Goal: Task Accomplishment & Management: Use online tool/utility

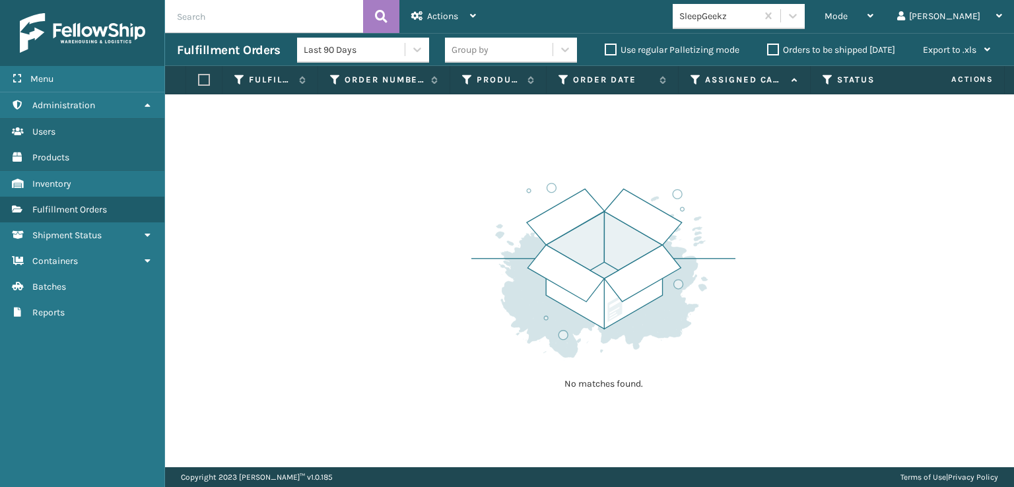
click at [800, 9] on icon at bounding box center [792, 15] width 13 height 13
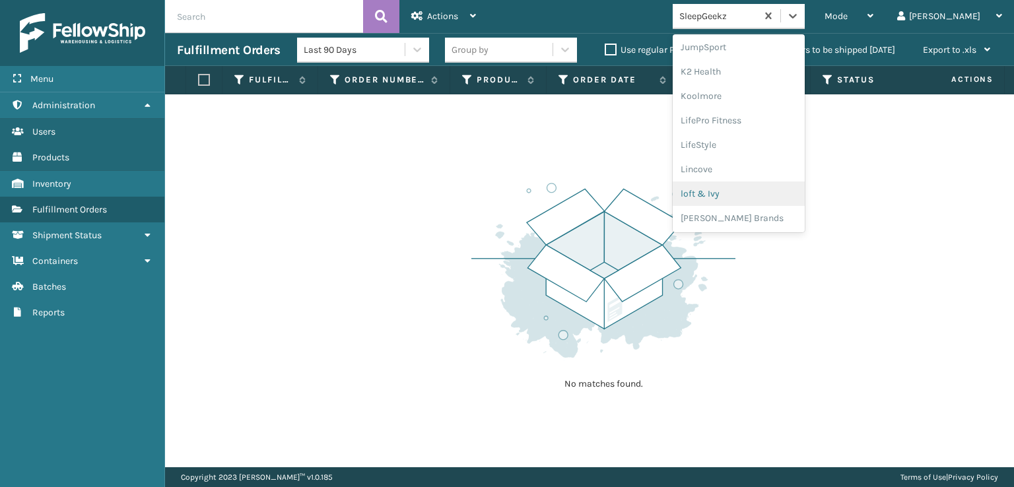
scroll to position [638, 0]
click at [758, 192] on div "SleepGeekz" at bounding box center [739, 193] width 132 height 24
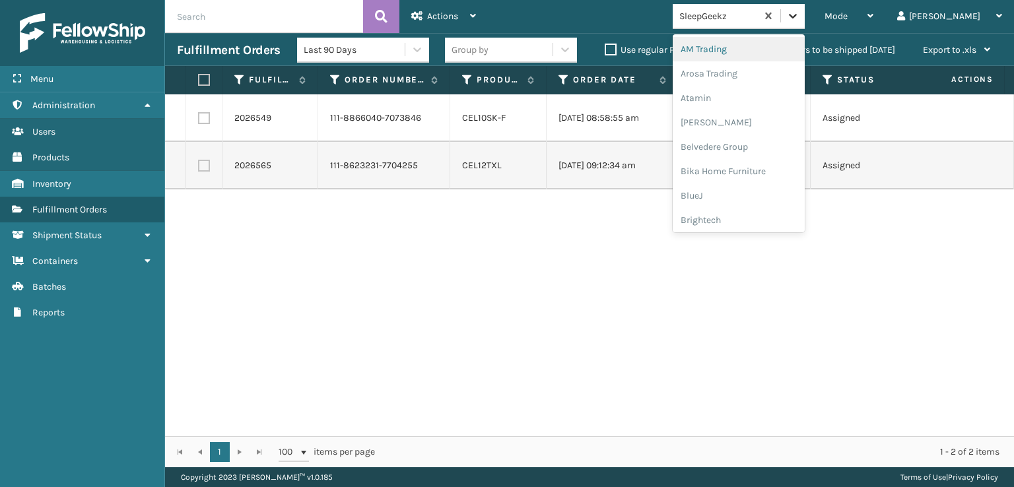
click at [800, 21] on icon at bounding box center [792, 15] width 13 height 13
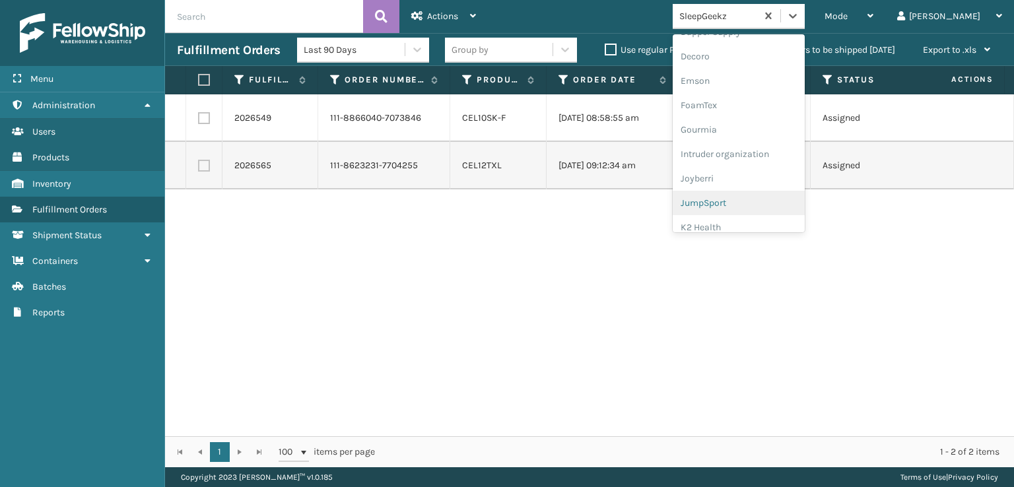
scroll to position [264, 0]
click at [748, 102] on div "FoamTex" at bounding box center [739, 102] width 132 height 24
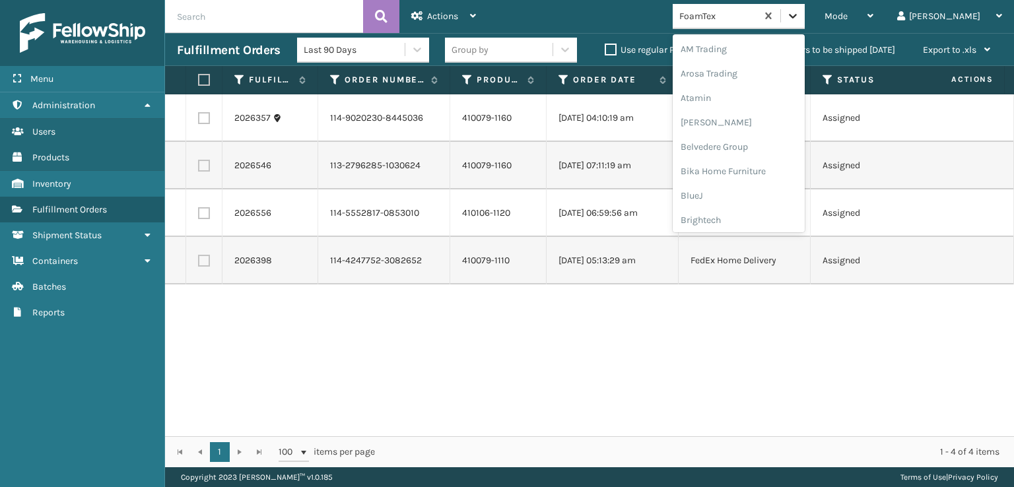
click at [800, 14] on icon at bounding box center [792, 15] width 13 height 13
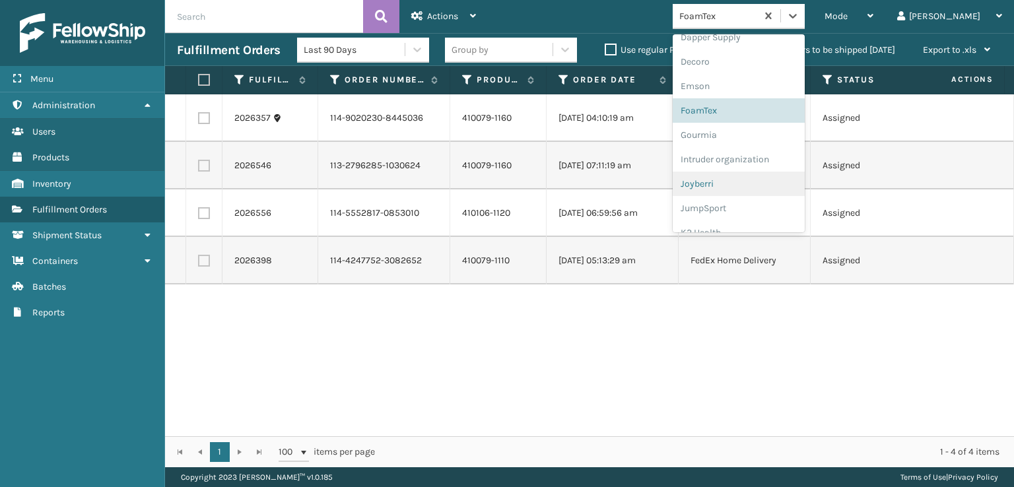
scroll to position [417, 0]
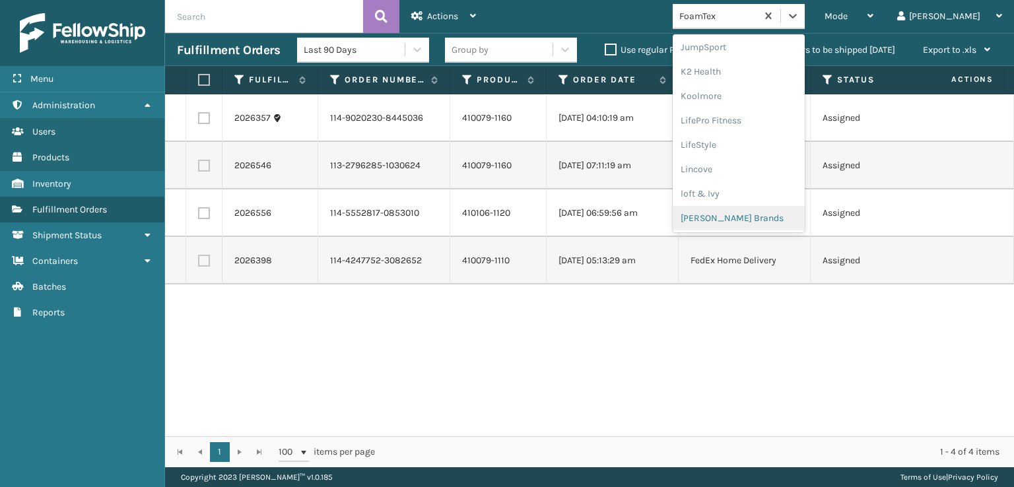
click at [756, 217] on div "[PERSON_NAME] Brands" at bounding box center [739, 218] width 132 height 24
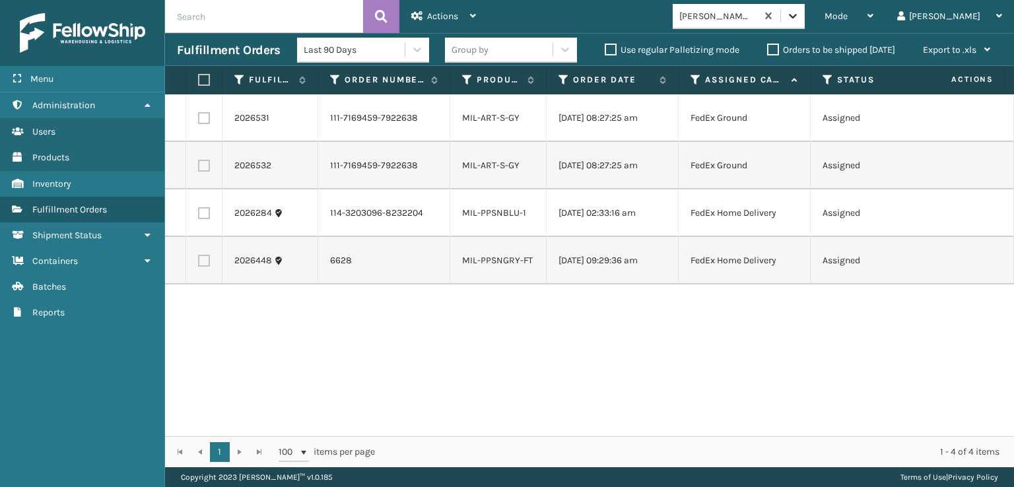
click at [800, 15] on icon at bounding box center [792, 15] width 13 height 13
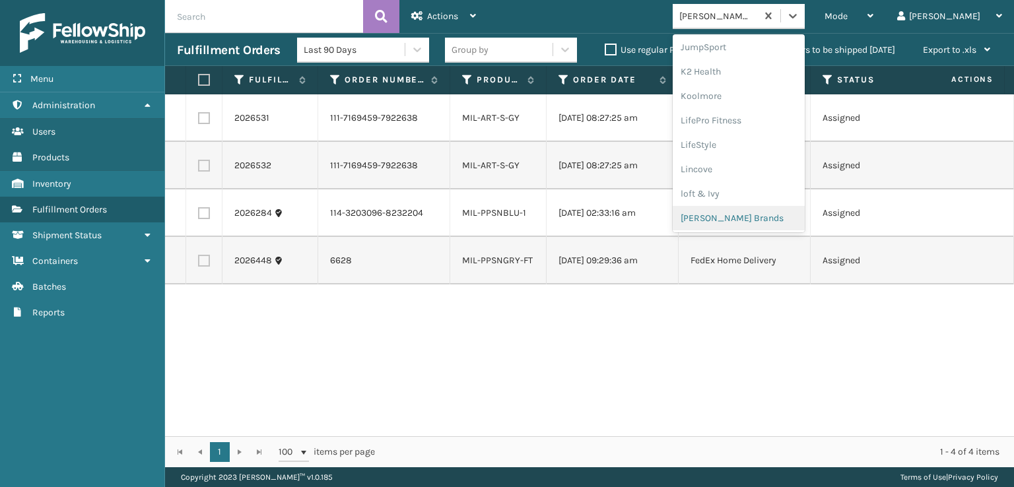
scroll to position [615, 0]
click at [743, 168] on div "Plush Collections" at bounding box center [739, 167] width 132 height 24
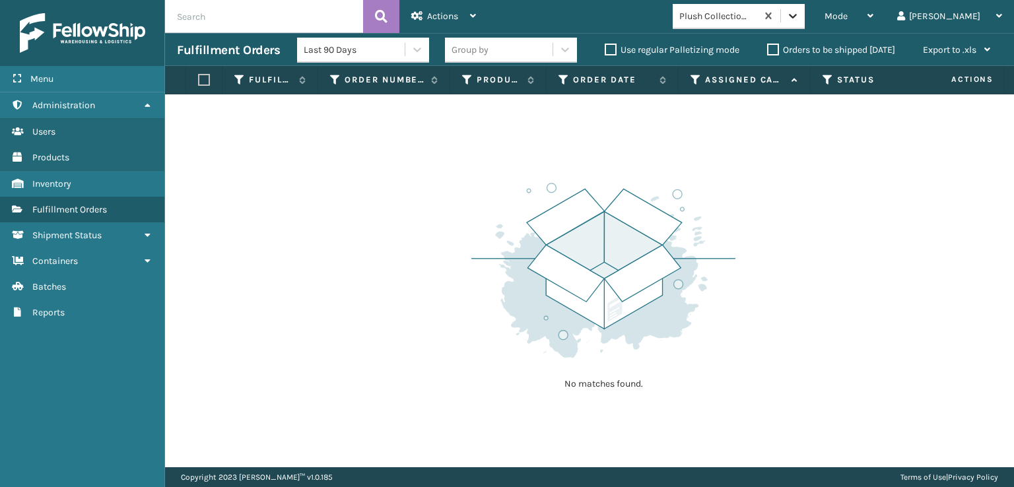
click at [805, 13] on div at bounding box center [793, 16] width 24 height 24
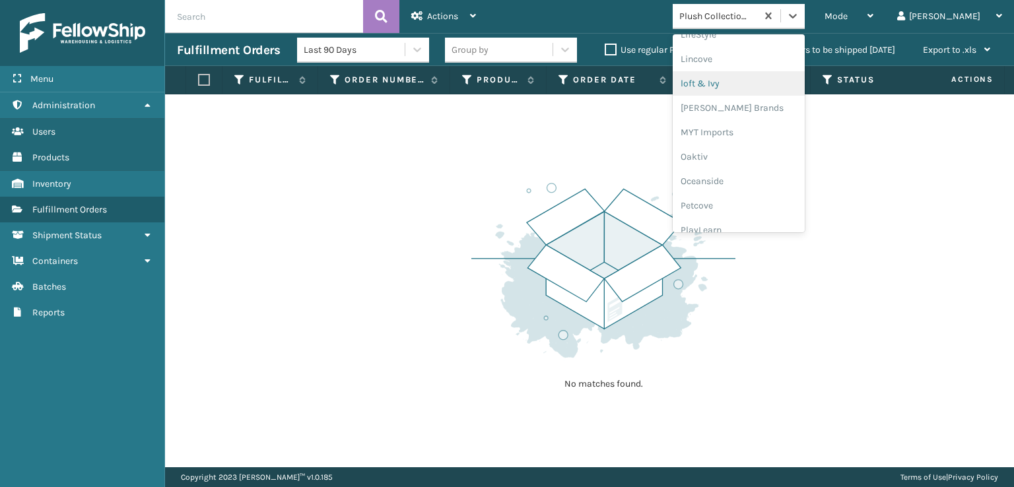
scroll to position [638, 0]
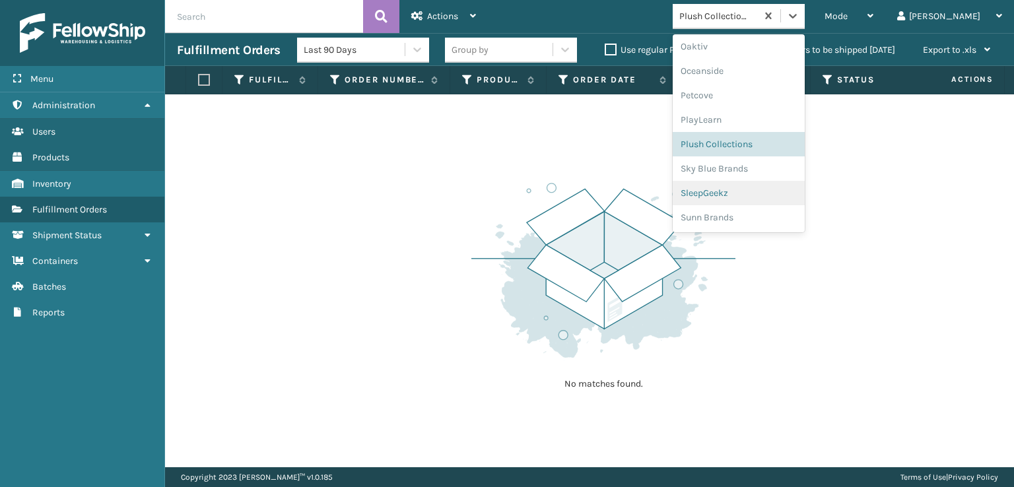
click at [759, 191] on div "SleepGeekz" at bounding box center [739, 193] width 132 height 24
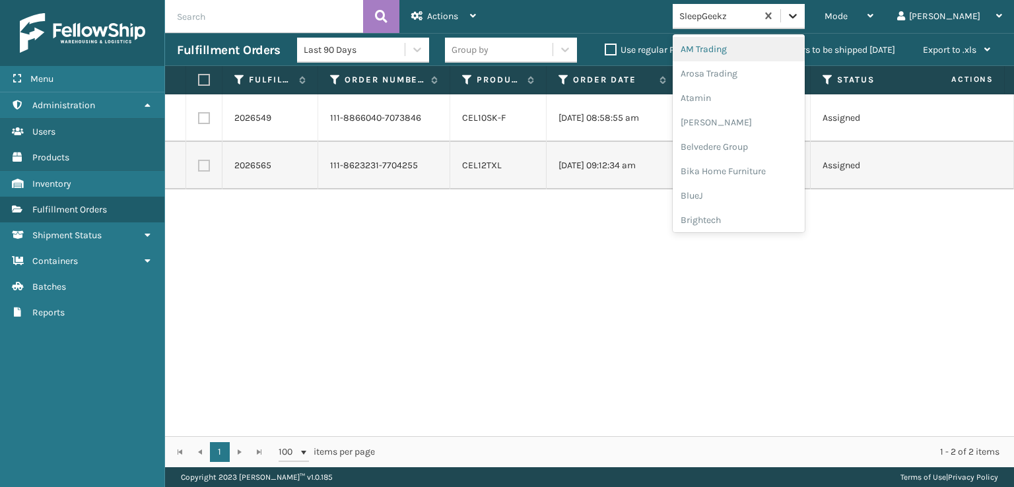
click at [800, 20] on icon at bounding box center [792, 15] width 13 height 13
click at [751, 168] on div "FoamTex" at bounding box center [739, 168] width 132 height 24
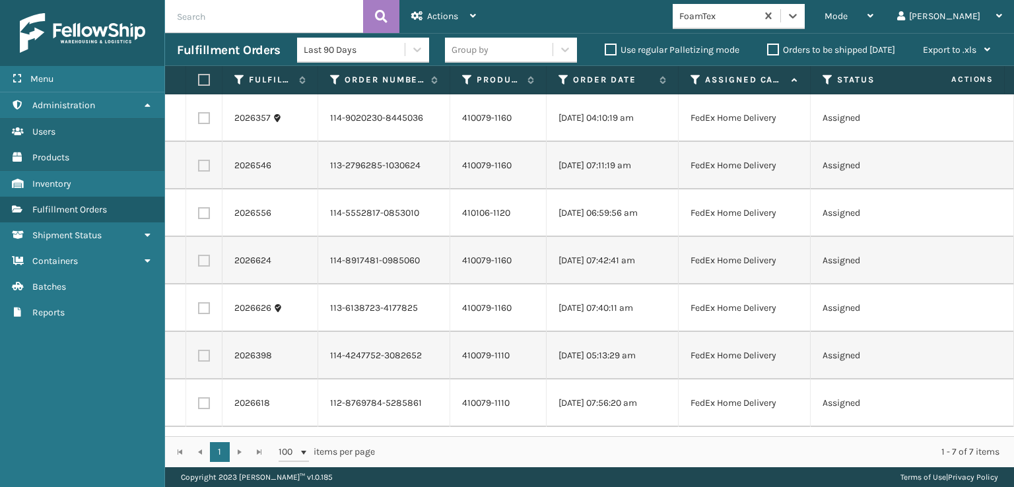
scroll to position [0, 0]
click at [797, 17] on icon at bounding box center [793, 16] width 8 height 5
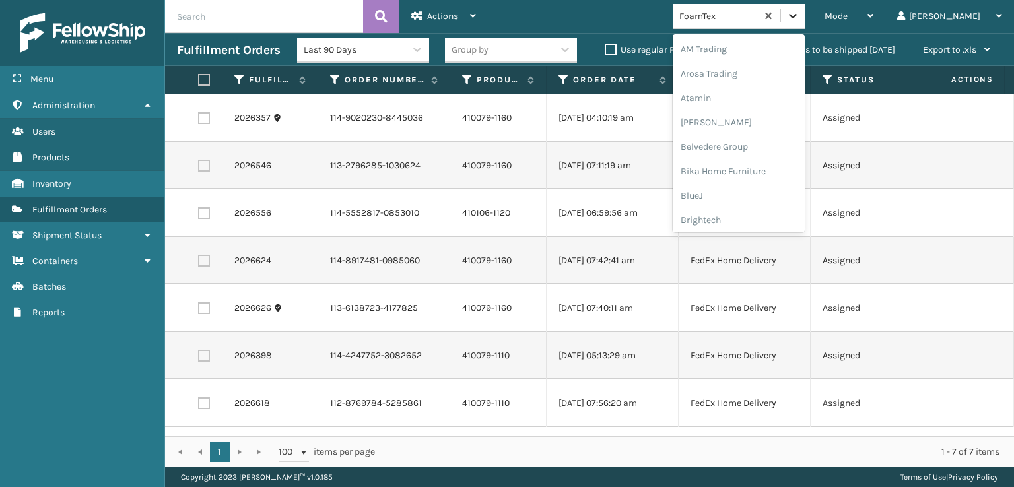
scroll to position [155, 0]
click at [753, 209] on div "FoamTex" at bounding box center [739, 212] width 132 height 24
click at [800, 15] on icon at bounding box center [792, 15] width 13 height 13
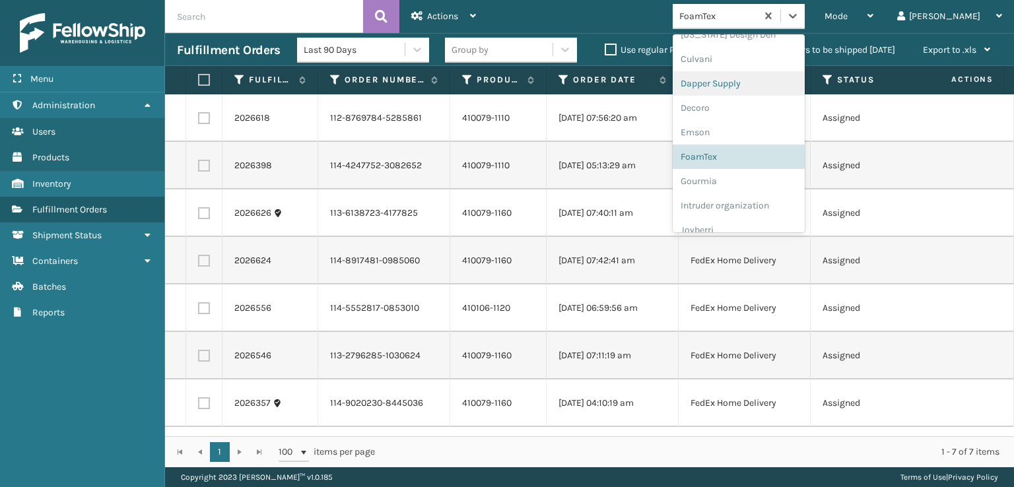
scroll to position [417, 0]
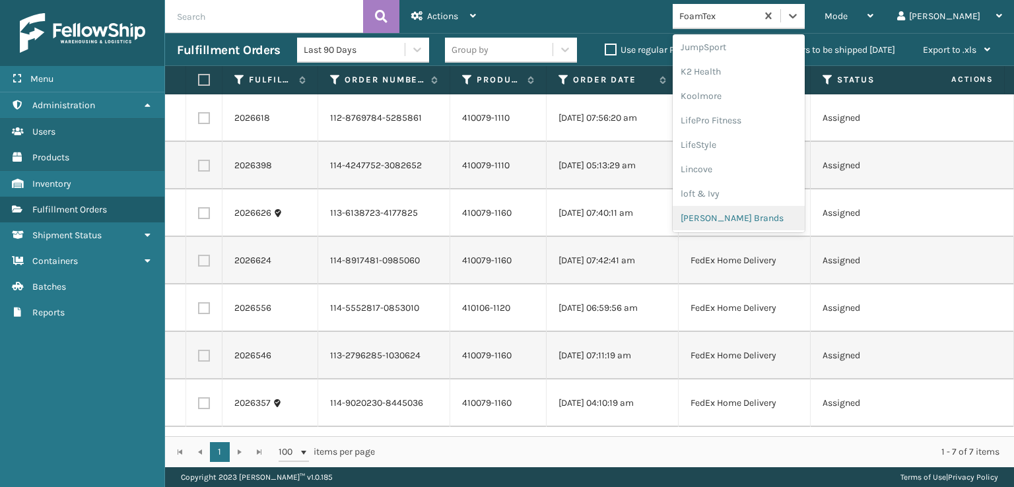
click at [775, 213] on div "[PERSON_NAME] Brands" at bounding box center [739, 218] width 132 height 24
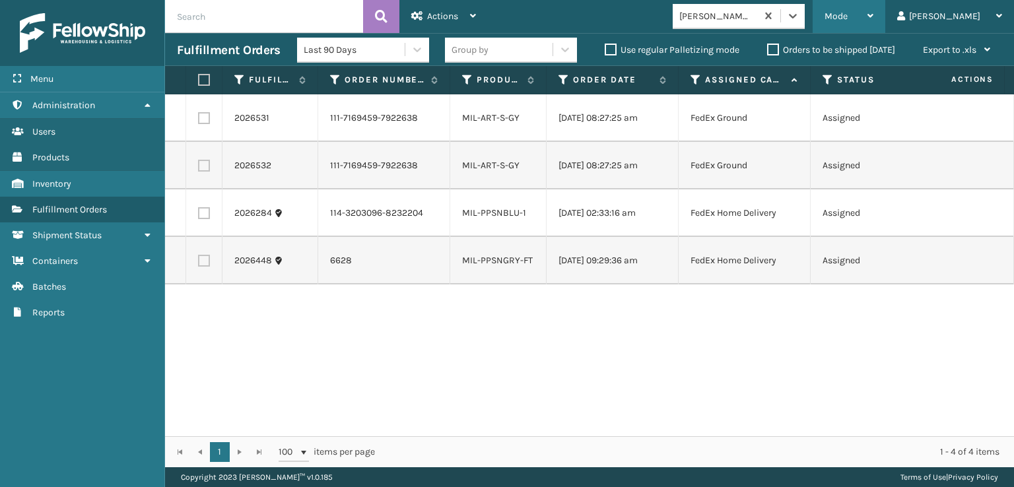
click at [874, 13] on div "Mode Regular Mode Picking Mode Labeling Mode Exit Scan Mode" at bounding box center [849, 16] width 73 height 33
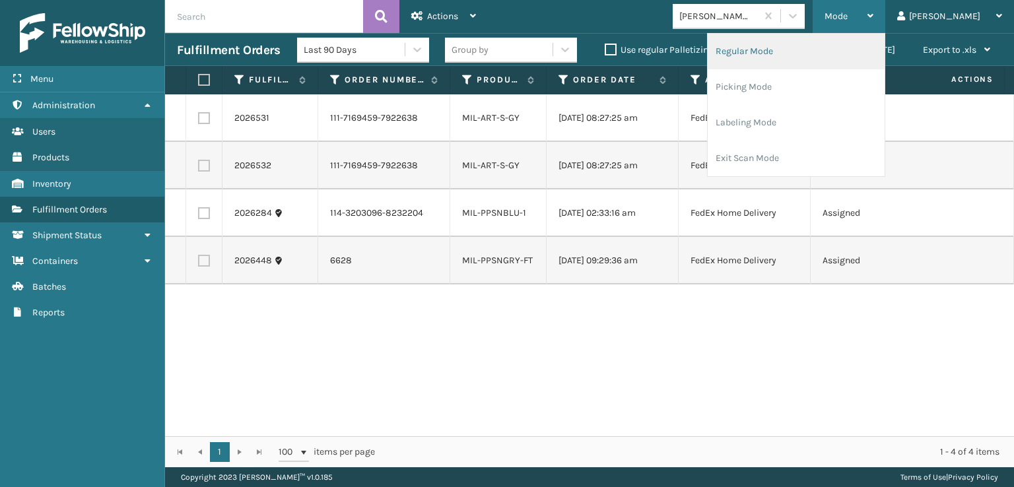
click at [808, 53] on li "Regular Mode" at bounding box center [796, 52] width 177 height 36
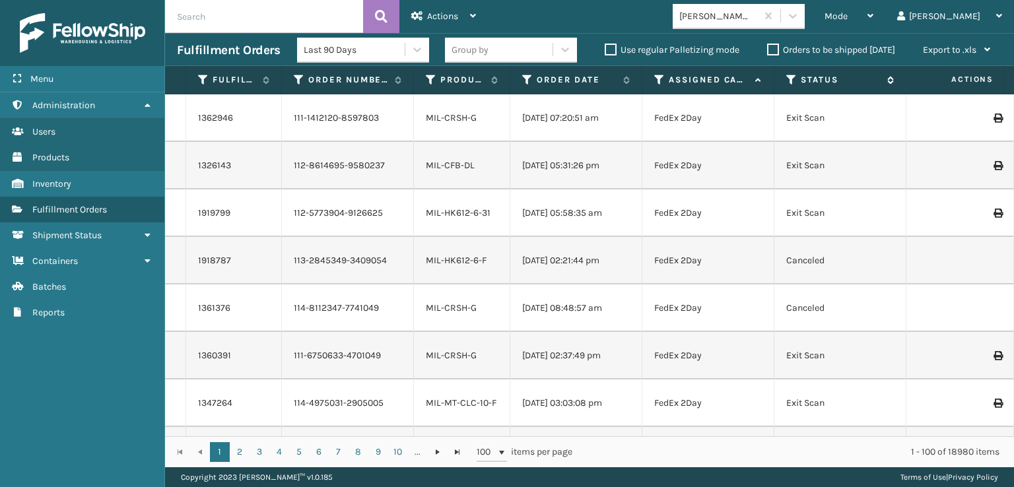
click at [791, 78] on icon at bounding box center [791, 80] width 11 height 12
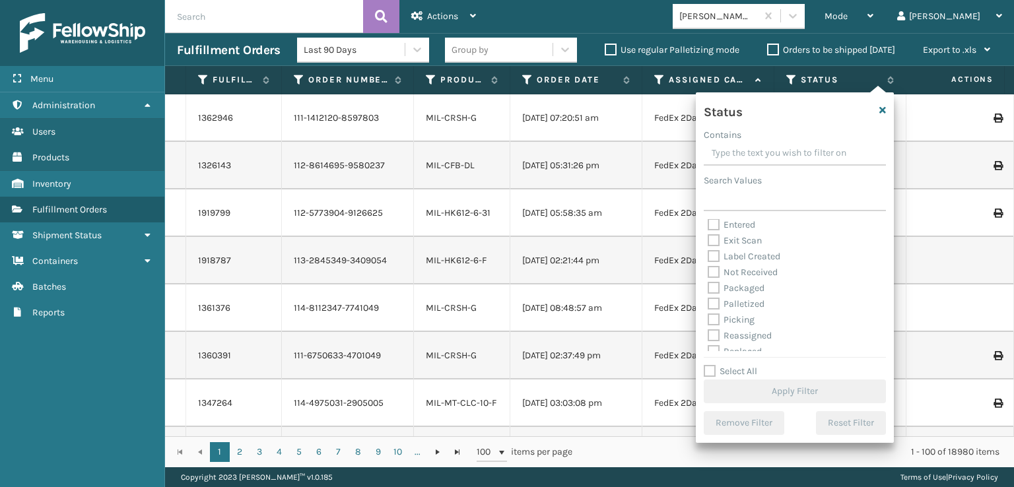
scroll to position [74, 0]
click at [715, 277] on label "Picking" at bounding box center [731, 279] width 47 height 11
click at [708, 277] on input "Picking" at bounding box center [708, 276] width 1 height 9
checkbox input "true"
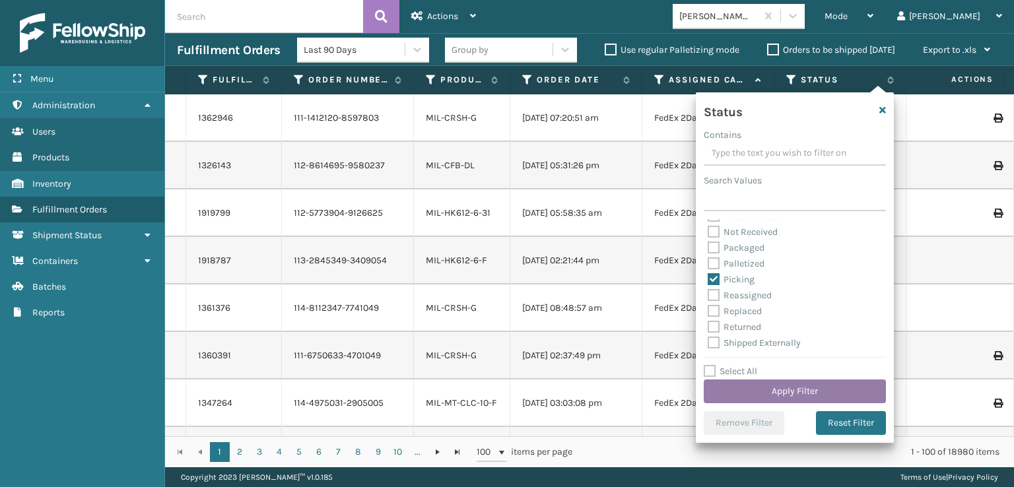
click at [765, 389] on button "Apply Filter" at bounding box center [795, 392] width 182 height 24
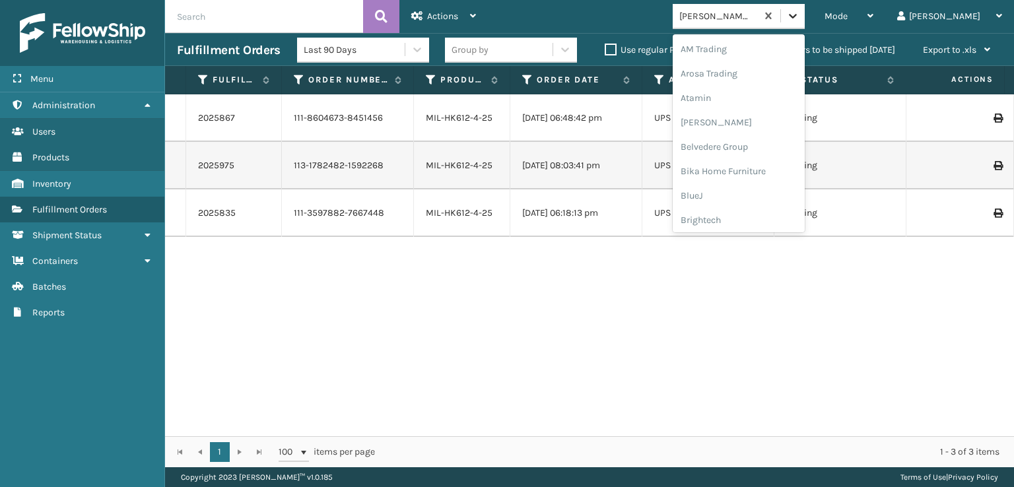
scroll to position [417, 0]
click at [805, 26] on div at bounding box center [793, 16] width 24 height 24
click at [800, 15] on icon at bounding box center [792, 15] width 13 height 13
click at [748, 212] on div "FoamTex" at bounding box center [739, 213] width 132 height 24
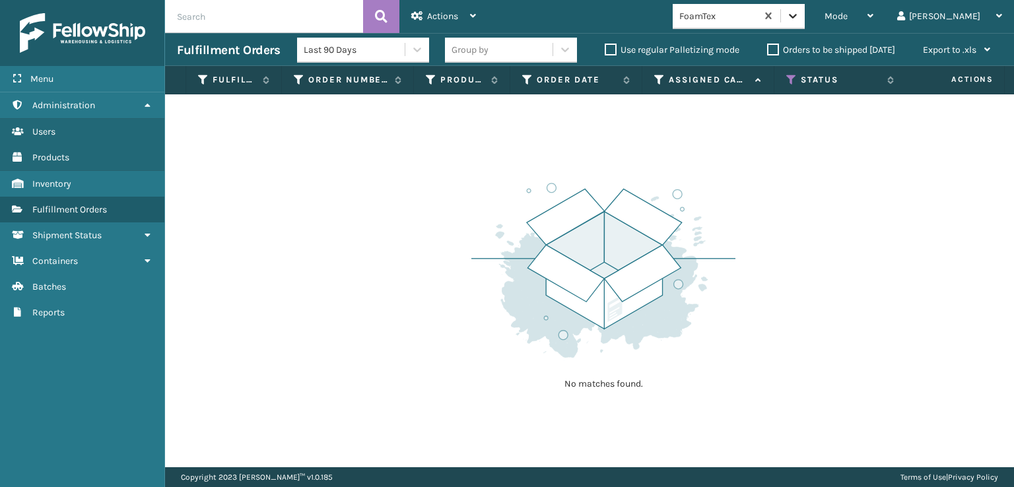
click at [800, 14] on icon at bounding box center [792, 15] width 13 height 13
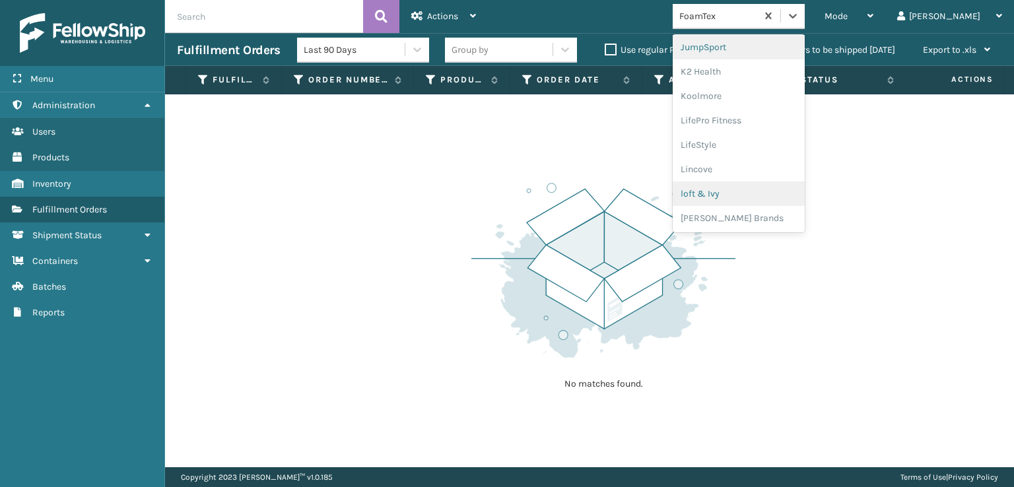
scroll to position [638, 0]
click at [745, 193] on div "SleepGeekz" at bounding box center [739, 193] width 132 height 24
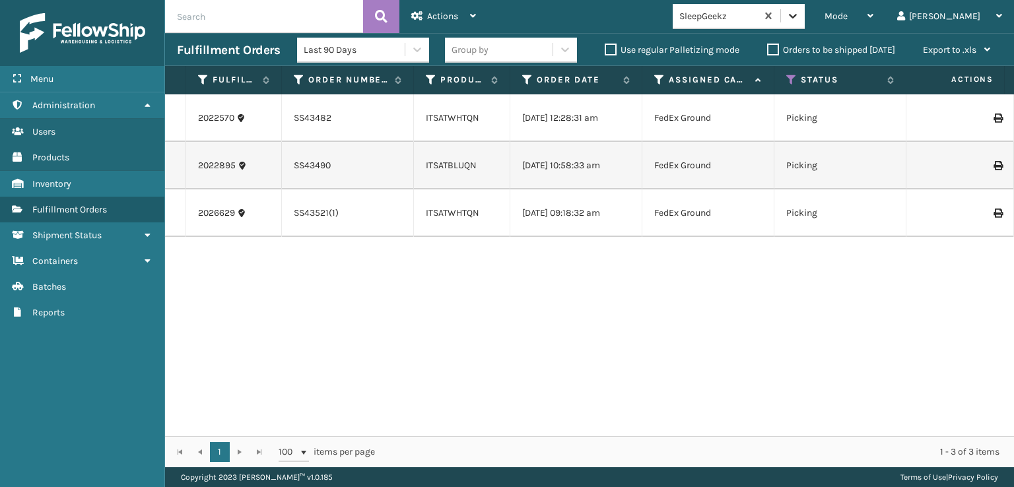
click at [800, 13] on icon at bounding box center [792, 15] width 13 height 13
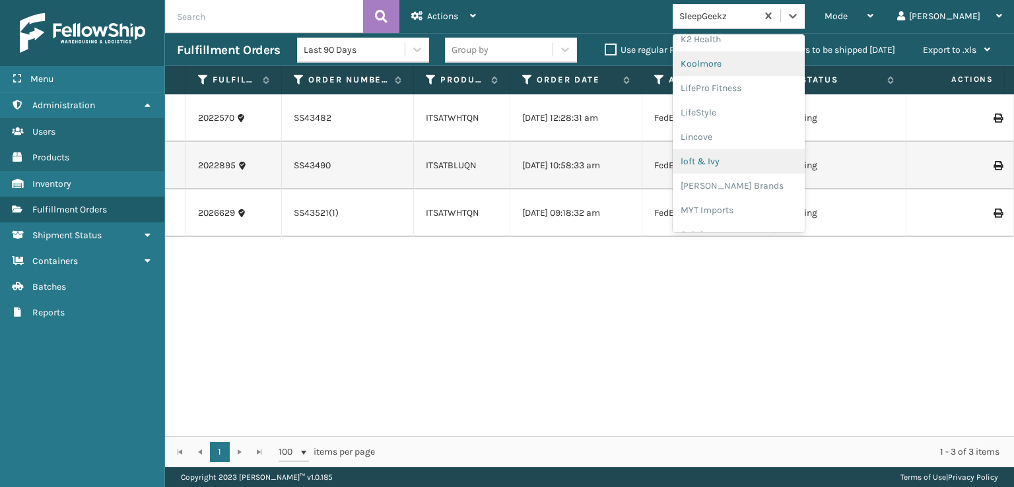
scroll to position [454, 0]
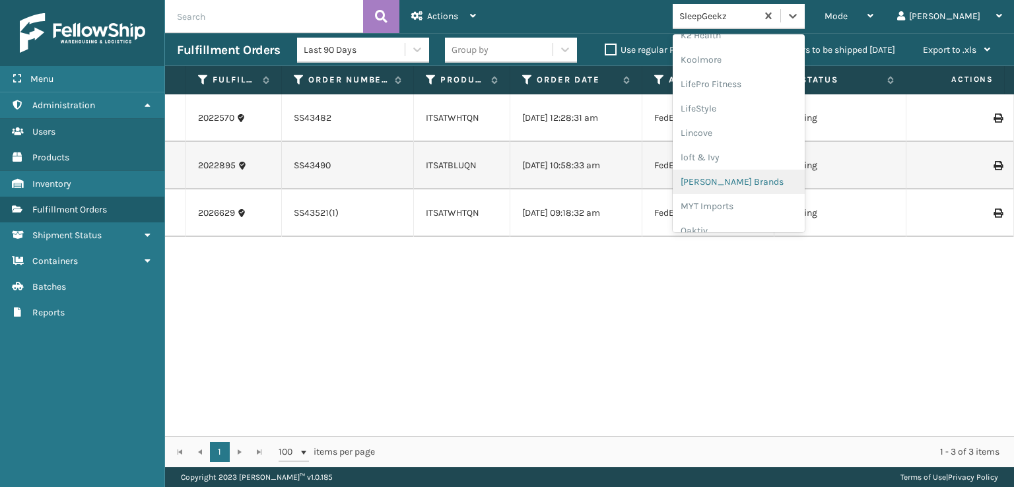
click at [755, 185] on div "[PERSON_NAME] Brands" at bounding box center [739, 182] width 132 height 24
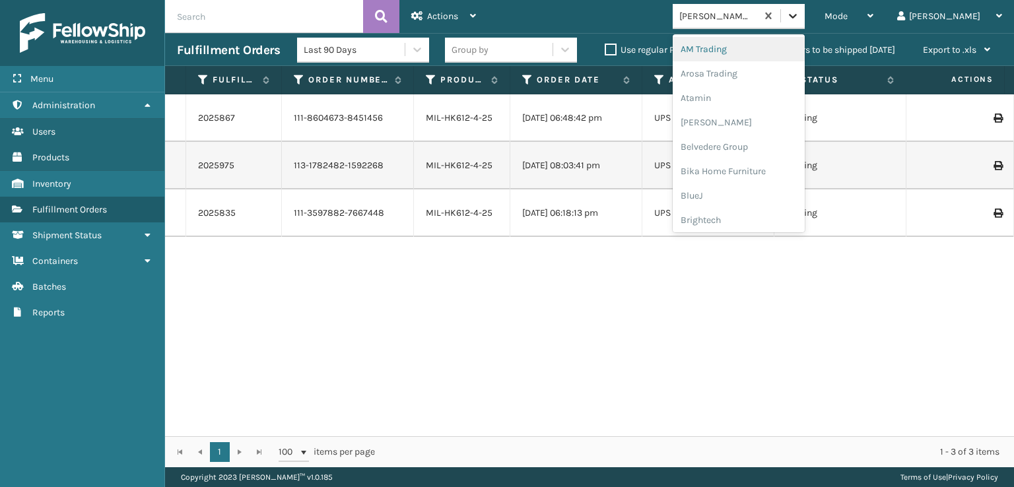
click at [800, 11] on icon at bounding box center [792, 15] width 13 height 13
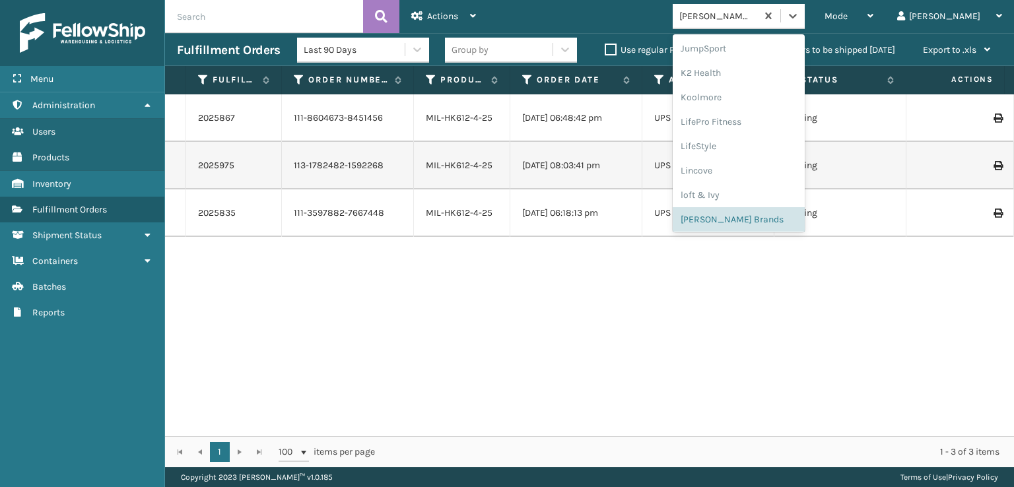
scroll to position [417, 0]
click at [772, 220] on div "[PERSON_NAME] Brands" at bounding box center [739, 218] width 132 height 24
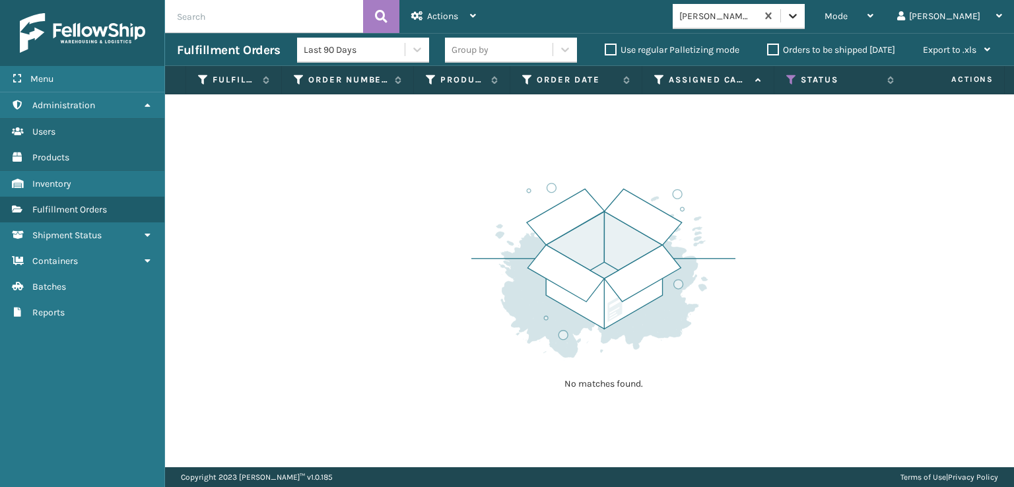
click at [805, 14] on div at bounding box center [793, 16] width 24 height 24
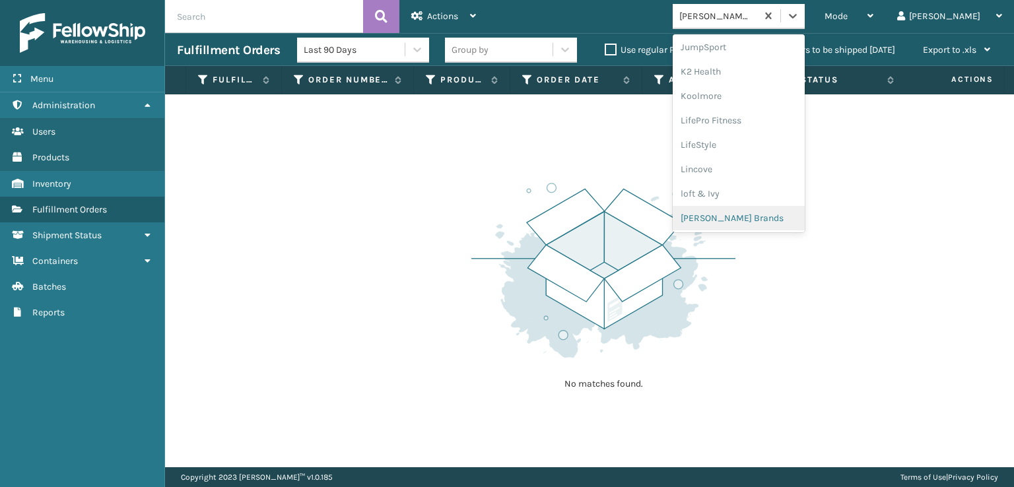
click at [760, 217] on div "[PERSON_NAME] Brands" at bounding box center [739, 218] width 132 height 24
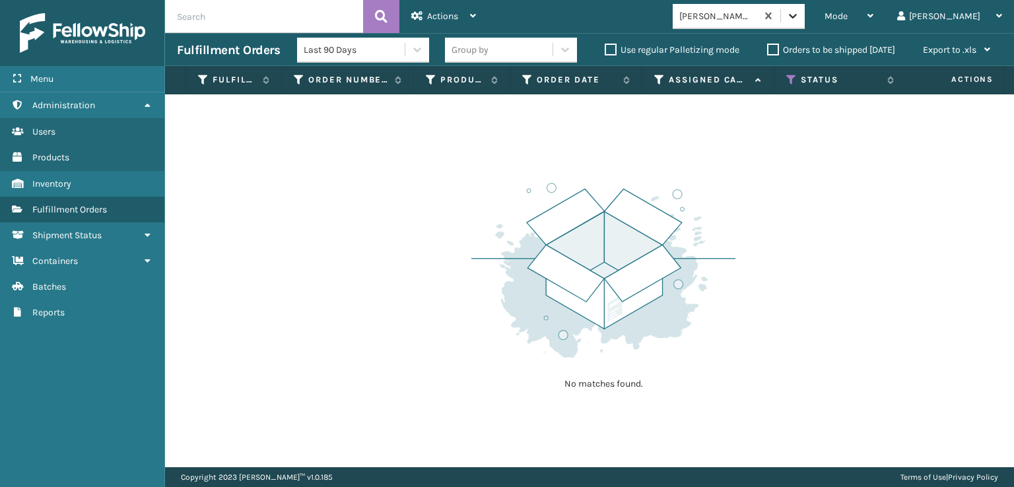
click at [800, 14] on icon at bounding box center [792, 15] width 13 height 13
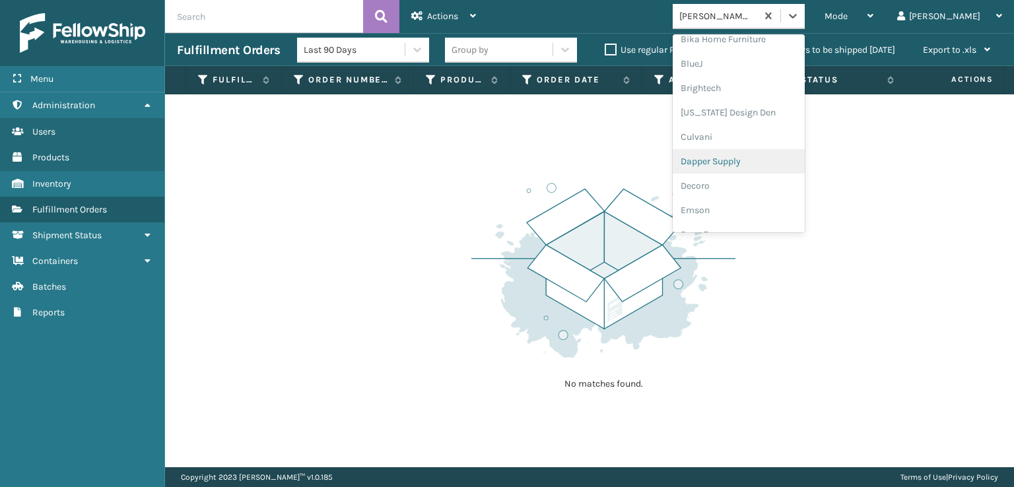
scroll to position [264, 0]
click at [759, 100] on div "FoamTex" at bounding box center [739, 102] width 132 height 24
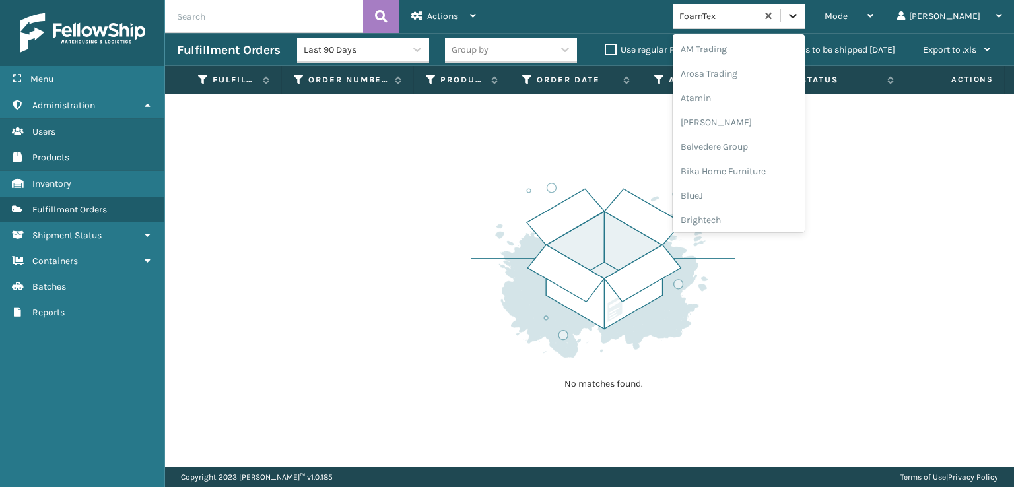
click at [800, 18] on icon at bounding box center [792, 15] width 13 height 13
click at [770, 218] on div "[PERSON_NAME] Brands" at bounding box center [739, 218] width 132 height 24
drag, startPoint x: 843, startPoint y: 17, endPoint x: 839, endPoint y: 26, distance: 10.1
click at [800, 16] on icon at bounding box center [792, 15] width 13 height 13
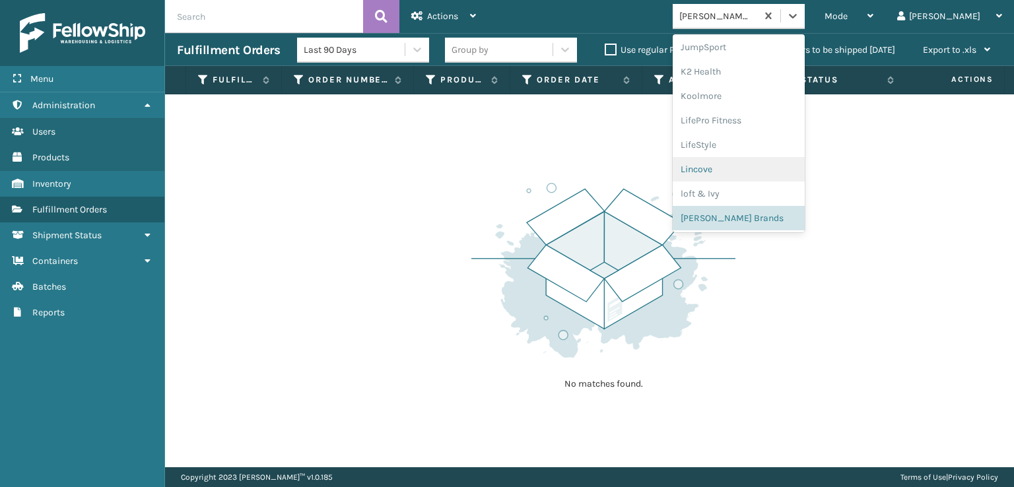
scroll to position [638, 0]
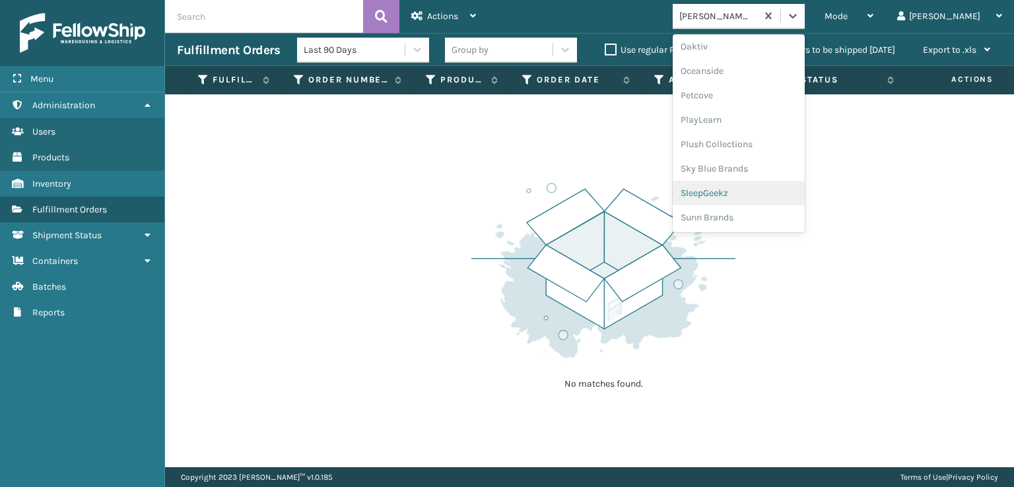
click at [741, 188] on div "SleepGeekz" at bounding box center [739, 193] width 132 height 24
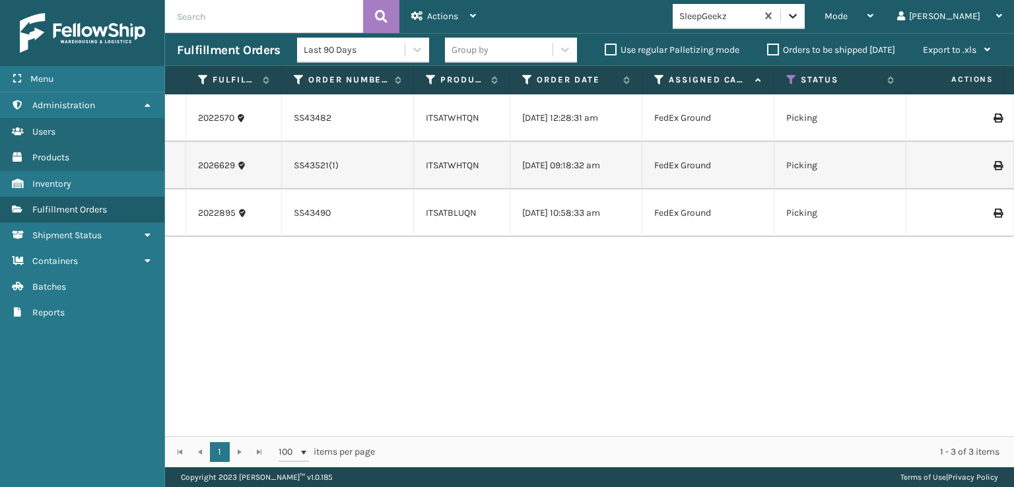
click at [800, 14] on icon at bounding box center [792, 15] width 13 height 13
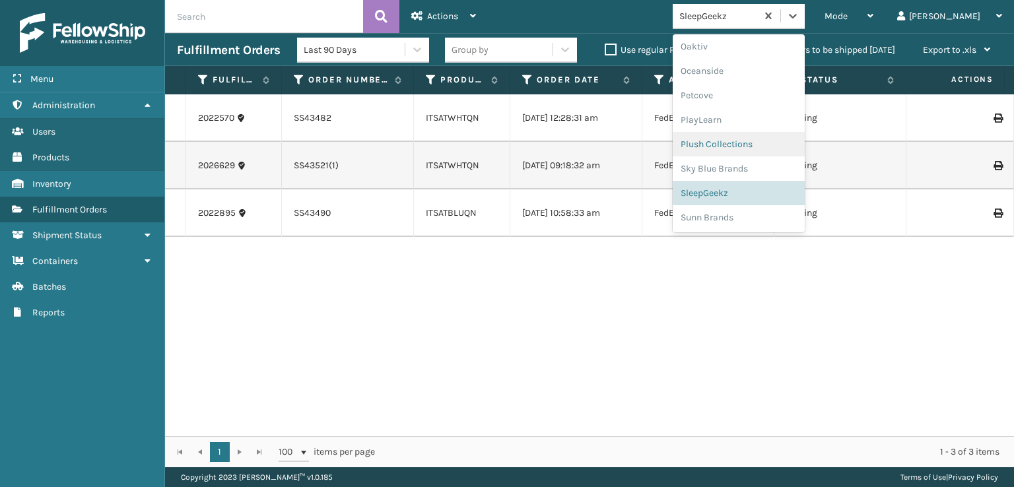
click at [770, 144] on div "Plush Collections" at bounding box center [739, 144] width 132 height 24
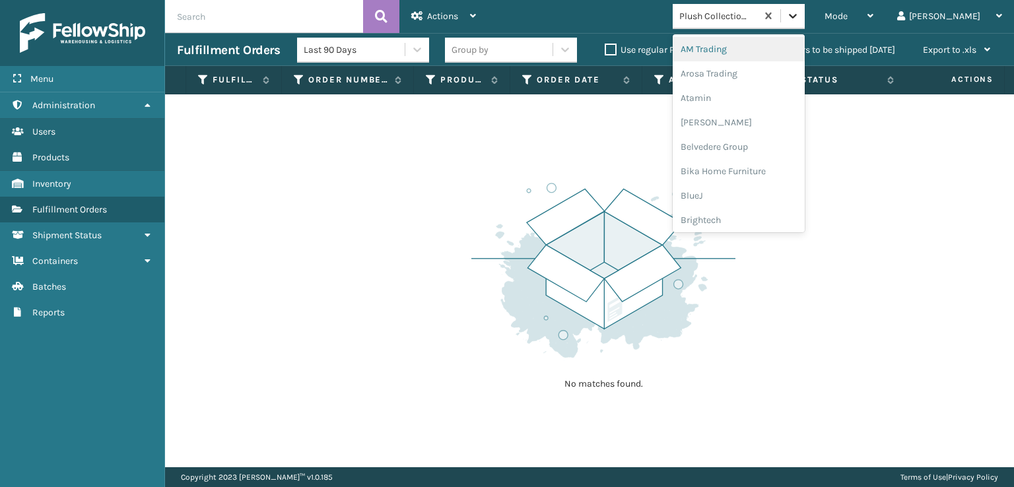
click at [805, 24] on div at bounding box center [793, 16] width 24 height 24
click at [840, 329] on div "No matches found." at bounding box center [589, 280] width 849 height 373
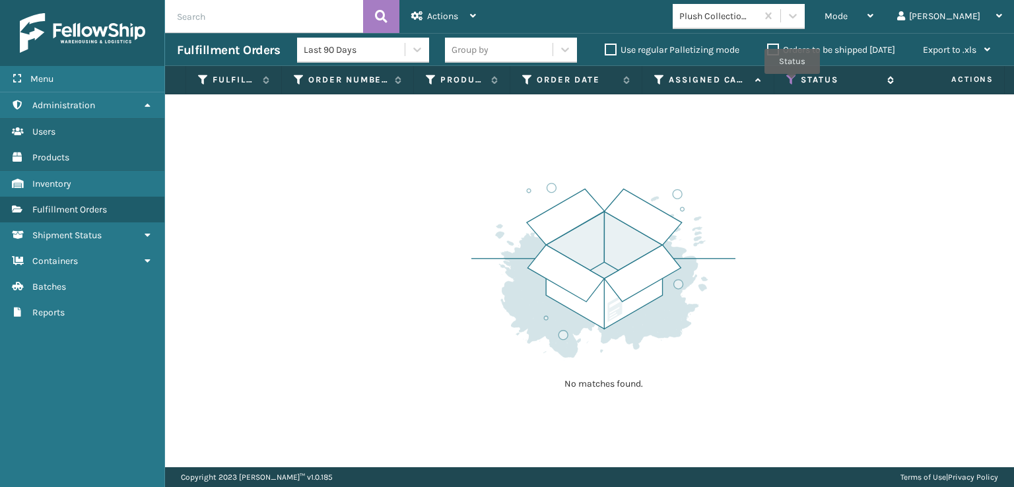
click at [792, 83] on icon at bounding box center [791, 80] width 11 height 12
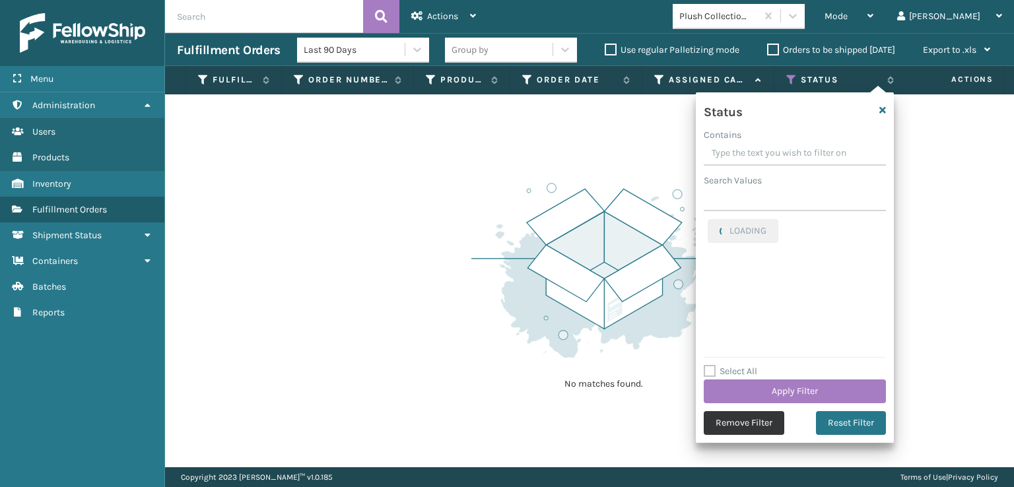
click at [746, 420] on button "Remove Filter" at bounding box center [744, 423] width 81 height 24
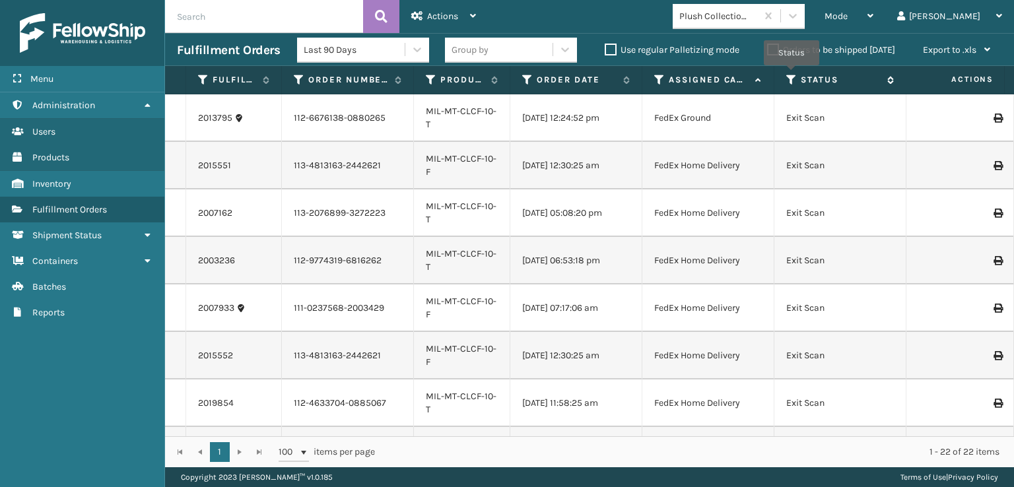
click at [792, 75] on icon at bounding box center [791, 80] width 11 height 12
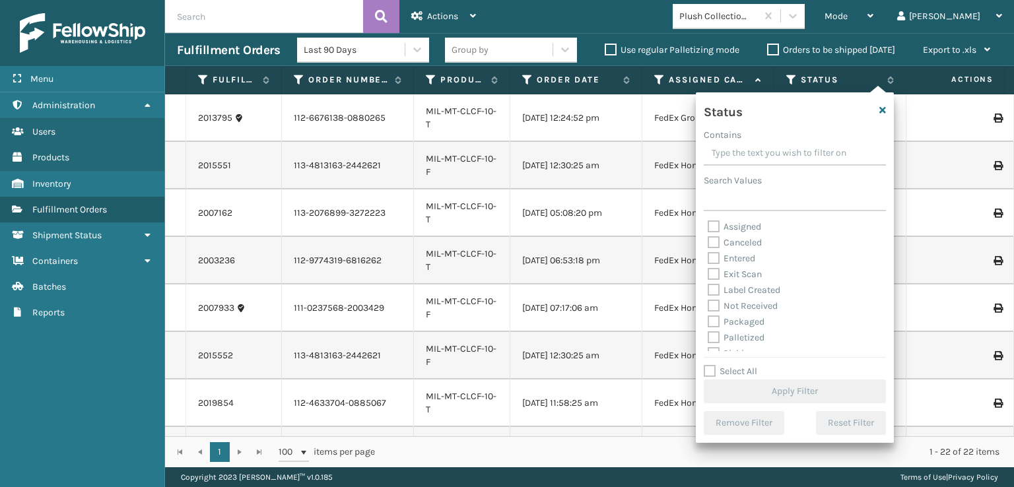
scroll to position [74, 0]
click at [714, 281] on label "Picking" at bounding box center [731, 279] width 47 height 11
click at [708, 281] on input "Picking" at bounding box center [708, 276] width 1 height 9
checkbox input "true"
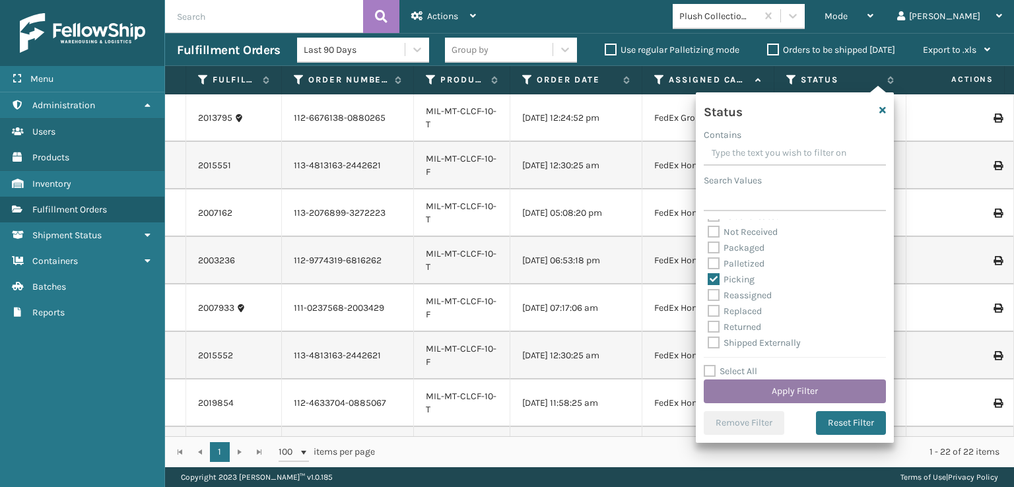
click at [759, 390] on button "Apply Filter" at bounding box center [795, 392] width 182 height 24
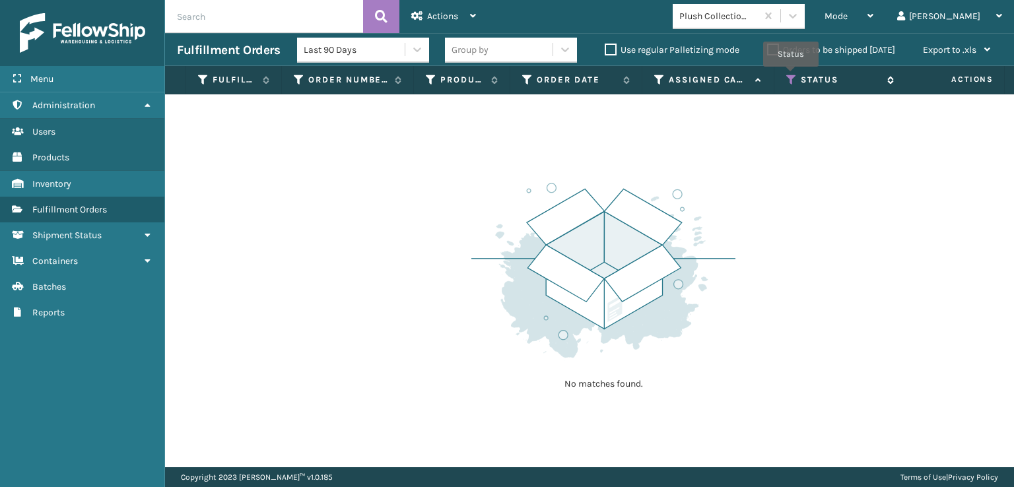
click at [791, 76] on icon at bounding box center [791, 80] width 11 height 12
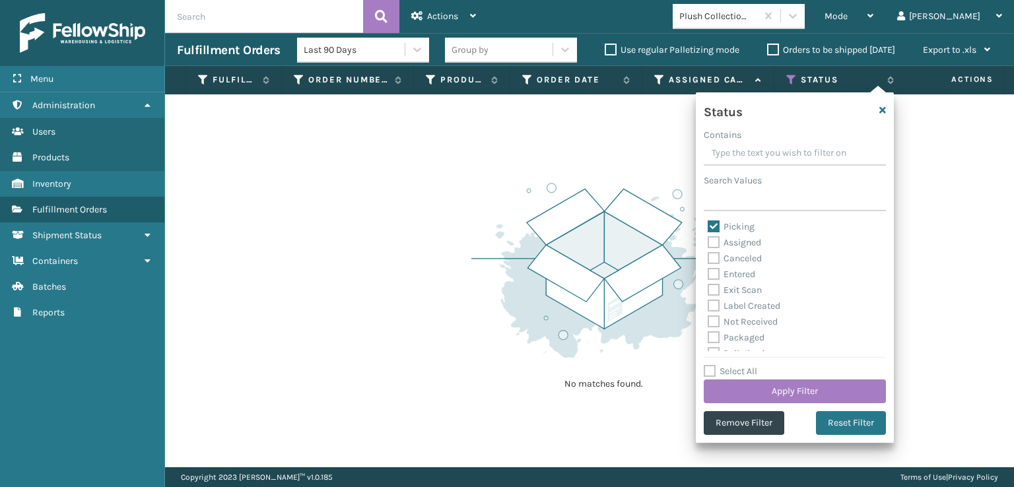
click at [529, 166] on div "No matches found." at bounding box center [603, 285] width 264 height 244
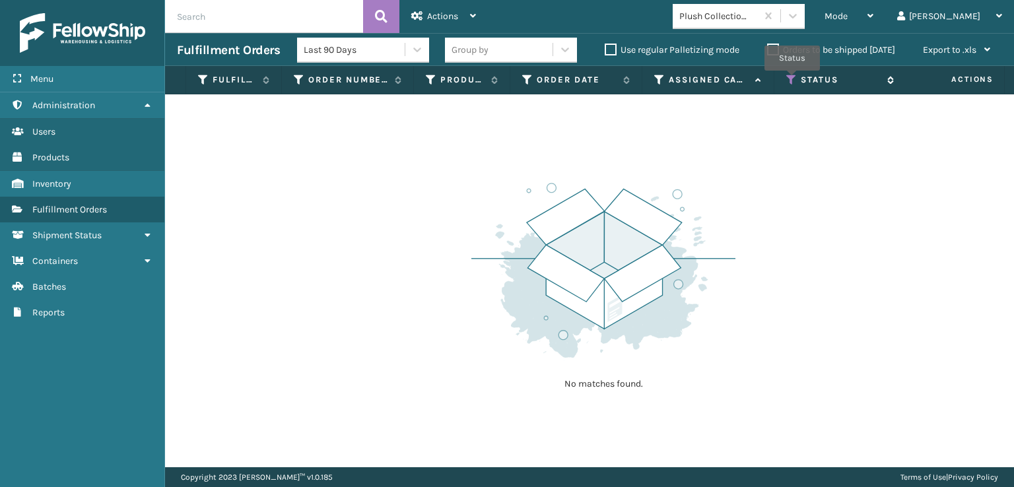
click at [792, 79] on icon at bounding box center [791, 80] width 11 height 12
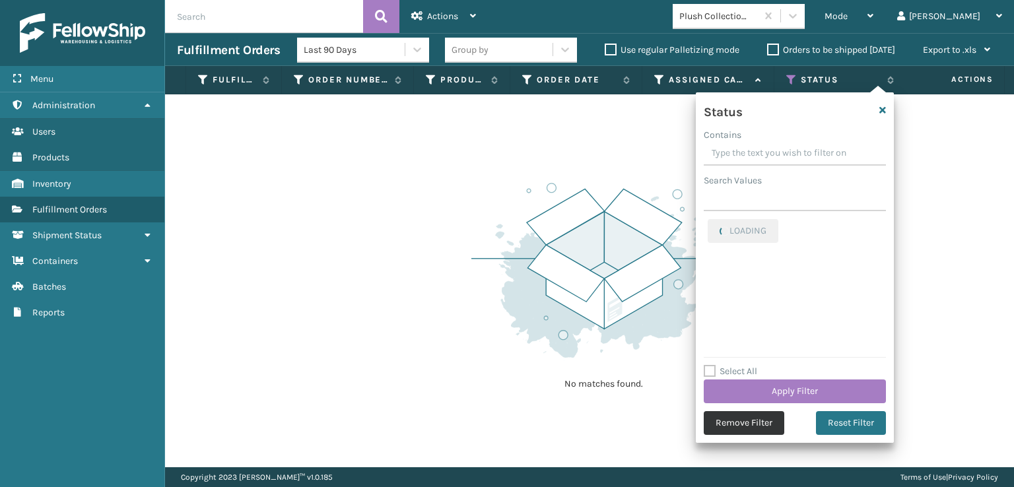
click at [728, 427] on button "Remove Filter" at bounding box center [744, 423] width 81 height 24
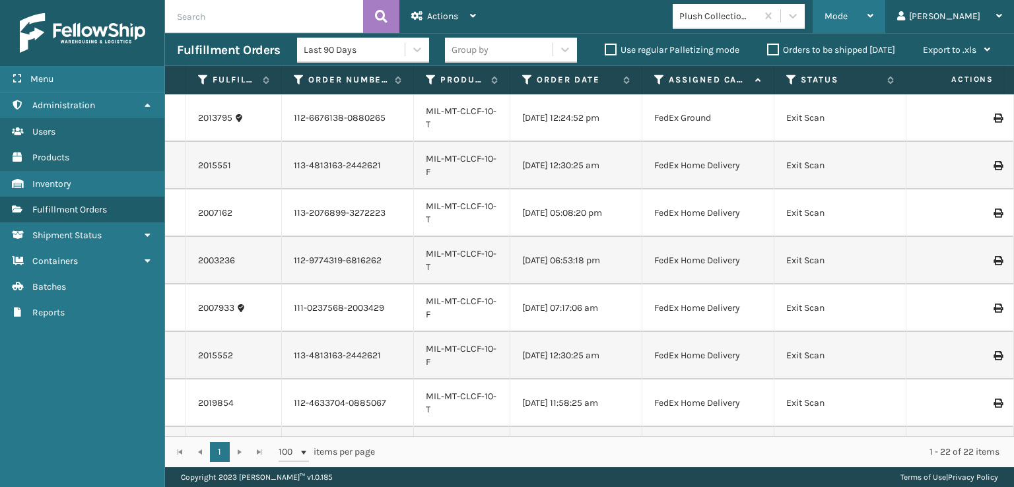
click at [874, 24] on div "Mode" at bounding box center [849, 16] width 49 height 33
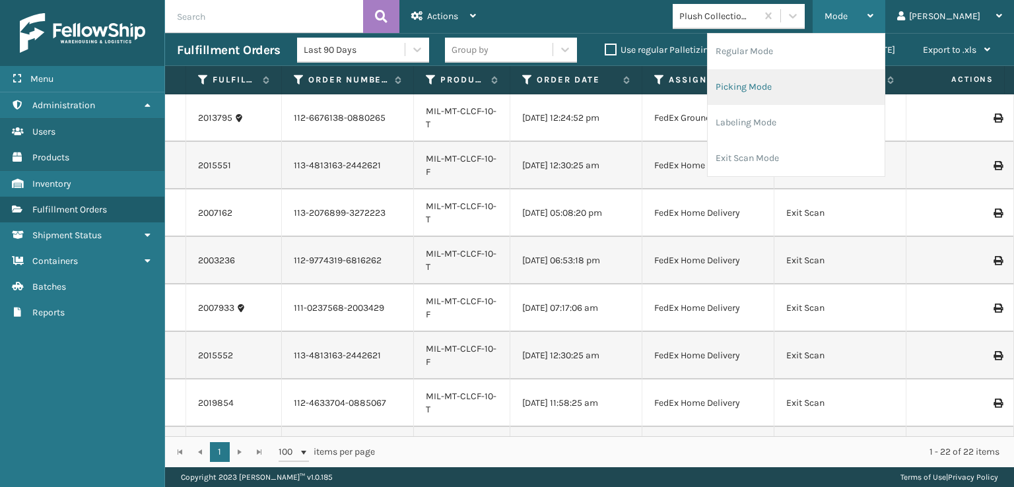
click at [808, 88] on li "Picking Mode" at bounding box center [796, 87] width 177 height 36
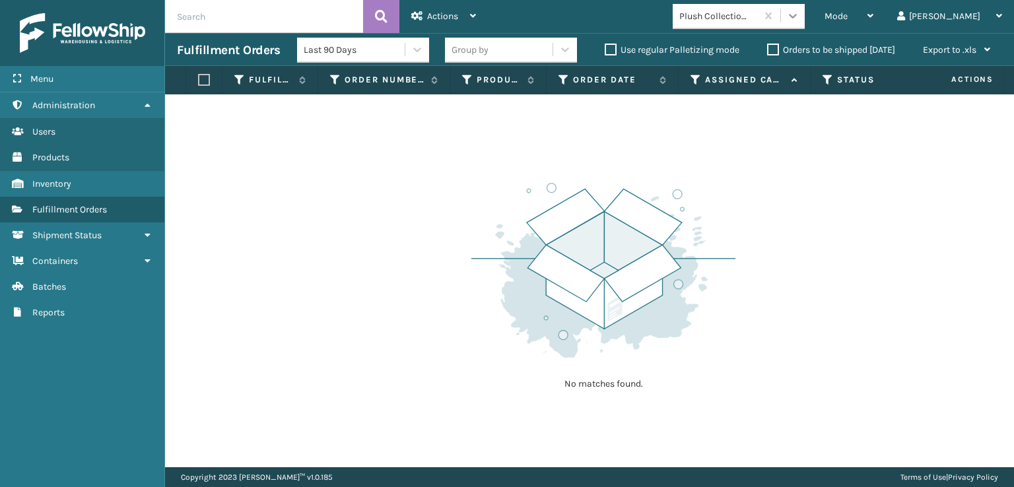
click at [800, 22] on icon at bounding box center [792, 15] width 13 height 13
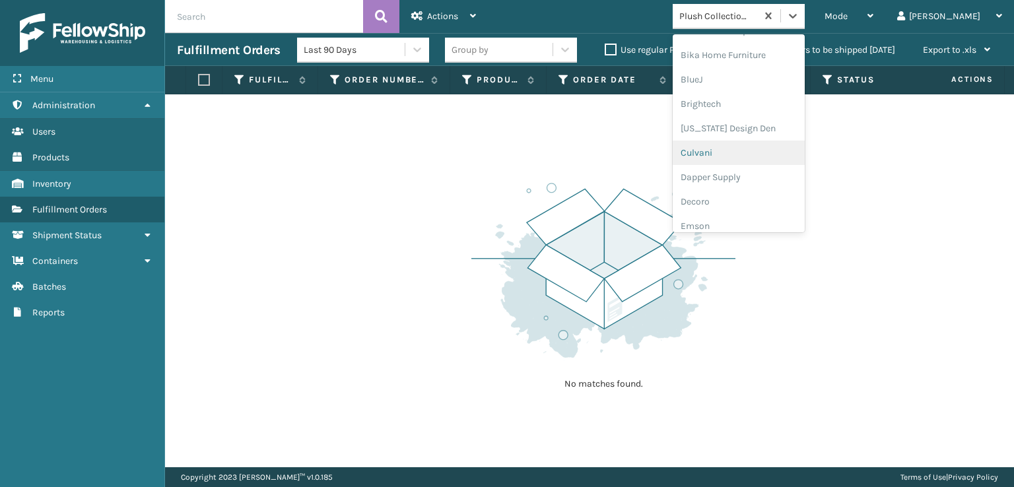
scroll to position [198, 0]
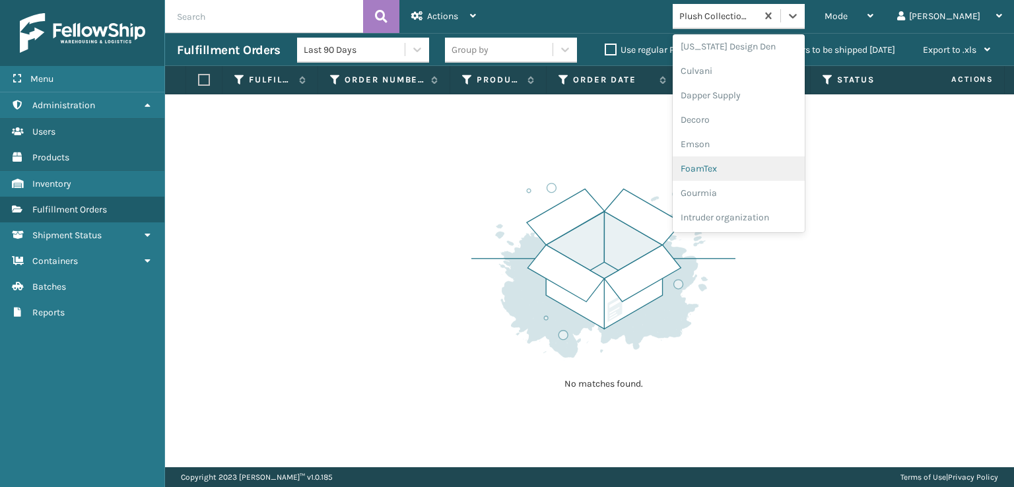
click at [753, 170] on div "FoamTex" at bounding box center [739, 168] width 132 height 24
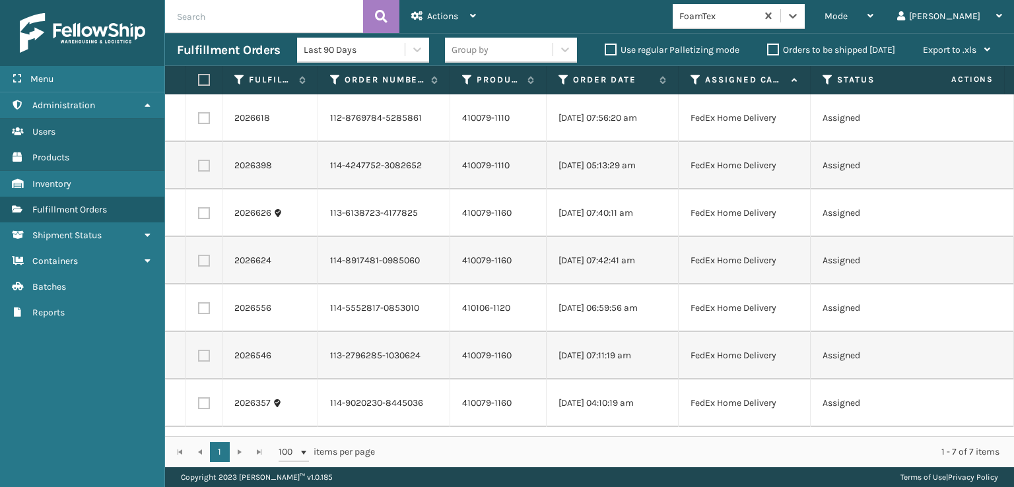
scroll to position [0, 0]
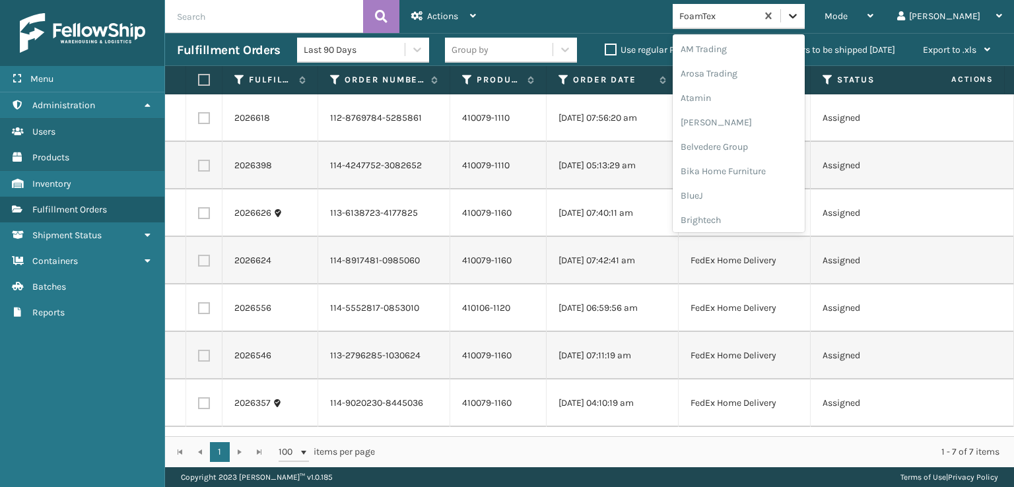
click at [800, 11] on icon at bounding box center [792, 15] width 13 height 13
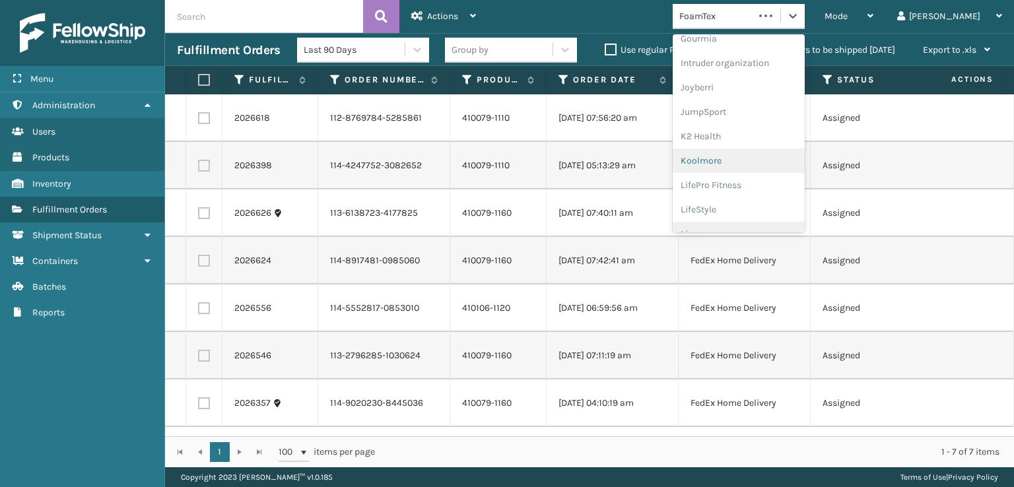
scroll to position [417, 0]
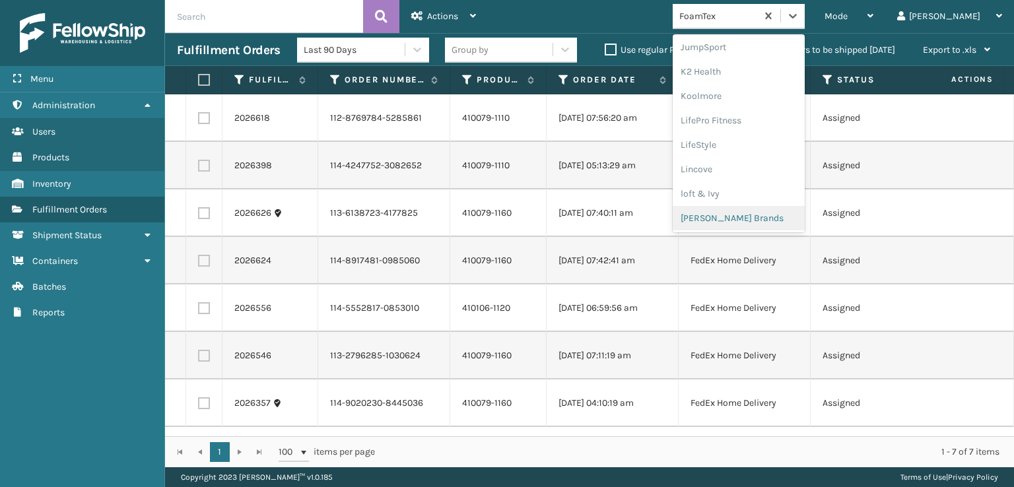
click at [756, 215] on div "[PERSON_NAME] Brands" at bounding box center [739, 218] width 132 height 24
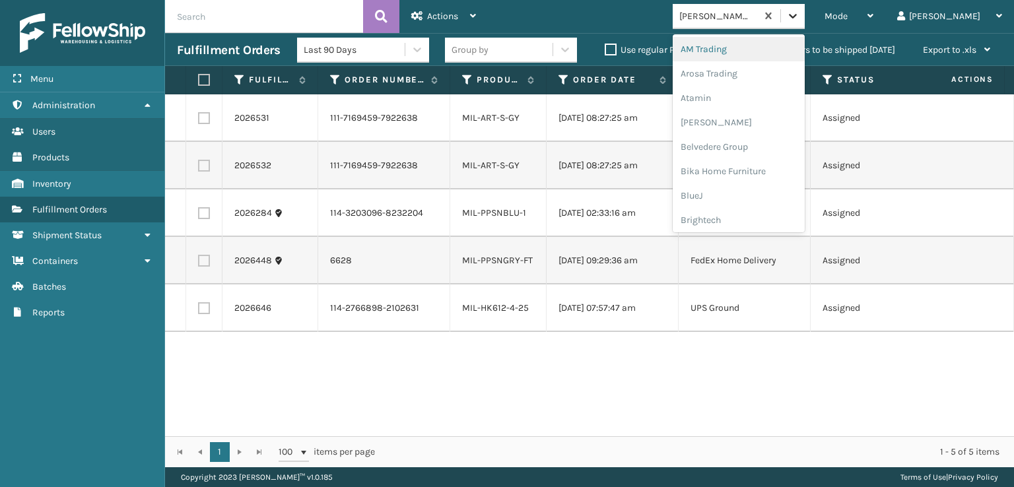
click at [800, 18] on icon at bounding box center [792, 15] width 13 height 13
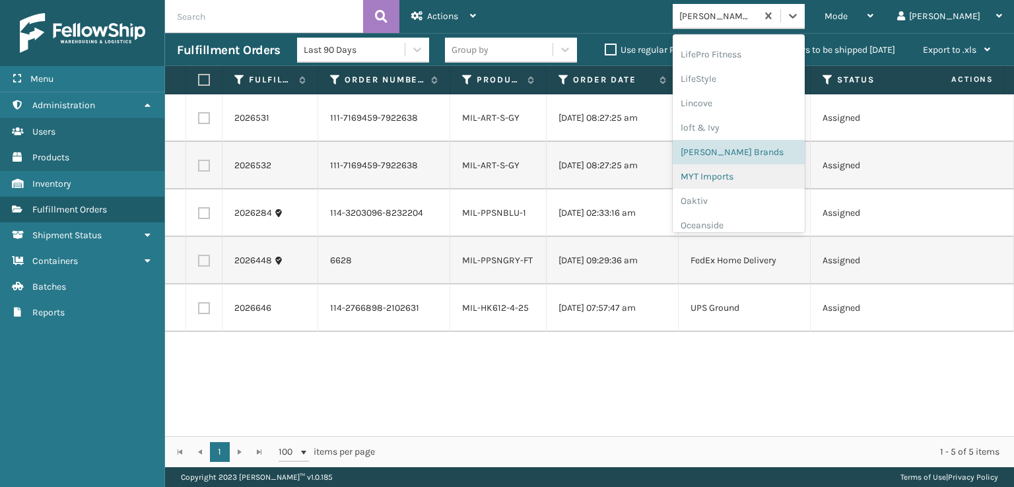
scroll to position [615, 0]
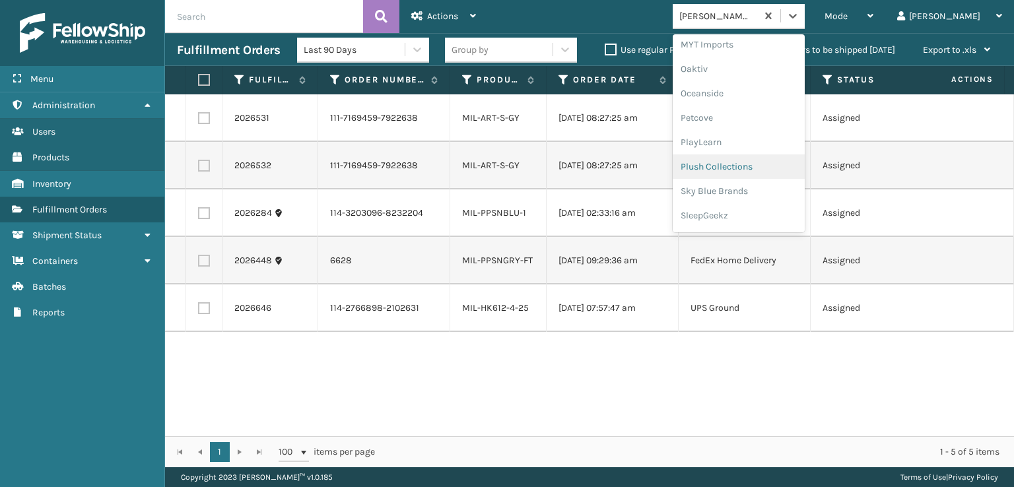
click at [756, 167] on div "Plush Collections" at bounding box center [739, 167] width 132 height 24
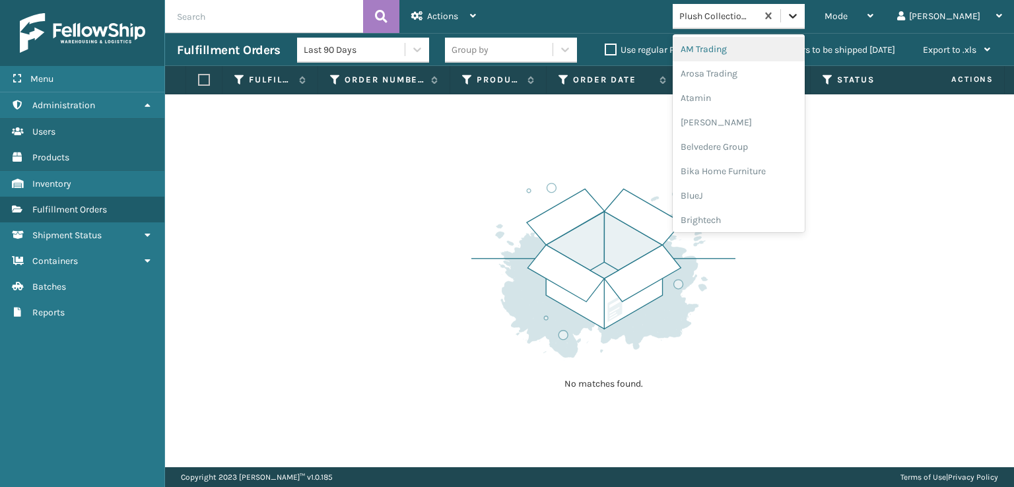
click at [800, 18] on icon at bounding box center [792, 15] width 13 height 13
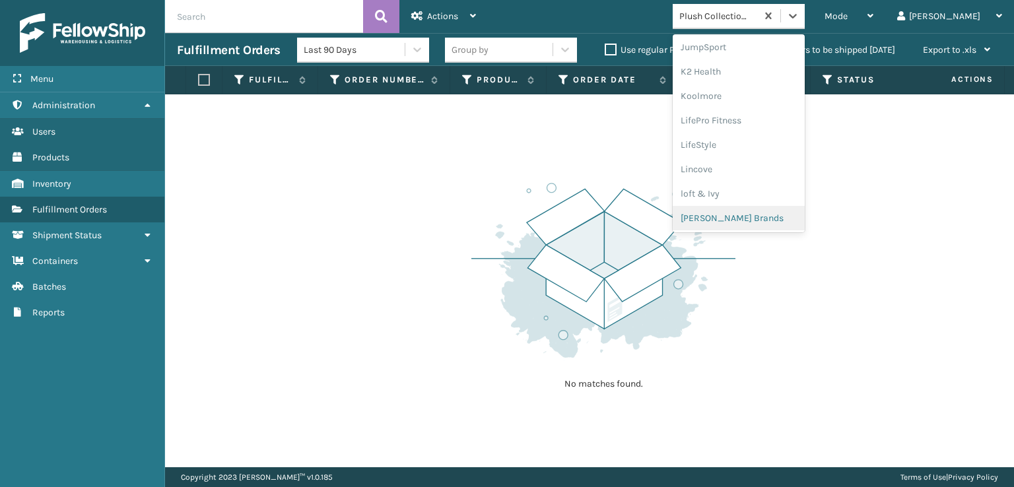
scroll to position [638, 0]
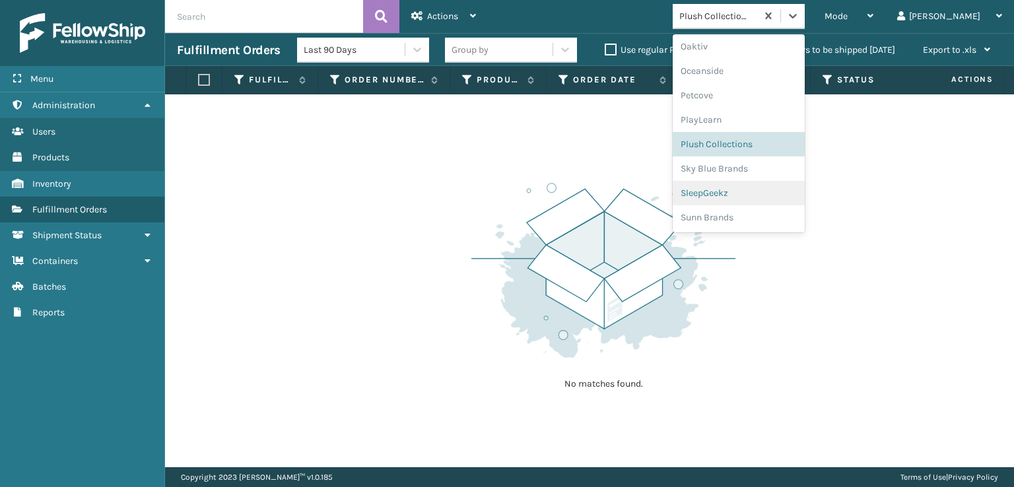
click at [745, 193] on div "SleepGeekz" at bounding box center [739, 193] width 132 height 24
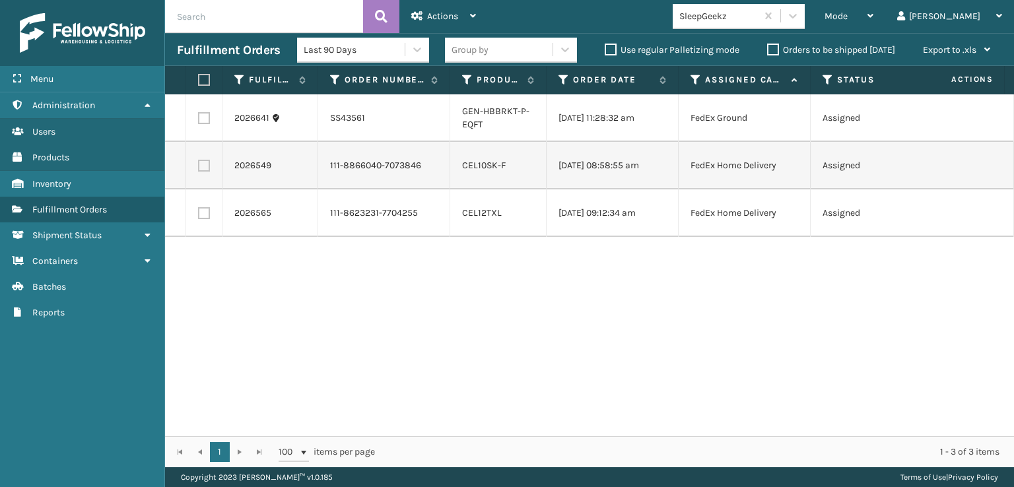
click at [232, 9] on input "text" at bounding box center [264, 16] width 198 height 33
paste input "113-0195464-9997000"
type input "113-0195464-9997000"
click at [874, 14] on div "Mode" at bounding box center [849, 16] width 49 height 33
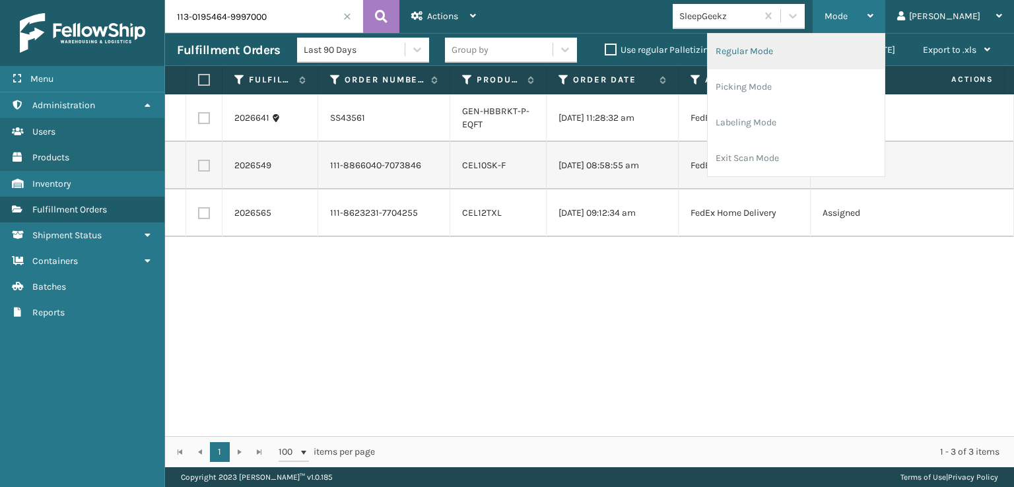
click at [795, 50] on li "Regular Mode" at bounding box center [796, 52] width 177 height 36
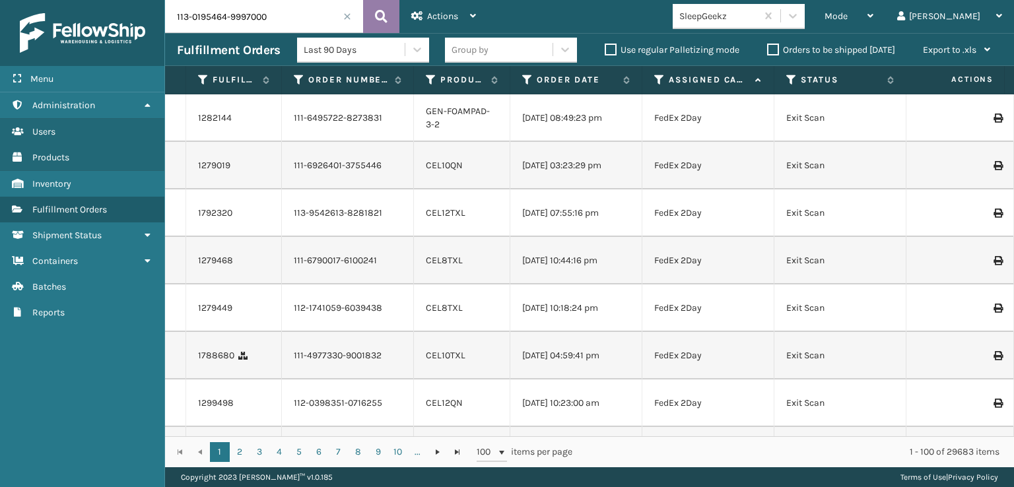
click at [382, 15] on icon at bounding box center [381, 17] width 13 height 20
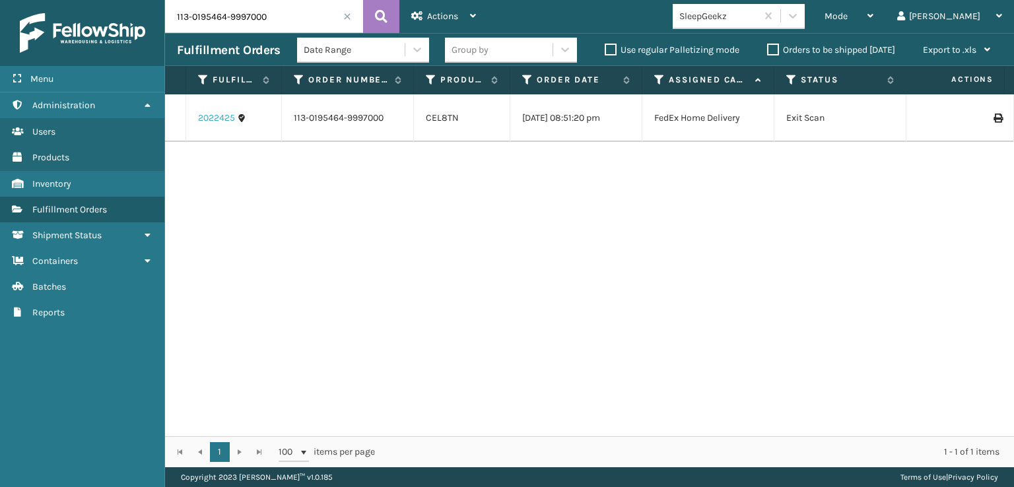
click at [221, 124] on link "2022425" at bounding box center [216, 118] width 37 height 13
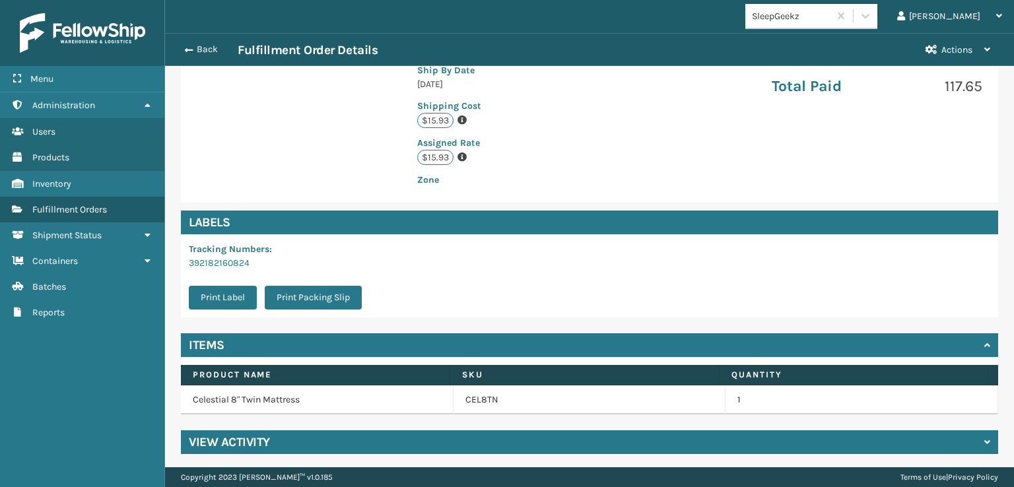
scroll to position [306, 0]
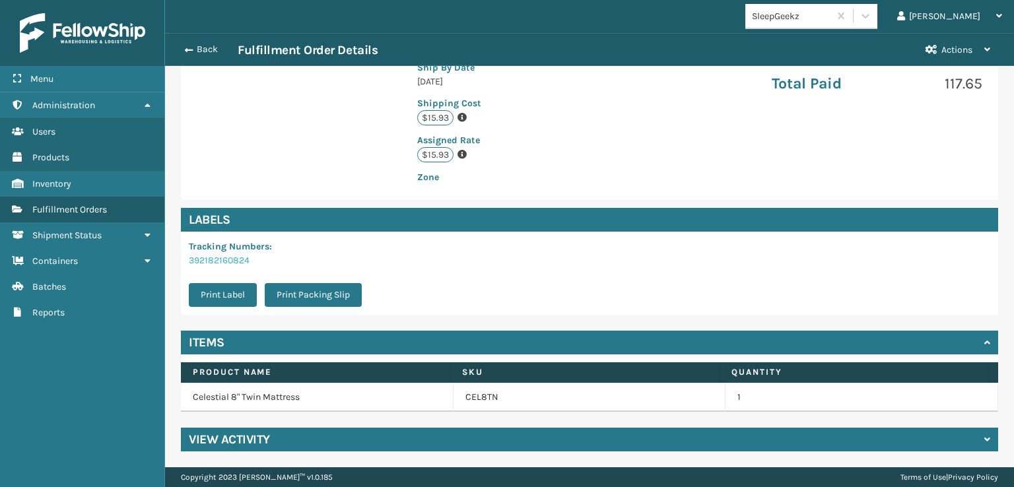
click at [215, 260] on link "392182160824" at bounding box center [219, 260] width 61 height 11
click at [193, 48] on button "Back" at bounding box center [207, 50] width 61 height 12
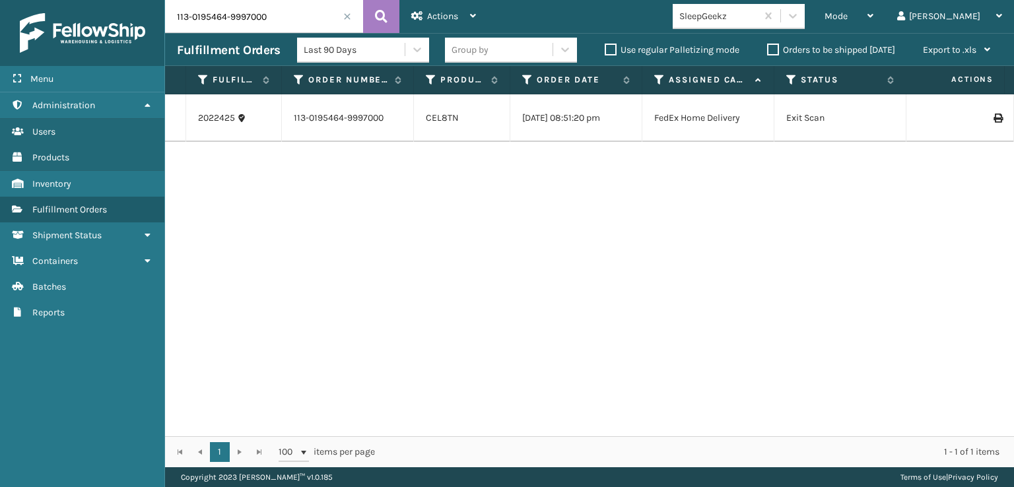
click at [346, 17] on span at bounding box center [347, 17] width 8 height 8
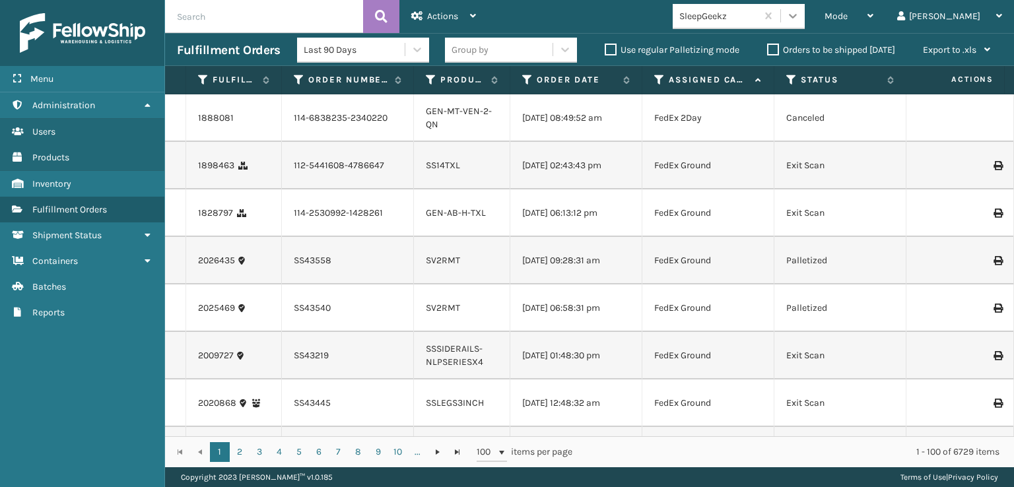
click at [800, 13] on icon at bounding box center [792, 15] width 13 height 13
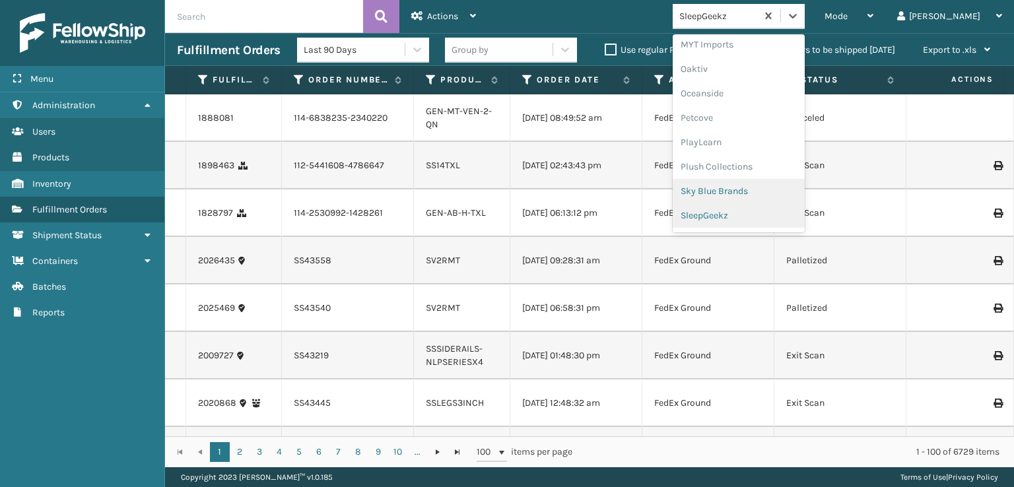
scroll to position [638, 0]
click at [745, 192] on div "SleepGeekz" at bounding box center [739, 193] width 132 height 24
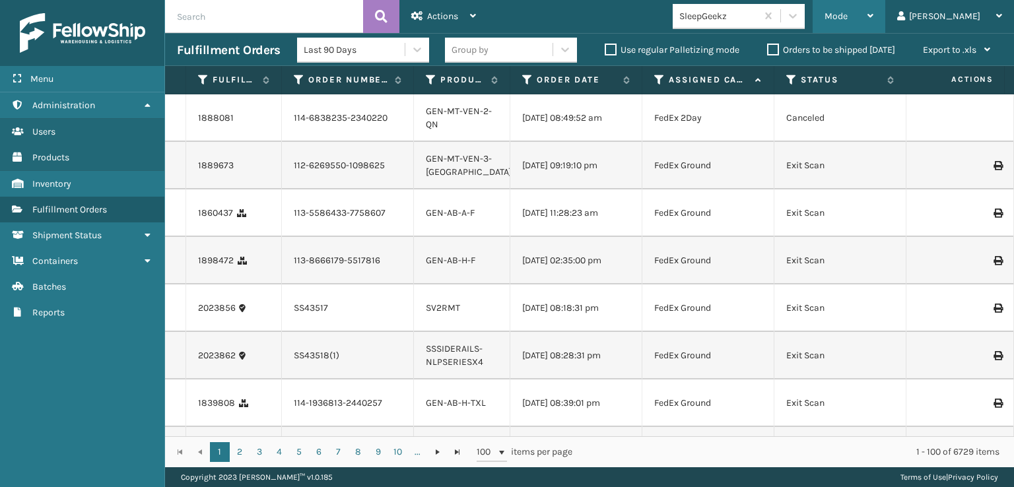
click at [848, 18] on span "Mode" at bounding box center [836, 16] width 23 height 11
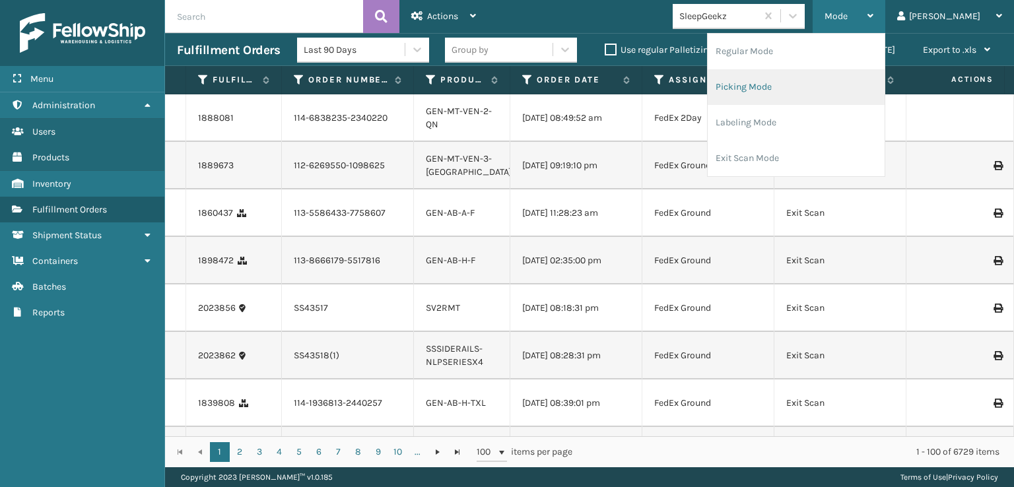
click at [799, 86] on li "Picking Mode" at bounding box center [796, 87] width 177 height 36
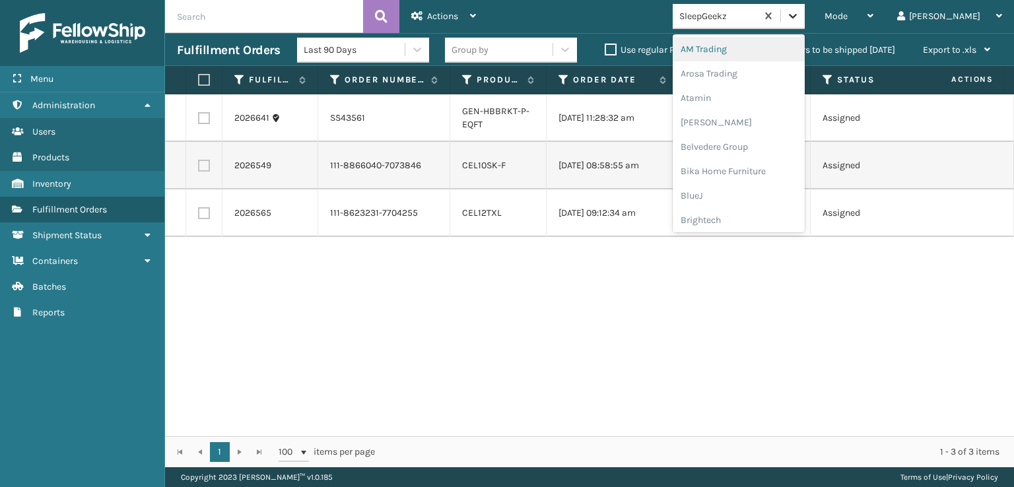
click at [800, 17] on icon at bounding box center [792, 15] width 13 height 13
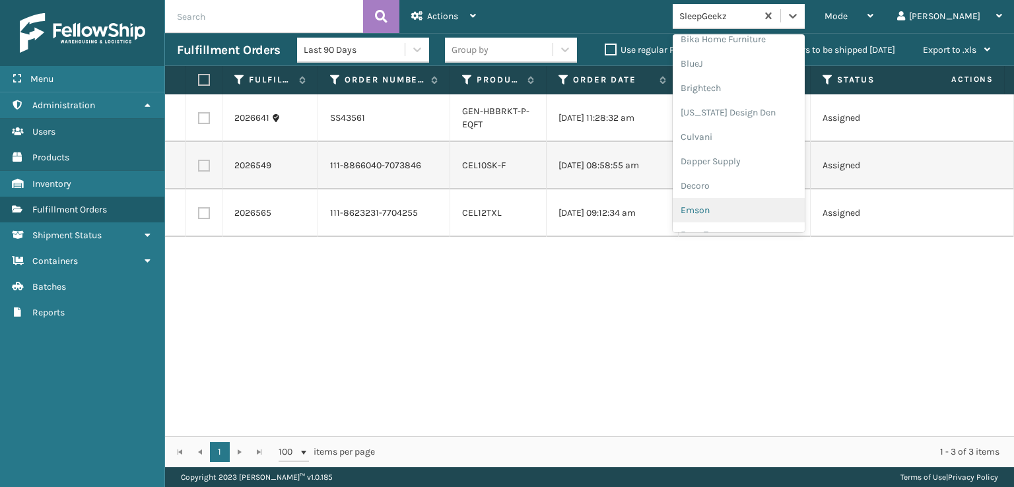
scroll to position [198, 0]
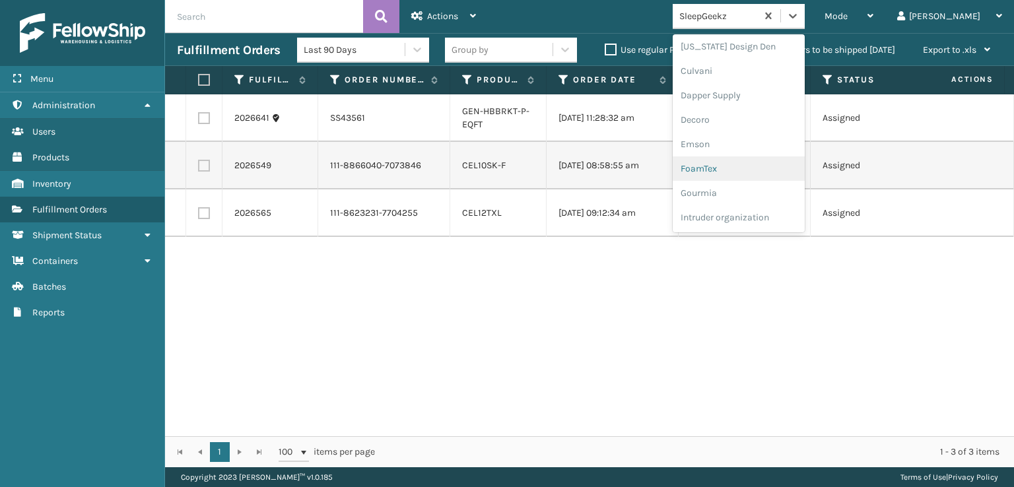
click at [761, 169] on div "FoamTex" at bounding box center [739, 168] width 132 height 24
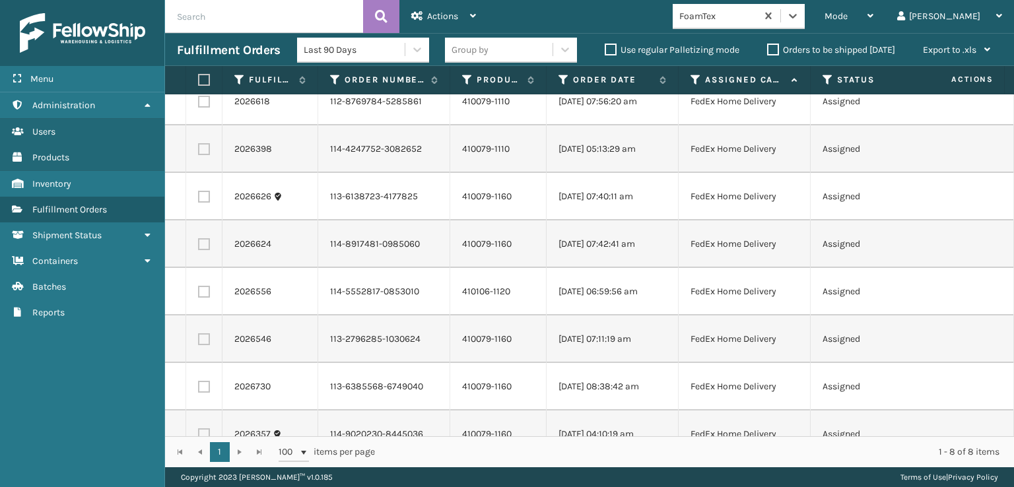
scroll to position [0, 0]
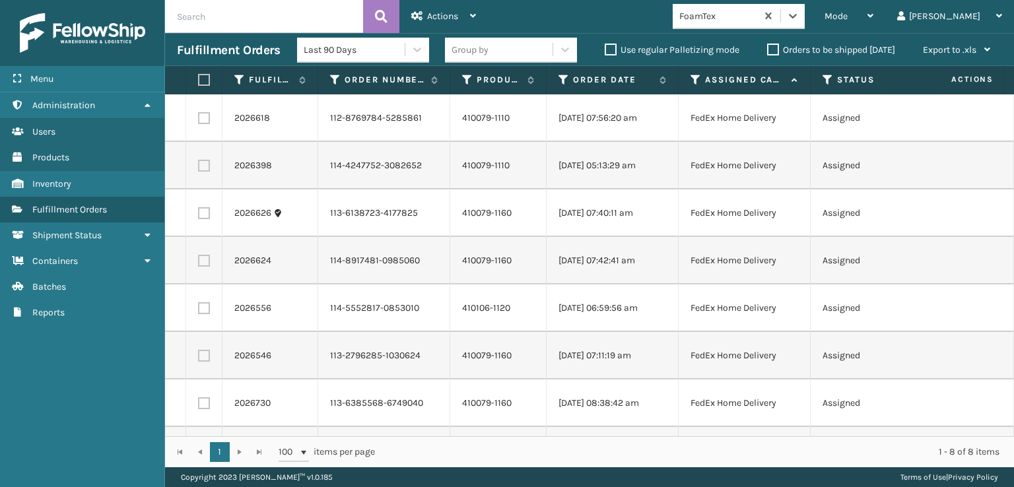
click at [203, 83] on label at bounding box center [202, 80] width 8 height 12
click at [199, 83] on input "checkbox" at bounding box center [198, 80] width 1 height 9
checkbox input "true"
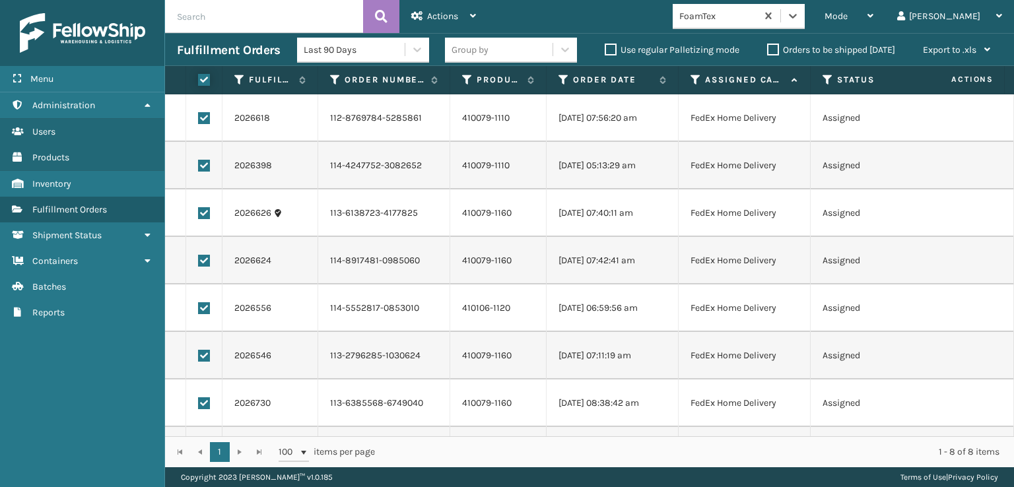
checkbox input "true"
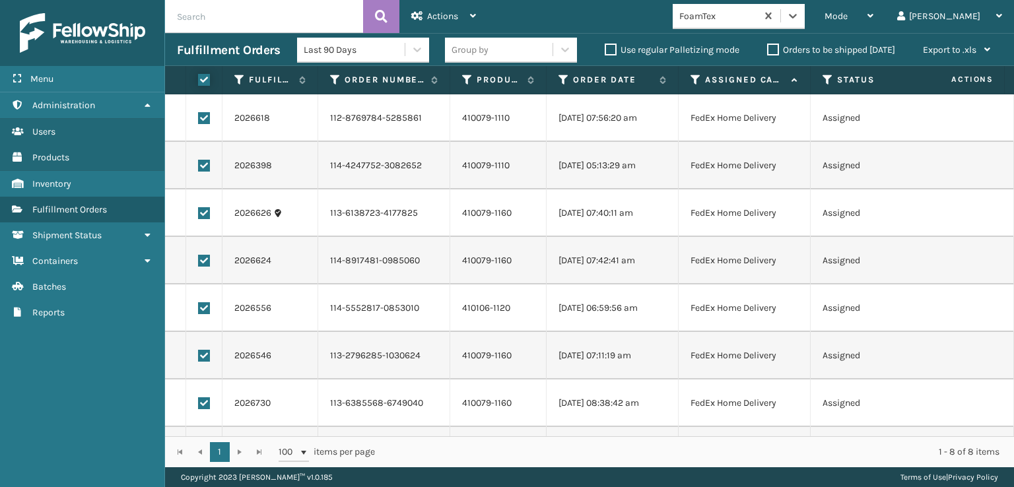
checkbox input "true"
click at [425, 19] on div "Actions" at bounding box center [443, 16] width 65 height 33
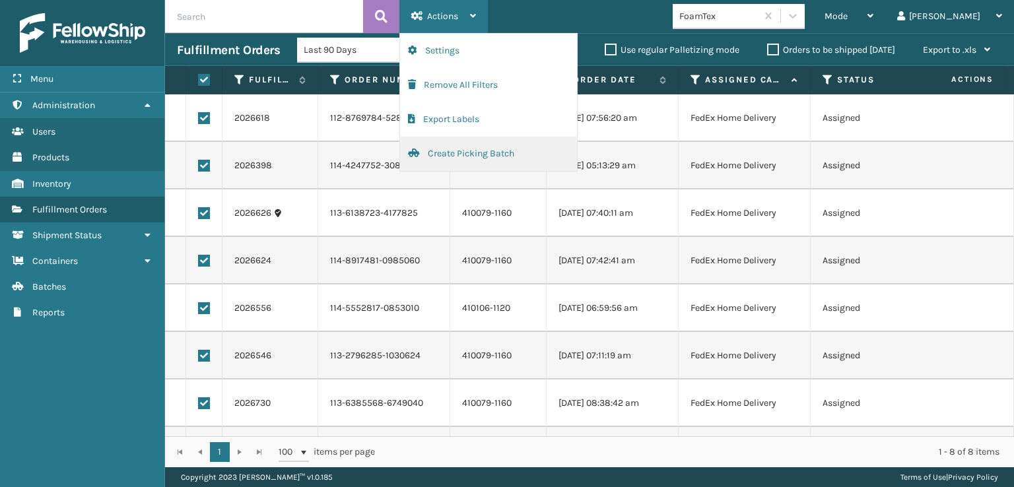
click at [466, 153] on button "Create Picking Batch" at bounding box center [488, 154] width 177 height 34
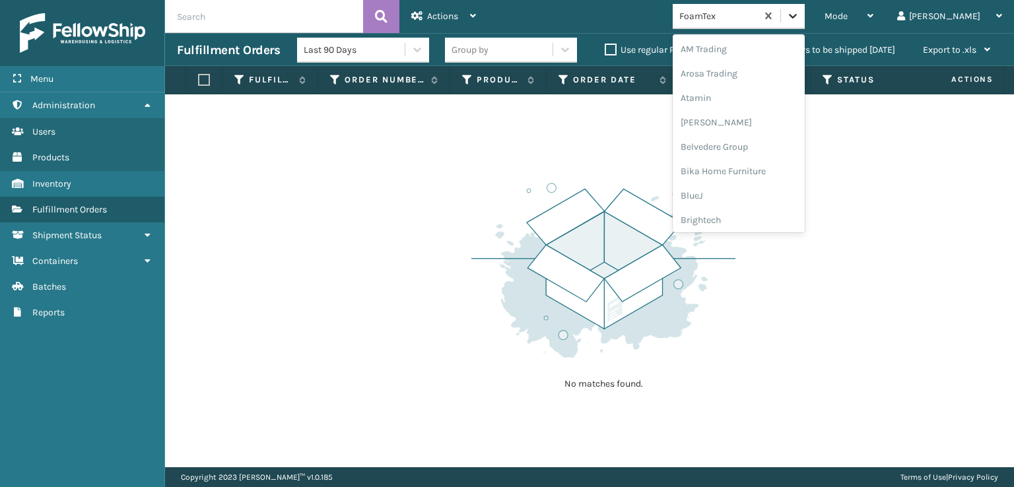
scroll to position [155, 0]
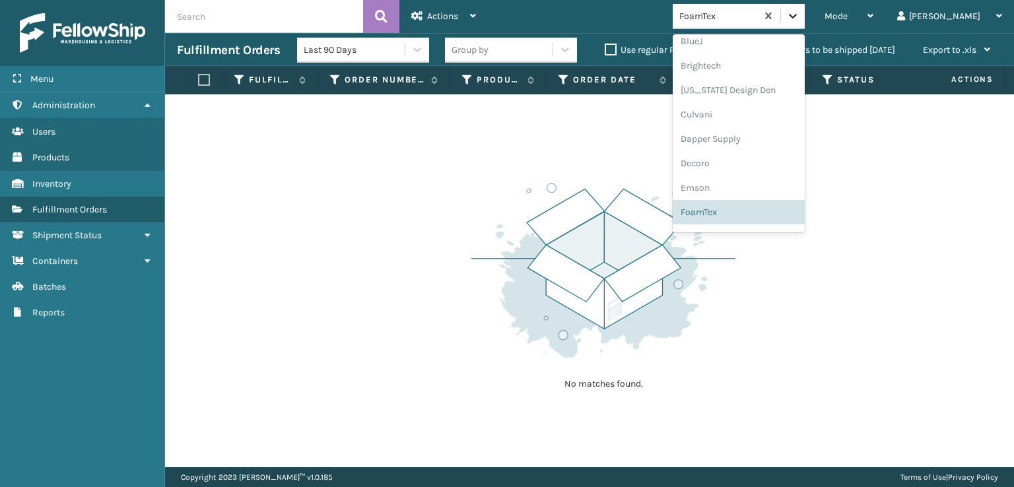
click at [800, 13] on icon at bounding box center [792, 15] width 13 height 13
click at [763, 220] on div "[PERSON_NAME] Brands" at bounding box center [739, 218] width 132 height 24
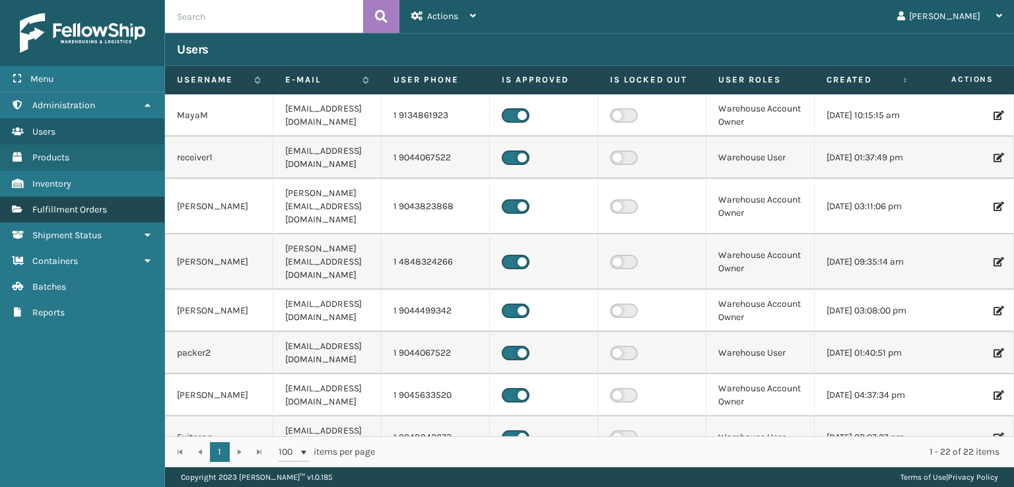
click at [82, 210] on span "Fulfillment Orders" at bounding box center [69, 209] width 75 height 11
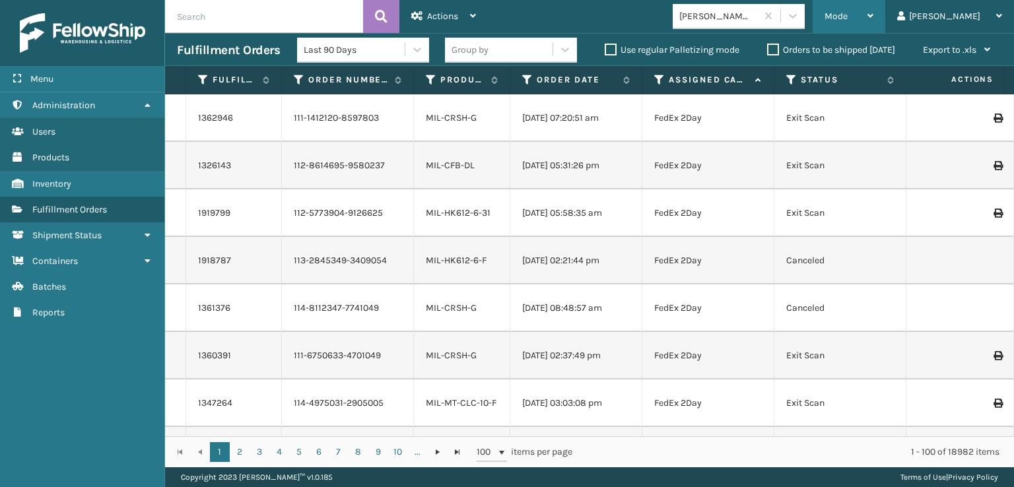
click at [848, 18] on span "Mode" at bounding box center [836, 16] width 23 height 11
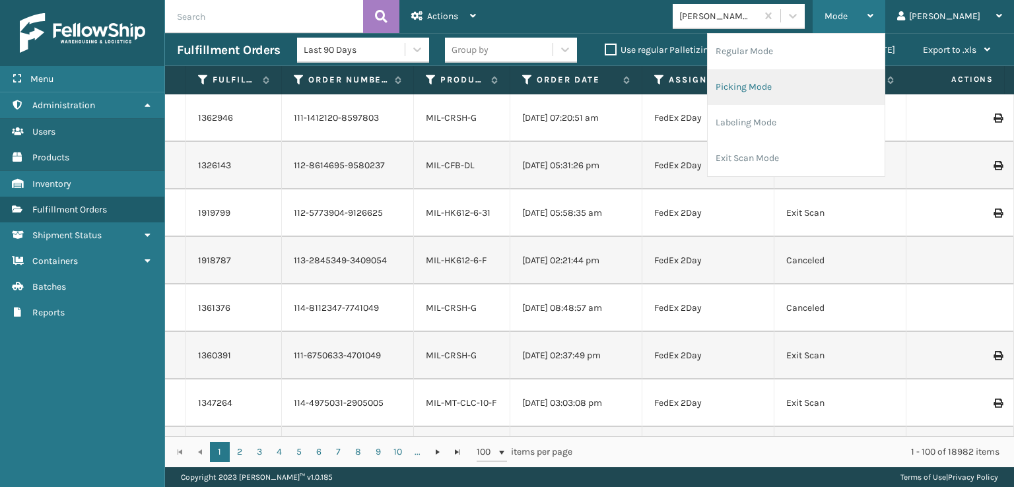
click at [786, 86] on li "Picking Mode" at bounding box center [796, 87] width 177 height 36
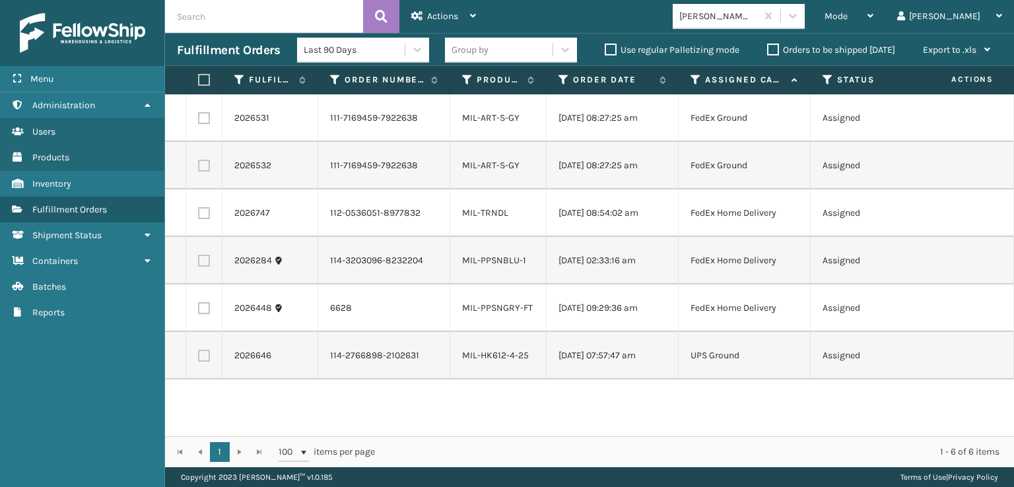
click at [200, 79] on label at bounding box center [202, 80] width 8 height 12
click at [199, 79] on input "checkbox" at bounding box center [198, 80] width 1 height 9
checkbox input "true"
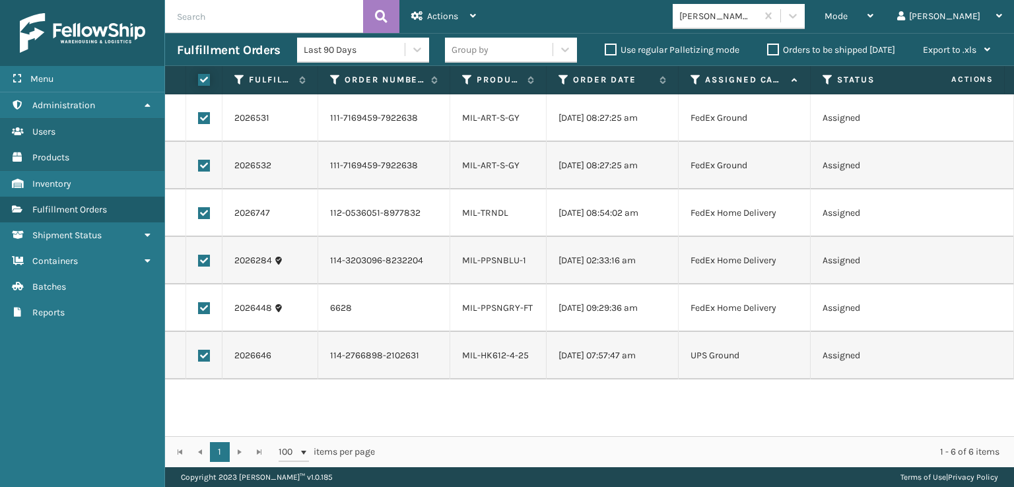
checkbox input "true"
click at [203, 353] on label at bounding box center [204, 356] width 12 height 12
click at [199, 353] on input "checkbox" at bounding box center [198, 354] width 1 height 9
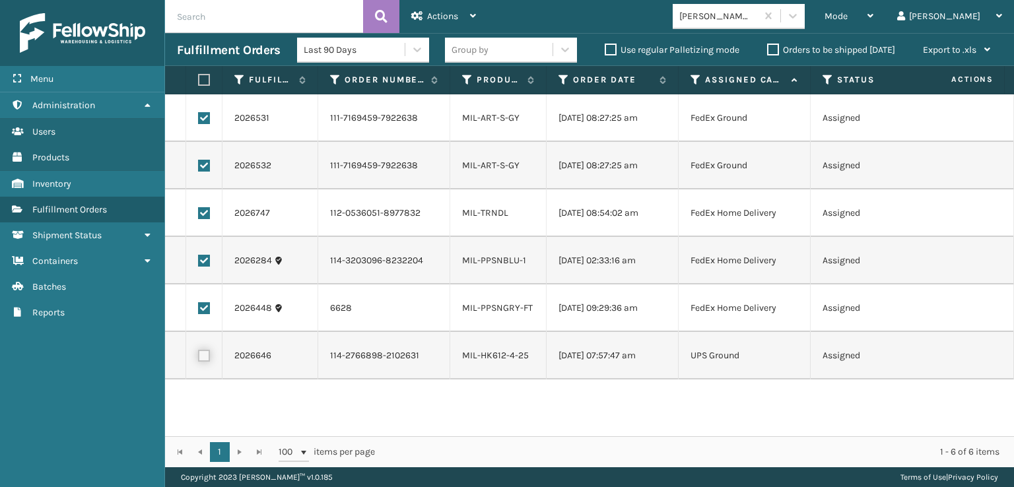
checkbox input "false"
click at [432, 12] on span "Actions" at bounding box center [442, 16] width 31 height 11
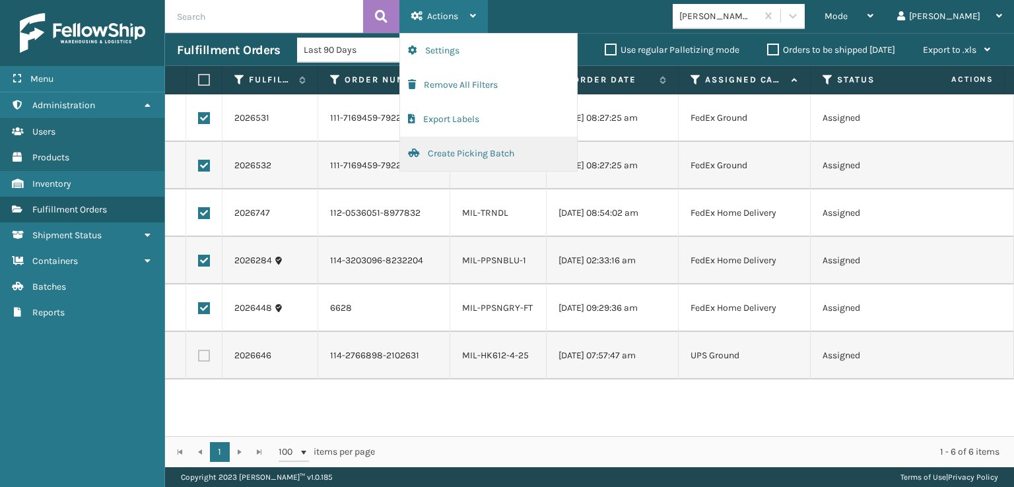
click at [436, 151] on button "Create Picking Batch" at bounding box center [488, 154] width 177 height 34
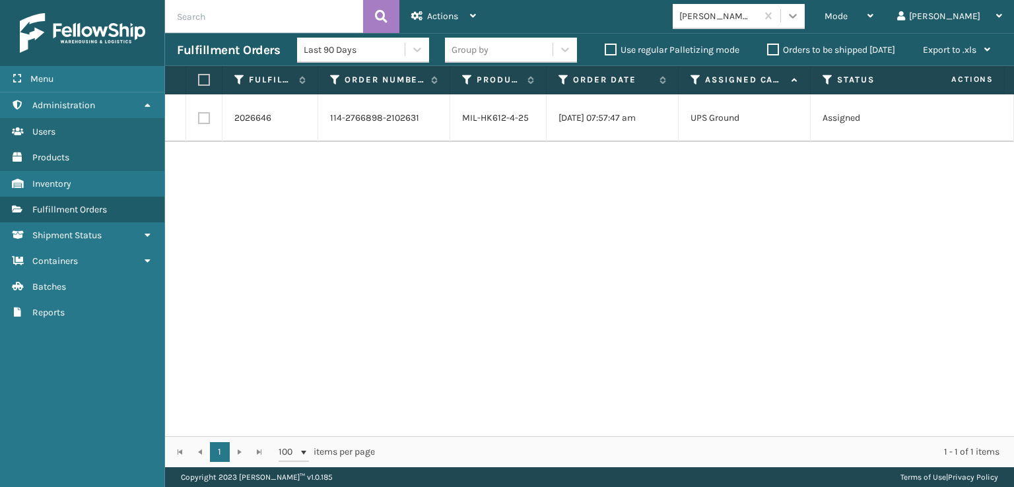
click at [800, 11] on icon at bounding box center [792, 15] width 13 height 13
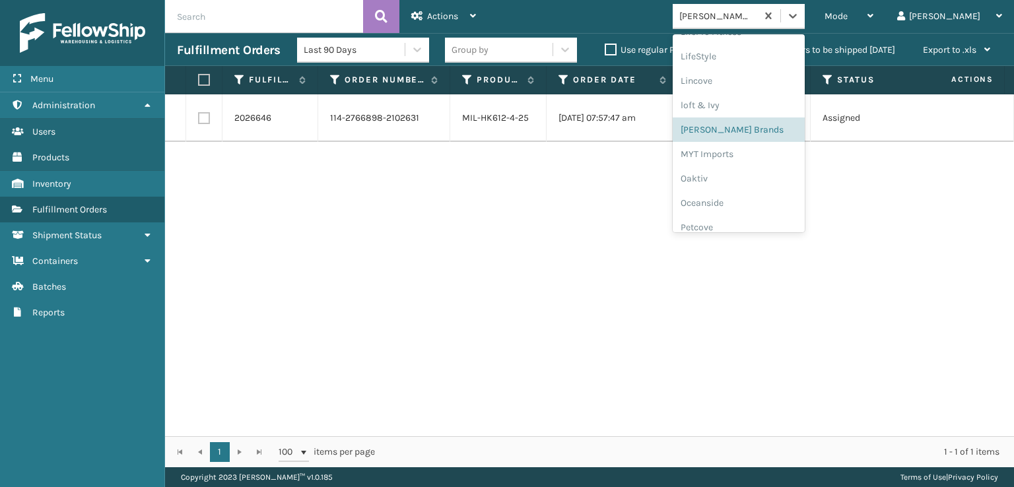
scroll to position [638, 0]
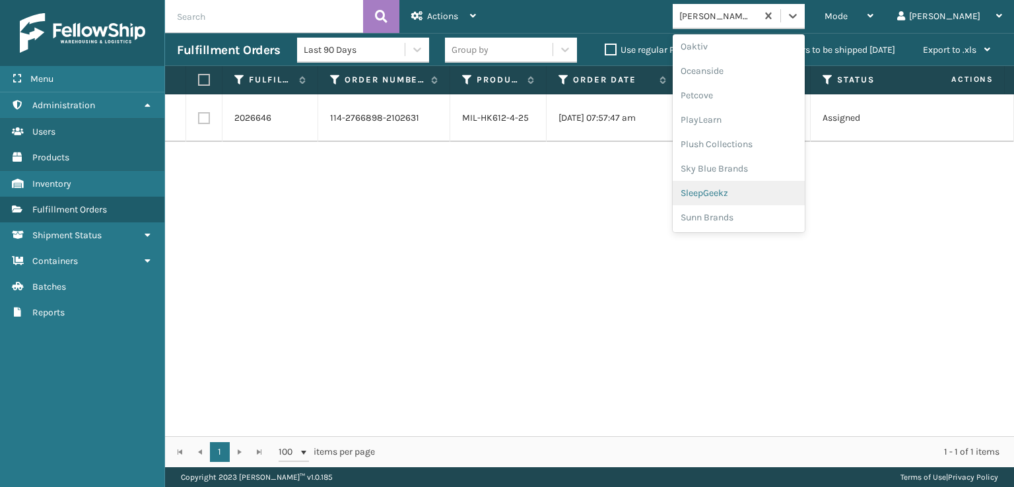
click at [756, 192] on div "SleepGeekz" at bounding box center [739, 193] width 132 height 24
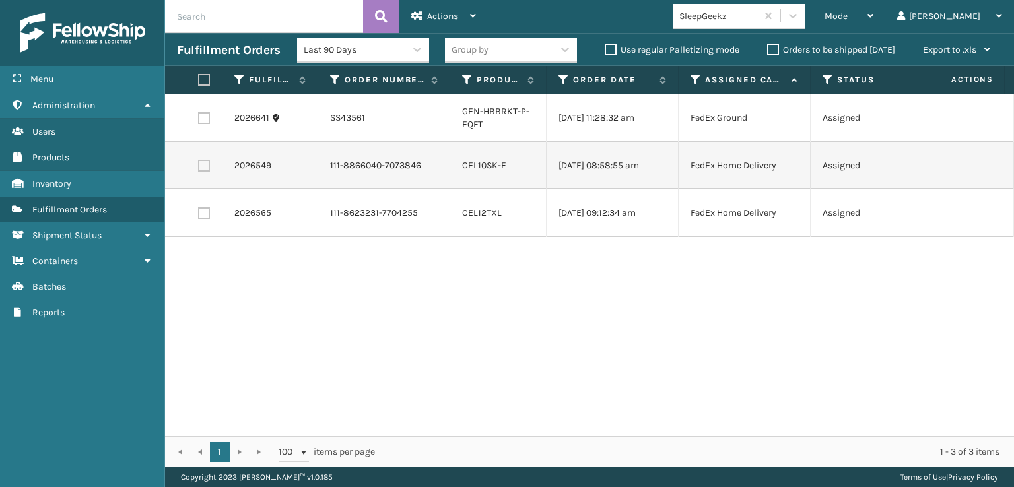
click at [202, 17] on input "text" at bounding box center [264, 16] width 198 height 33
type input "SS43566"
click at [384, 10] on icon at bounding box center [381, 17] width 13 height 20
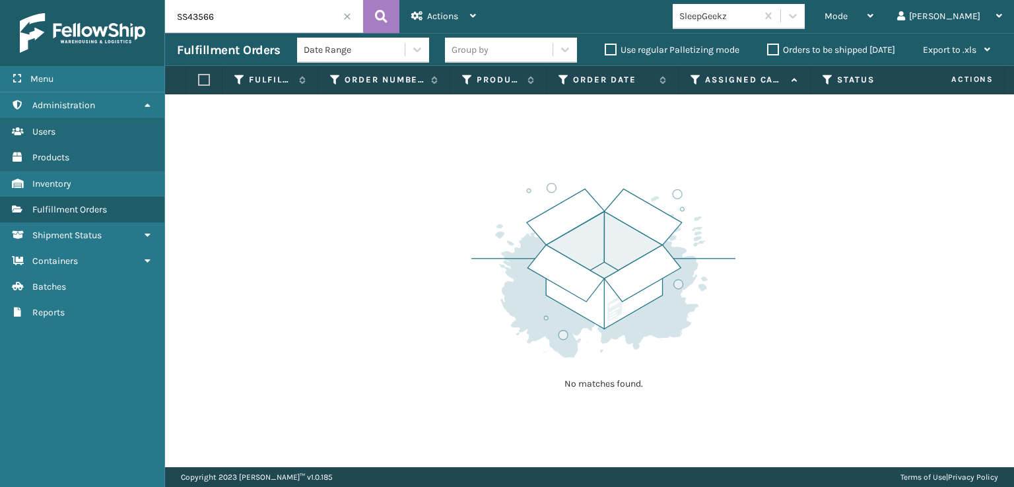
drag, startPoint x: 250, startPoint y: 13, endPoint x: 127, endPoint y: 18, distance: 123.6
click at [127, 0] on div "Menu Administration Users Products Inventory Fulfillment Orders Shipment Status…" at bounding box center [507, 0] width 1014 height 0
click at [848, 15] on span "Mode" at bounding box center [836, 16] width 23 height 11
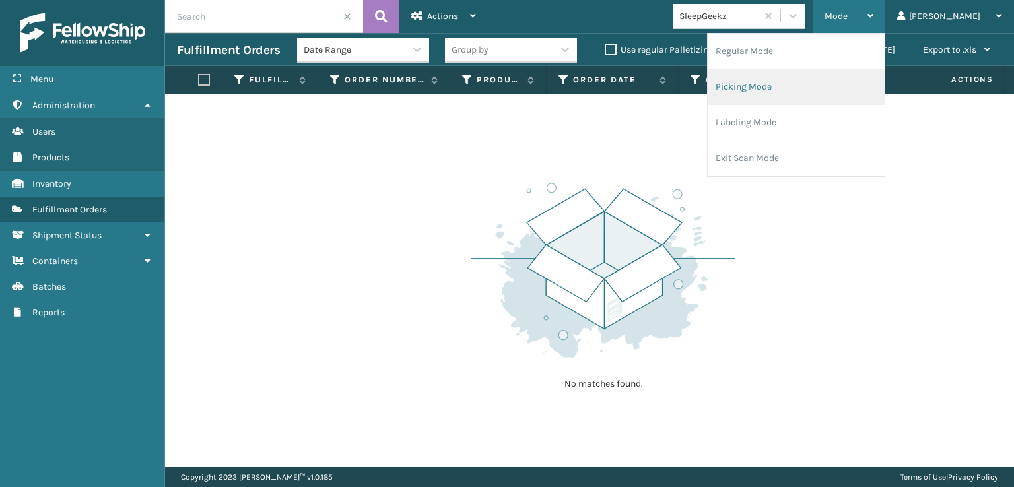
click at [784, 83] on li "Picking Mode" at bounding box center [796, 87] width 177 height 36
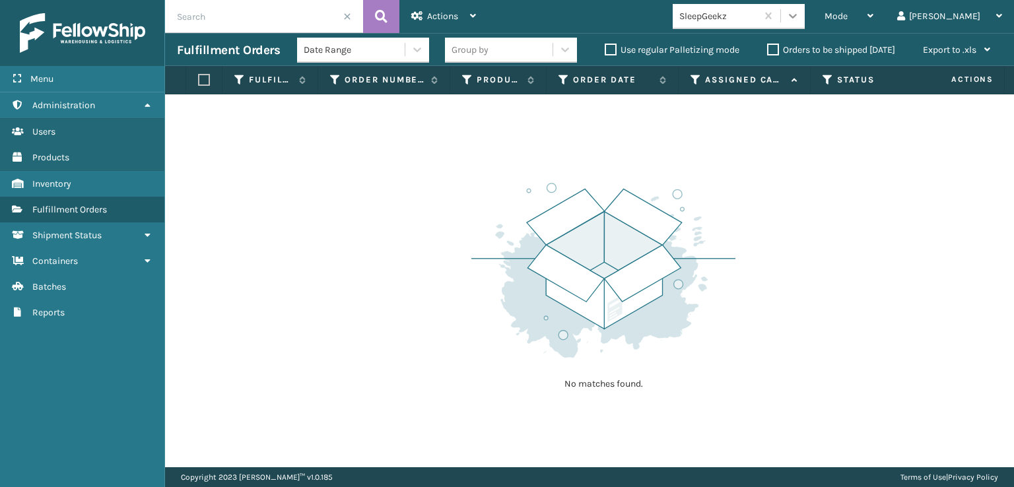
click at [805, 17] on div at bounding box center [793, 16] width 24 height 24
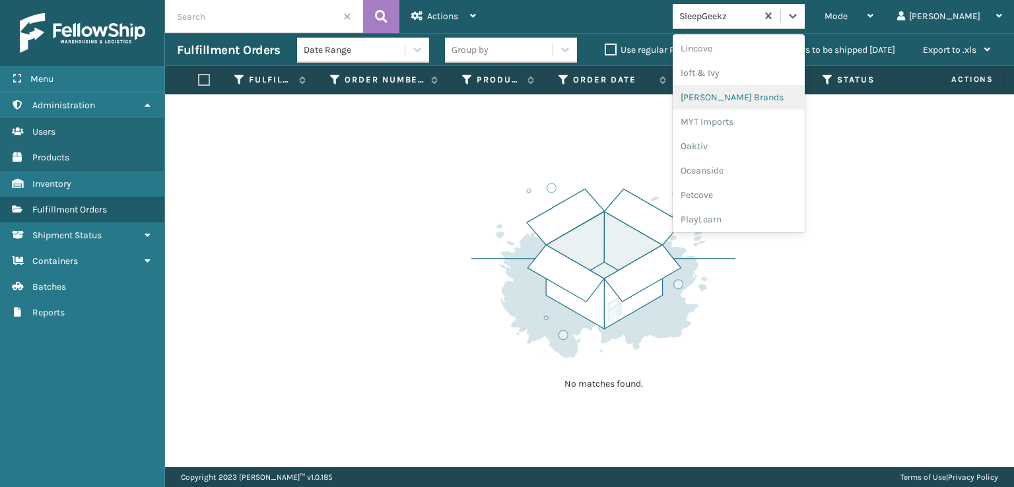
scroll to position [638, 0]
click at [746, 193] on div "SleepGeekz" at bounding box center [739, 193] width 132 height 24
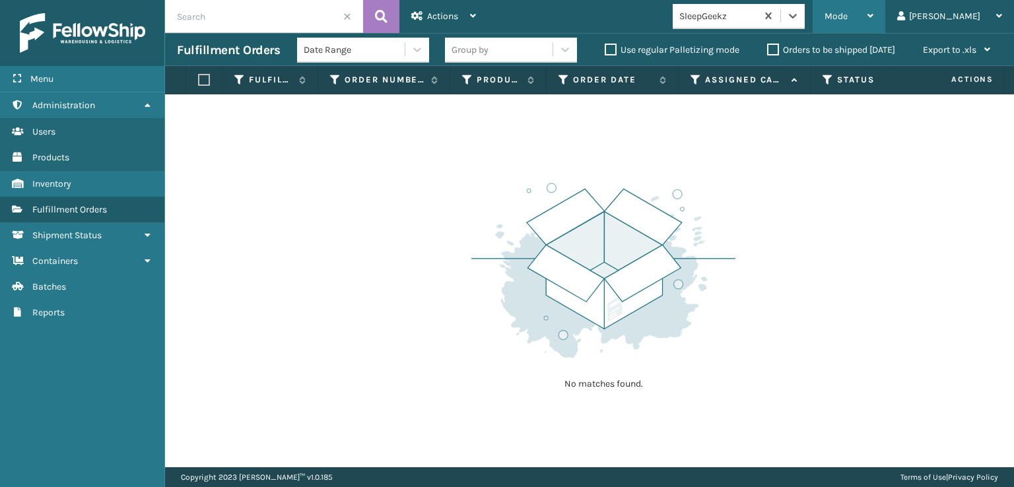
click at [848, 15] on span "Mode" at bounding box center [836, 16] width 23 height 11
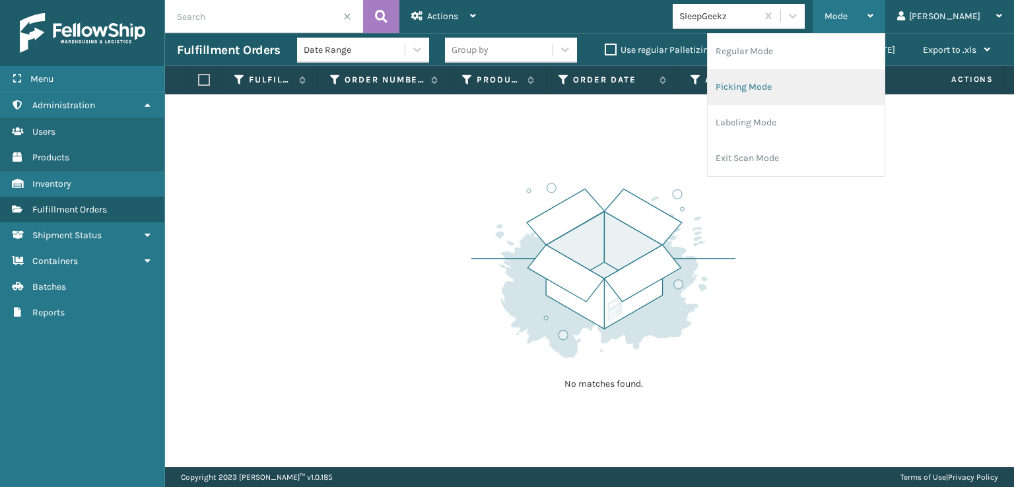
click at [795, 84] on li "Picking Mode" at bounding box center [796, 87] width 177 height 36
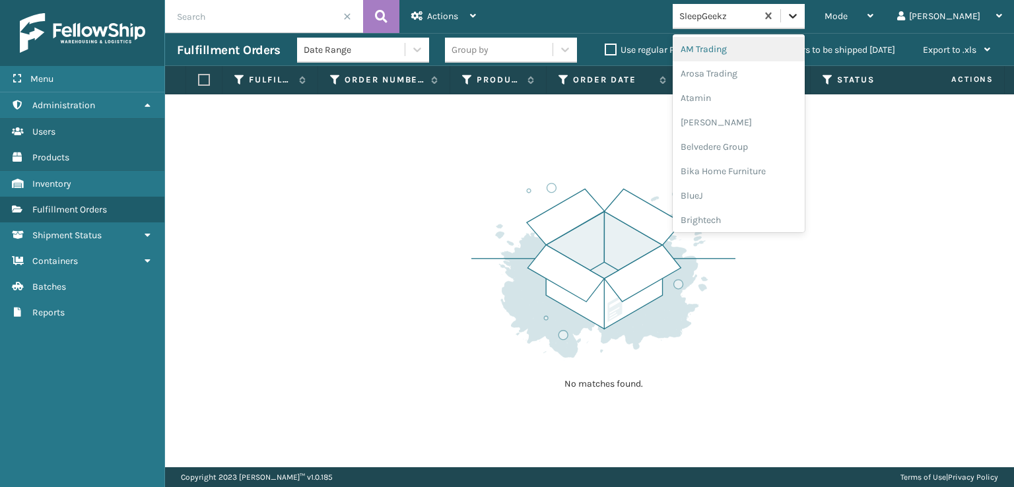
click at [800, 12] on icon at bounding box center [792, 15] width 13 height 13
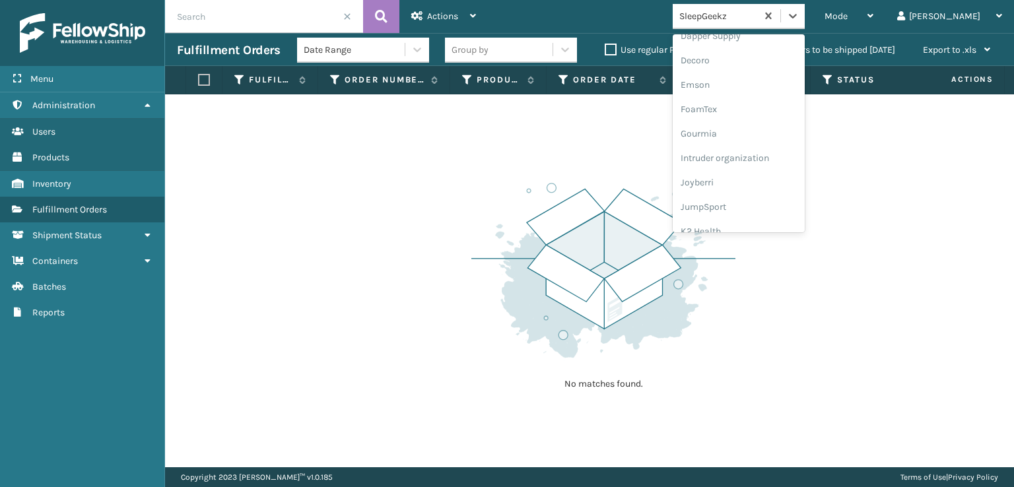
scroll to position [264, 0]
click at [750, 98] on div "FoamTex" at bounding box center [739, 102] width 132 height 24
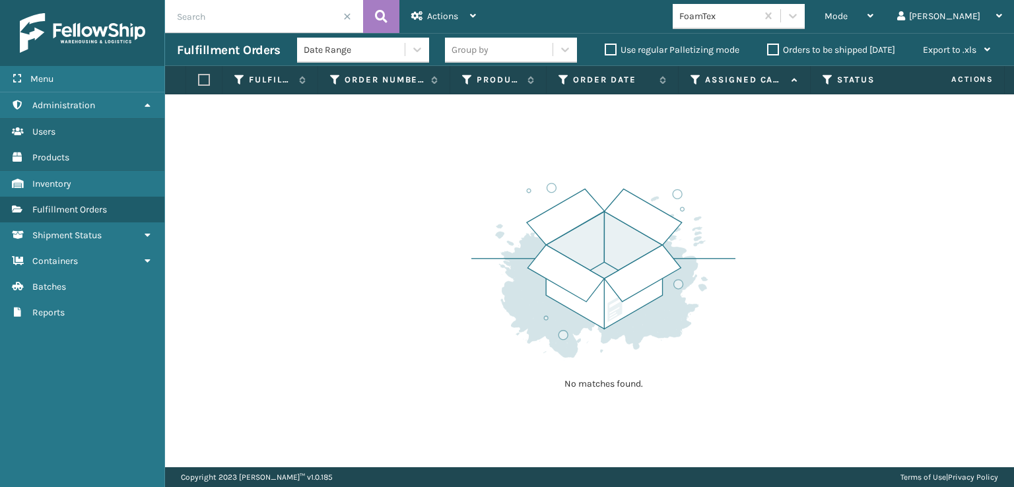
click at [349, 15] on span at bounding box center [347, 17] width 8 height 8
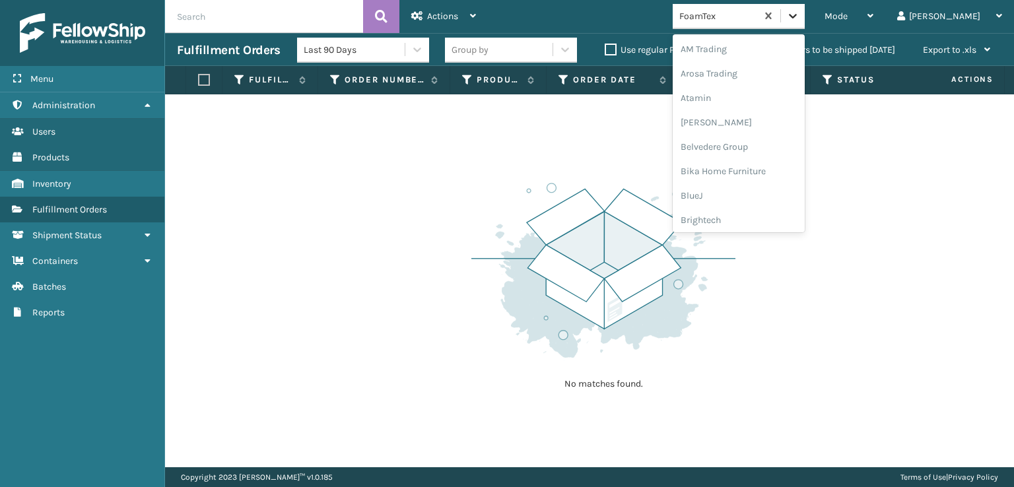
click at [805, 23] on div at bounding box center [793, 16] width 24 height 24
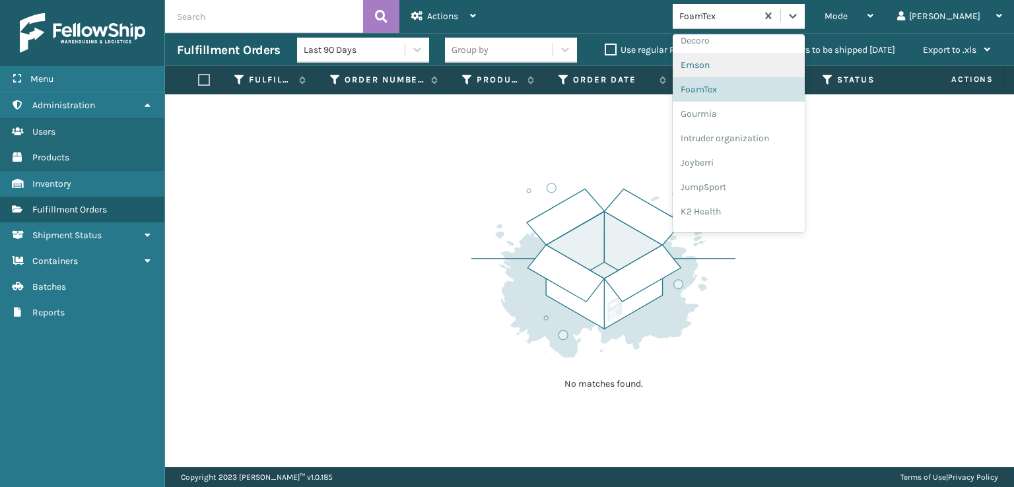
scroll to position [417, 0]
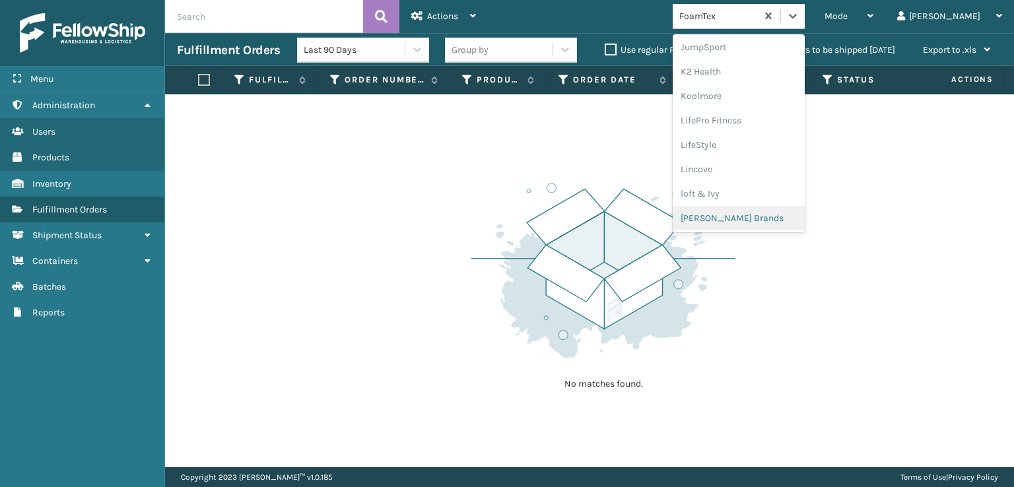
click at [769, 217] on div "[PERSON_NAME] Brands" at bounding box center [739, 218] width 132 height 24
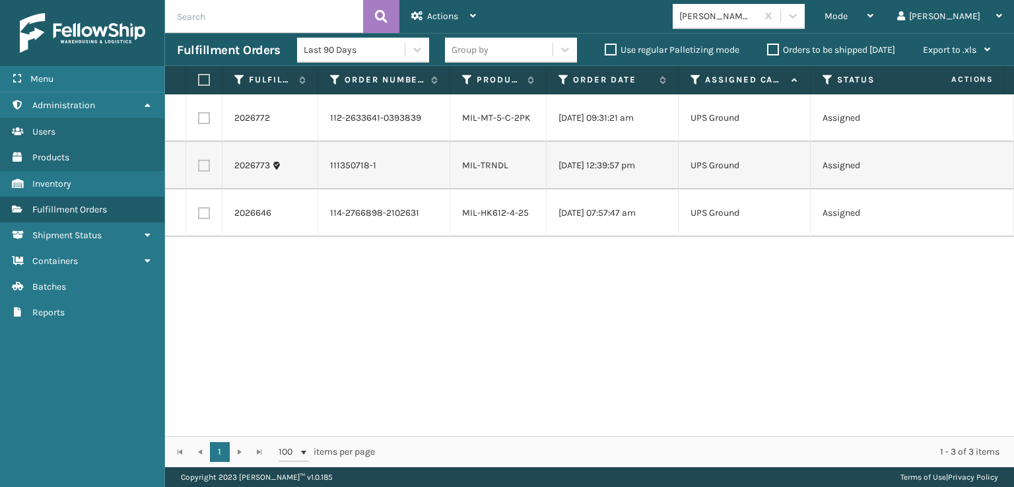
click at [199, 83] on label at bounding box center [202, 80] width 8 height 12
click at [199, 83] on input "checkbox" at bounding box center [198, 80] width 1 height 9
checkbox input "true"
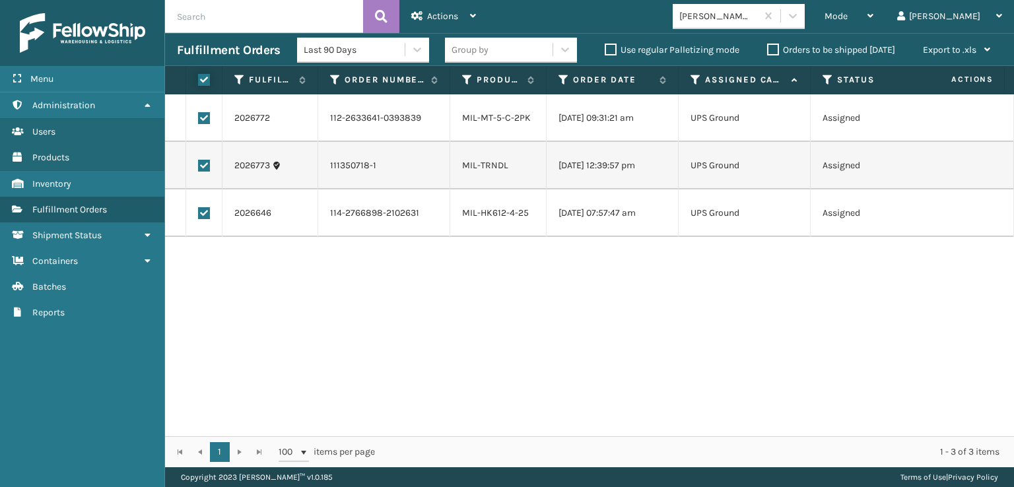
checkbox input "true"
click at [440, 15] on span "Actions" at bounding box center [442, 16] width 31 height 11
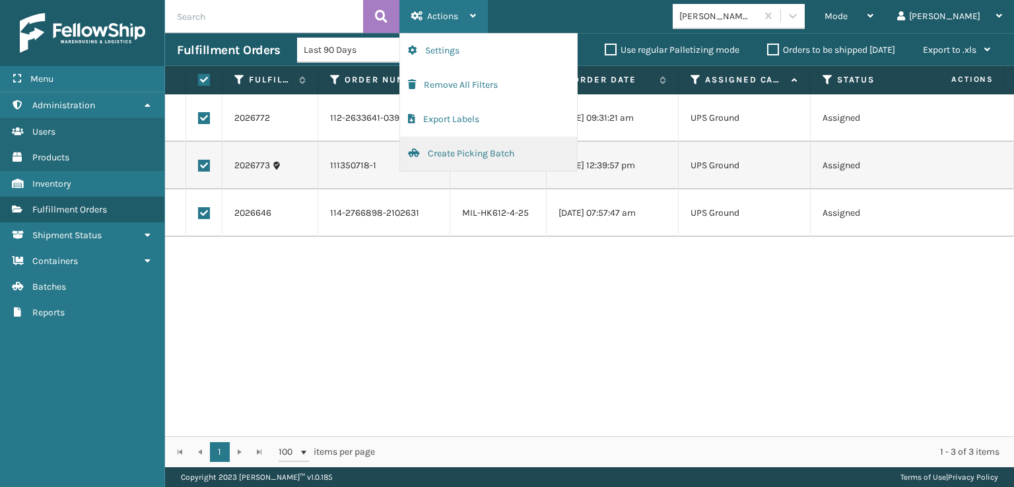
click at [473, 152] on button "Create Picking Batch" at bounding box center [488, 154] width 177 height 34
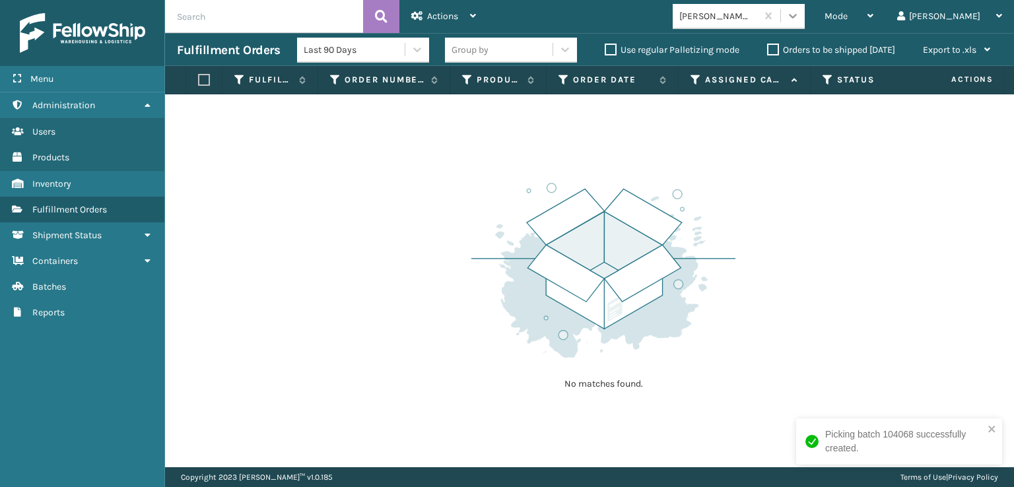
click at [800, 10] on icon at bounding box center [792, 15] width 13 height 13
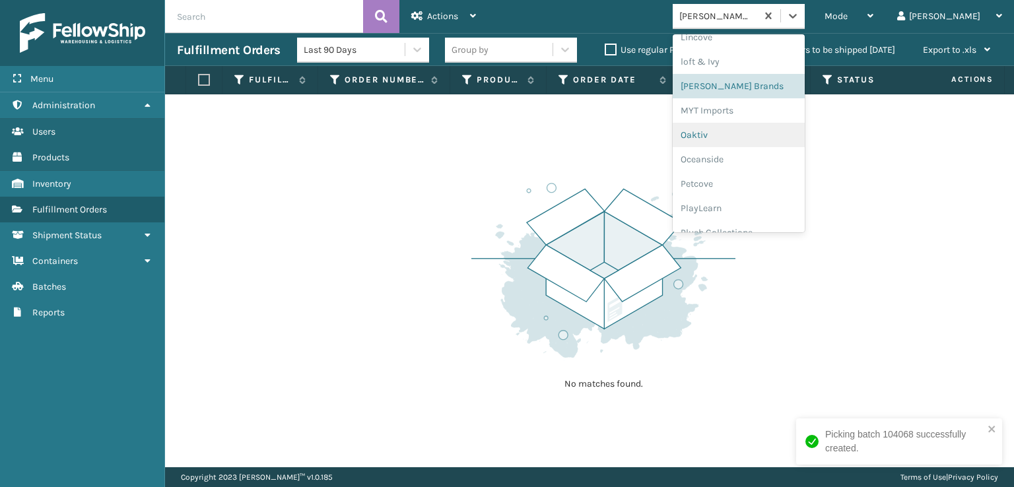
scroll to position [638, 0]
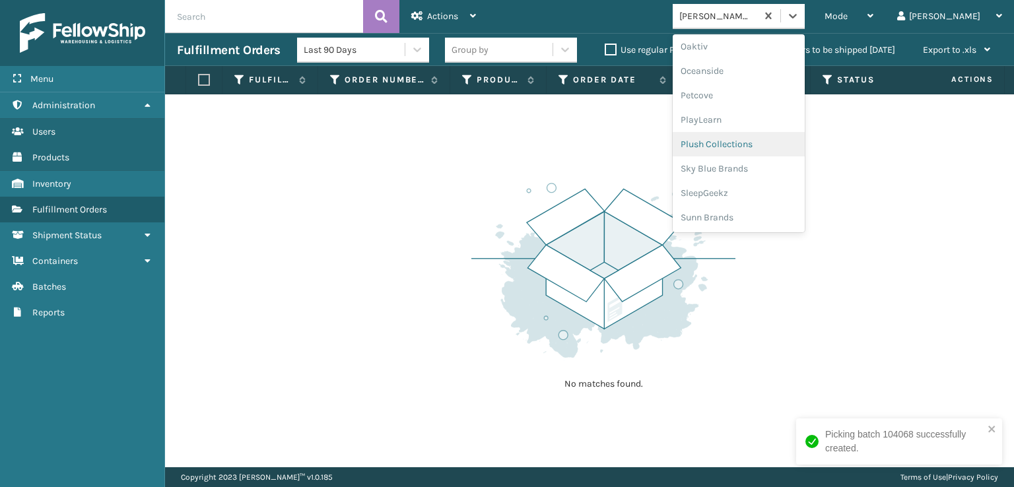
click at [767, 144] on div "Plush Collections" at bounding box center [739, 144] width 132 height 24
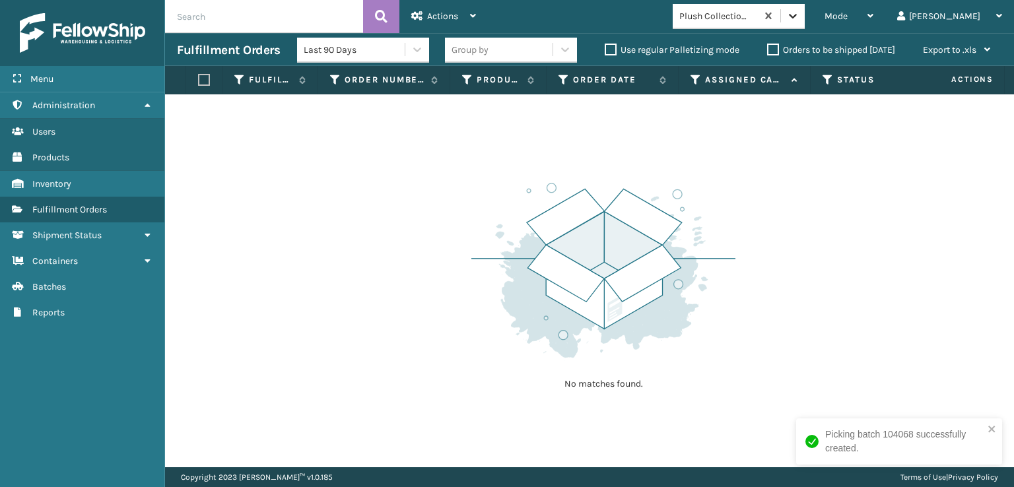
click at [800, 14] on icon at bounding box center [792, 15] width 13 height 13
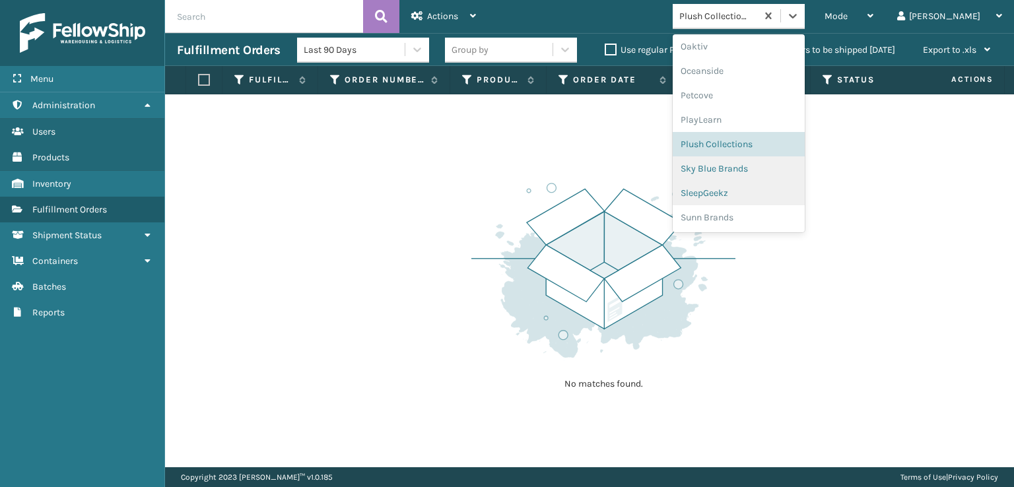
click at [765, 190] on div "SleepGeekz" at bounding box center [739, 193] width 132 height 24
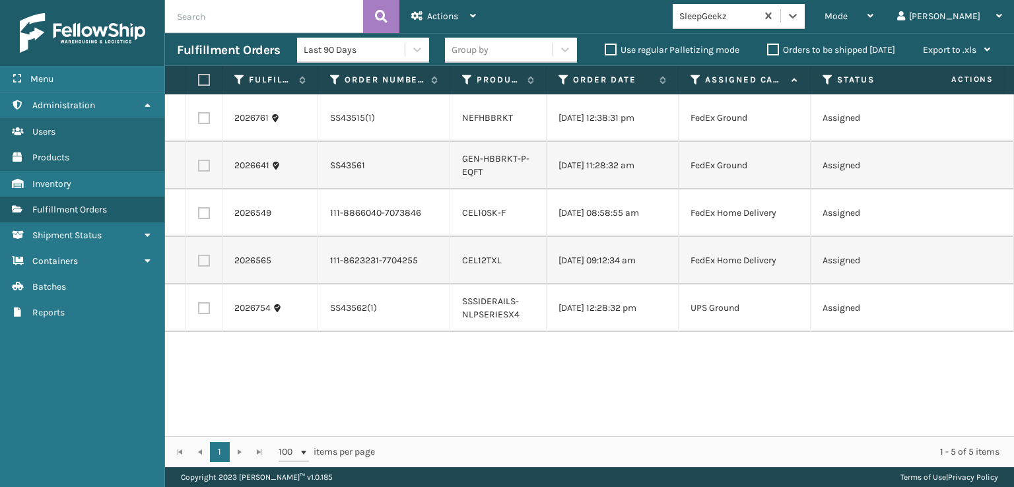
click at [204, 75] on label at bounding box center [202, 80] width 8 height 12
click at [199, 76] on input "checkbox" at bounding box center [198, 80] width 1 height 9
checkbox input "true"
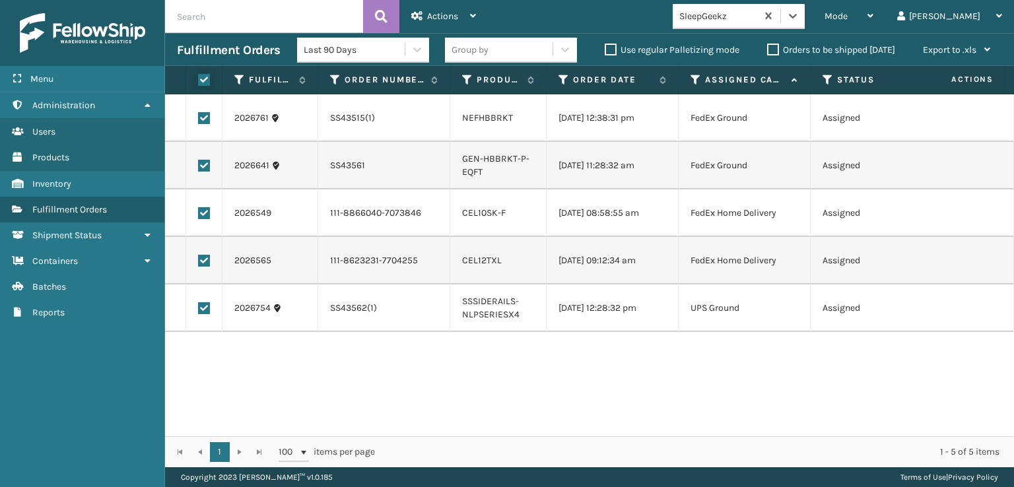
checkbox input "true"
click at [430, 19] on span "Actions" at bounding box center [442, 16] width 31 height 11
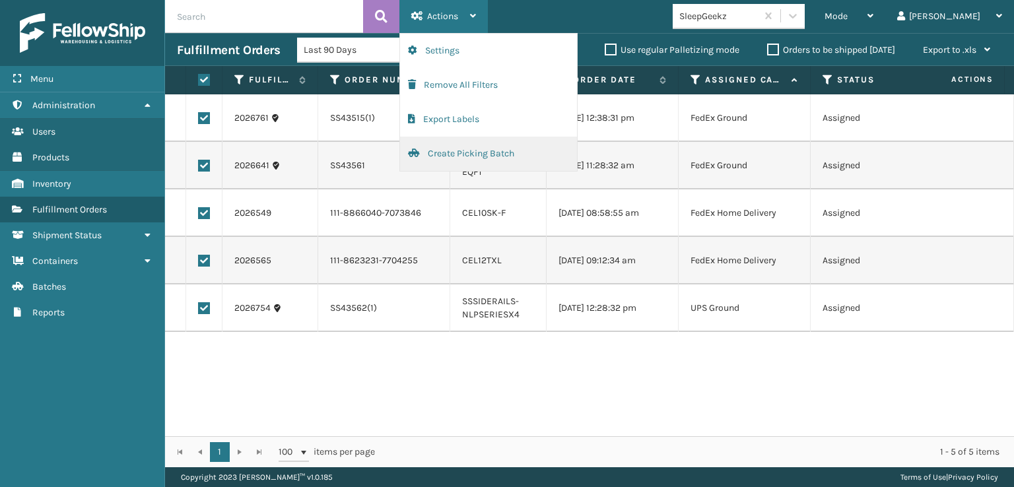
click at [453, 149] on button "Create Picking Batch" at bounding box center [488, 154] width 177 height 34
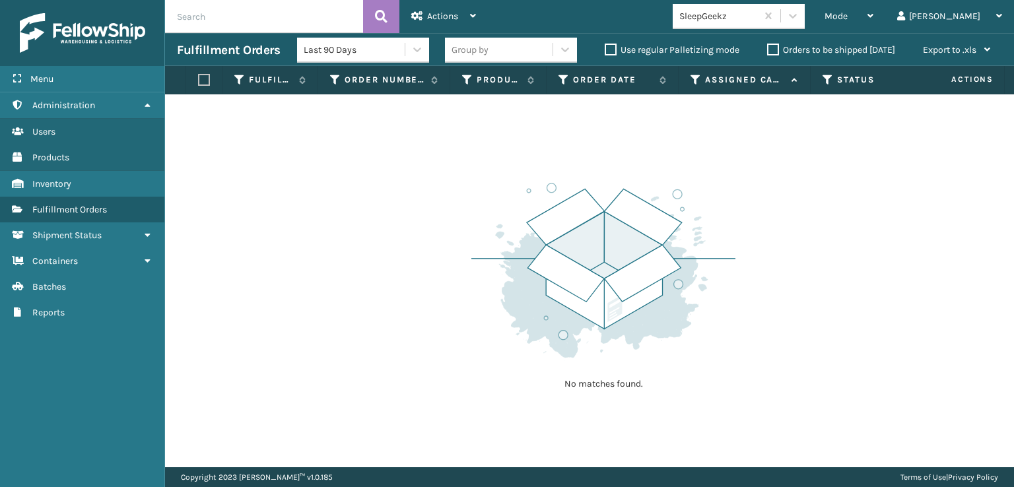
click at [221, 20] on input "text" at bounding box center [264, 16] width 198 height 33
paste input "113-0379855-4721059"
type input "113-0379855-4721059"
click at [385, 17] on icon at bounding box center [381, 17] width 13 height 20
click at [848, 13] on span "Mode" at bounding box center [836, 16] width 23 height 11
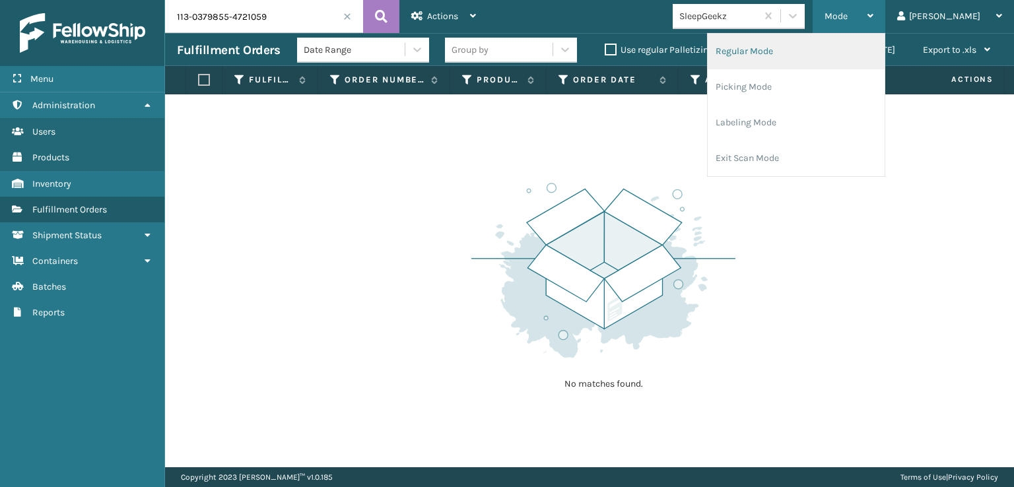
click at [796, 44] on li "Regular Mode" at bounding box center [796, 52] width 177 height 36
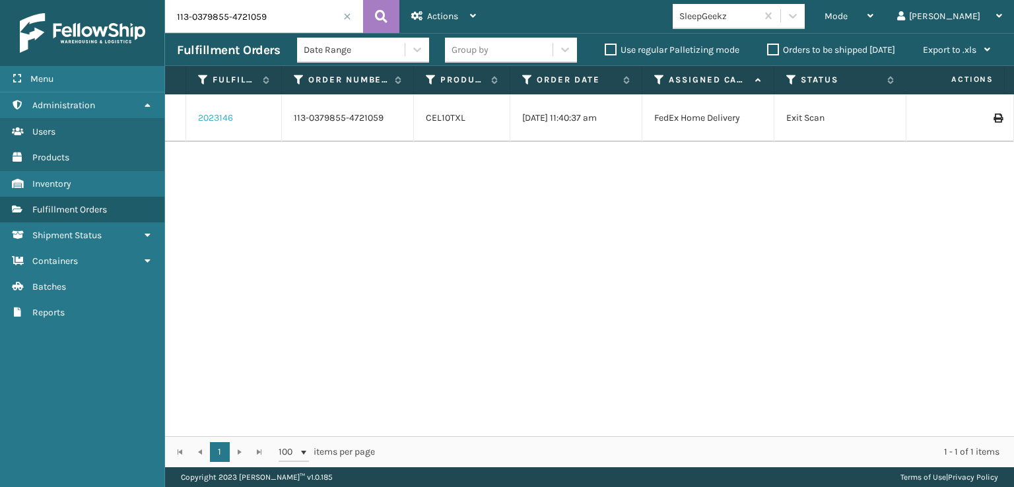
click at [217, 122] on link "2023146" at bounding box center [215, 118] width 35 height 13
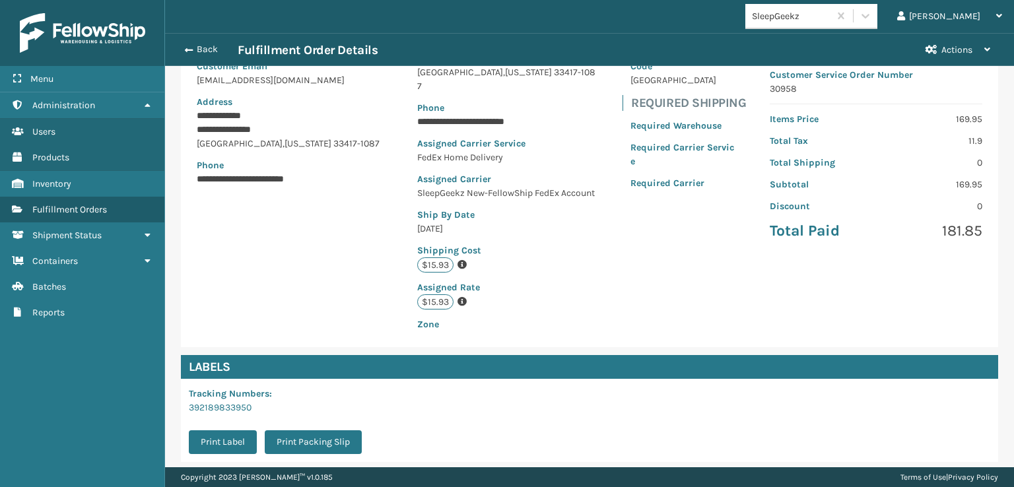
scroll to position [306, 0]
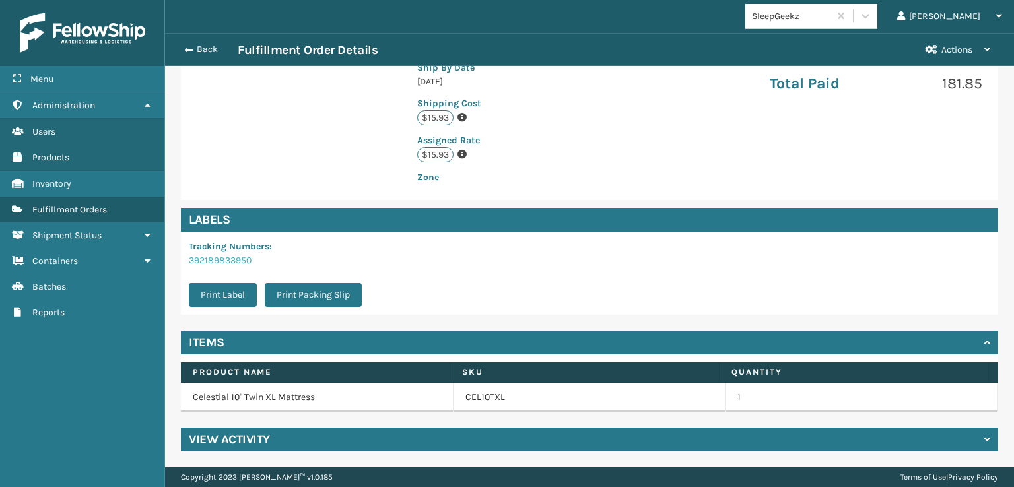
click at [230, 261] on link "392189833950" at bounding box center [220, 260] width 63 height 11
click at [195, 48] on button "Back" at bounding box center [207, 50] width 61 height 12
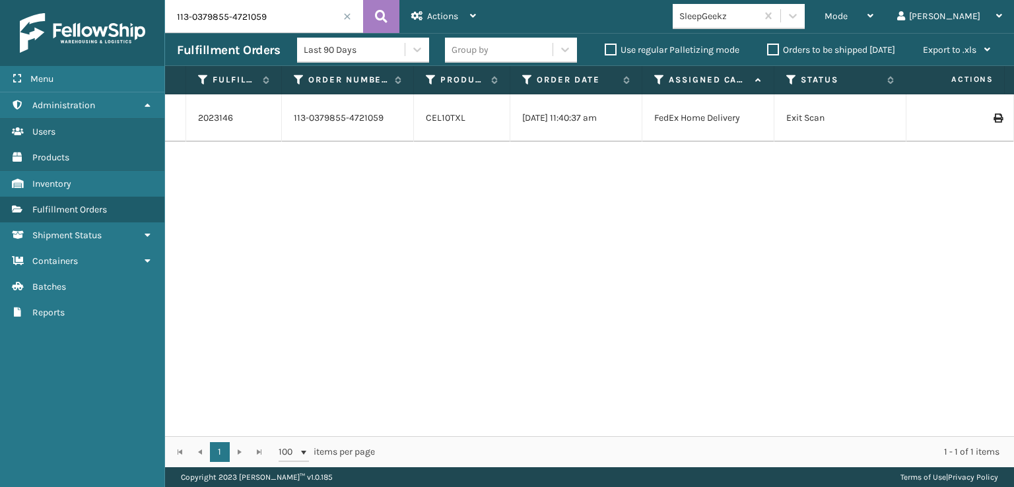
click at [350, 15] on span at bounding box center [347, 17] width 8 height 8
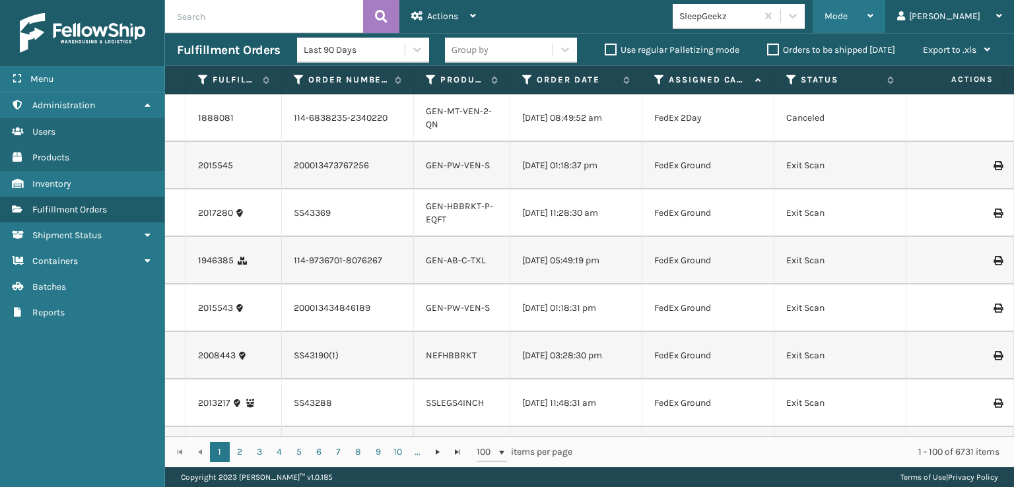
click at [848, 11] on span "Mode" at bounding box center [836, 16] width 23 height 11
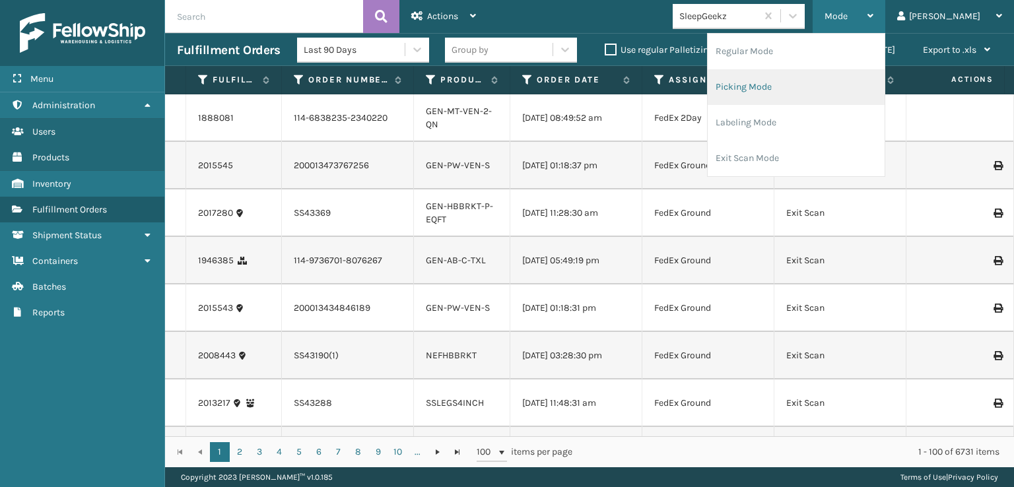
click at [790, 85] on li "Picking Mode" at bounding box center [796, 87] width 177 height 36
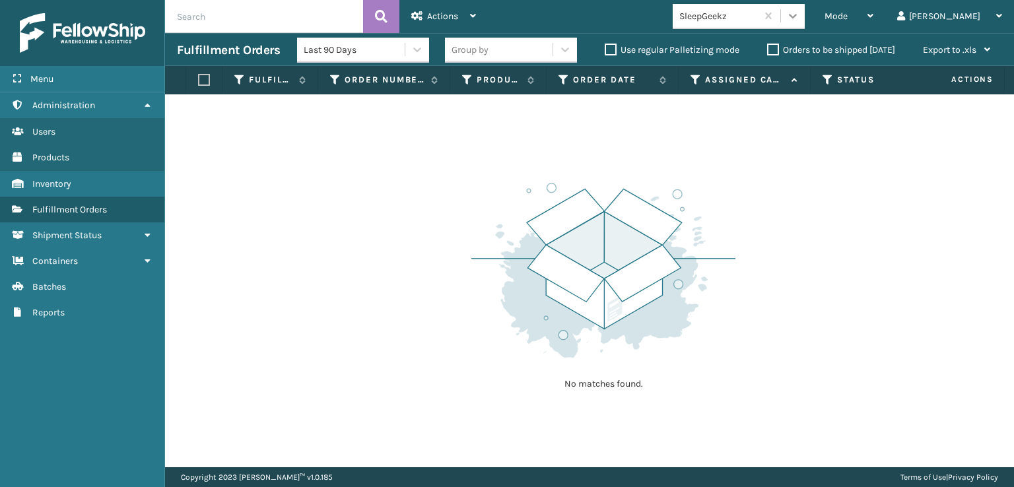
click at [805, 22] on div at bounding box center [793, 16] width 24 height 24
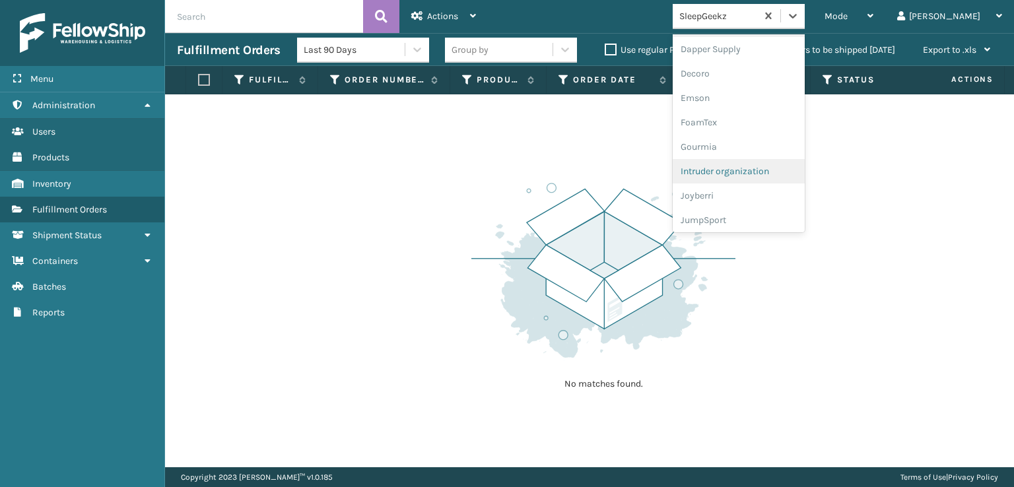
scroll to position [264, 0]
click at [750, 98] on div "FoamTex" at bounding box center [739, 102] width 132 height 24
click at [797, 17] on icon at bounding box center [793, 16] width 8 height 5
click at [758, 212] on div "[PERSON_NAME] Brands" at bounding box center [739, 218] width 132 height 24
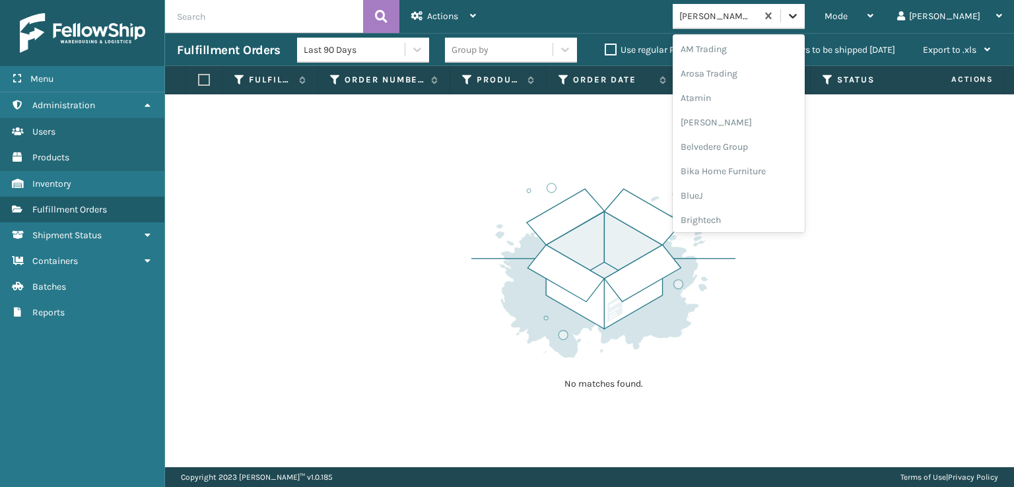
click at [797, 16] on icon at bounding box center [793, 16] width 8 height 5
click at [765, 189] on div "SleepGeekz" at bounding box center [739, 193] width 132 height 24
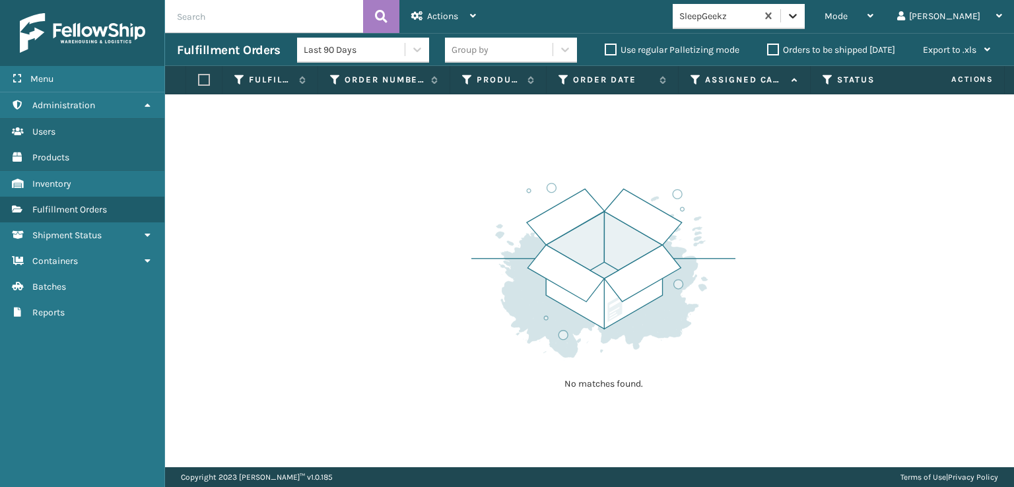
click at [800, 10] on icon at bounding box center [792, 15] width 13 height 13
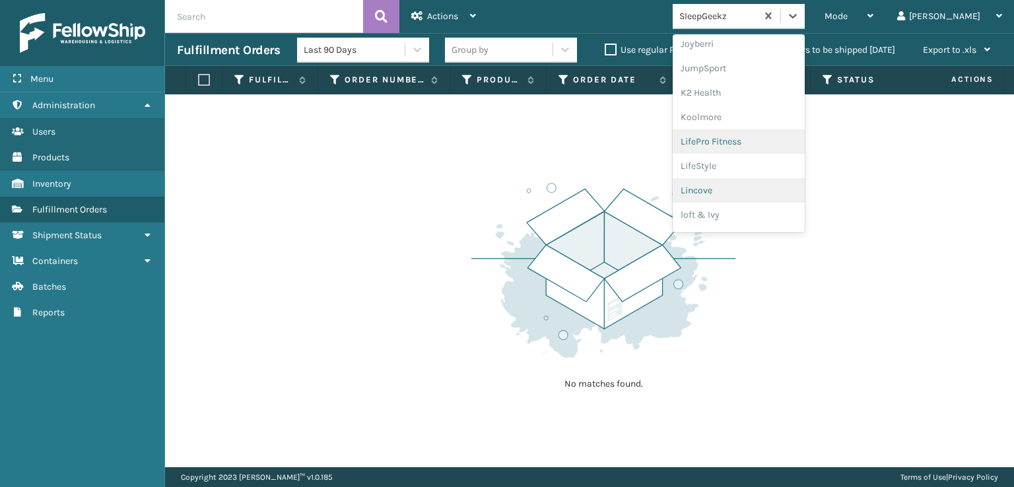
scroll to position [417, 0]
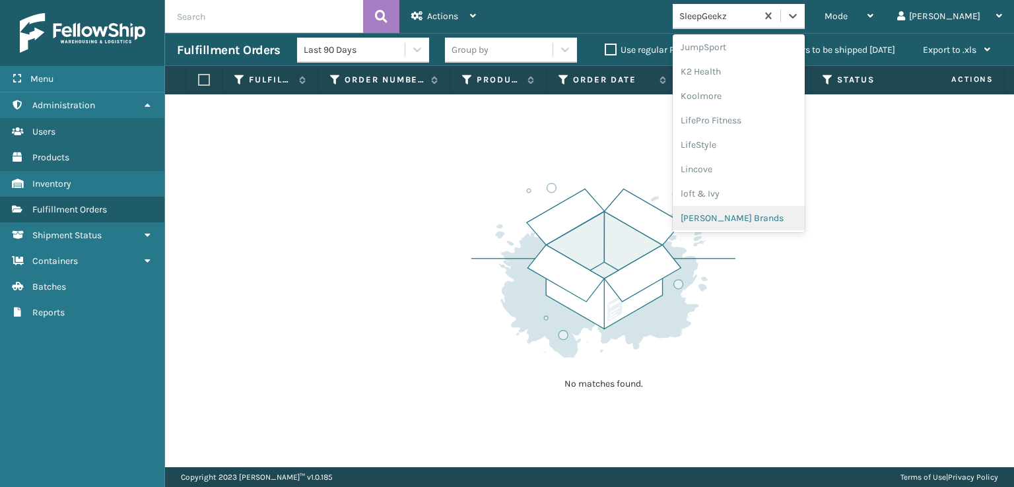
click at [769, 214] on div "[PERSON_NAME] Brands" at bounding box center [739, 218] width 132 height 24
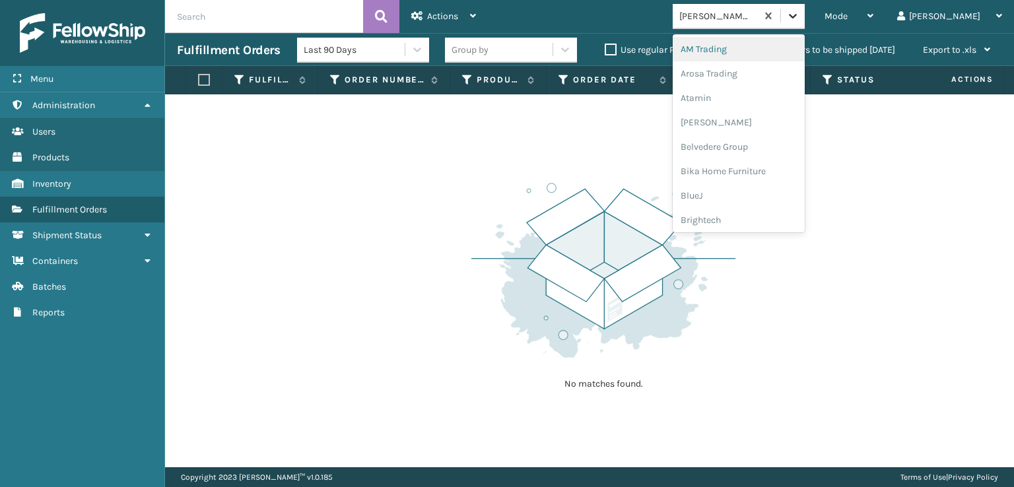
click at [805, 22] on div at bounding box center [793, 16] width 24 height 24
click at [749, 165] on div "FoamTex" at bounding box center [739, 168] width 132 height 24
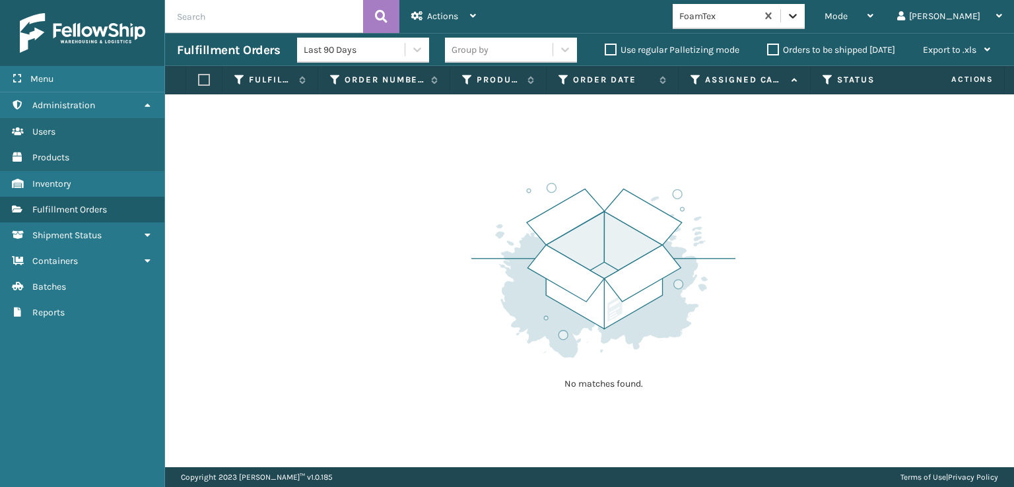
click at [800, 21] on icon at bounding box center [792, 15] width 13 height 13
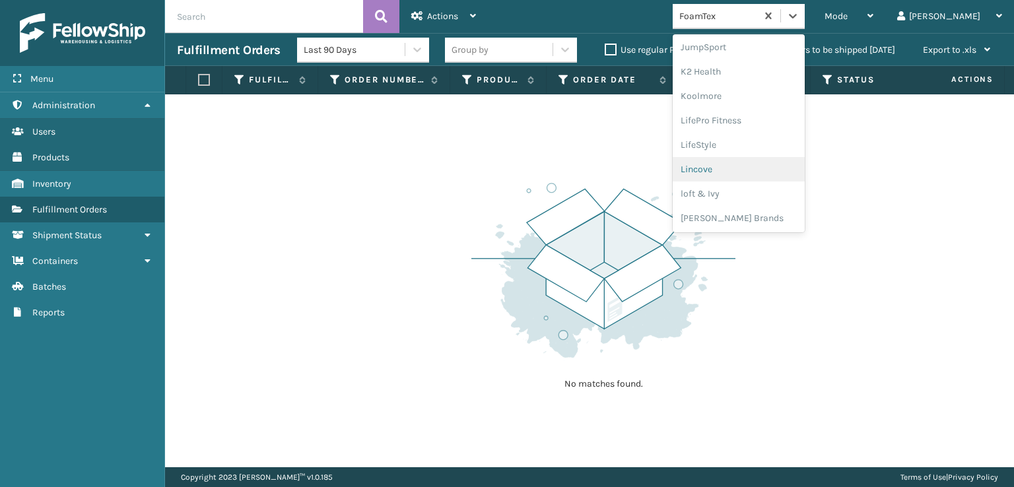
scroll to position [615, 0]
click at [768, 166] on div "Plush Collections" at bounding box center [739, 167] width 132 height 24
click at [800, 20] on icon at bounding box center [792, 15] width 13 height 13
click at [764, 216] on div "SleepGeekz" at bounding box center [739, 215] width 132 height 24
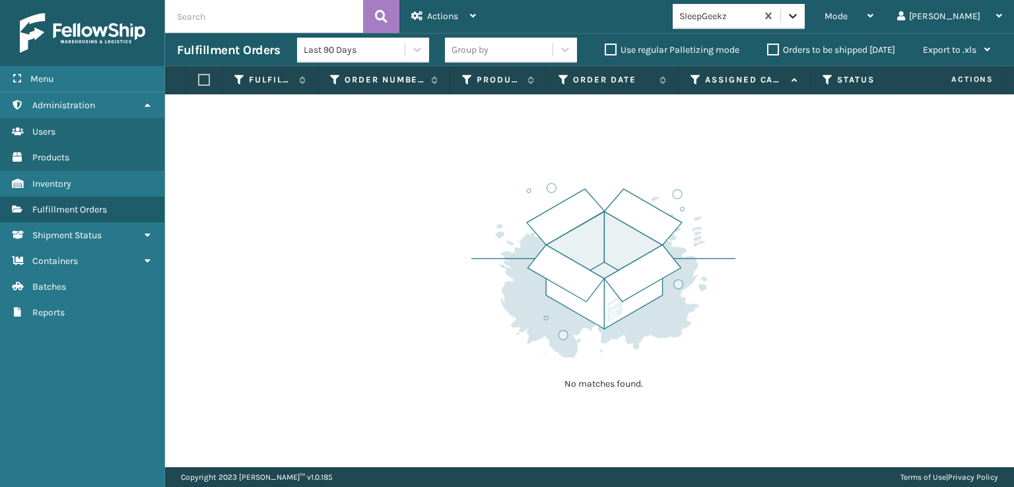
click at [800, 13] on icon at bounding box center [792, 15] width 13 height 13
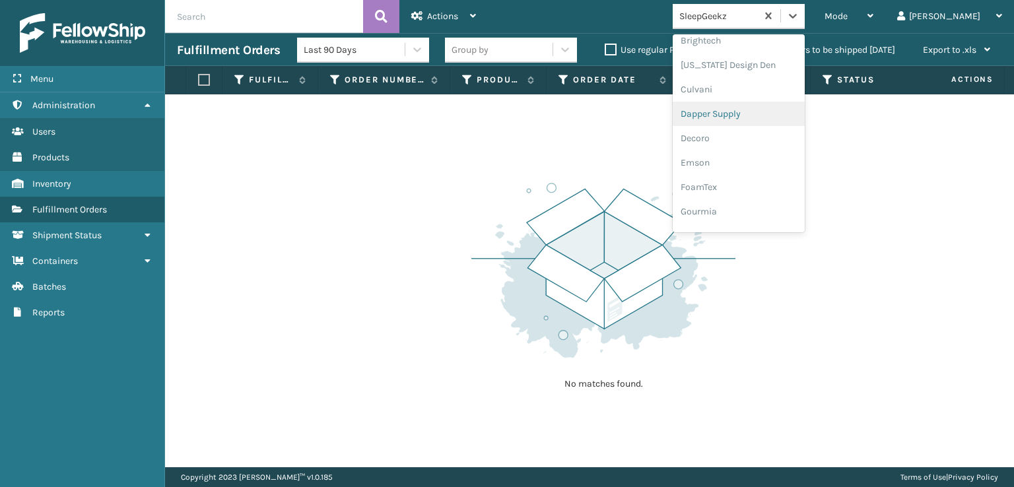
scroll to position [198, 0]
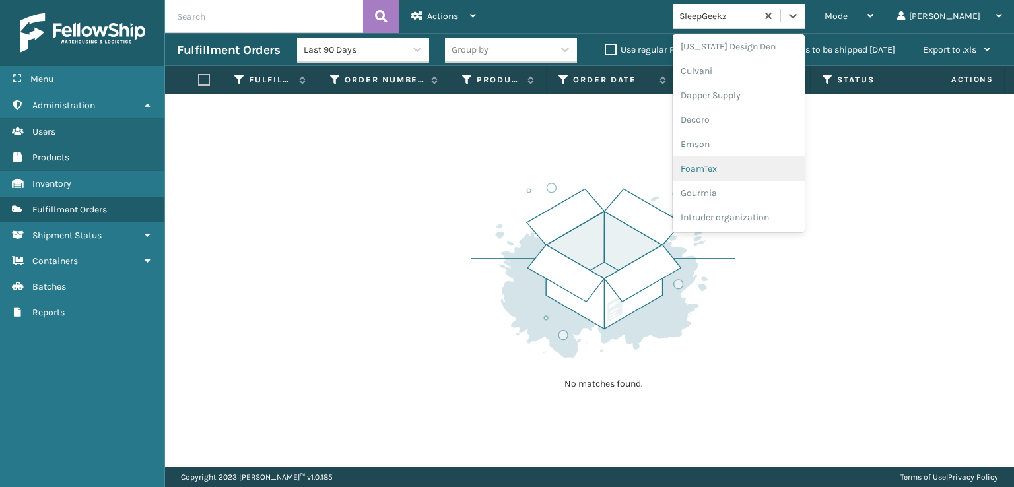
click at [767, 168] on div "FoamTex" at bounding box center [739, 168] width 132 height 24
click at [800, 20] on icon at bounding box center [792, 15] width 13 height 13
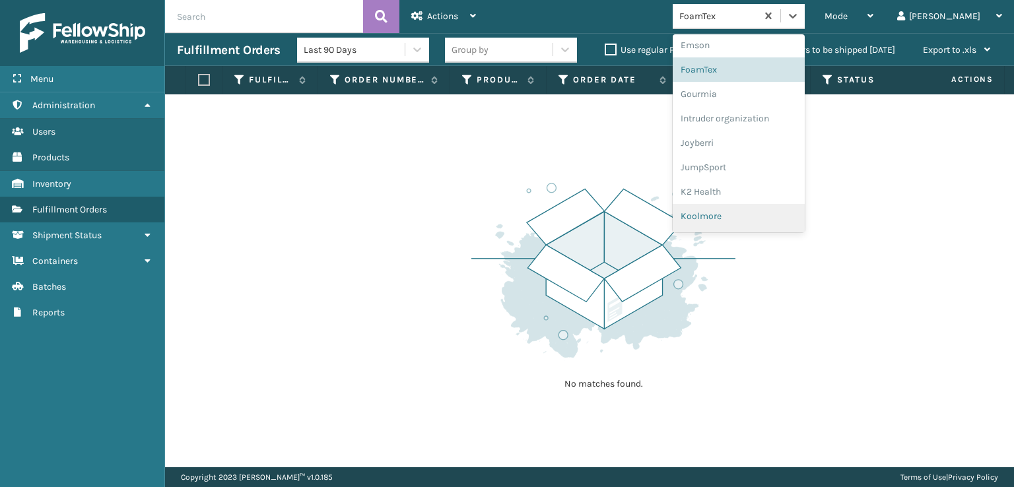
scroll to position [417, 0]
click at [756, 219] on div "[PERSON_NAME] Brands" at bounding box center [739, 218] width 132 height 24
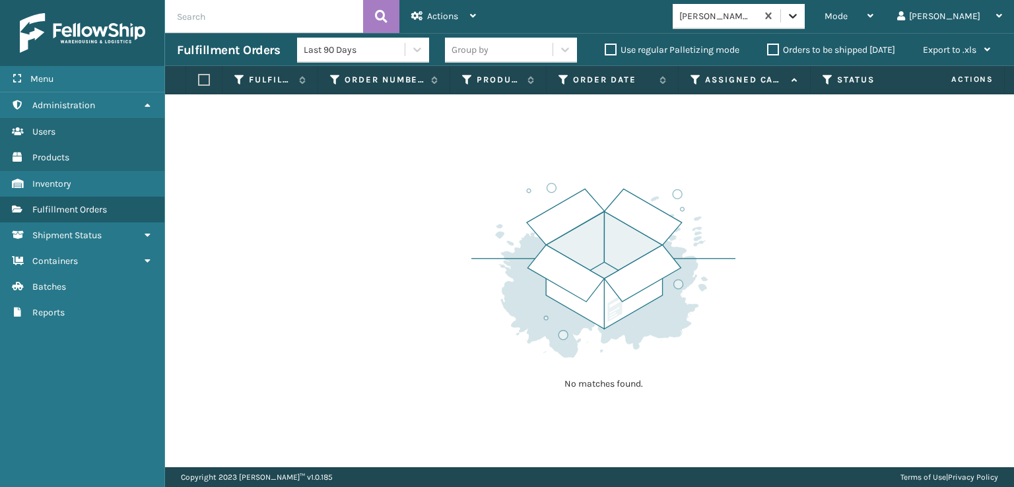
click at [805, 22] on div at bounding box center [793, 16] width 24 height 24
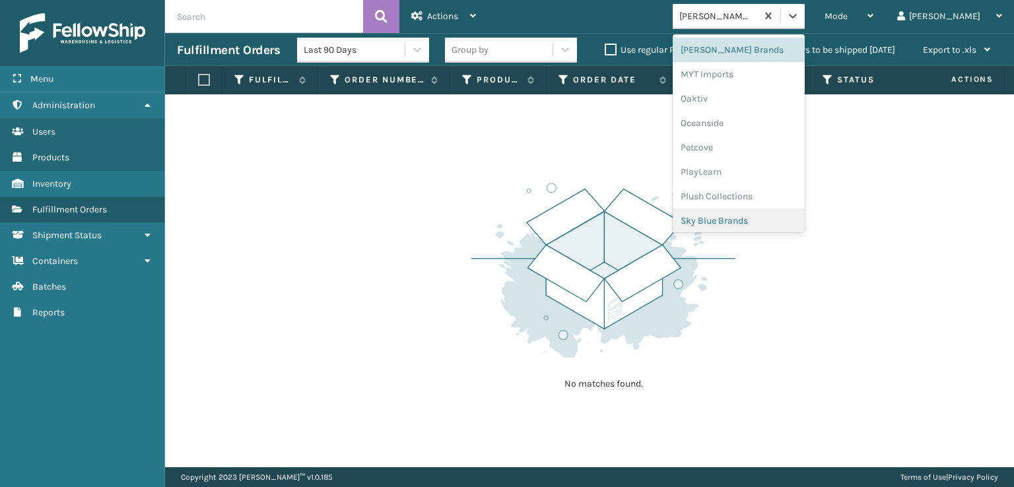
scroll to position [638, 0]
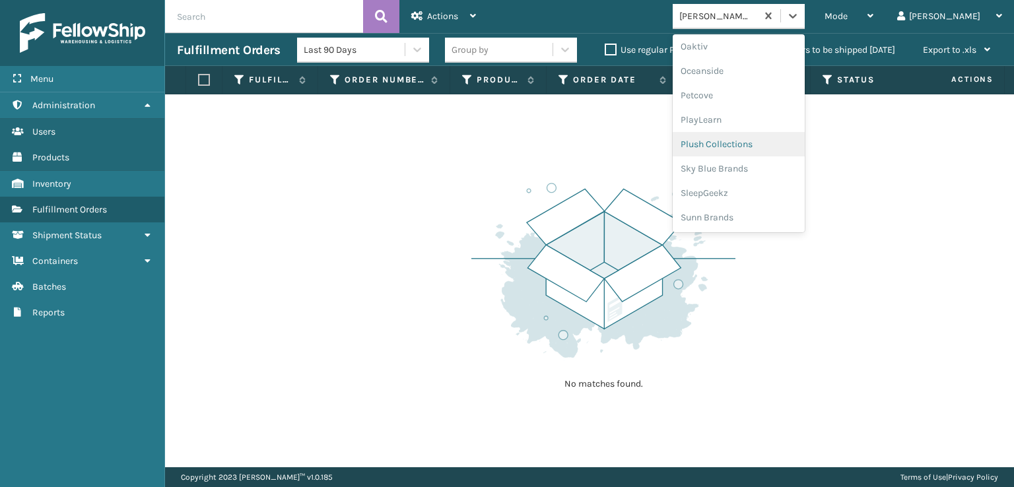
click at [742, 143] on div "Plush Collections" at bounding box center [739, 144] width 132 height 24
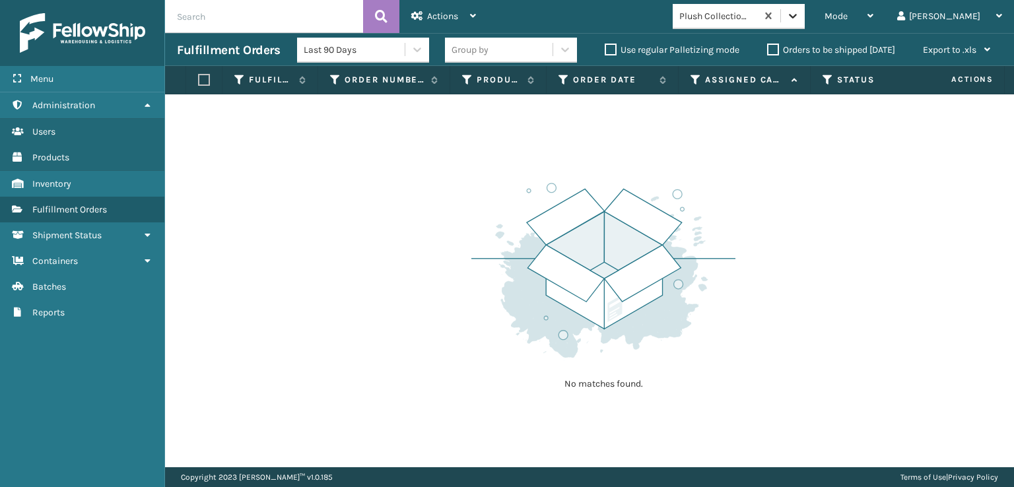
click at [800, 19] on icon at bounding box center [792, 15] width 13 height 13
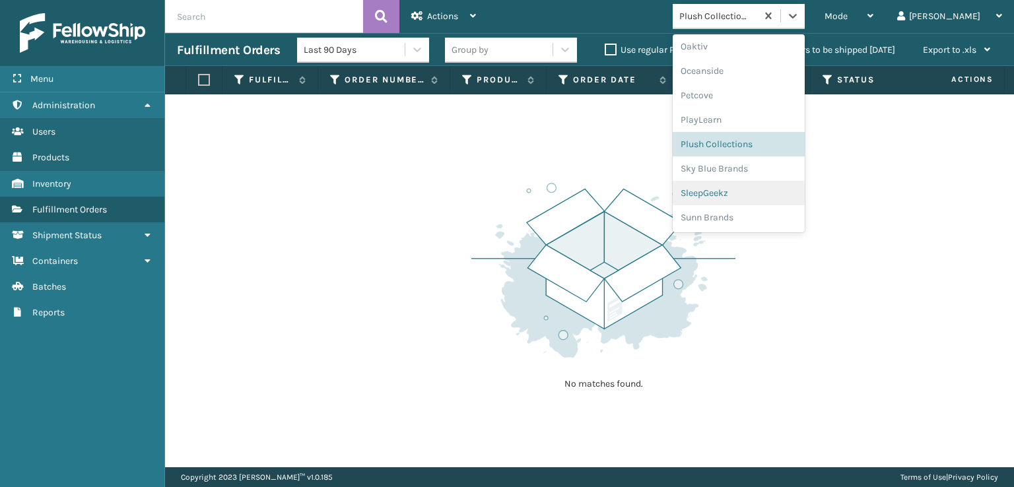
click at [750, 196] on div "SleepGeekz" at bounding box center [739, 193] width 132 height 24
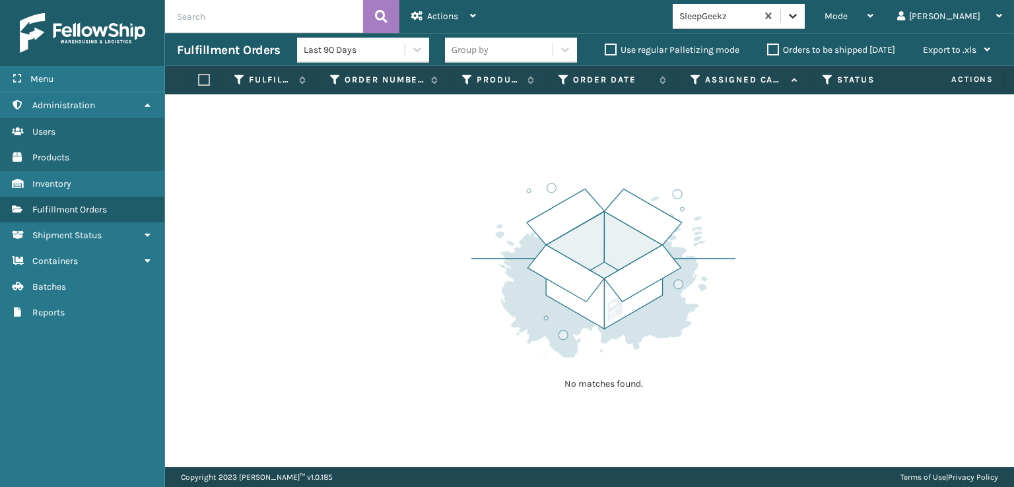
click at [800, 17] on icon at bounding box center [792, 15] width 13 height 13
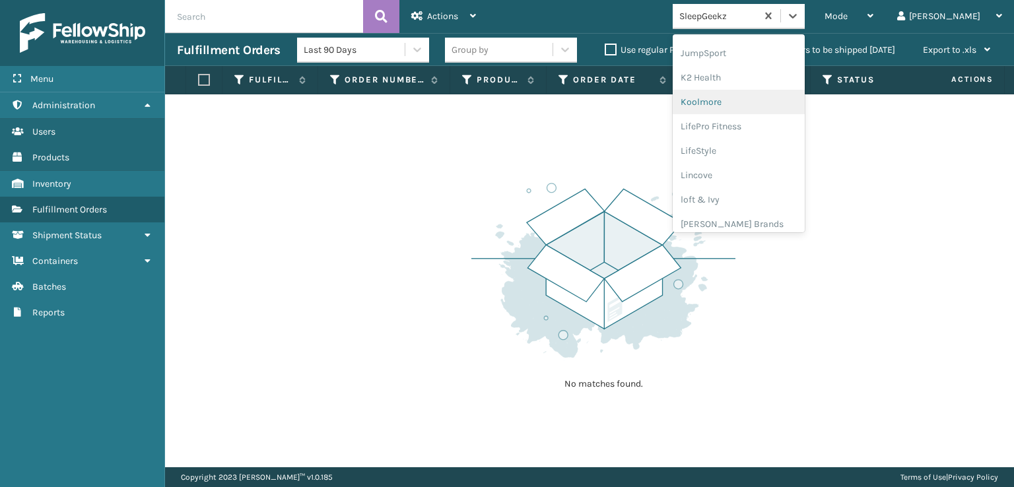
scroll to position [417, 0]
click at [754, 220] on div "[PERSON_NAME] Brands" at bounding box center [739, 218] width 132 height 24
click at [800, 17] on icon at bounding box center [792, 15] width 13 height 13
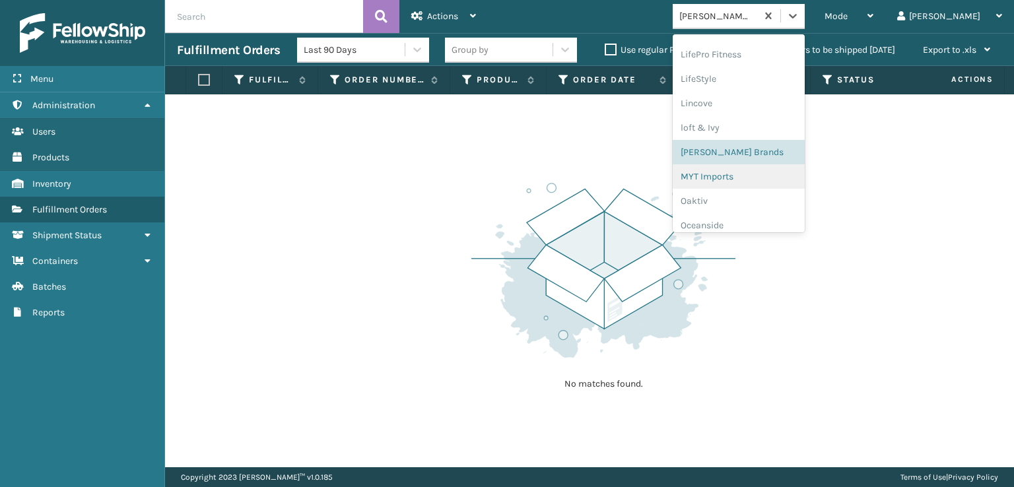
scroll to position [615, 0]
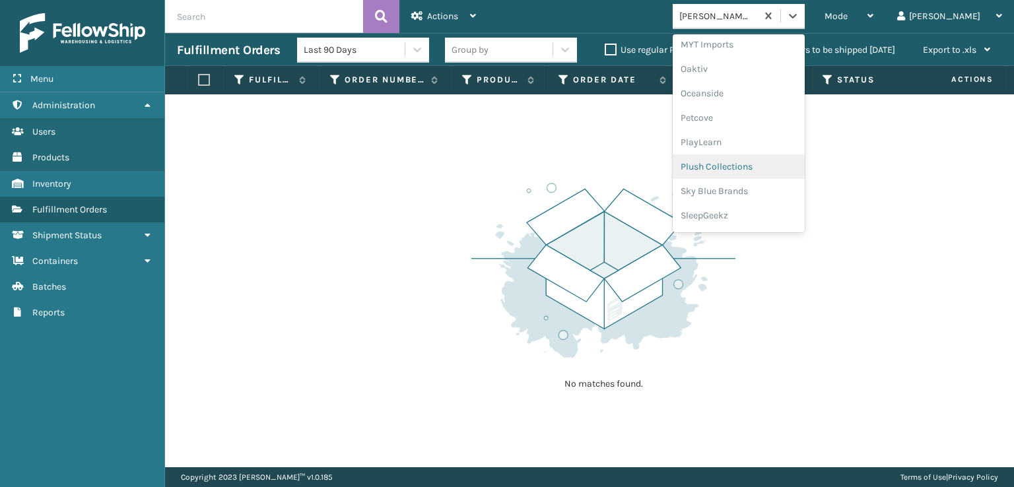
click at [766, 168] on div "Plush Collections" at bounding box center [739, 167] width 132 height 24
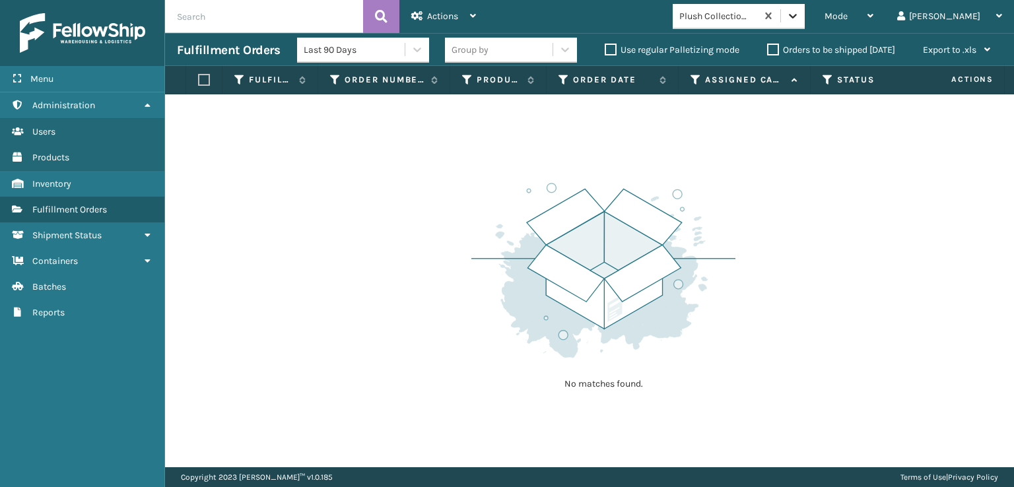
click at [800, 18] on icon at bounding box center [792, 15] width 13 height 13
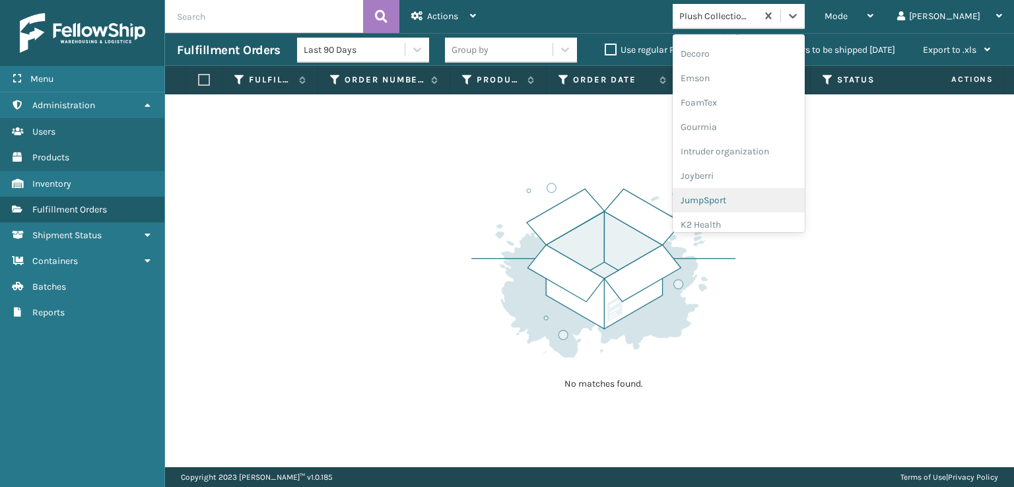
scroll to position [417, 0]
click at [755, 217] on div "[PERSON_NAME] Brands" at bounding box center [739, 218] width 132 height 24
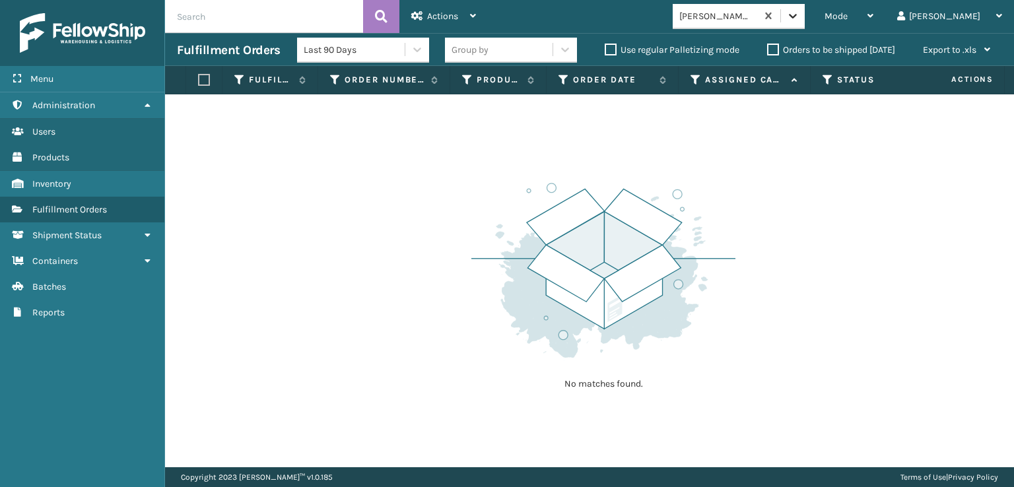
click at [797, 15] on icon at bounding box center [793, 16] width 8 height 5
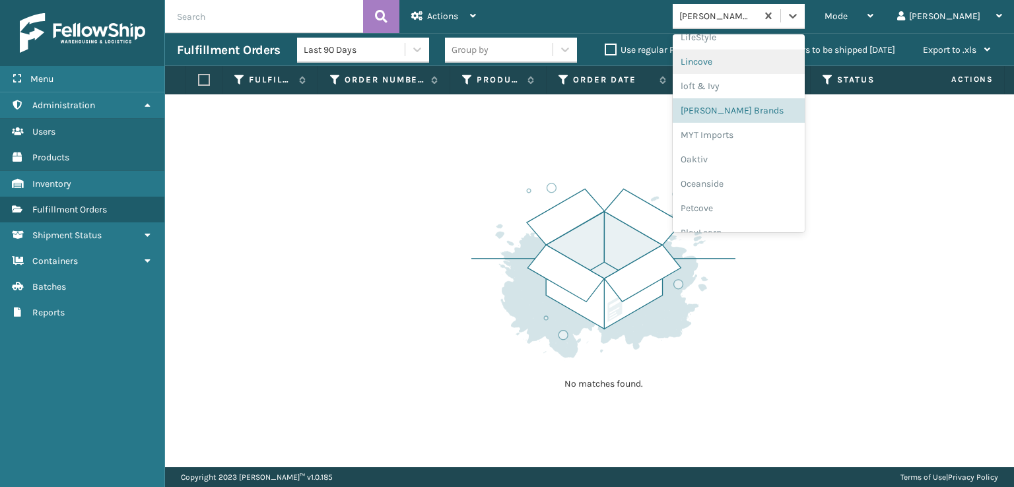
scroll to position [615, 0]
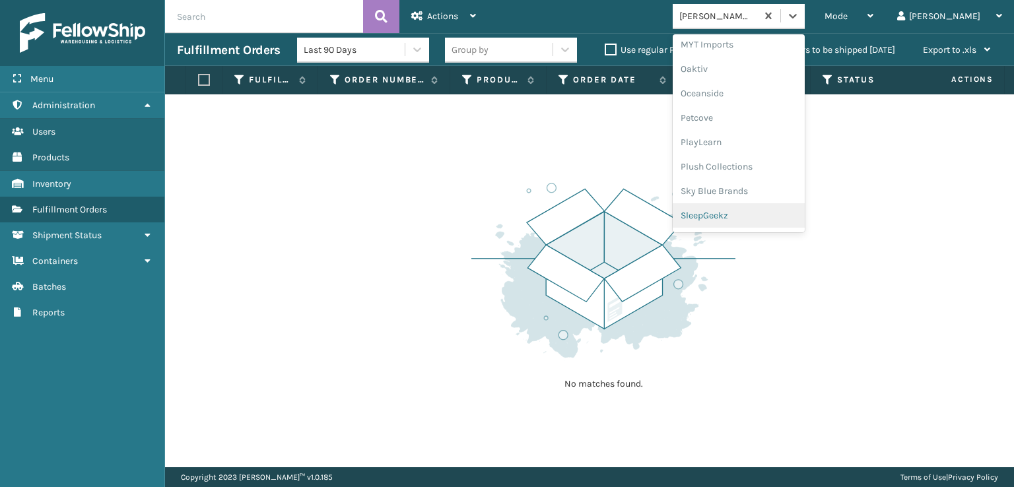
click at [755, 220] on div "SleepGeekz" at bounding box center [739, 215] width 132 height 24
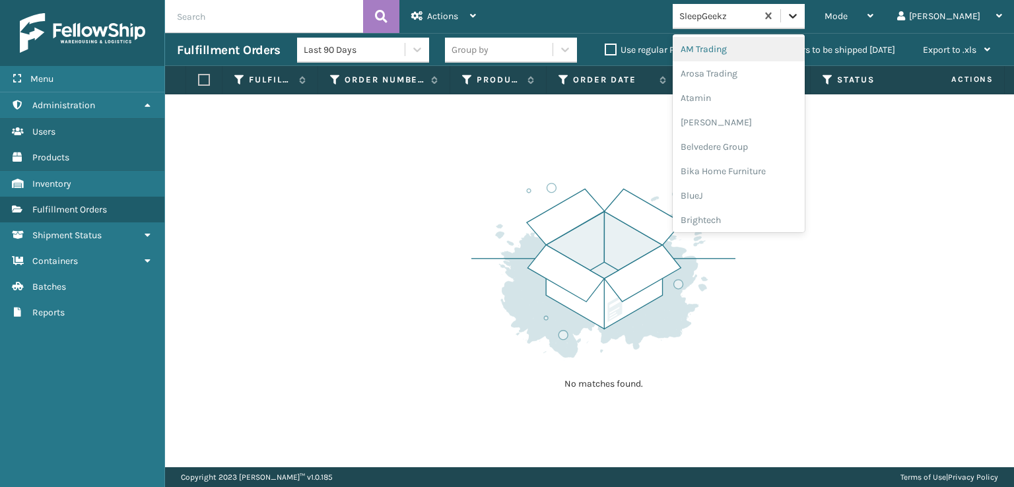
click at [805, 22] on div at bounding box center [793, 16] width 24 height 24
click at [755, 128] on div "[PERSON_NAME] Brands" at bounding box center [739, 130] width 132 height 24
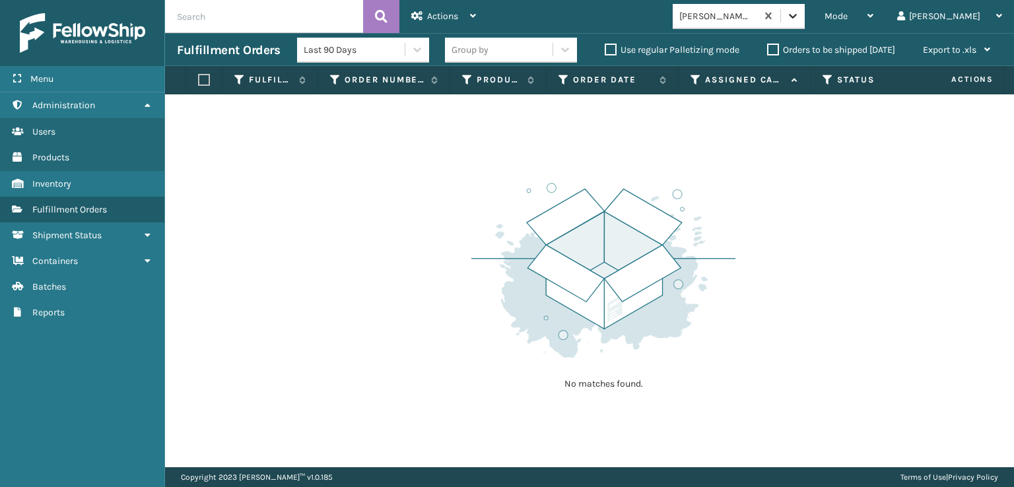
click at [800, 15] on icon at bounding box center [792, 15] width 13 height 13
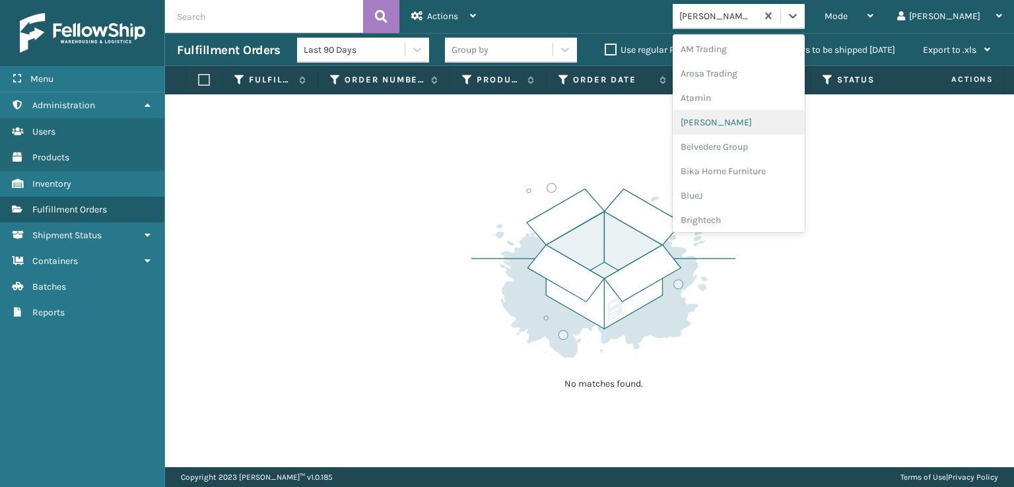
scroll to position [198, 0]
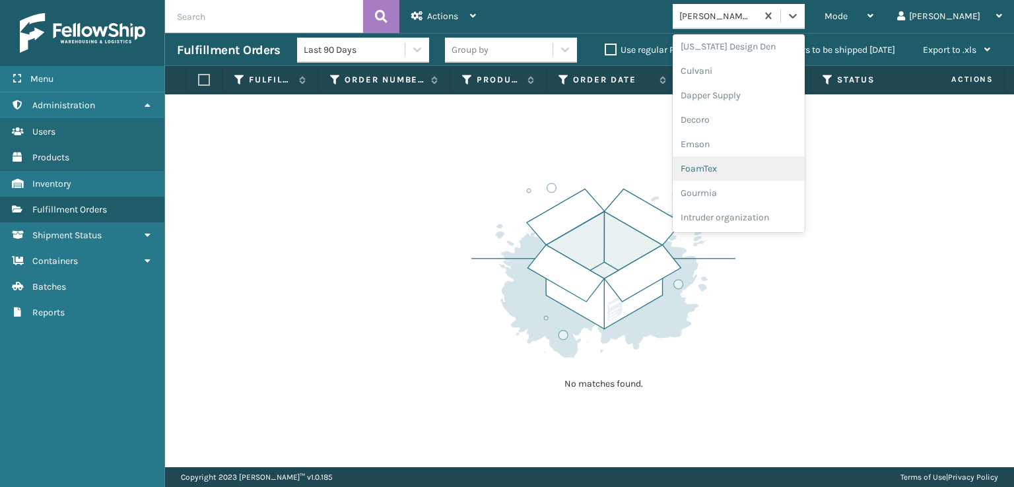
click at [756, 162] on div "FoamTex" at bounding box center [739, 168] width 132 height 24
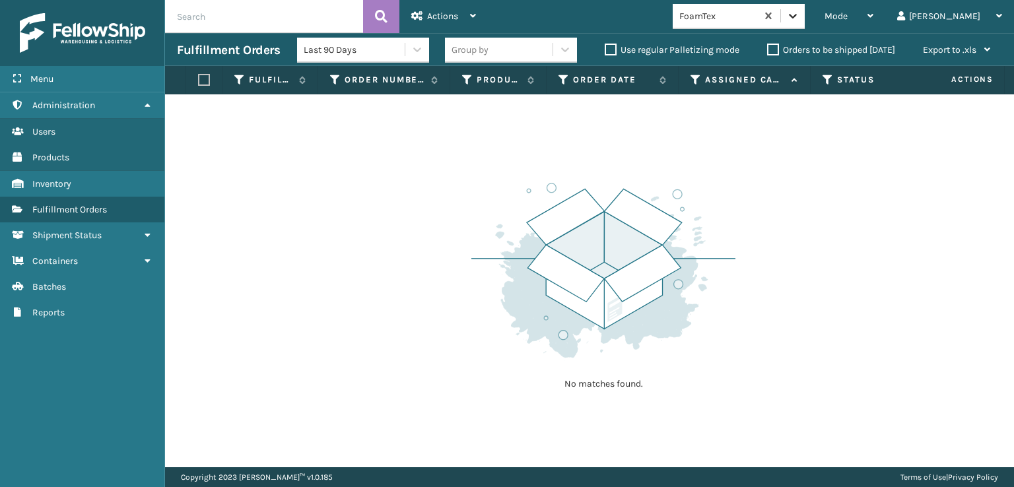
click at [805, 23] on div at bounding box center [793, 16] width 24 height 24
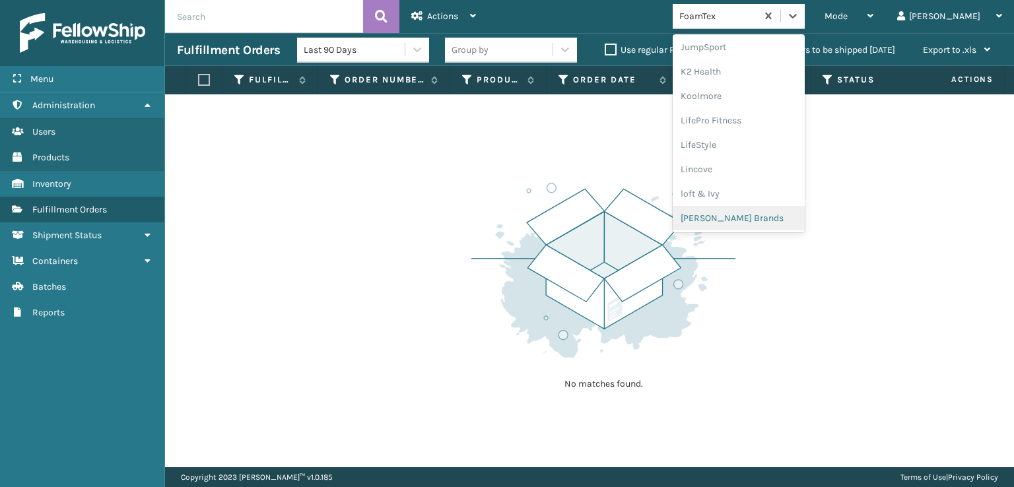
scroll to position [483, 0]
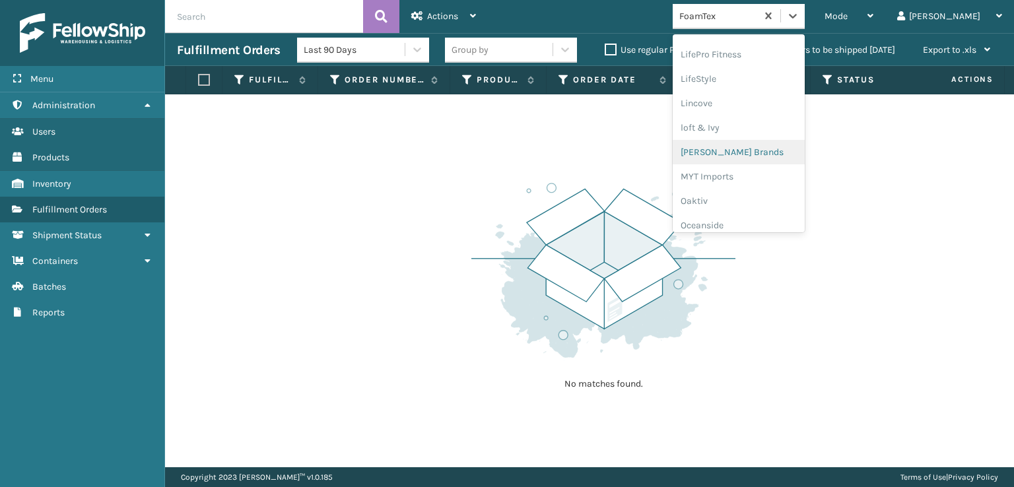
click at [762, 153] on div "[PERSON_NAME] Brands" at bounding box center [739, 152] width 132 height 24
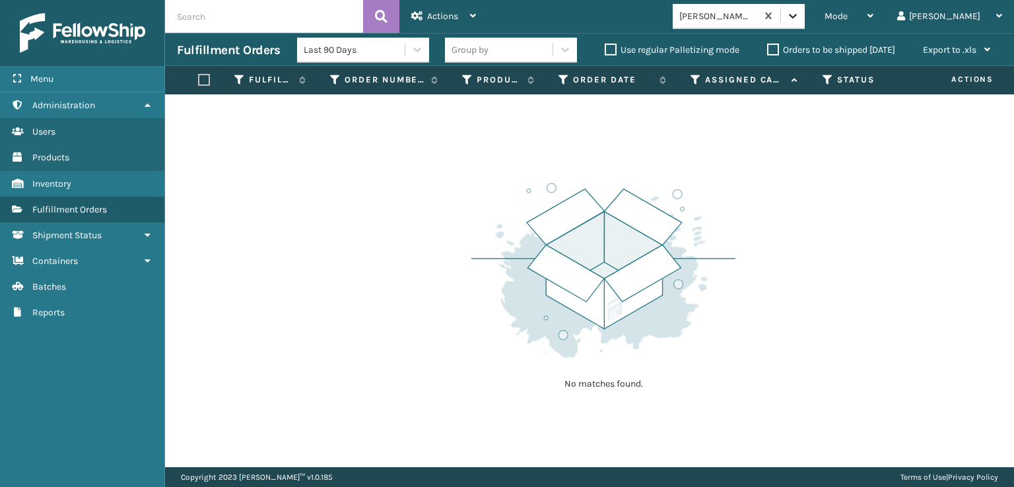
click at [800, 12] on icon at bounding box center [792, 15] width 13 height 13
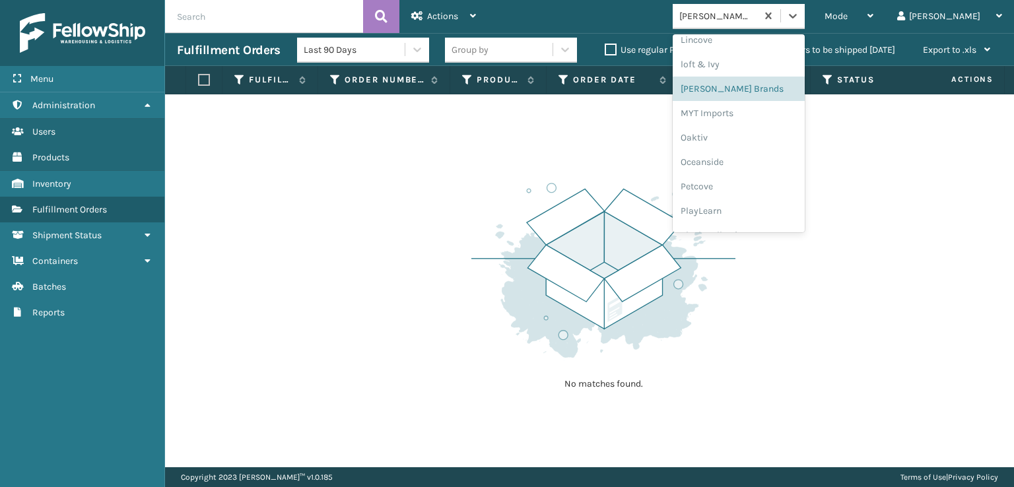
scroll to position [638, 0]
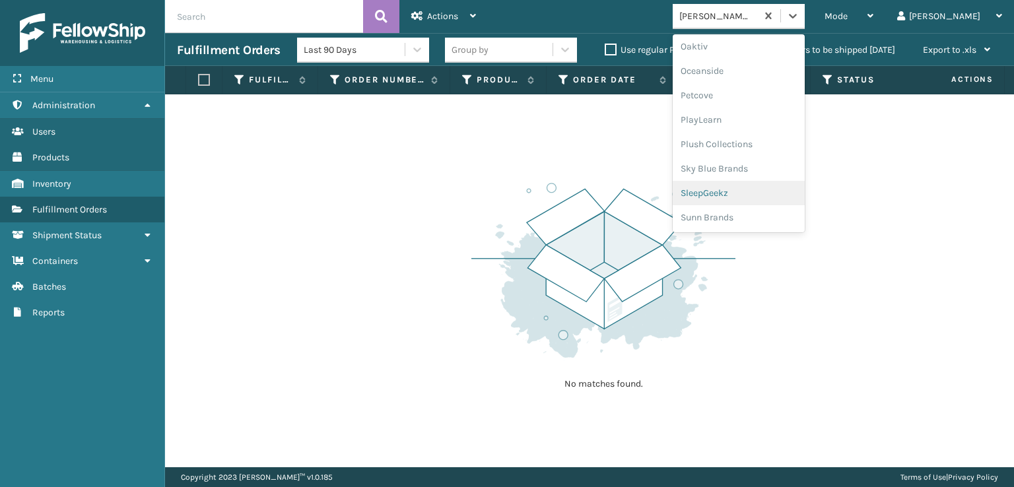
click at [769, 187] on div "SleepGeekz" at bounding box center [739, 193] width 132 height 24
click at [797, 15] on icon at bounding box center [793, 16] width 8 height 5
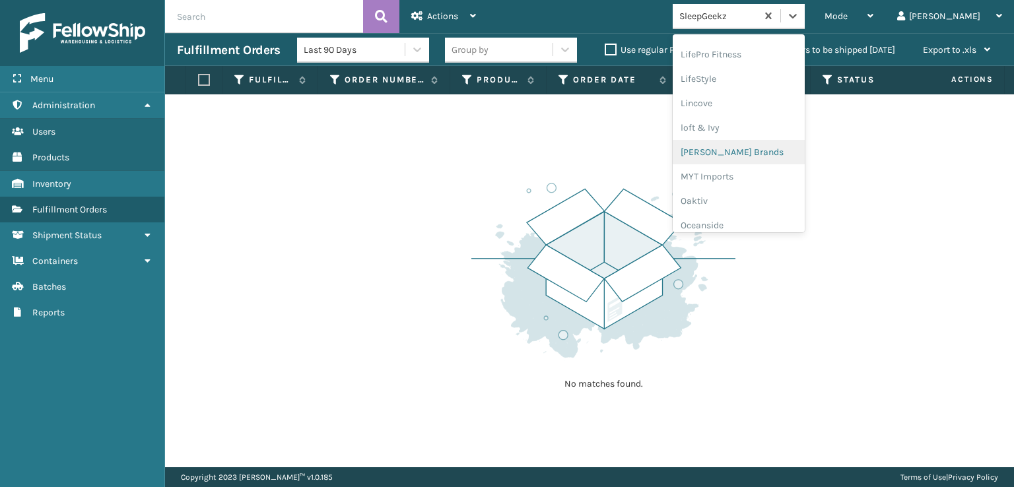
click at [768, 153] on div "[PERSON_NAME] Brands" at bounding box center [739, 152] width 132 height 24
click at [800, 13] on icon at bounding box center [792, 15] width 13 height 13
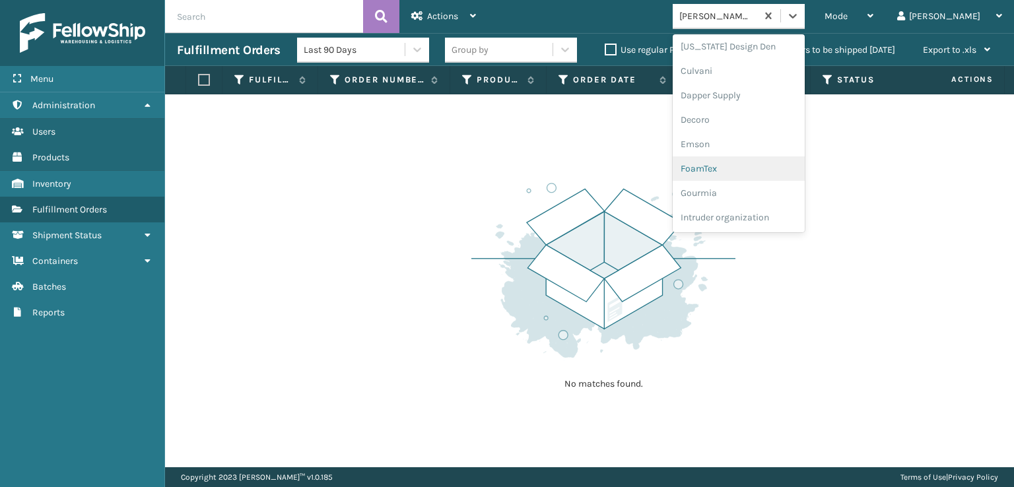
click at [762, 166] on div "FoamTex" at bounding box center [739, 168] width 132 height 24
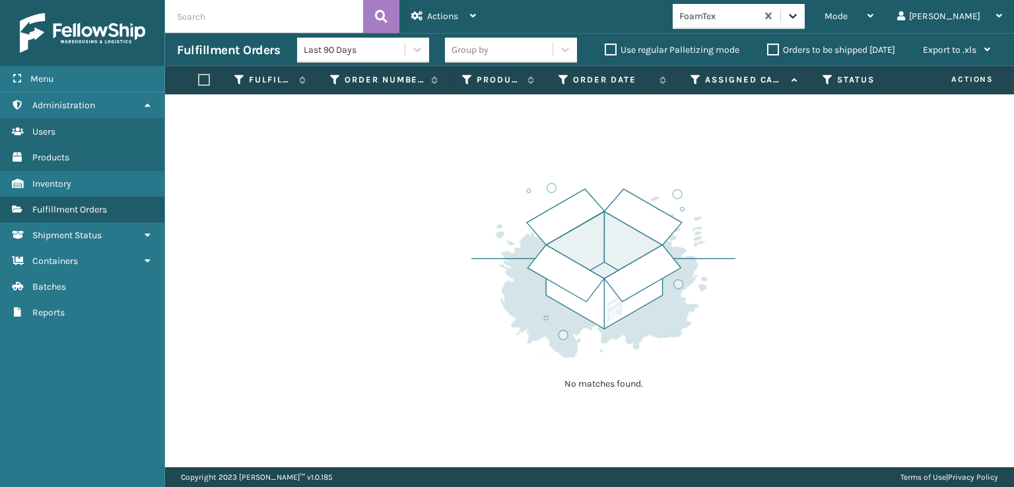
click at [800, 20] on icon at bounding box center [792, 15] width 13 height 13
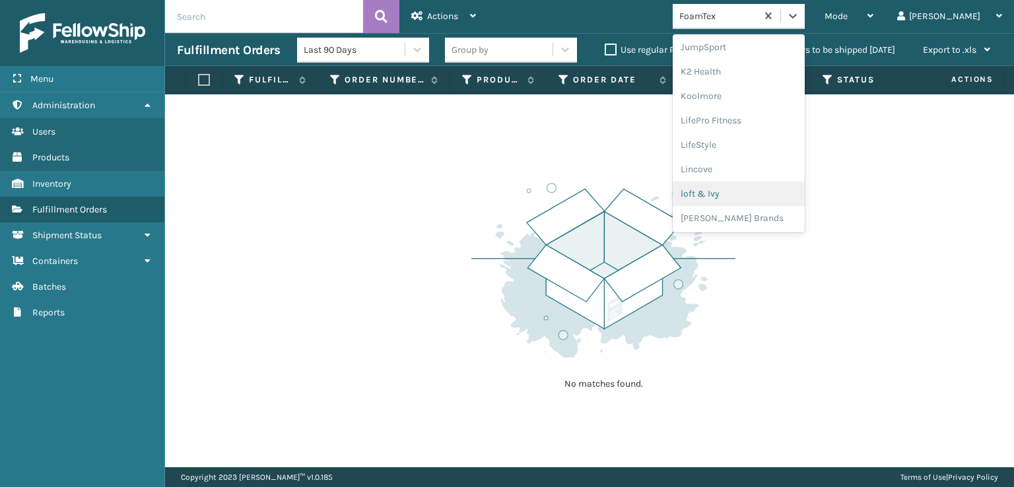
scroll to position [219, 0]
click at [765, 143] on div "FoamTex" at bounding box center [739, 147] width 132 height 24
click at [800, 16] on icon at bounding box center [792, 15] width 13 height 13
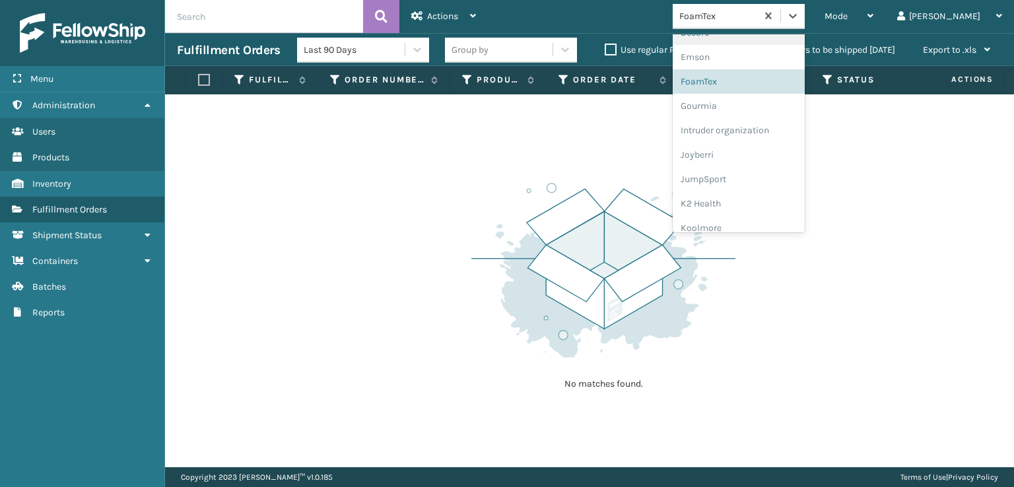
scroll to position [417, 0]
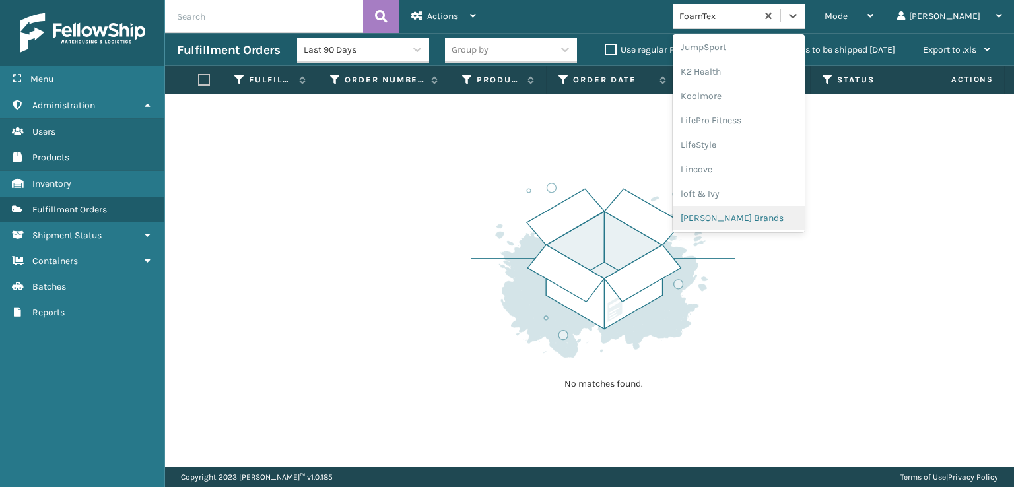
click at [775, 213] on div "[PERSON_NAME] Brands" at bounding box center [739, 218] width 132 height 24
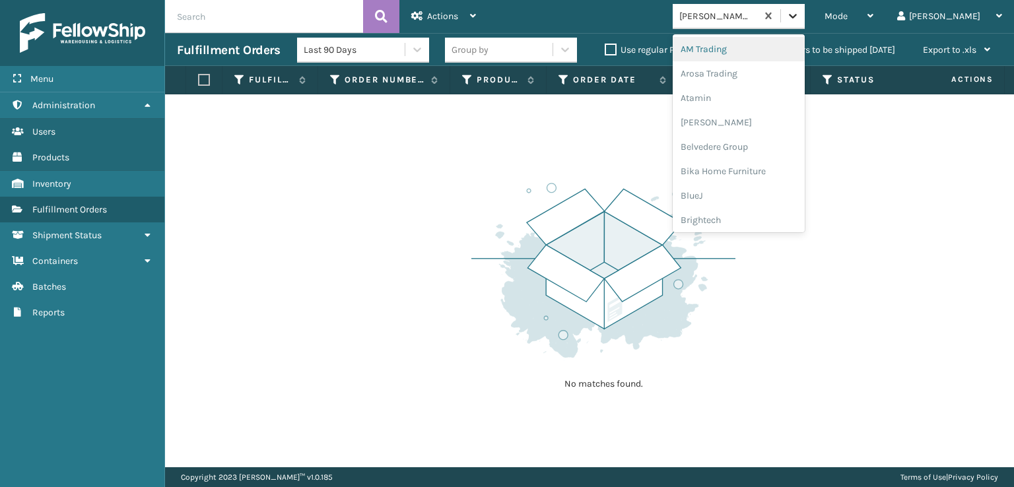
click at [805, 24] on div at bounding box center [793, 16] width 24 height 24
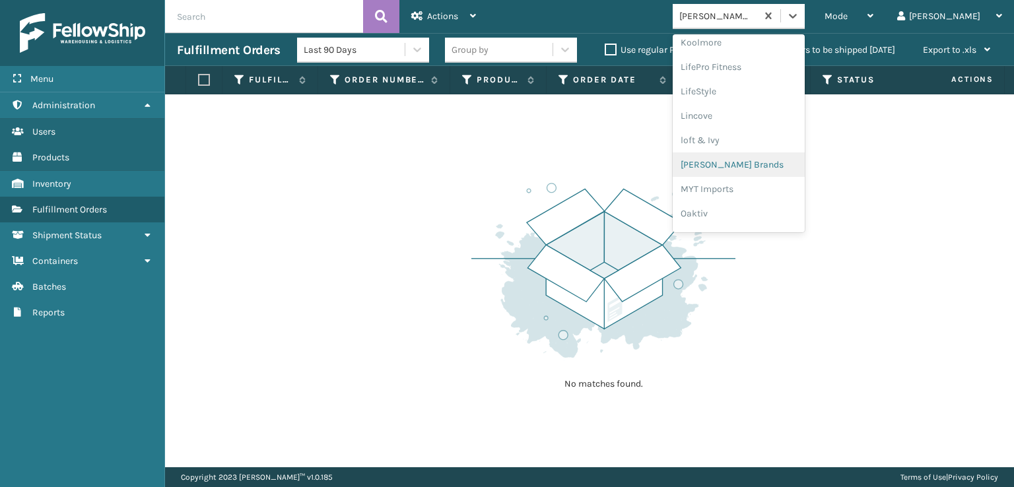
scroll to position [638, 0]
click at [763, 195] on div "SleepGeekz" at bounding box center [739, 193] width 132 height 24
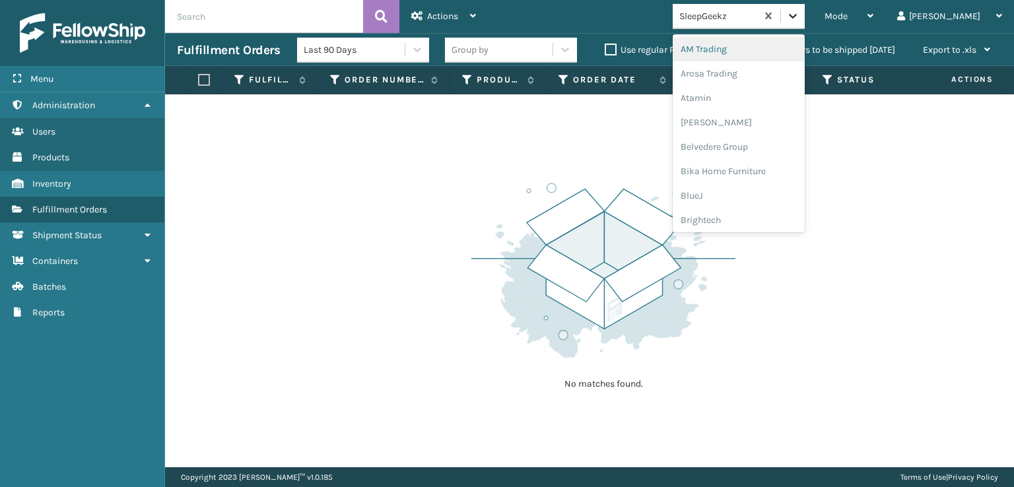
click at [805, 22] on div at bounding box center [793, 16] width 24 height 24
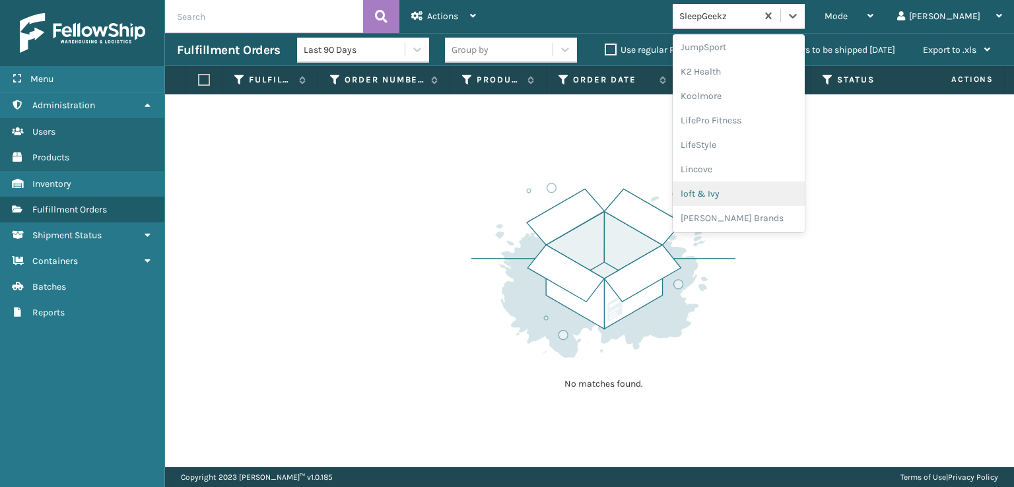
scroll to position [615, 0]
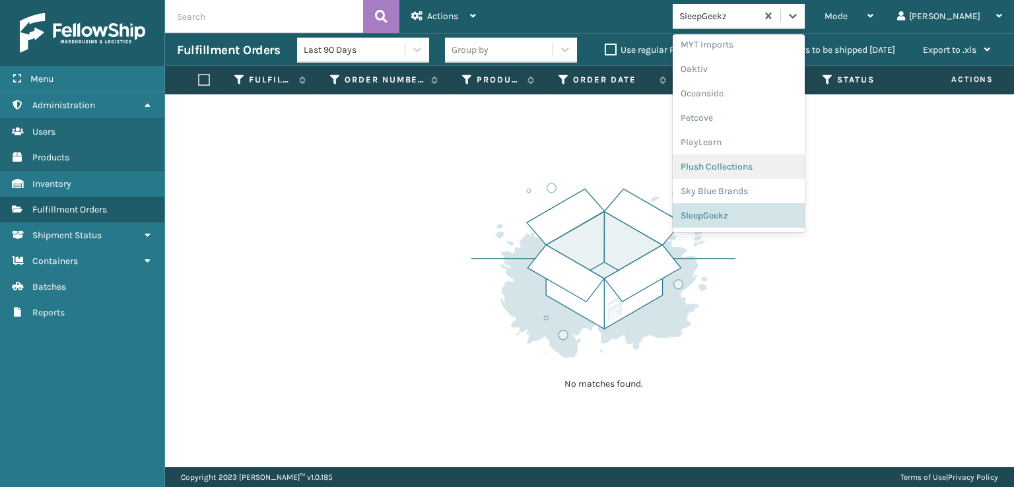
click at [759, 166] on div "Plush Collections" at bounding box center [739, 167] width 132 height 24
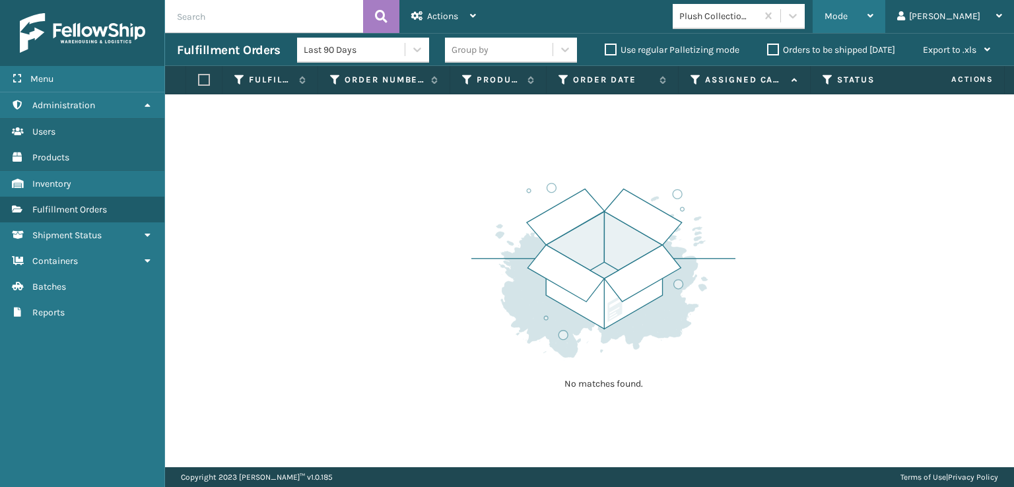
click at [848, 17] on span "Mode" at bounding box center [836, 16] width 23 height 11
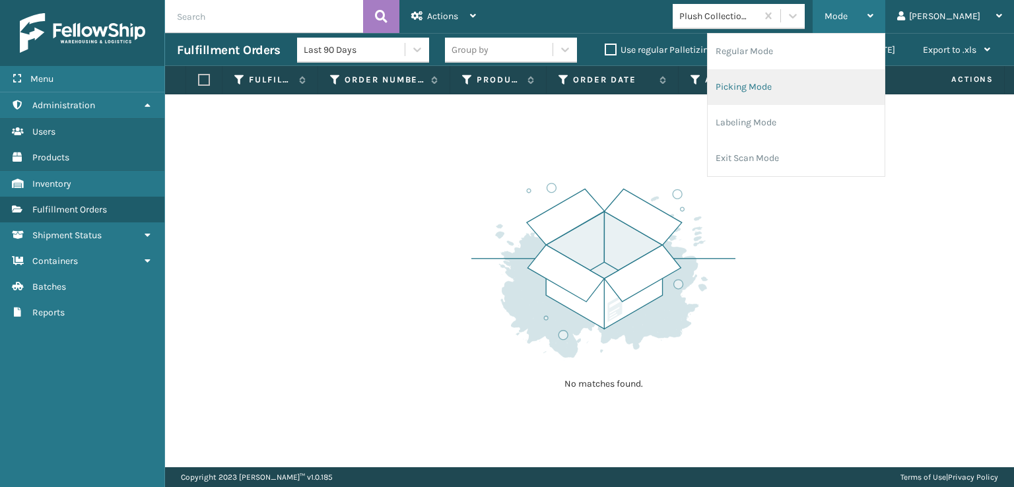
click at [800, 86] on li "Picking Mode" at bounding box center [796, 87] width 177 height 36
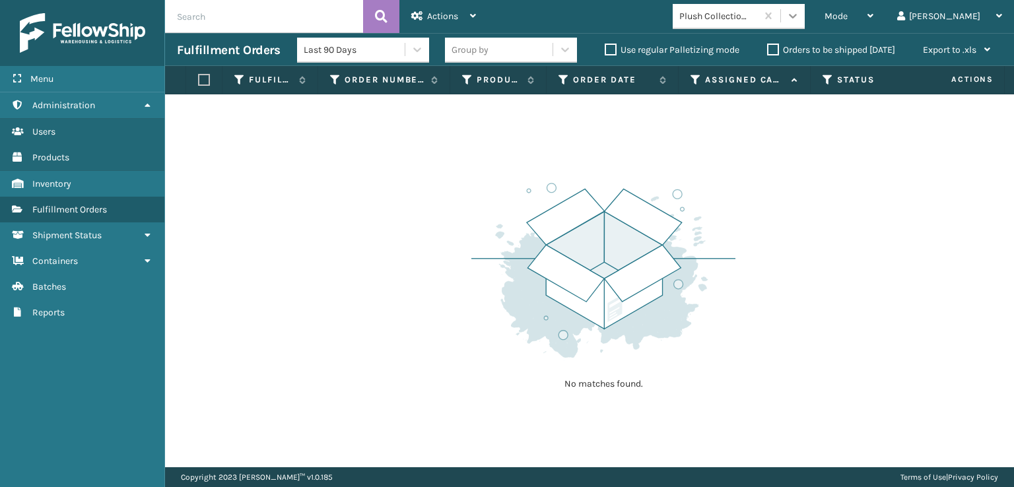
click at [800, 15] on icon at bounding box center [792, 15] width 13 height 13
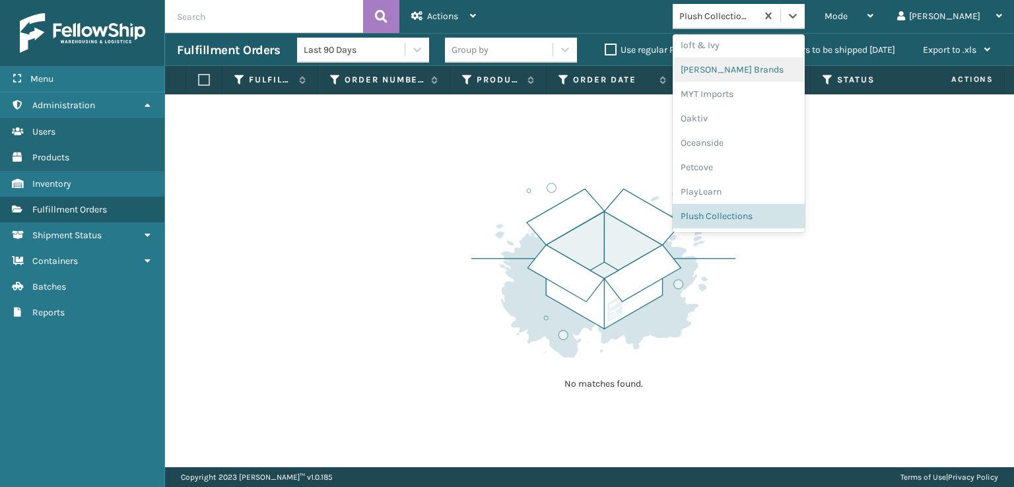
scroll to position [638, 0]
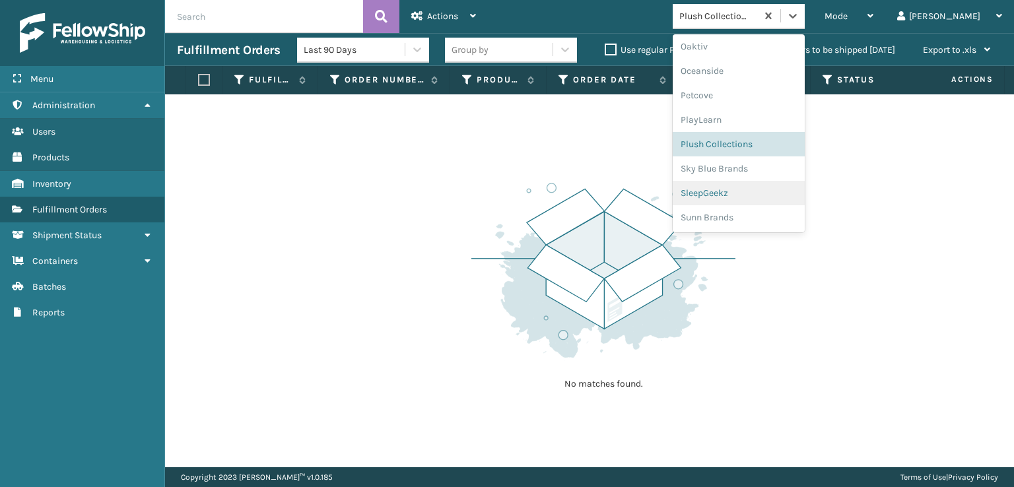
click at [755, 192] on div "SleepGeekz" at bounding box center [739, 193] width 132 height 24
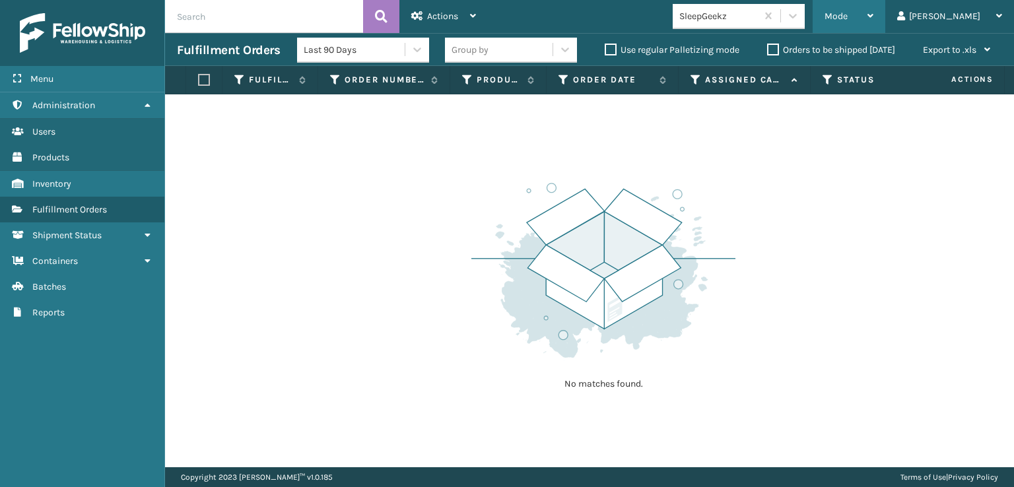
click at [848, 21] on span "Mode" at bounding box center [836, 16] width 23 height 11
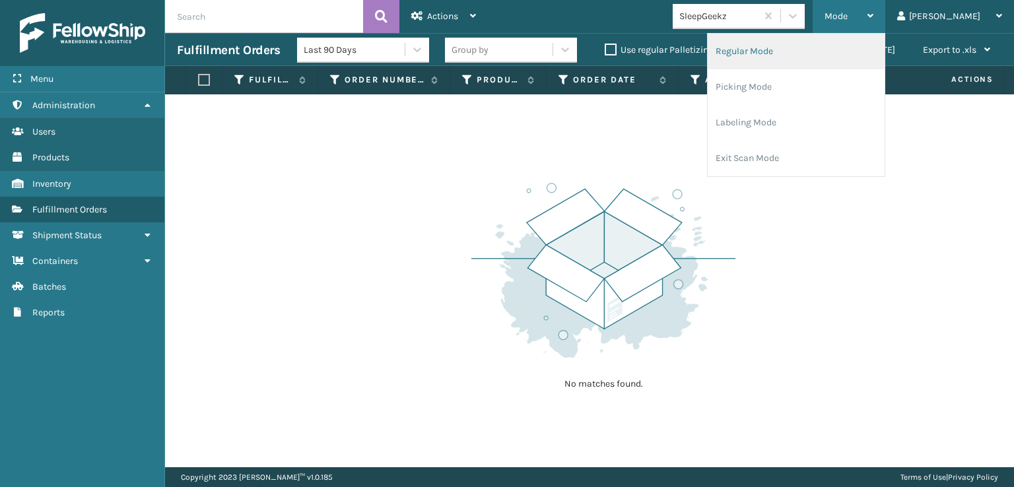
click at [792, 52] on li "Regular Mode" at bounding box center [796, 52] width 177 height 36
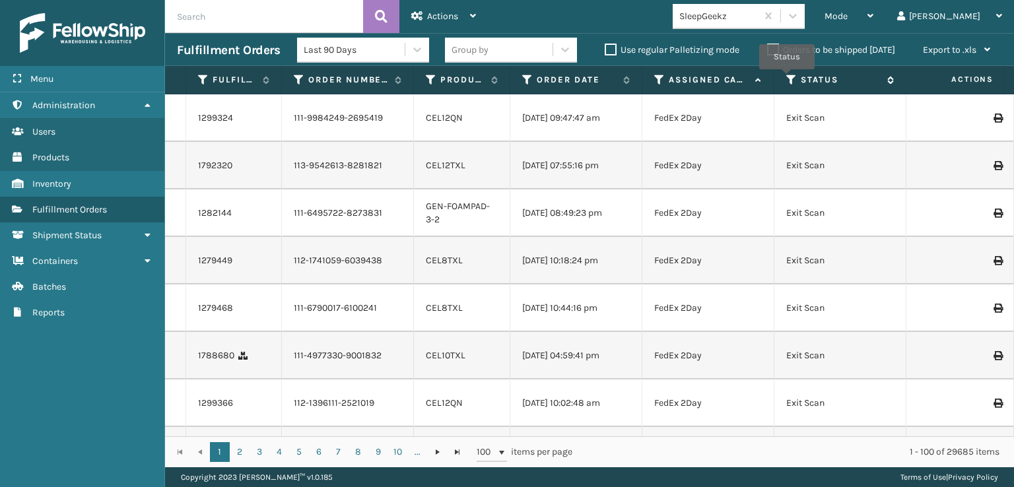
click at [787, 79] on icon at bounding box center [791, 80] width 11 height 12
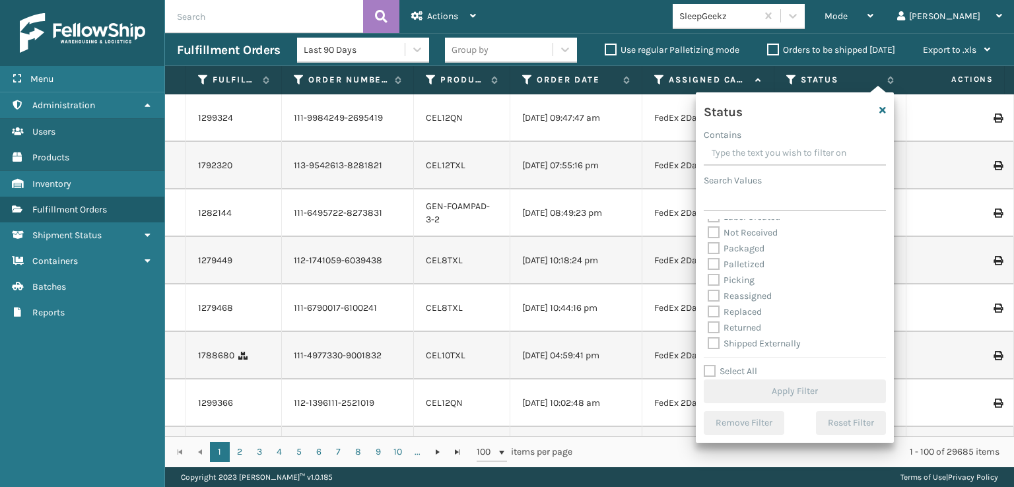
scroll to position [74, 0]
click at [713, 280] on label "Picking" at bounding box center [731, 279] width 47 height 11
click at [708, 280] on input "Picking" at bounding box center [708, 276] width 1 height 9
checkbox input "true"
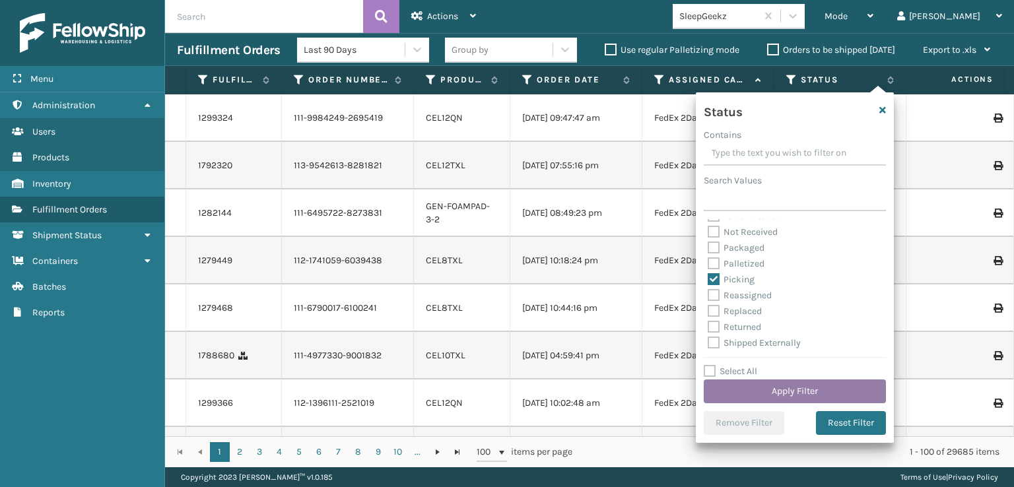
click at [780, 392] on button "Apply Filter" at bounding box center [795, 392] width 182 height 24
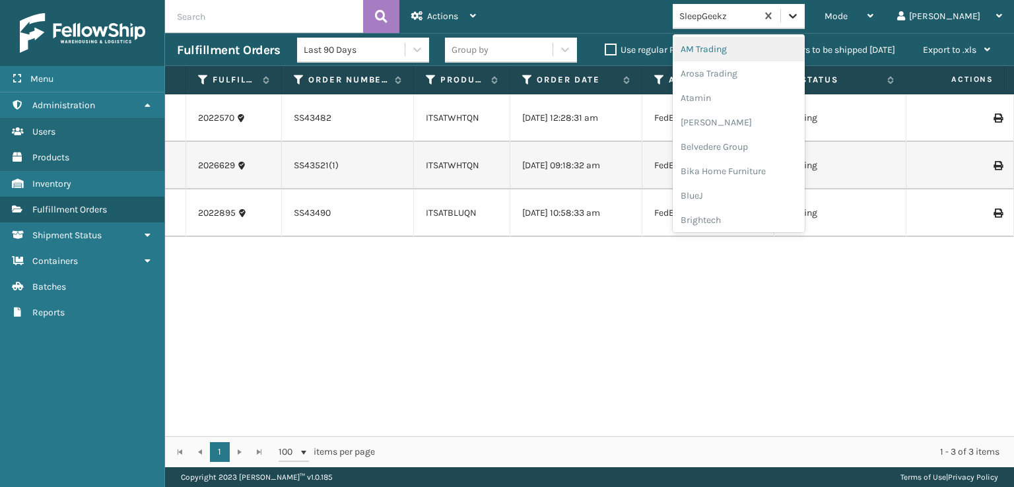
click at [800, 22] on icon at bounding box center [792, 15] width 13 height 13
click at [771, 167] on div "FoamTex" at bounding box center [739, 168] width 132 height 24
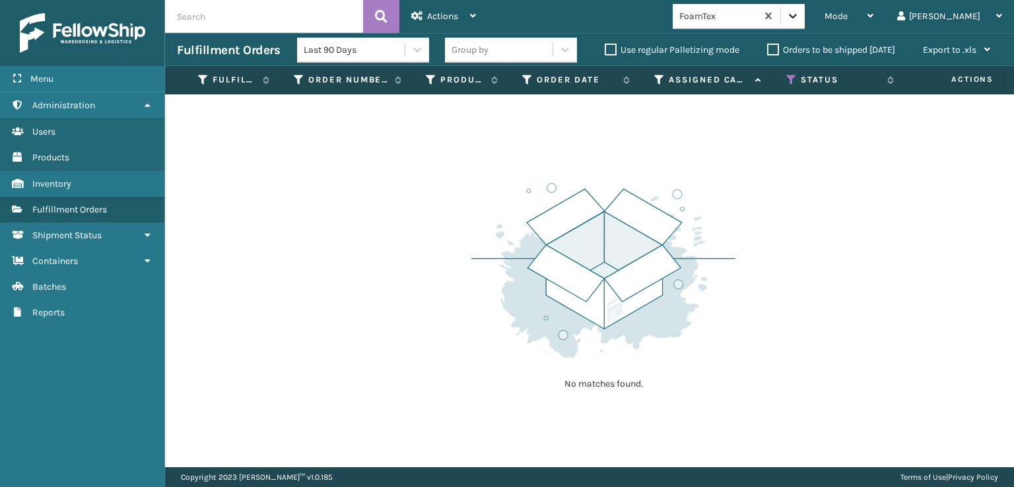
click at [800, 14] on icon at bounding box center [792, 15] width 13 height 13
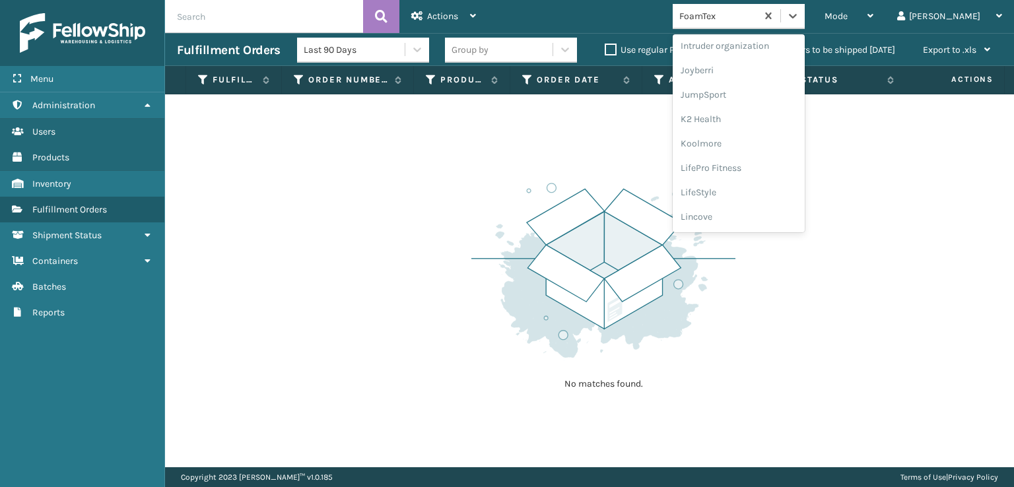
scroll to position [417, 0]
click at [763, 219] on div "[PERSON_NAME] Brands" at bounding box center [739, 218] width 132 height 24
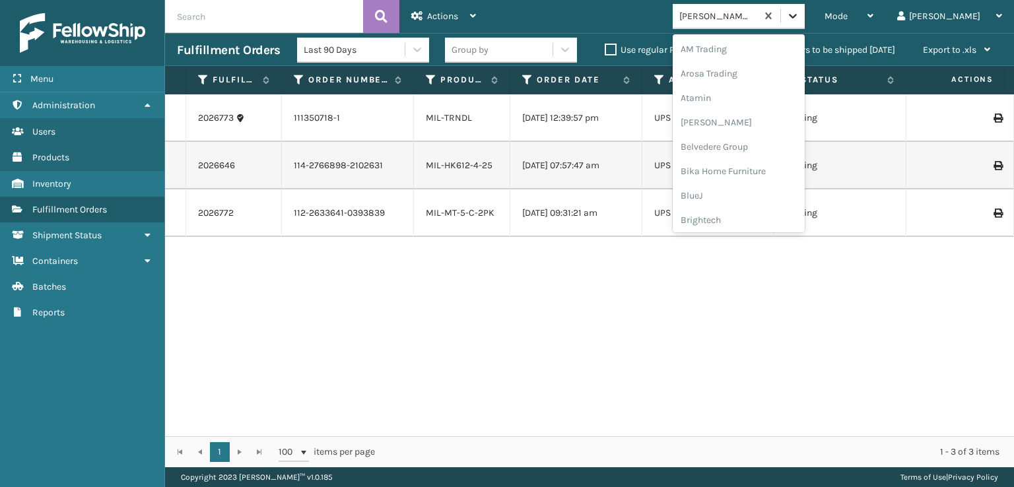
click at [800, 18] on icon at bounding box center [792, 15] width 13 height 13
click at [763, 80] on div "FoamTex" at bounding box center [739, 81] width 132 height 24
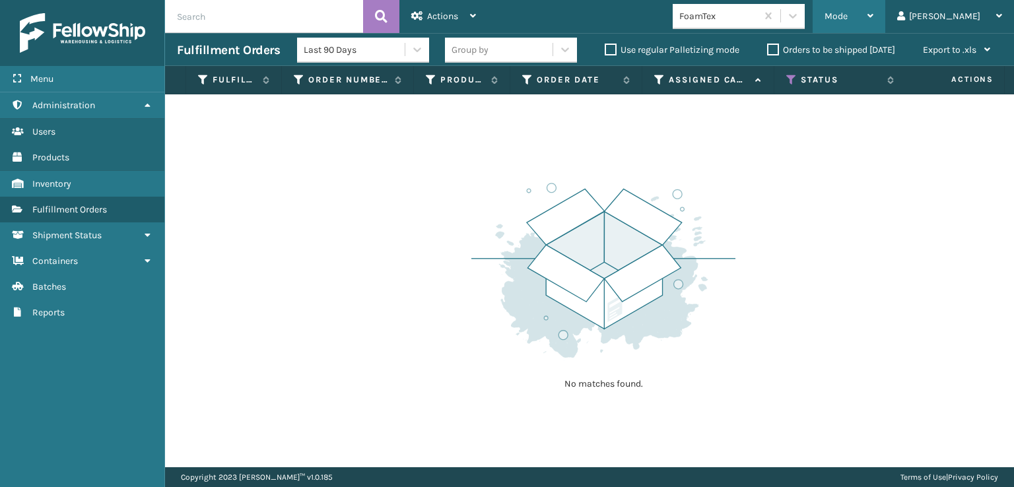
click at [874, 22] on div "Mode" at bounding box center [849, 16] width 49 height 33
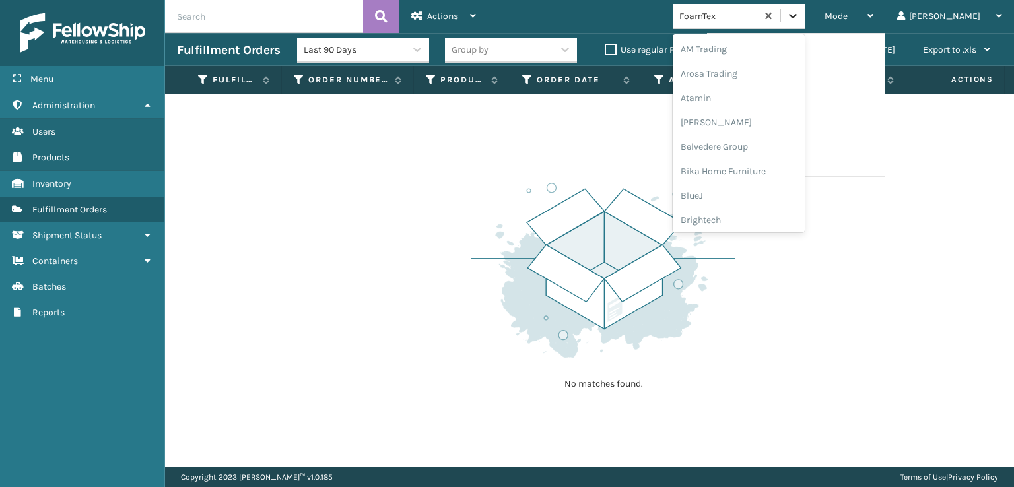
click at [800, 18] on icon at bounding box center [792, 15] width 13 height 13
click at [769, 219] on div "SleepGeekz" at bounding box center [739, 215] width 132 height 24
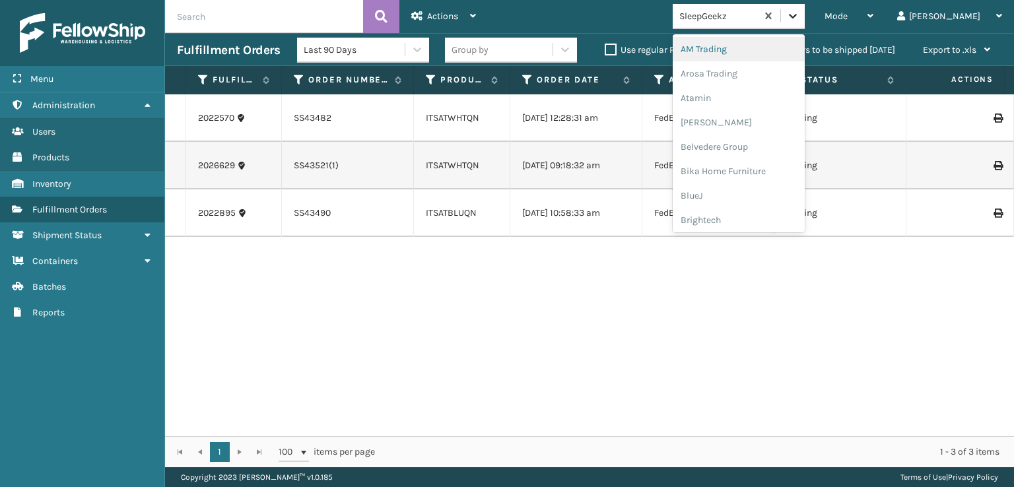
click at [800, 10] on icon at bounding box center [792, 15] width 13 height 13
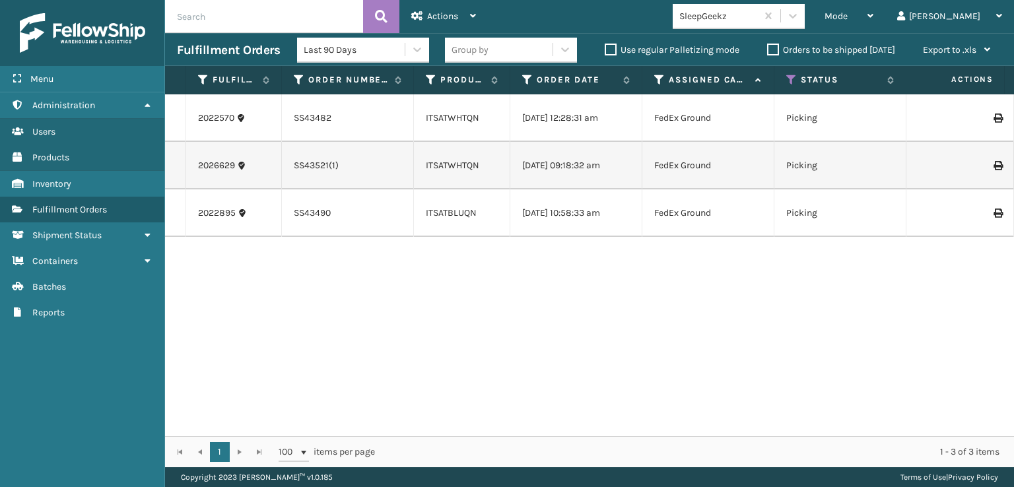
click at [544, 387] on div "2022570 SS43482 ITSATWHTQN [DATE] 12:28:31 am FedEx Ground Picking [DATE] [DATE…" at bounding box center [589, 265] width 849 height 342
click at [791, 77] on icon at bounding box center [791, 80] width 11 height 12
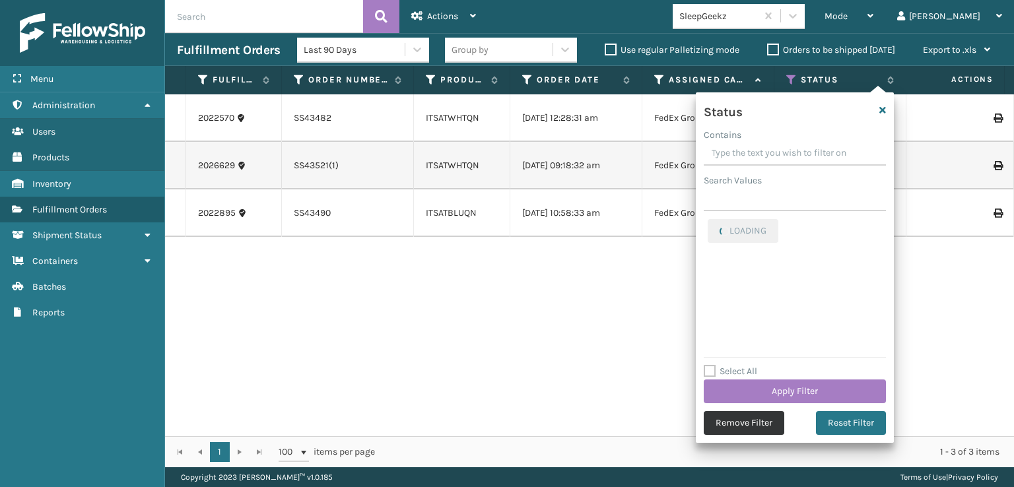
click at [743, 425] on button "Remove Filter" at bounding box center [744, 423] width 81 height 24
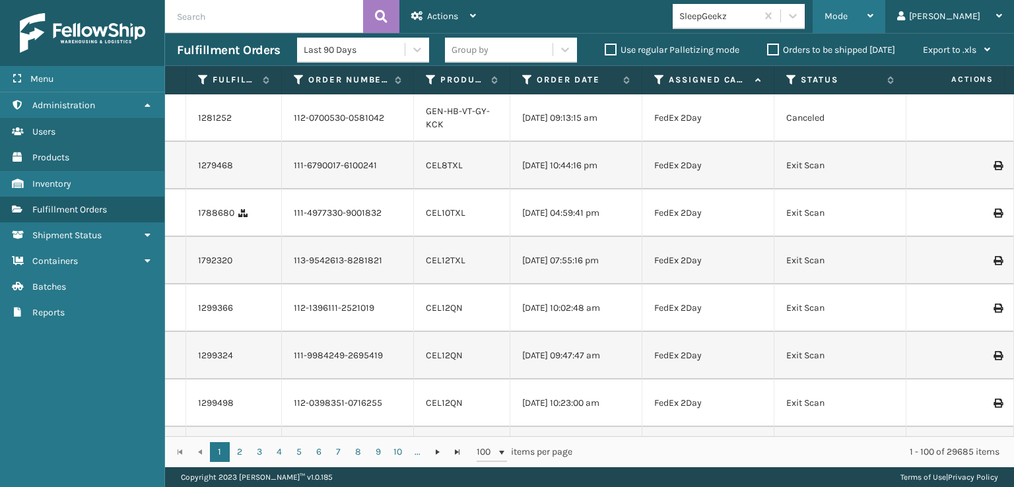
click at [848, 13] on span "Mode" at bounding box center [836, 16] width 23 height 11
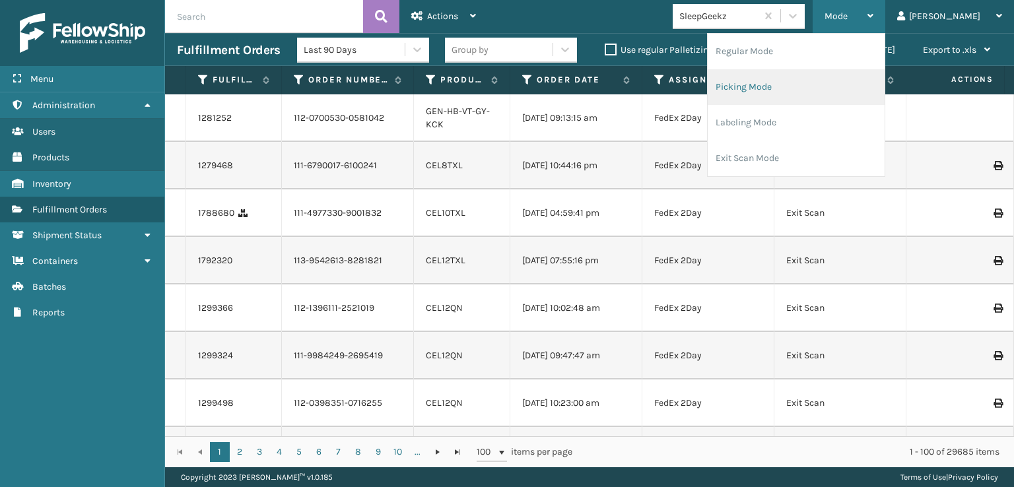
click at [800, 81] on li "Picking Mode" at bounding box center [796, 87] width 177 height 36
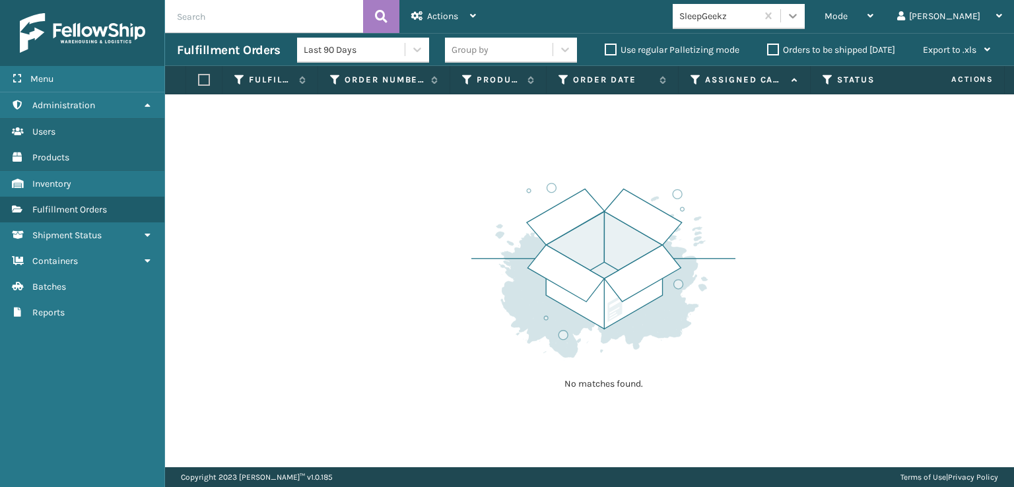
click at [800, 22] on icon at bounding box center [792, 15] width 13 height 13
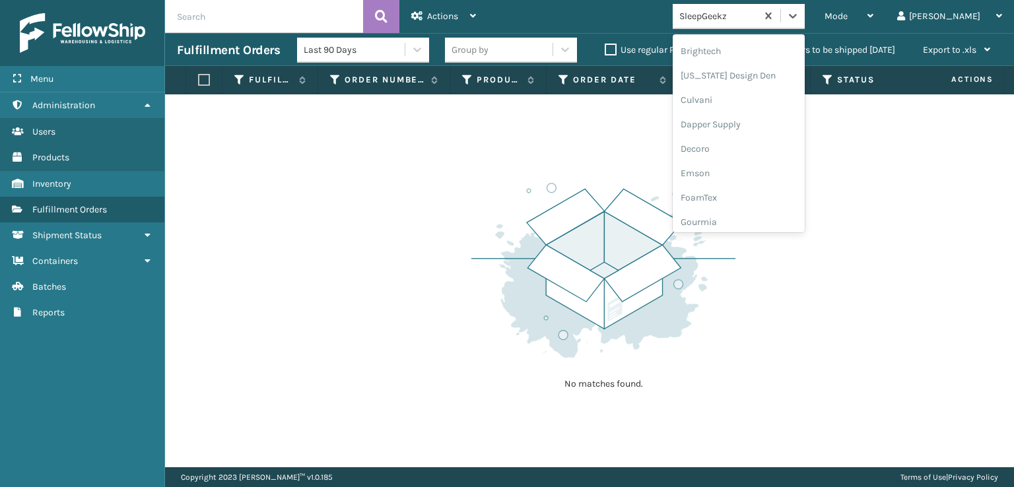
scroll to position [198, 0]
click at [752, 168] on div "FoamTex" at bounding box center [739, 168] width 132 height 24
click at [805, 24] on div at bounding box center [793, 16] width 24 height 24
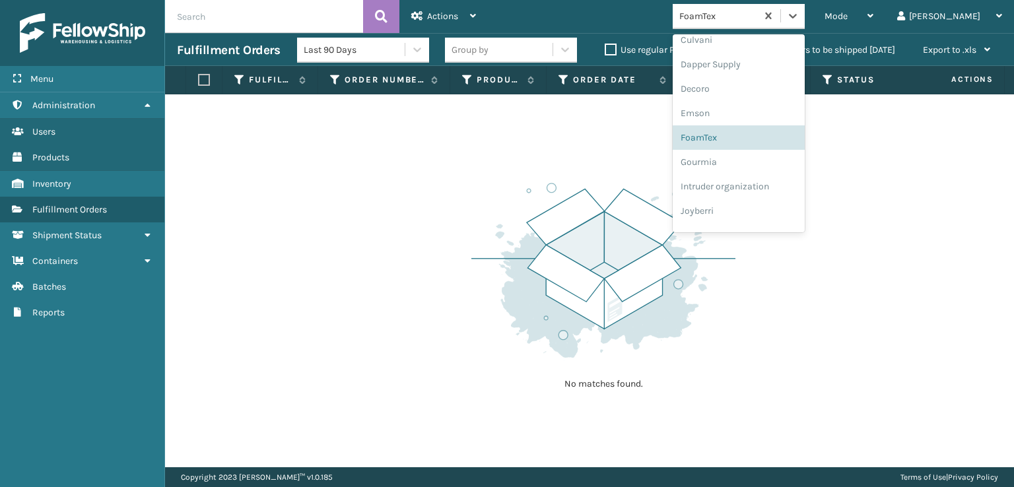
scroll to position [417, 0]
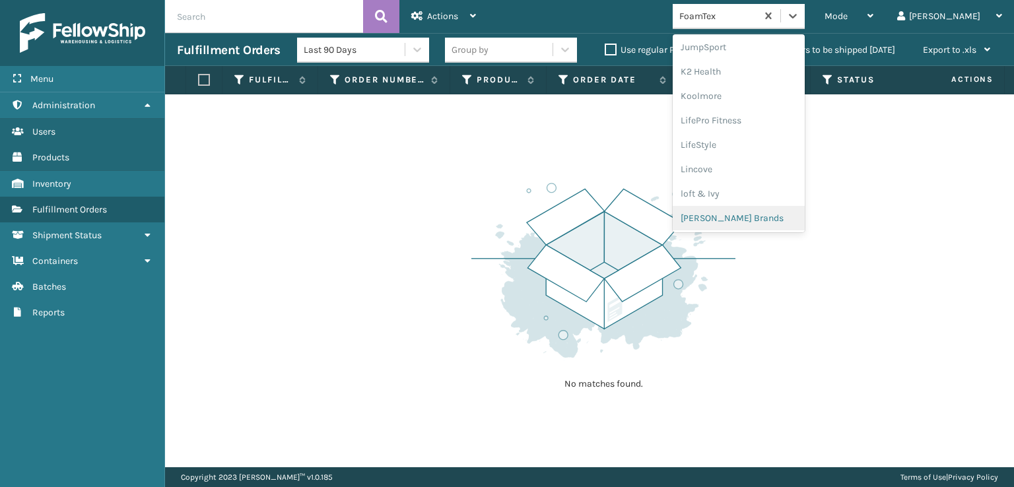
click at [753, 217] on div "[PERSON_NAME] Brands" at bounding box center [739, 218] width 132 height 24
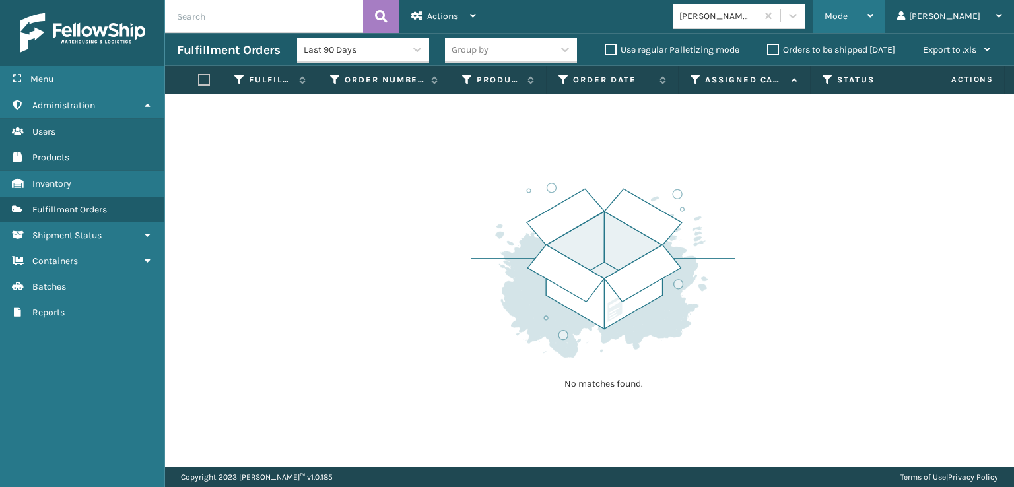
click at [874, 11] on div "Mode" at bounding box center [849, 16] width 49 height 33
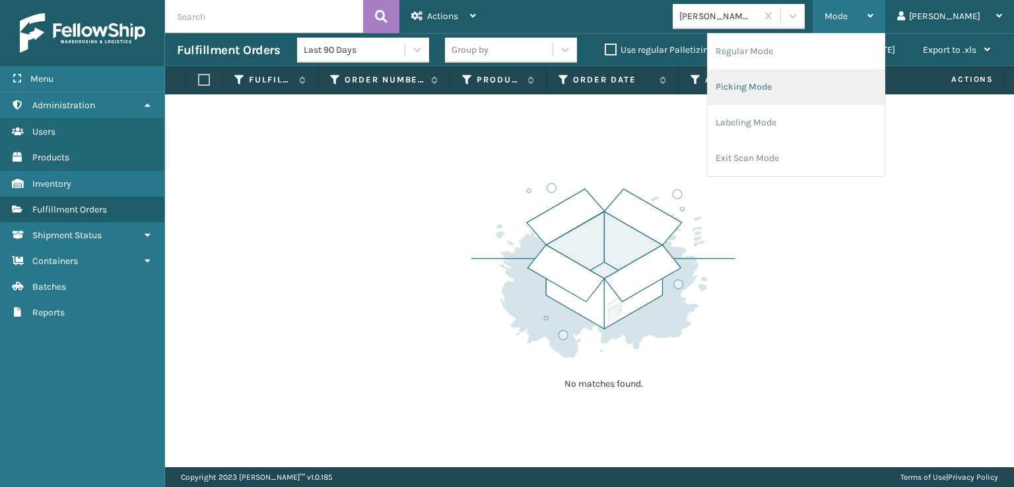
click at [810, 83] on li "Picking Mode" at bounding box center [796, 87] width 177 height 36
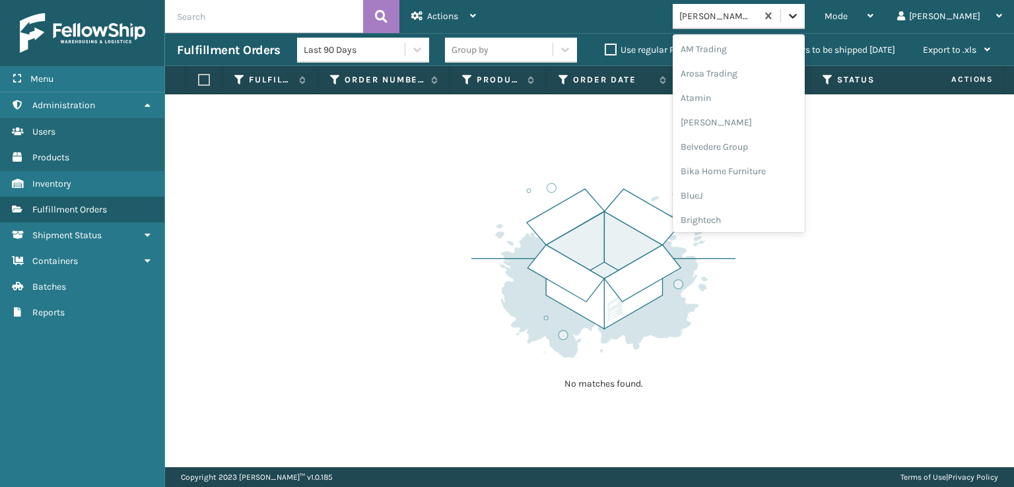
click at [797, 17] on icon at bounding box center [793, 16] width 8 height 5
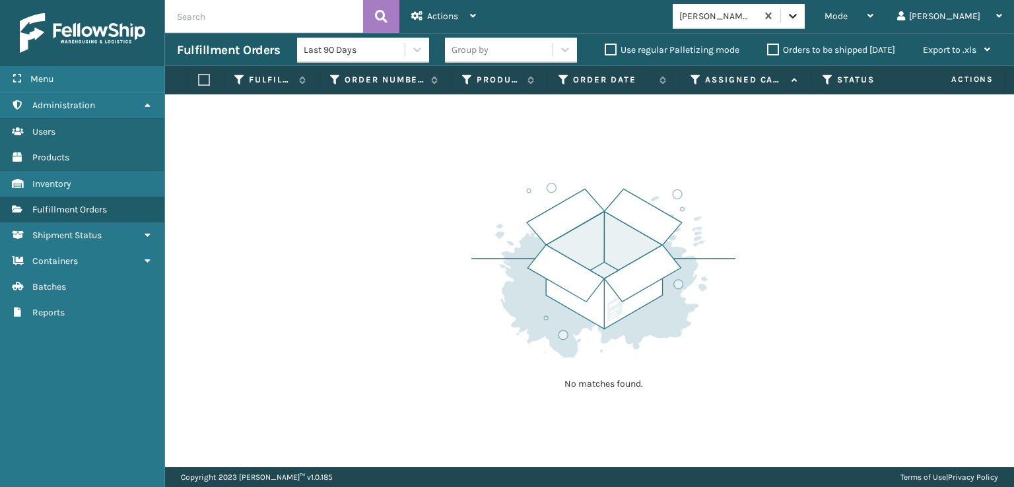
click at [800, 11] on icon at bounding box center [792, 15] width 13 height 13
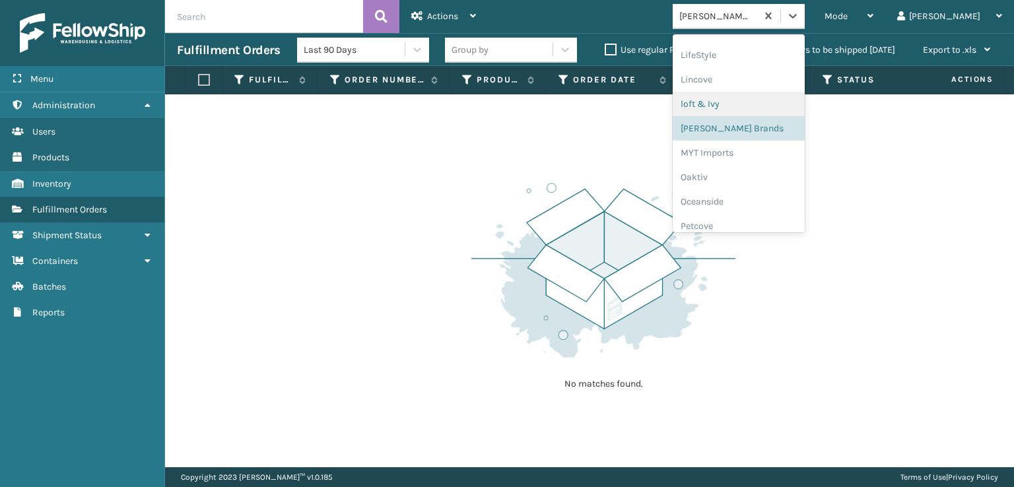
scroll to position [615, 0]
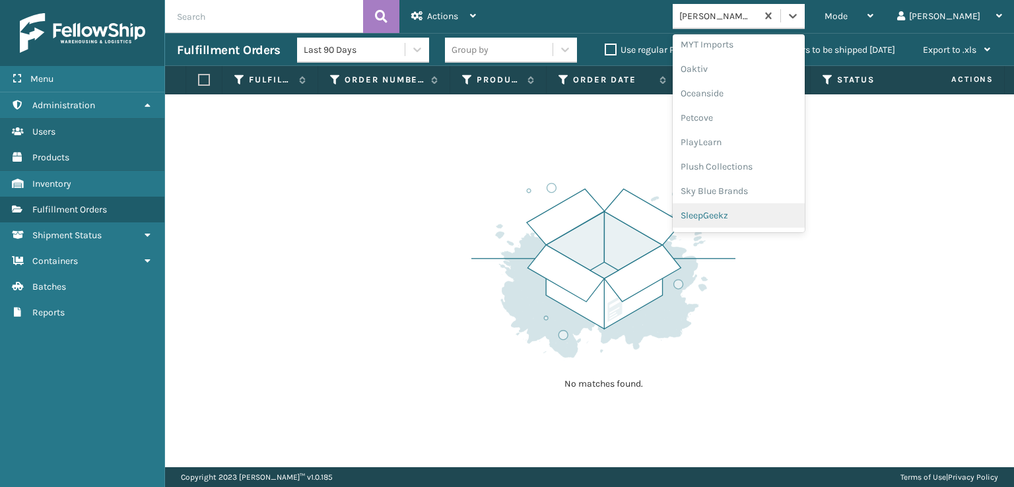
click at [761, 213] on div "SleepGeekz" at bounding box center [739, 215] width 132 height 24
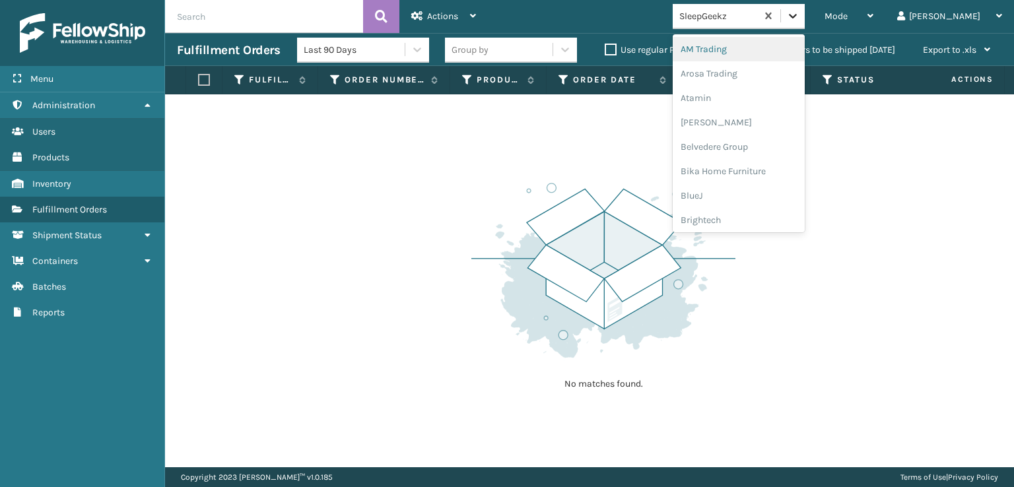
click at [800, 17] on icon at bounding box center [792, 15] width 13 height 13
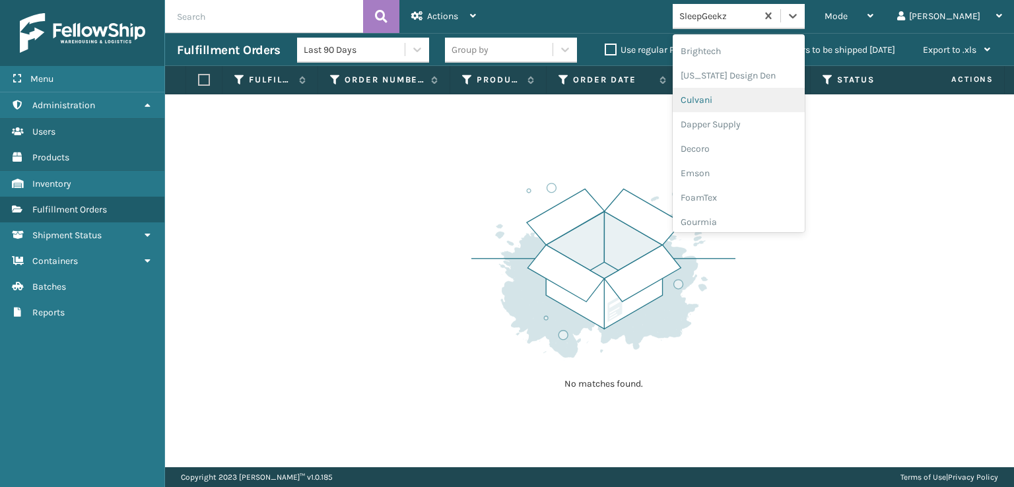
scroll to position [198, 0]
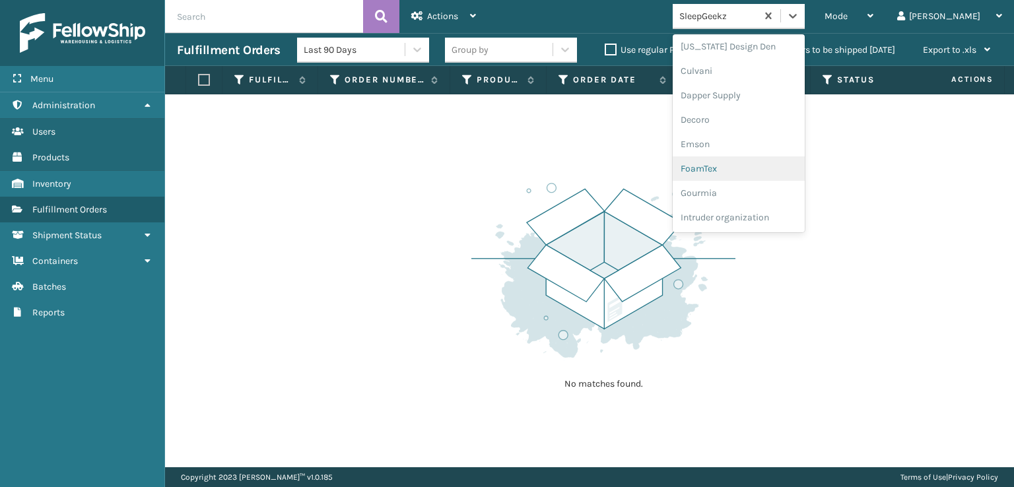
click at [754, 168] on div "FoamTex" at bounding box center [739, 168] width 132 height 24
click at [800, 14] on icon at bounding box center [792, 15] width 13 height 13
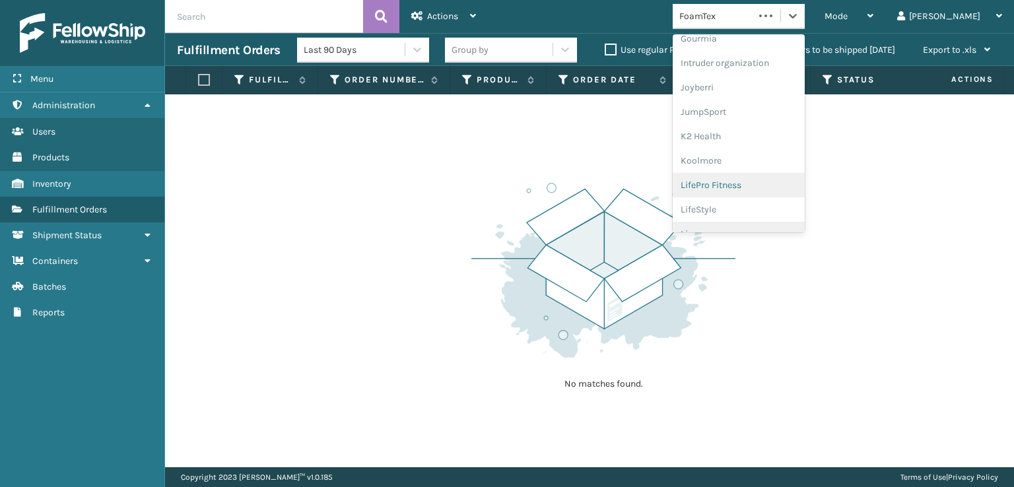
scroll to position [417, 0]
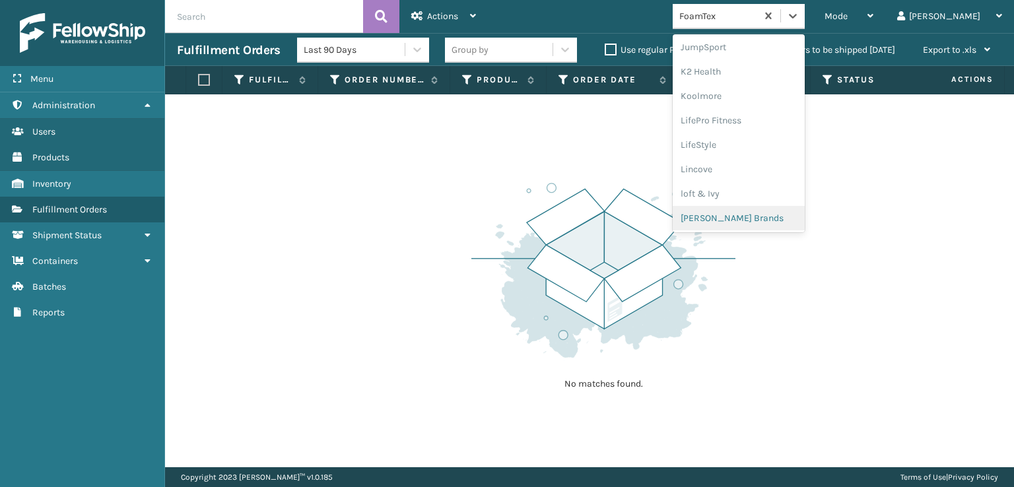
click at [768, 216] on div "[PERSON_NAME] Brands" at bounding box center [739, 218] width 132 height 24
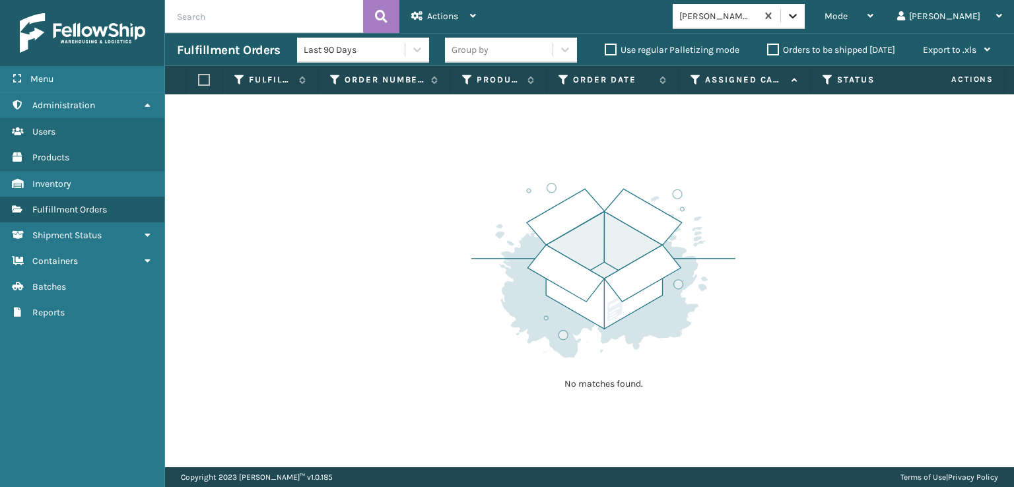
click at [805, 22] on div at bounding box center [793, 16] width 24 height 24
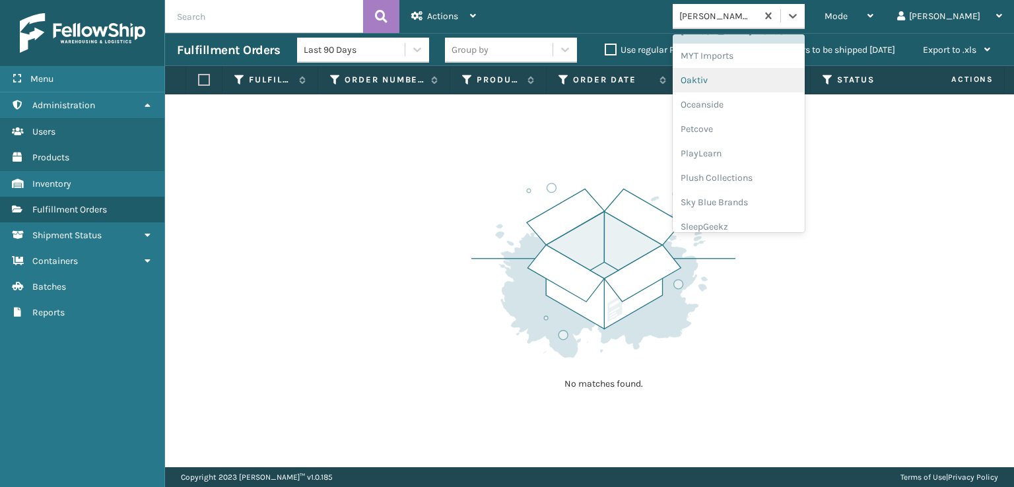
scroll to position [615, 0]
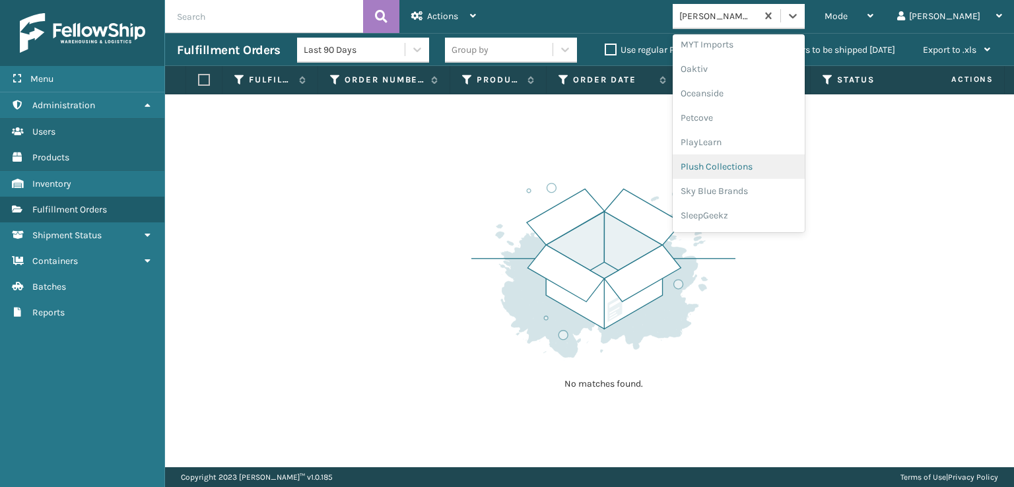
click at [766, 167] on div "Plush Collections" at bounding box center [739, 167] width 132 height 24
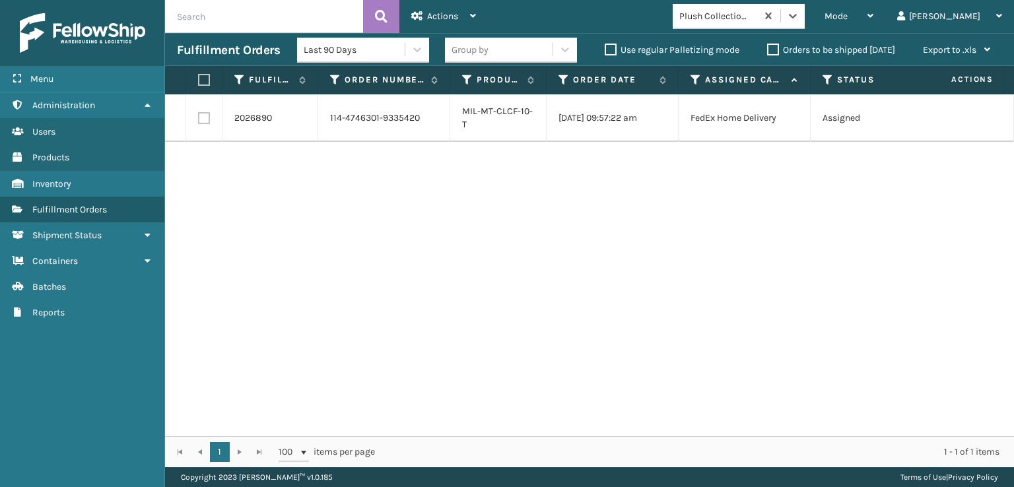
click at [201, 120] on label at bounding box center [204, 118] width 12 height 12
click at [199, 120] on input "checkbox" at bounding box center [198, 116] width 1 height 9
checkbox input "true"
click at [427, 20] on div "Actions" at bounding box center [443, 16] width 65 height 33
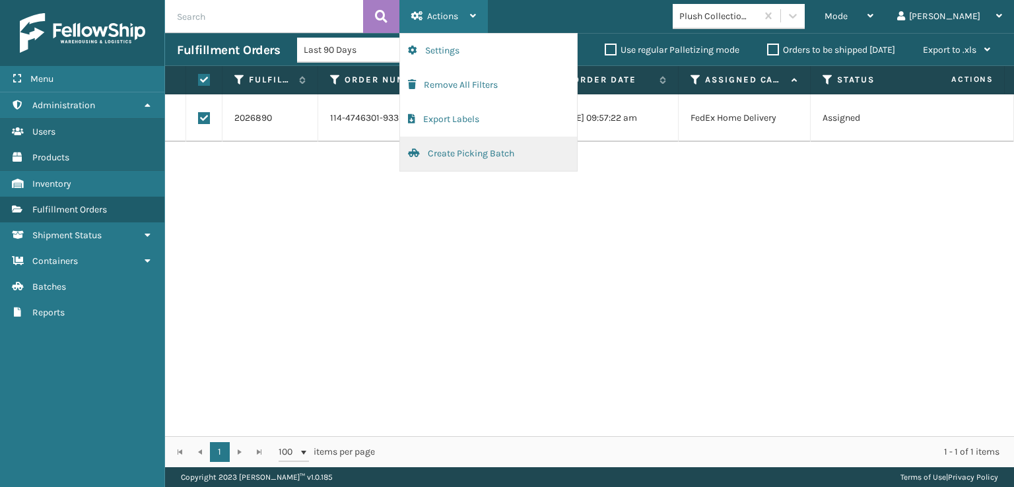
click at [448, 156] on button "Create Picking Batch" at bounding box center [488, 154] width 177 height 34
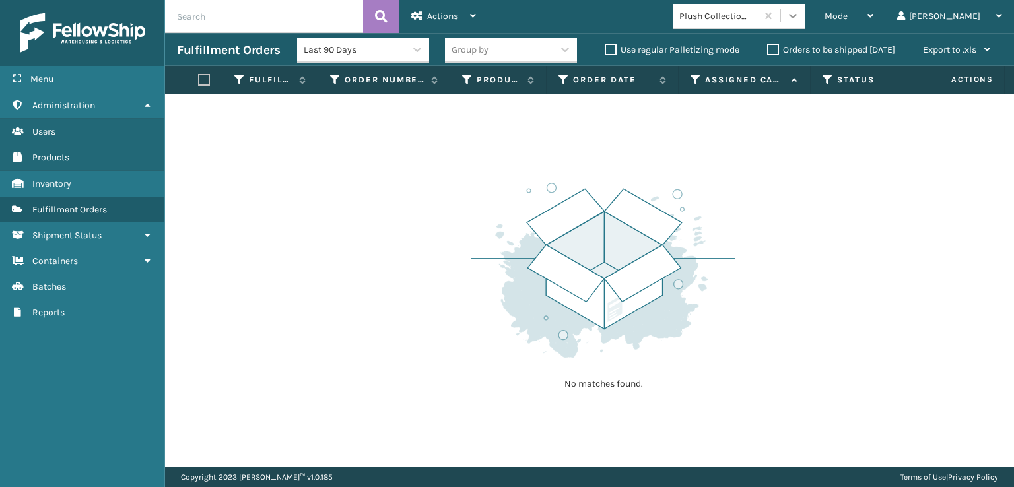
click at [800, 18] on icon at bounding box center [792, 15] width 13 height 13
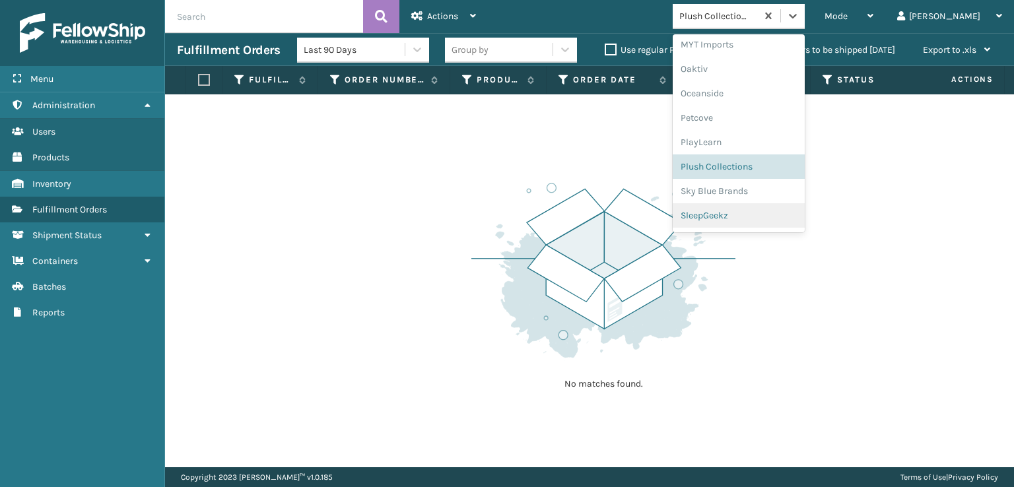
click at [753, 215] on div "SleepGeekz" at bounding box center [739, 215] width 132 height 24
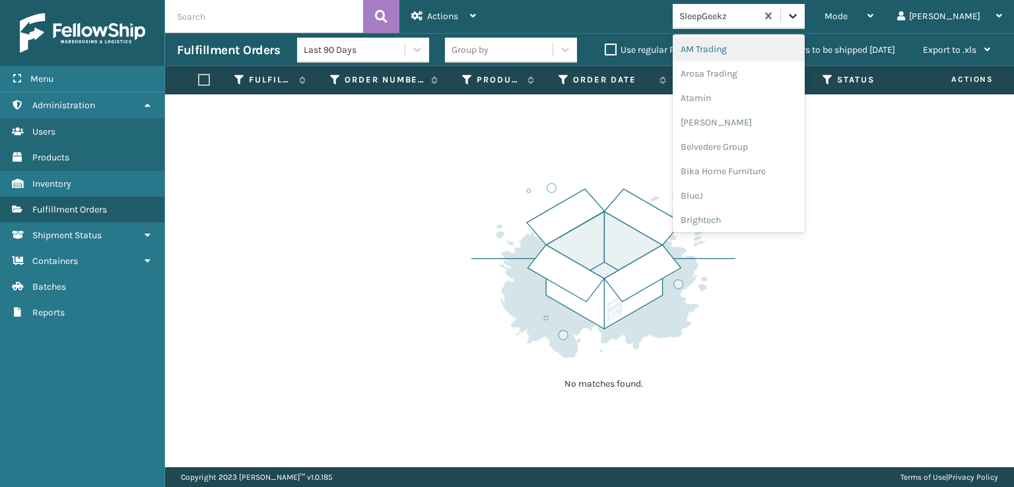
click at [797, 15] on icon at bounding box center [793, 16] width 8 height 5
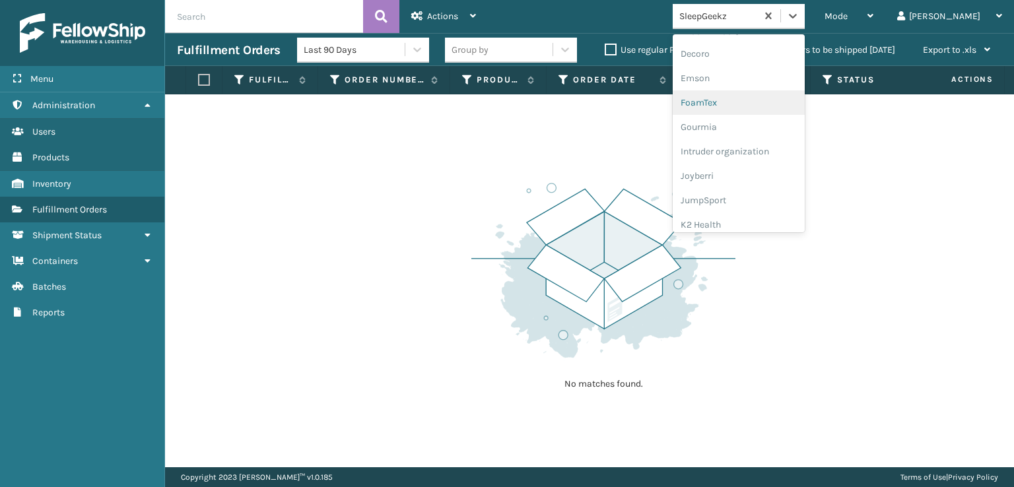
click at [759, 104] on div "FoamTex" at bounding box center [739, 102] width 132 height 24
click at [800, 13] on icon at bounding box center [792, 15] width 13 height 13
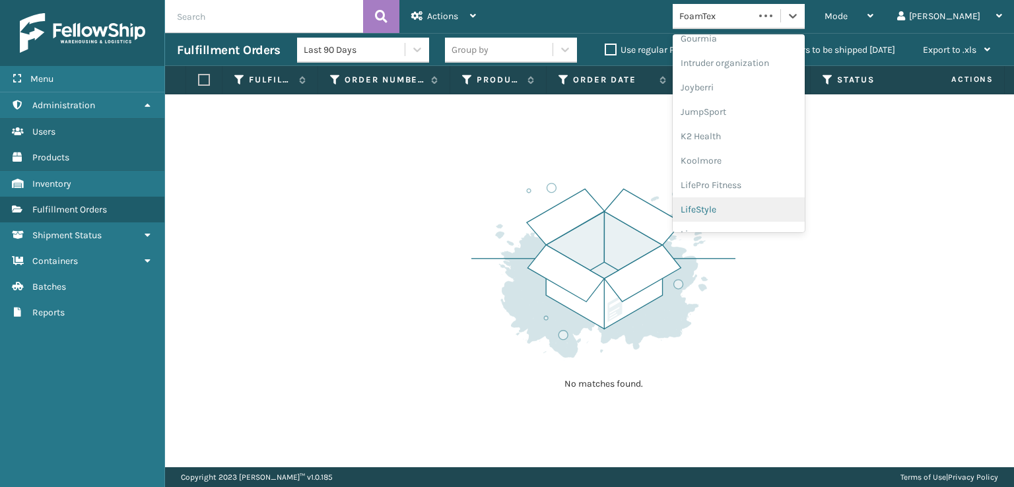
scroll to position [417, 0]
click at [763, 217] on div "[PERSON_NAME] Brands" at bounding box center [739, 218] width 132 height 24
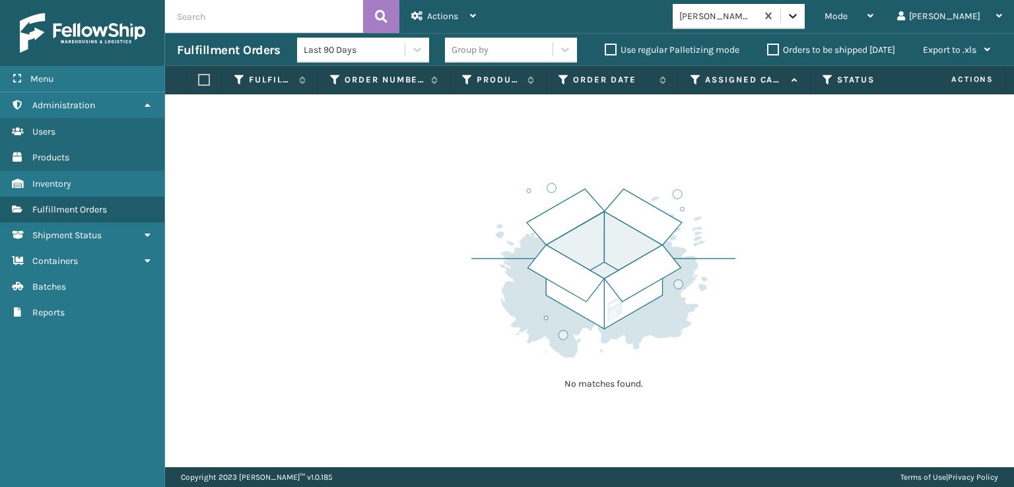
click at [800, 14] on icon at bounding box center [792, 15] width 13 height 13
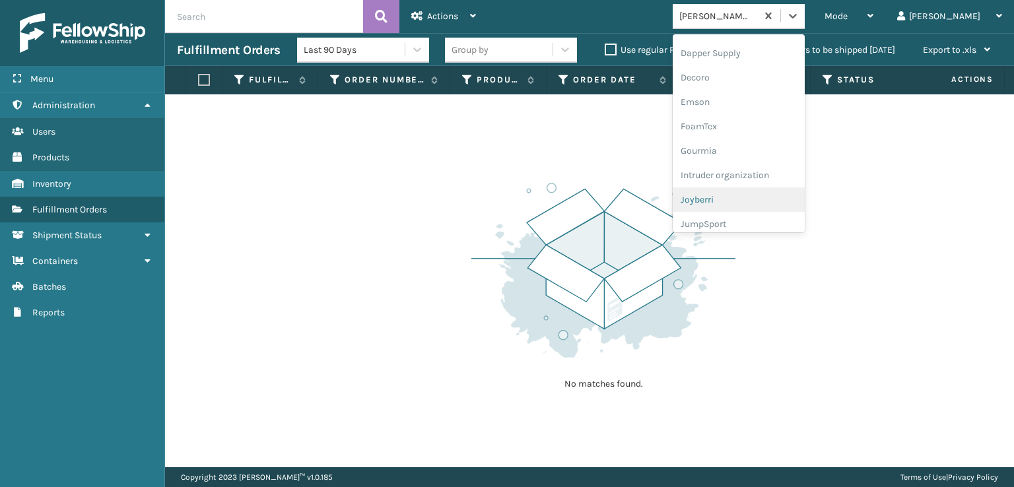
scroll to position [264, 0]
click at [753, 104] on div "FoamTex" at bounding box center [739, 102] width 132 height 24
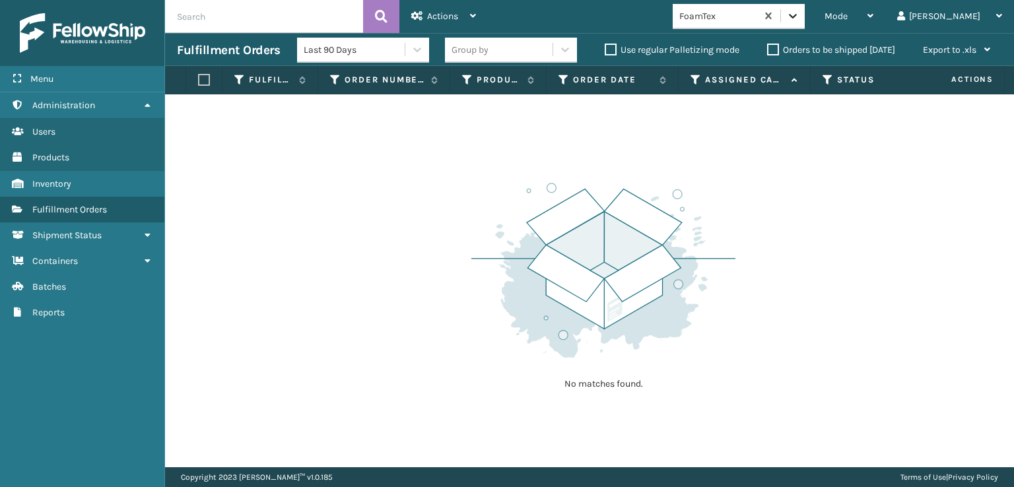
click at [800, 15] on icon at bounding box center [792, 15] width 13 height 13
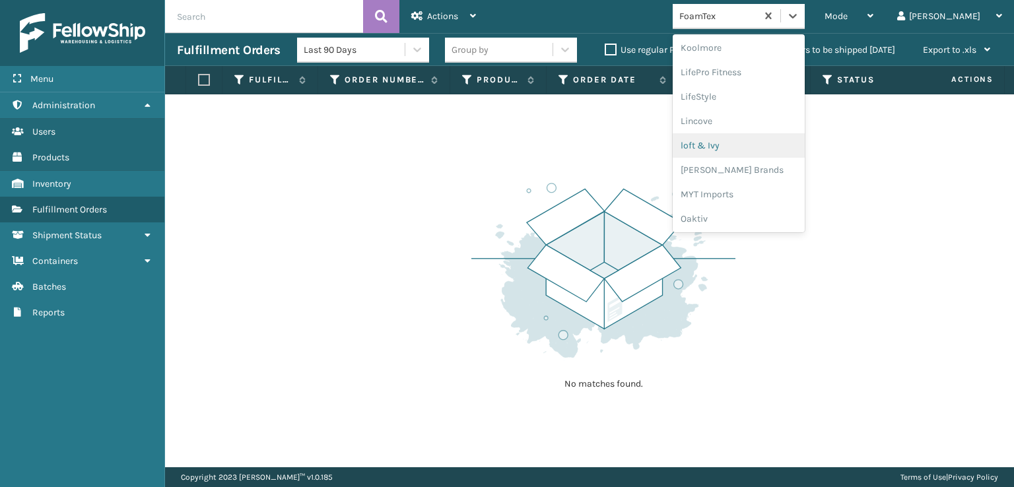
scroll to position [483, 0]
click at [771, 149] on div "[PERSON_NAME] Brands" at bounding box center [739, 152] width 132 height 24
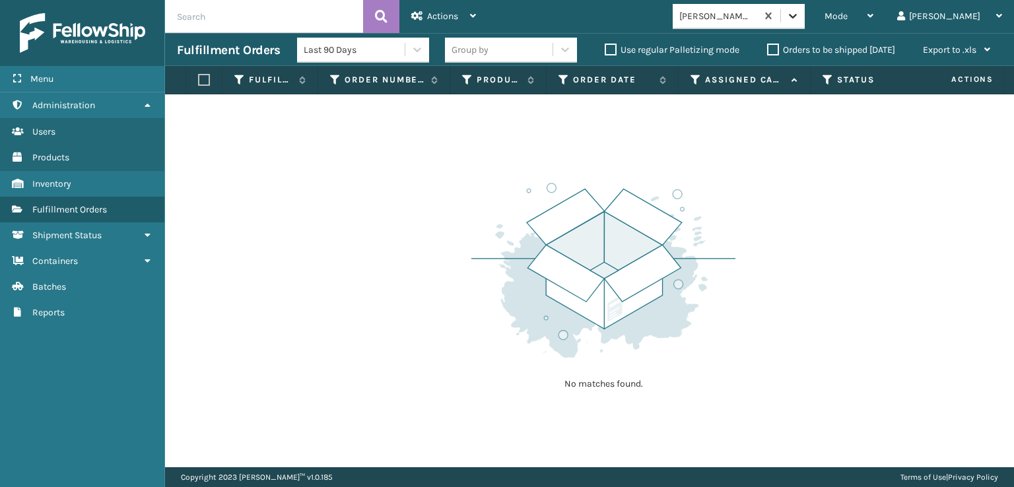
click at [800, 12] on icon at bounding box center [792, 15] width 13 height 13
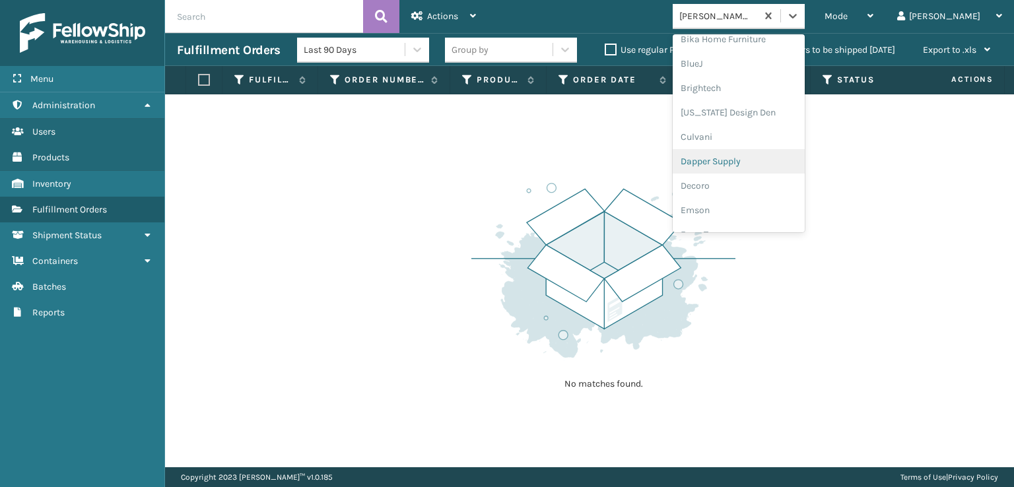
scroll to position [198, 0]
click at [761, 167] on div "FoamTex" at bounding box center [739, 168] width 132 height 24
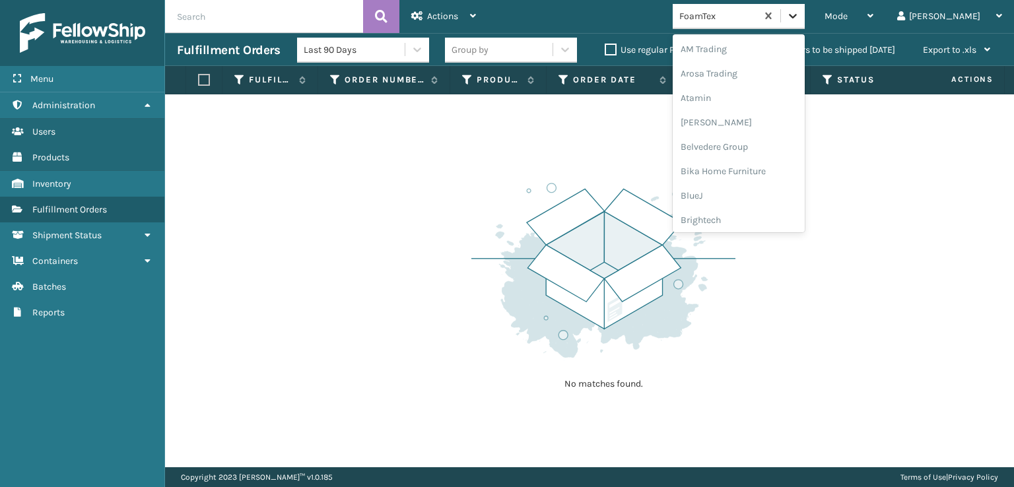
click at [800, 19] on icon at bounding box center [792, 15] width 13 height 13
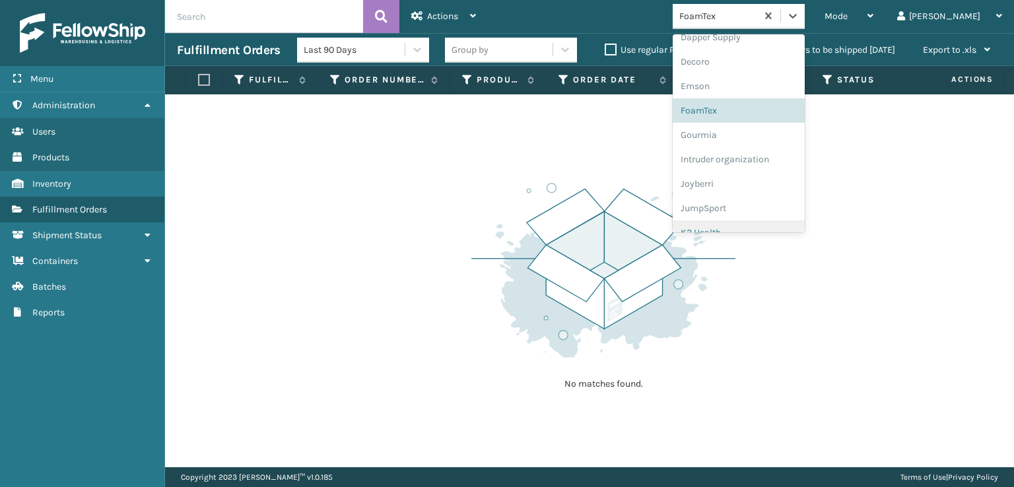
scroll to position [417, 0]
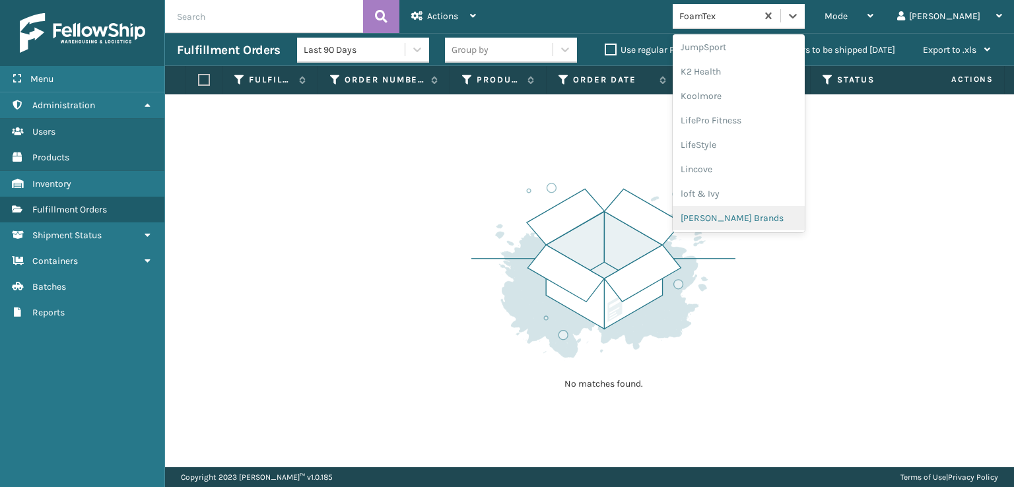
click at [763, 215] on div "[PERSON_NAME] Brands" at bounding box center [739, 218] width 132 height 24
click at [797, 18] on icon at bounding box center [793, 16] width 8 height 5
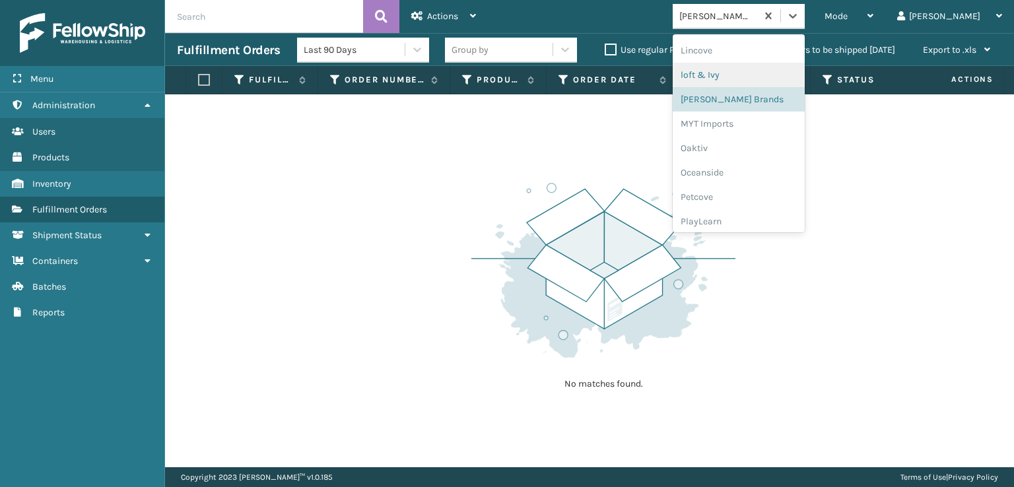
scroll to position [638, 0]
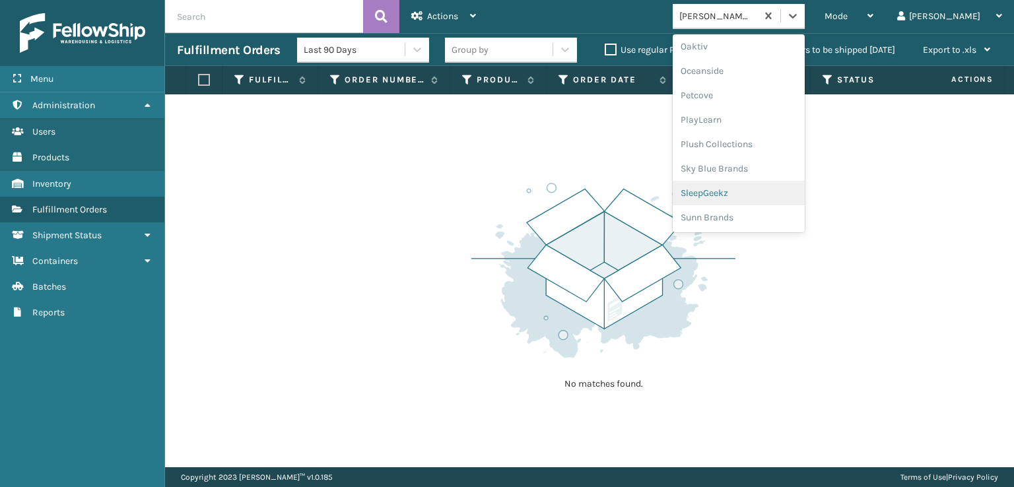
click at [769, 188] on div "SleepGeekz" at bounding box center [739, 193] width 132 height 24
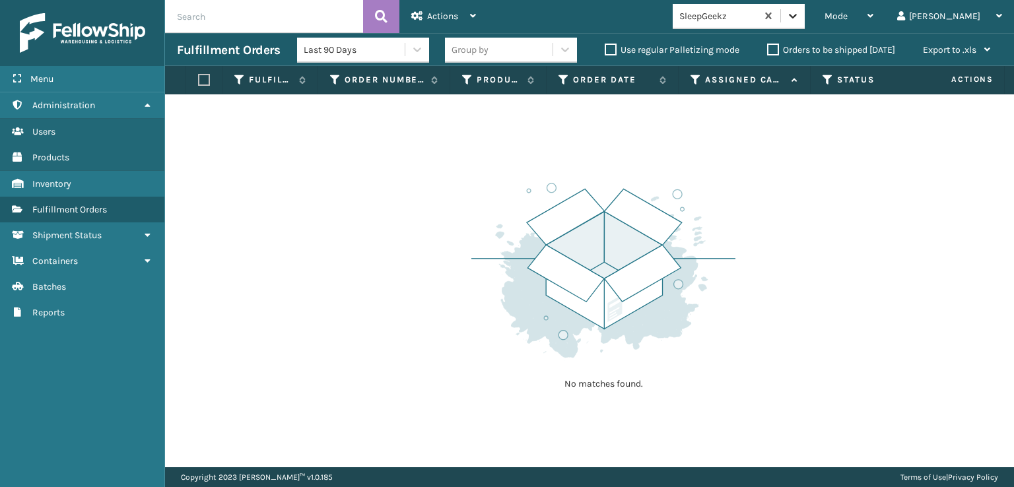
click at [800, 19] on icon at bounding box center [792, 15] width 13 height 13
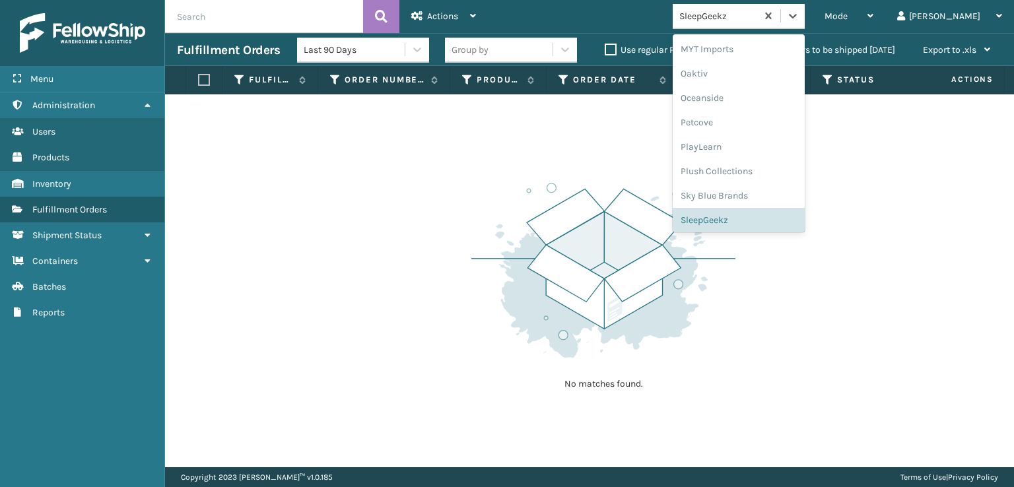
scroll to position [615, 0]
click at [758, 162] on div "Plush Collections" at bounding box center [739, 167] width 132 height 24
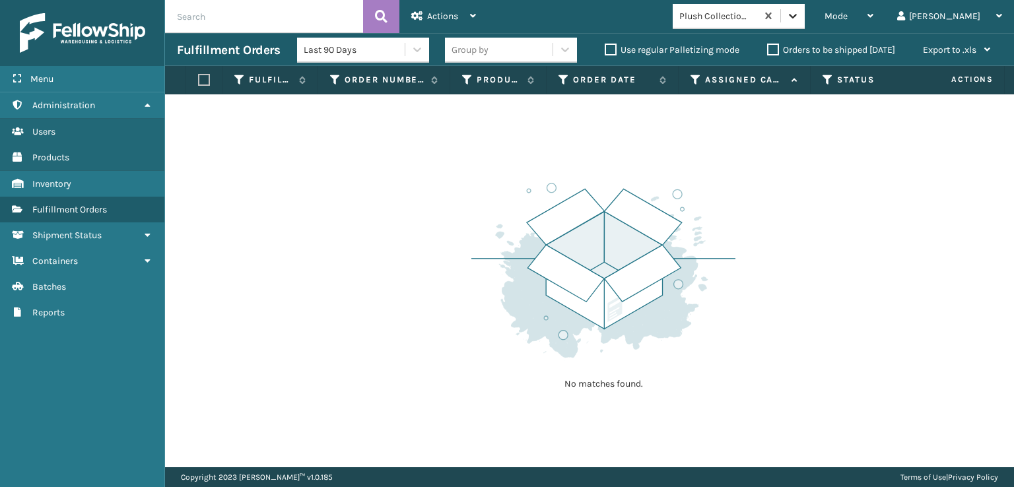
click at [797, 15] on icon at bounding box center [793, 16] width 8 height 5
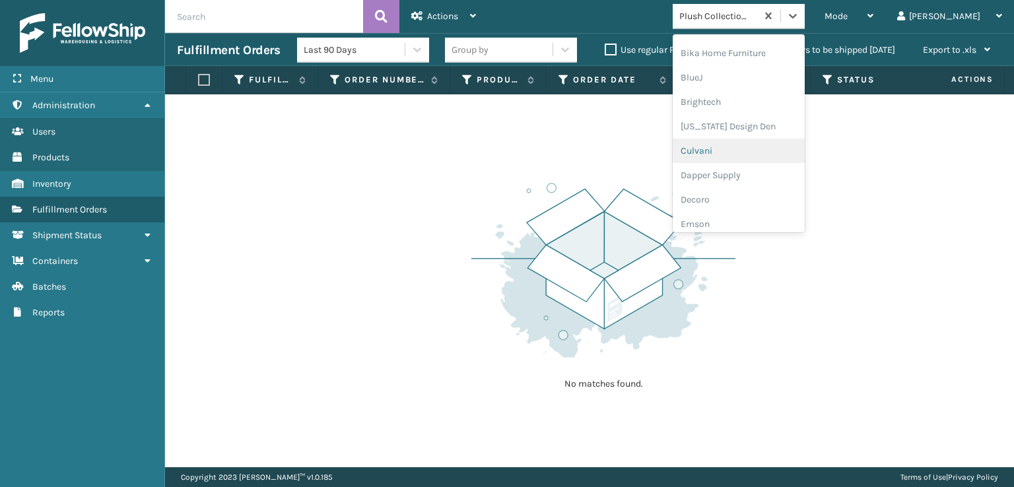
scroll to position [198, 0]
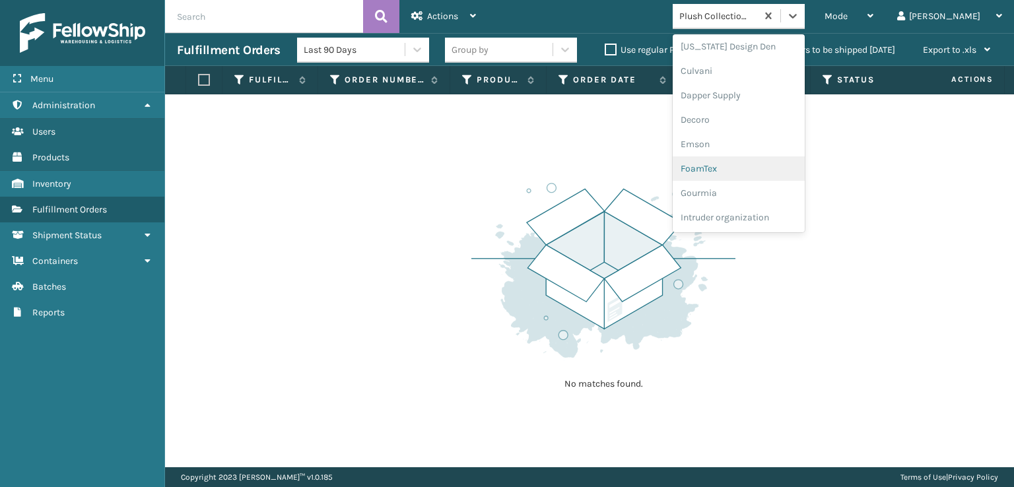
click at [758, 170] on div "FoamTex" at bounding box center [739, 168] width 132 height 24
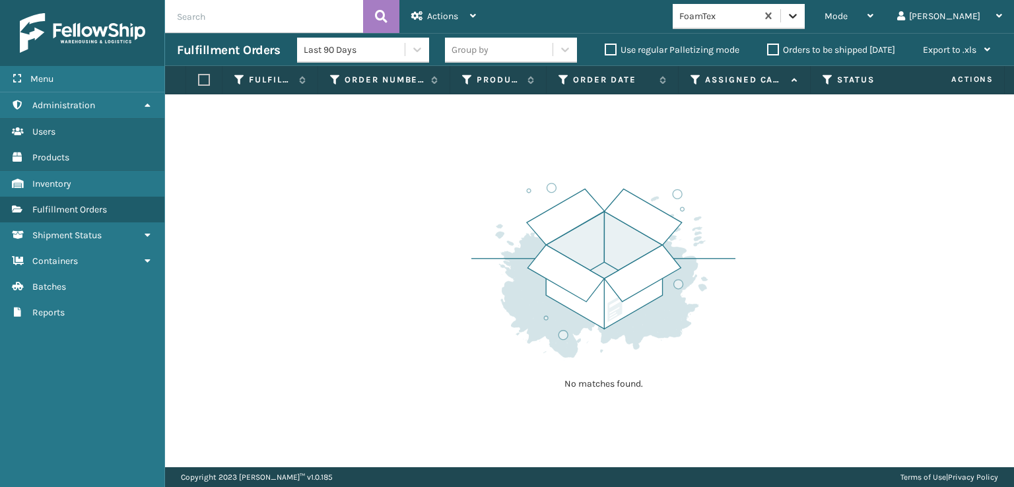
click at [805, 9] on div at bounding box center [793, 16] width 24 height 24
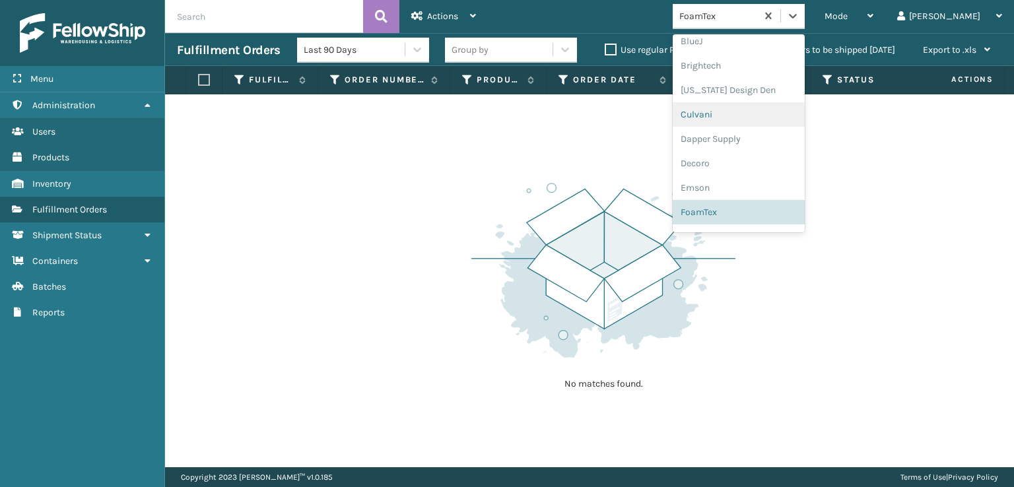
scroll to position [417, 0]
click at [763, 220] on div "[PERSON_NAME] Brands" at bounding box center [739, 218] width 132 height 24
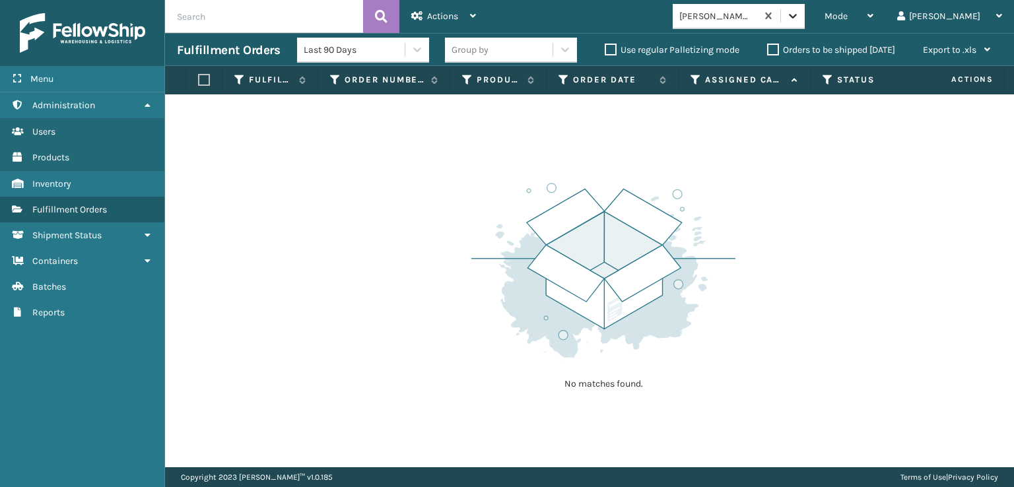
click at [805, 22] on div at bounding box center [793, 16] width 24 height 24
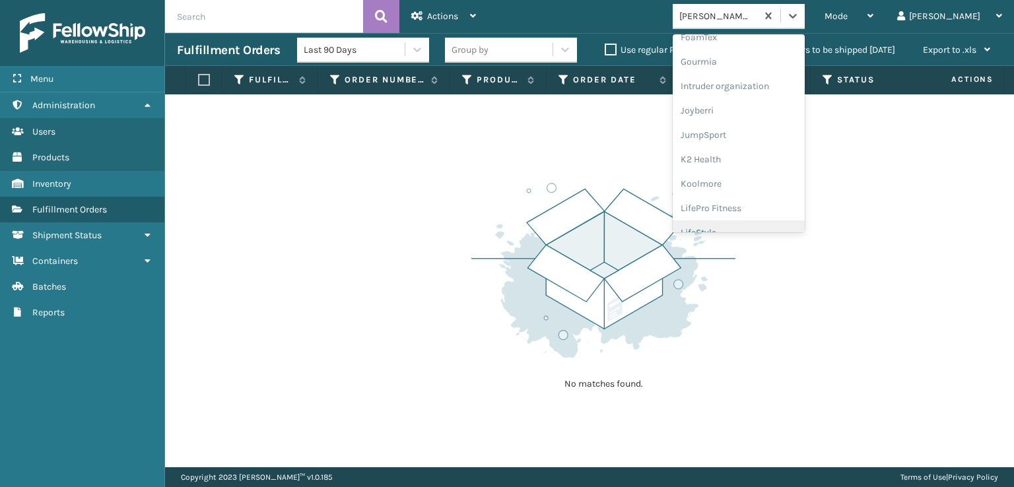
scroll to position [285, 0]
click at [749, 79] on div "FoamTex" at bounding box center [739, 81] width 132 height 24
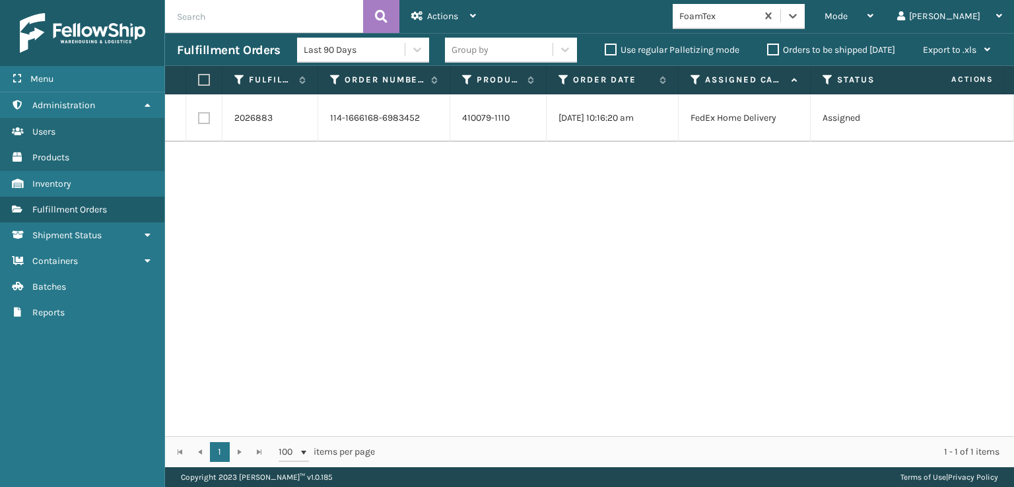
click at [206, 121] on label at bounding box center [204, 118] width 12 height 12
click at [199, 121] on input "checkbox" at bounding box center [198, 116] width 1 height 9
checkbox input "true"
click at [452, 12] on span "Actions" at bounding box center [442, 16] width 31 height 11
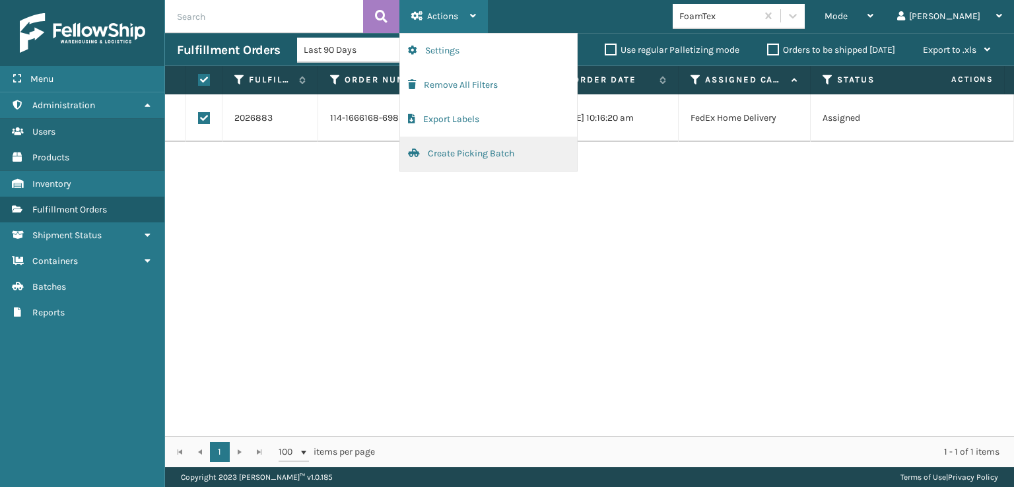
click at [455, 154] on button "Create Picking Batch" at bounding box center [488, 154] width 177 height 34
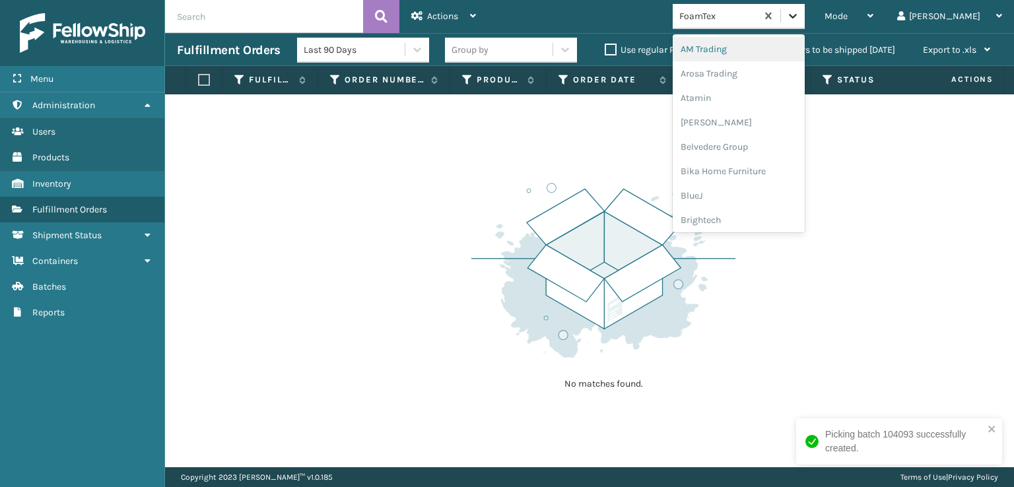
click at [805, 22] on div at bounding box center [793, 16] width 24 height 24
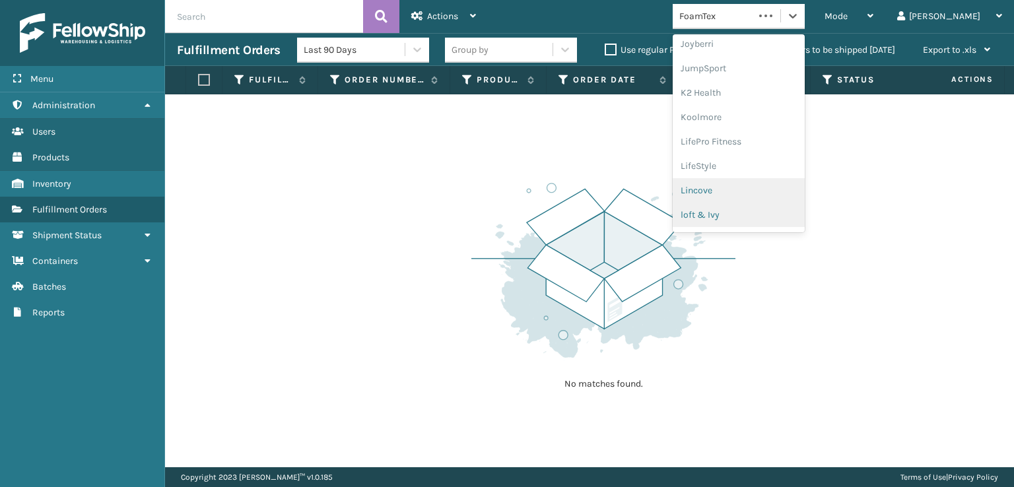
scroll to position [417, 0]
click at [755, 217] on div "[PERSON_NAME] Brands" at bounding box center [739, 218] width 132 height 24
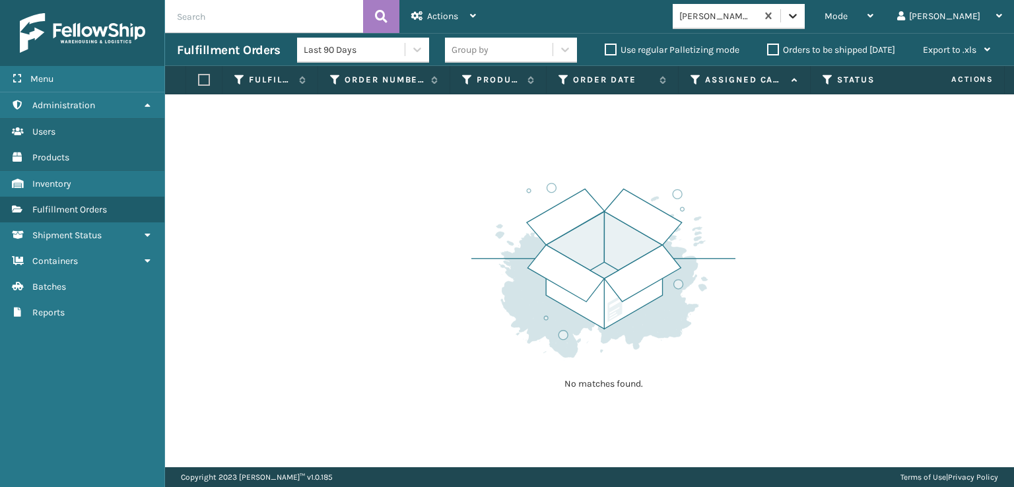
click at [800, 18] on icon at bounding box center [792, 15] width 13 height 13
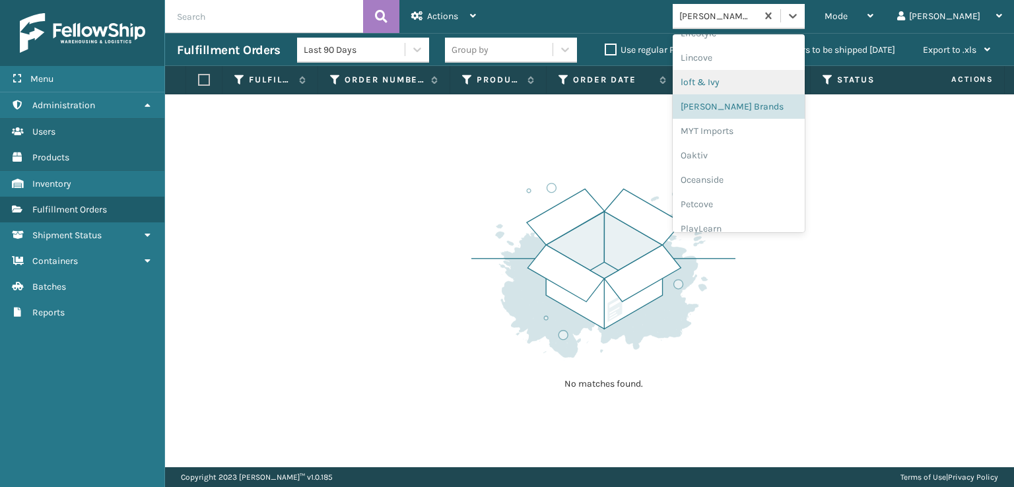
scroll to position [638, 0]
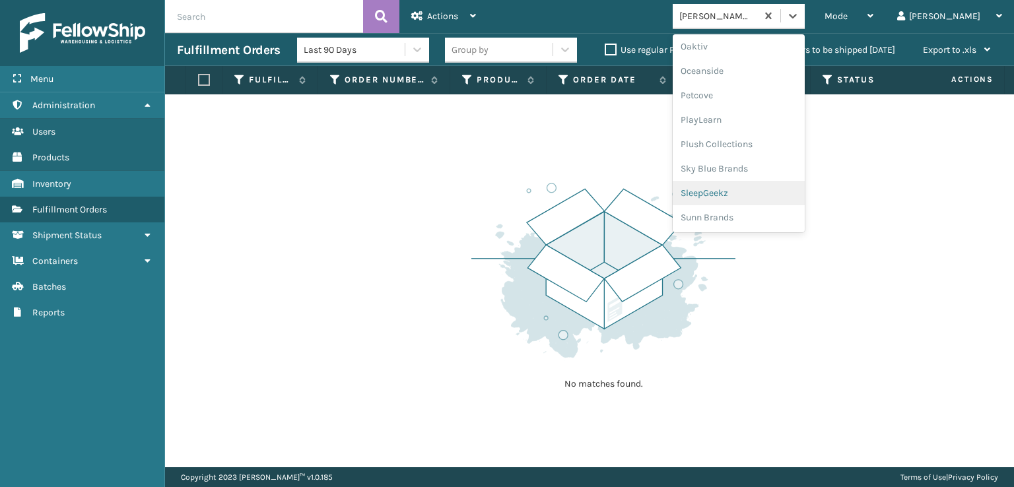
click at [759, 193] on div "SleepGeekz" at bounding box center [739, 193] width 132 height 24
click at [800, 22] on icon at bounding box center [792, 15] width 13 height 13
click at [780, 139] on div "Plush Collections" at bounding box center [739, 144] width 132 height 24
click at [800, 17] on icon at bounding box center [792, 15] width 13 height 13
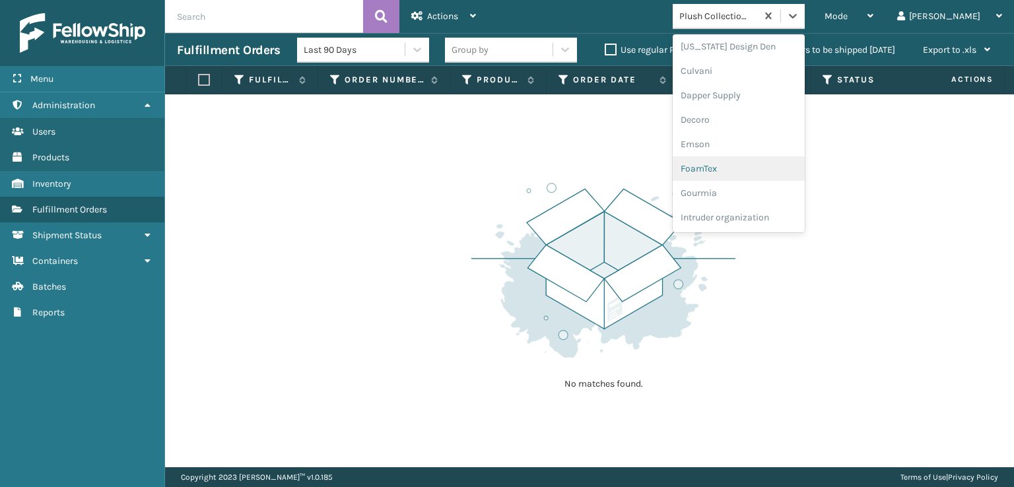
click at [765, 170] on div "FoamTex" at bounding box center [739, 168] width 132 height 24
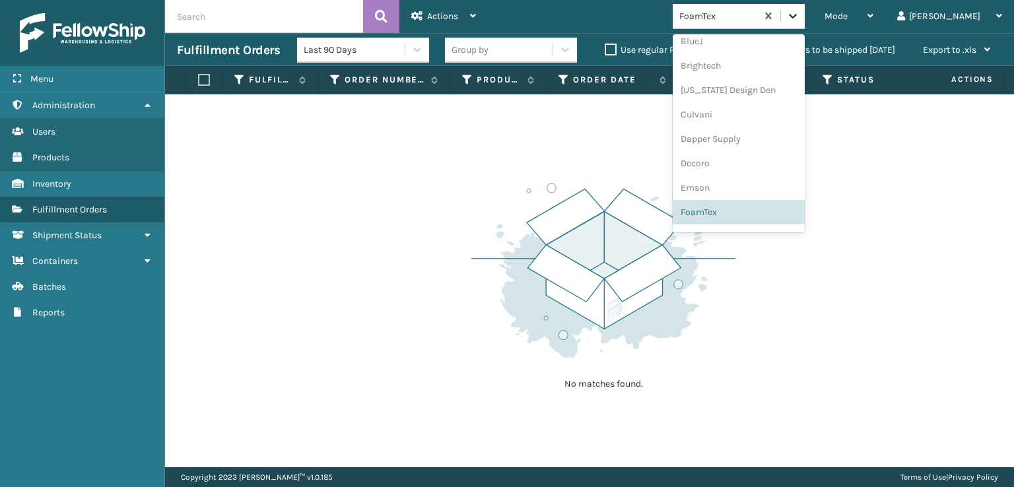
click at [800, 17] on icon at bounding box center [792, 15] width 13 height 13
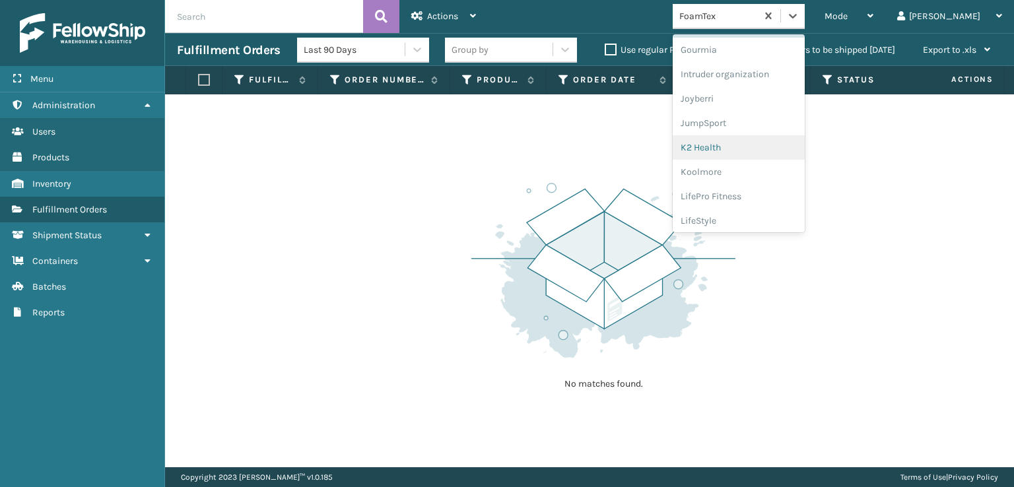
scroll to position [417, 0]
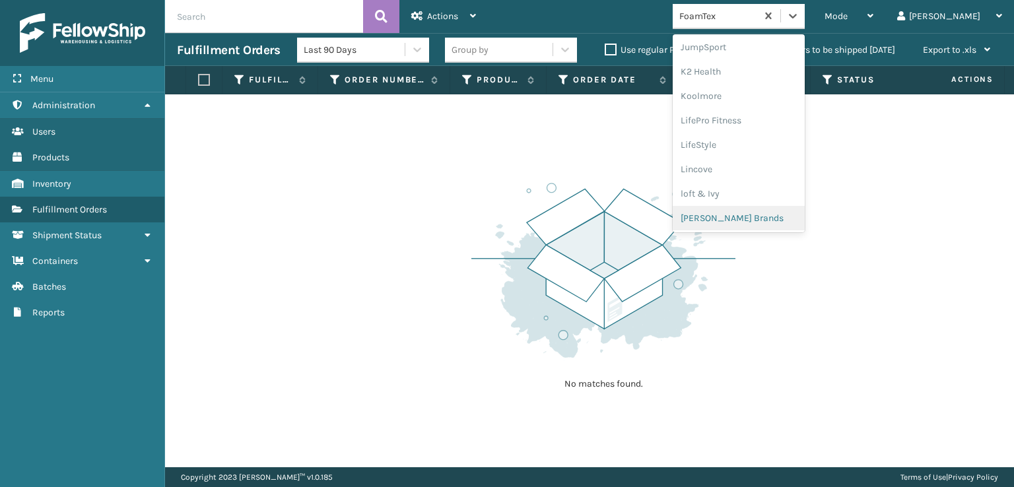
click at [771, 219] on div "[PERSON_NAME] Brands" at bounding box center [739, 218] width 132 height 24
click at [800, 12] on icon at bounding box center [792, 15] width 13 height 13
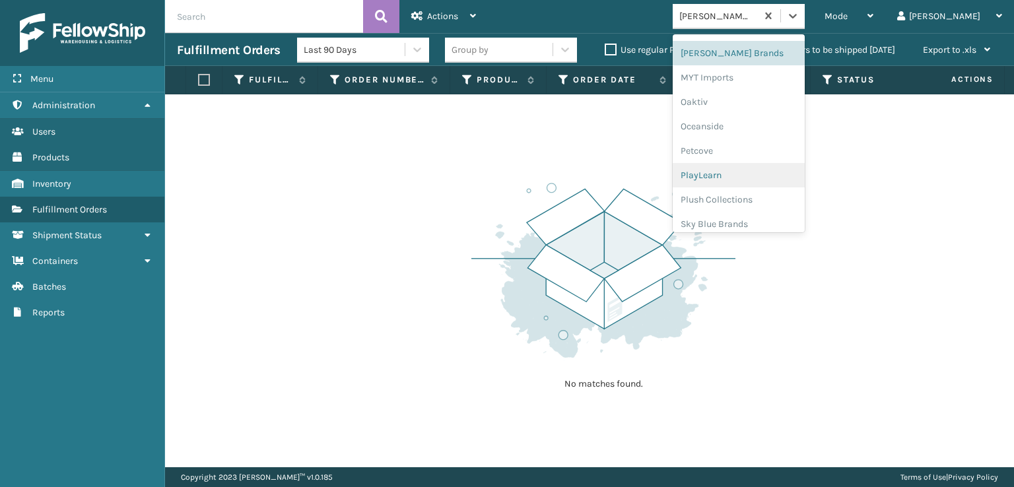
scroll to position [638, 0]
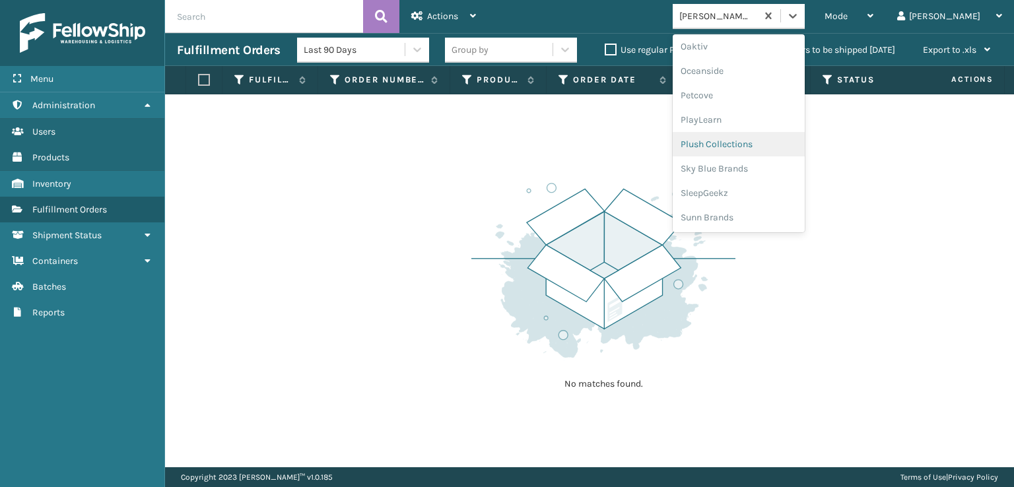
click at [762, 142] on div "Plush Collections" at bounding box center [739, 144] width 132 height 24
click at [800, 19] on icon at bounding box center [792, 15] width 13 height 13
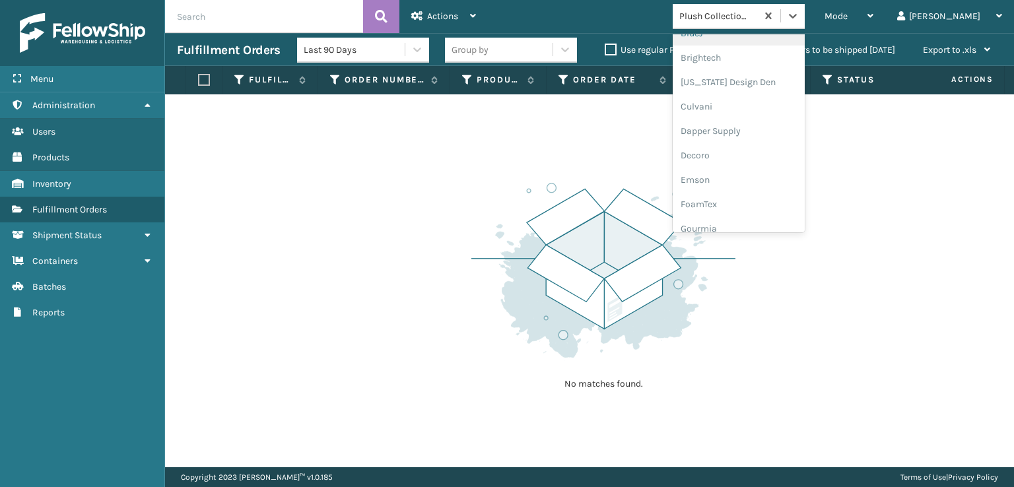
scroll to position [417, 0]
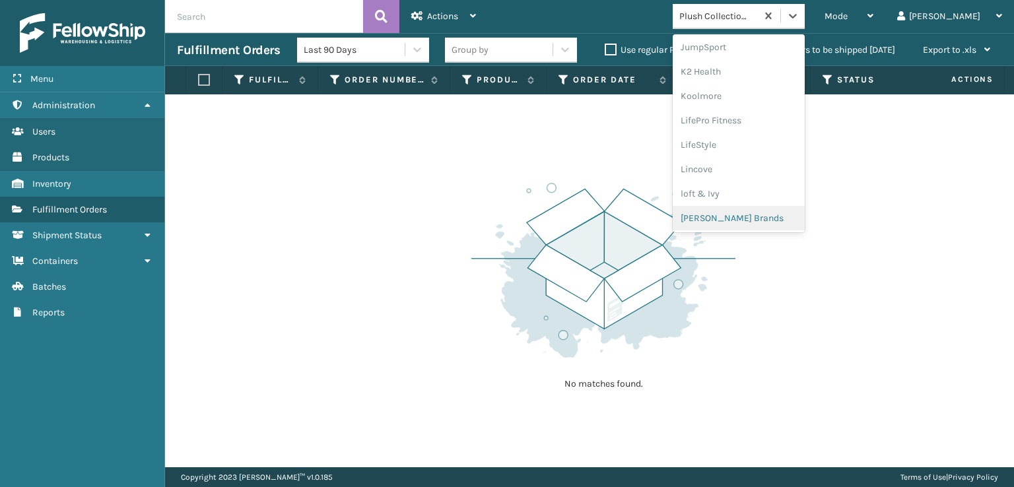
click at [761, 213] on div "[PERSON_NAME] Brands" at bounding box center [739, 218] width 132 height 24
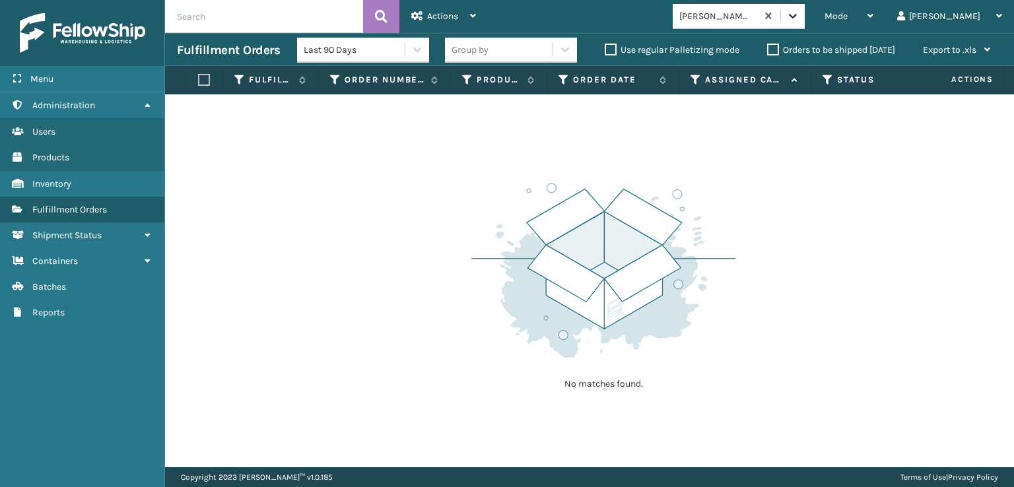
click at [800, 19] on icon at bounding box center [792, 15] width 13 height 13
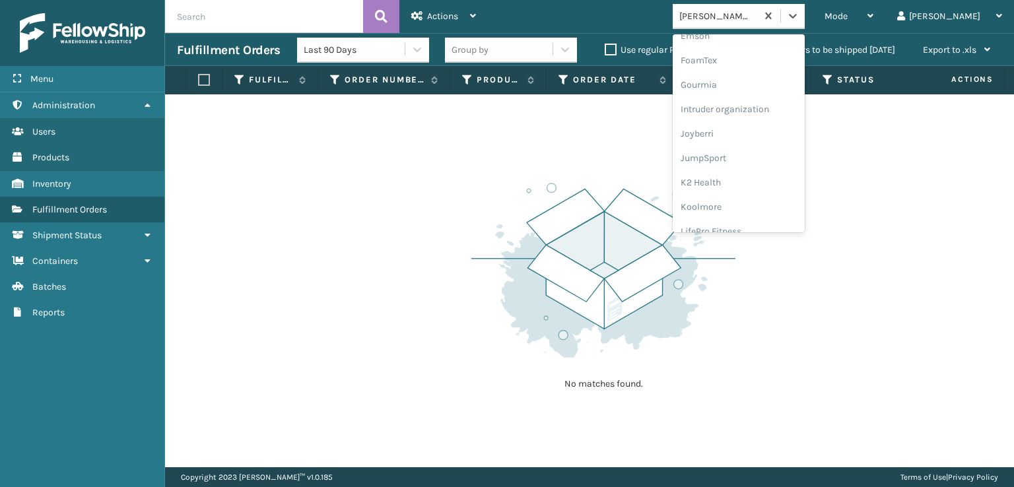
scroll to position [285, 0]
click at [748, 78] on div "FoamTex" at bounding box center [739, 81] width 132 height 24
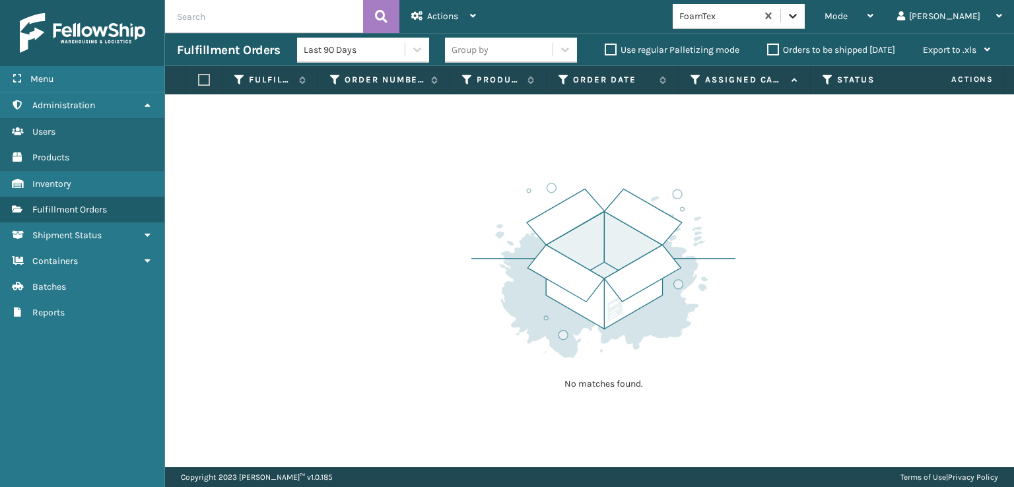
click at [797, 17] on icon at bounding box center [793, 16] width 8 height 5
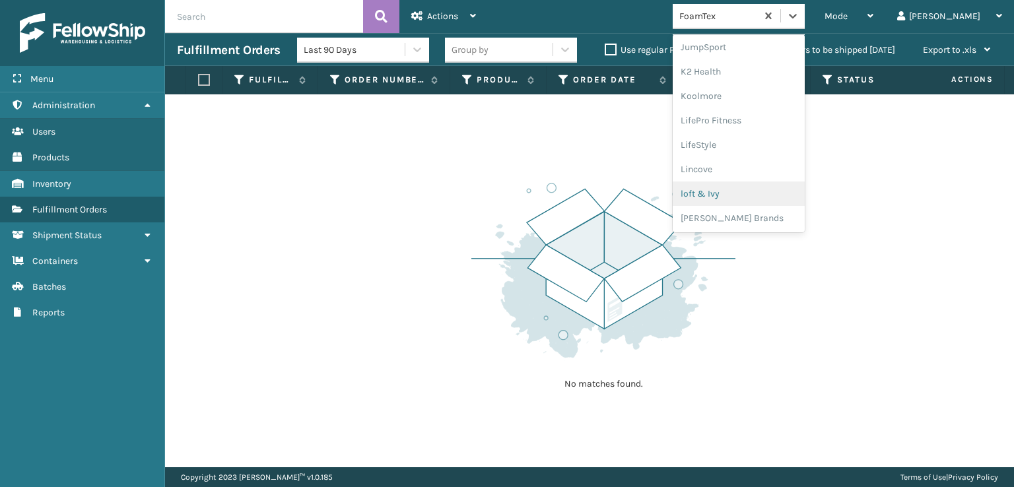
scroll to position [440, 0]
click at [763, 191] on div "[PERSON_NAME] Brands" at bounding box center [739, 196] width 132 height 24
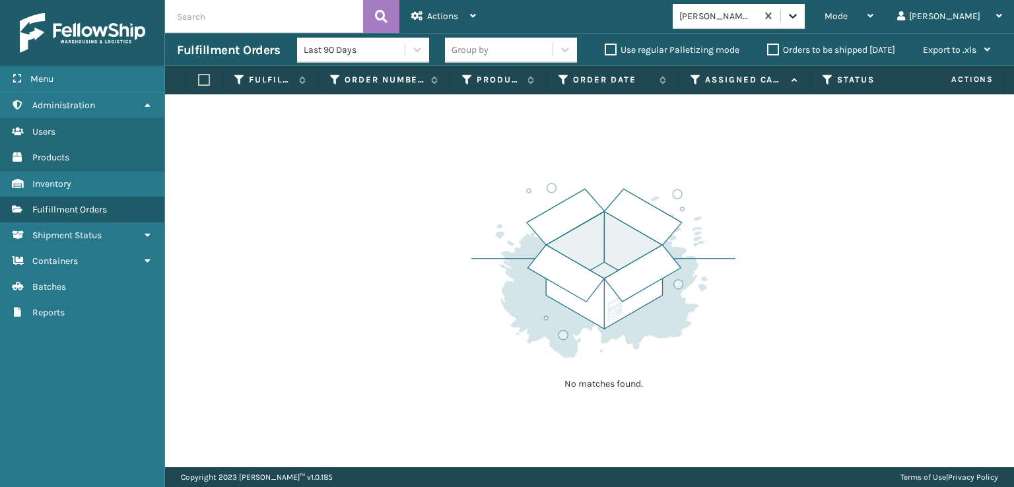
click at [800, 22] on icon at bounding box center [792, 15] width 13 height 13
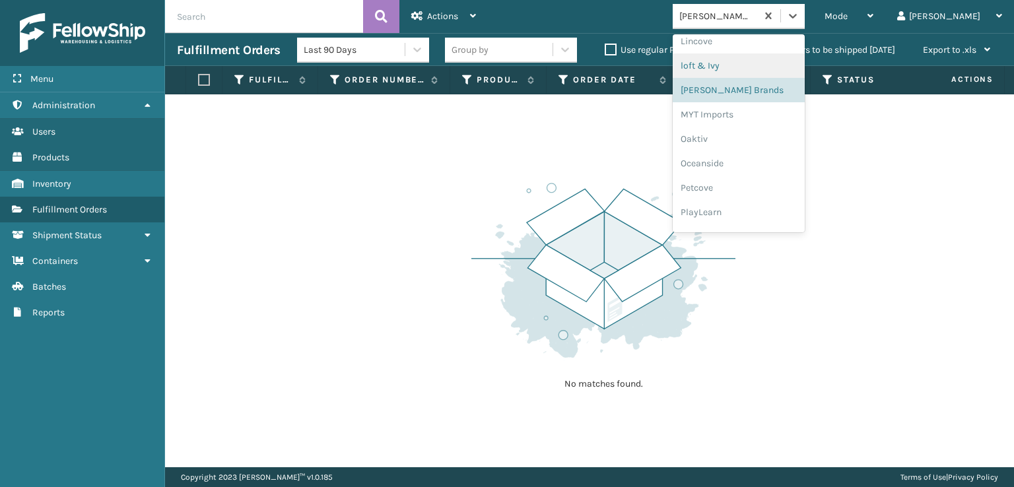
scroll to position [615, 0]
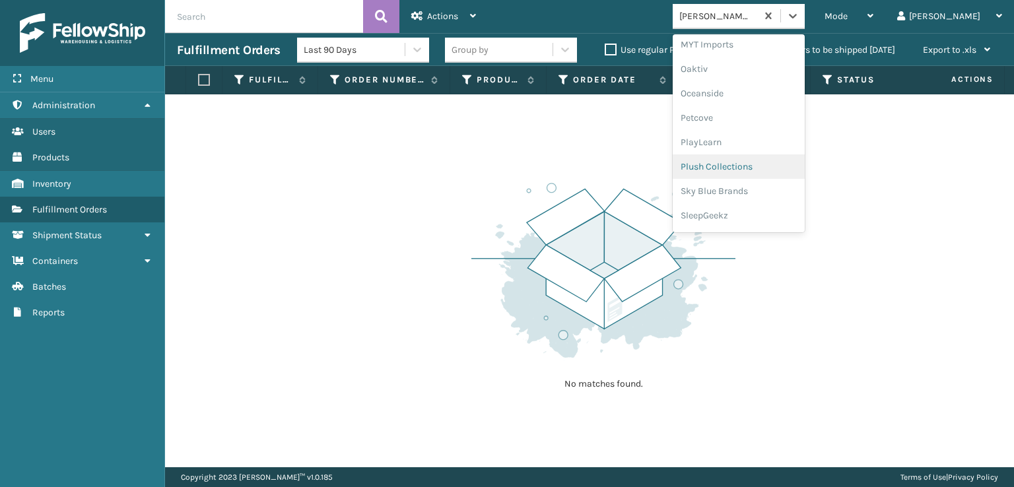
click at [739, 166] on div "Plush Collections" at bounding box center [739, 167] width 132 height 24
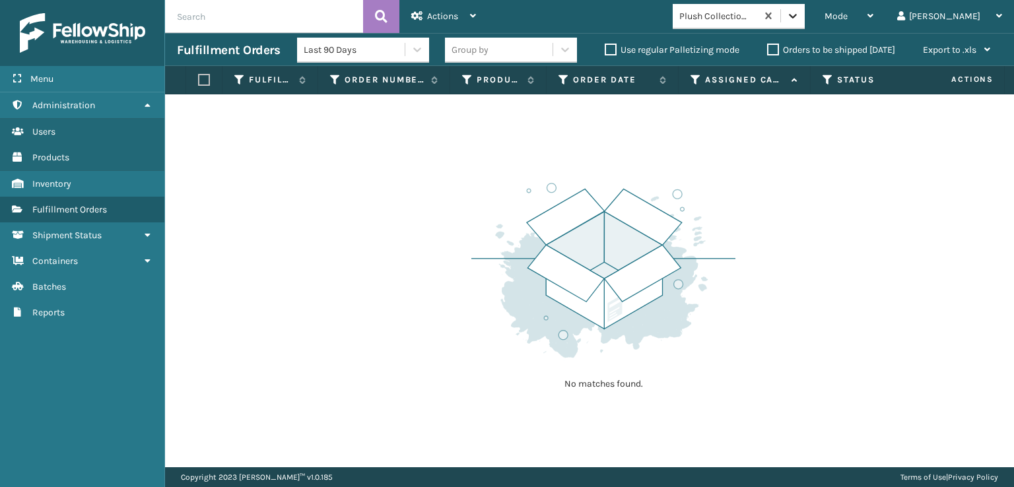
click at [800, 18] on icon at bounding box center [792, 15] width 13 height 13
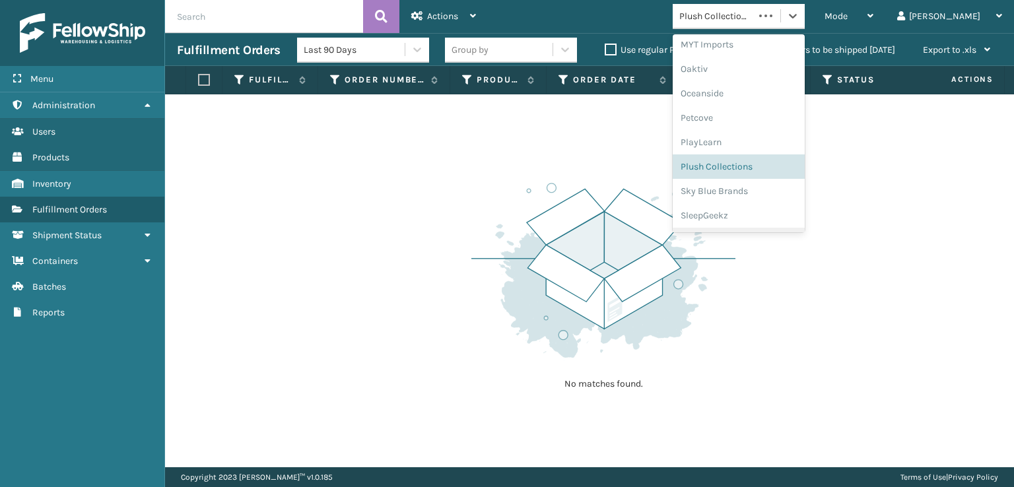
scroll to position [638, 0]
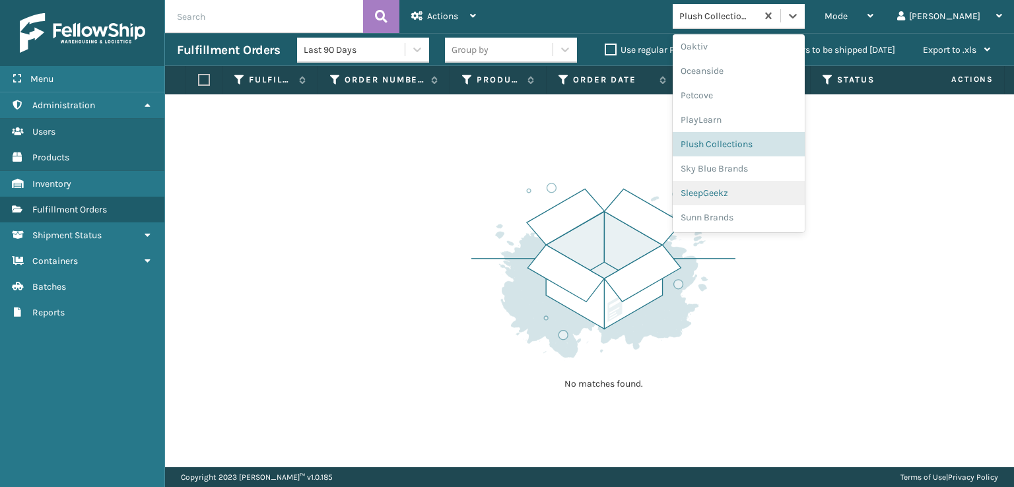
click at [753, 193] on div "SleepGeekz" at bounding box center [739, 193] width 132 height 24
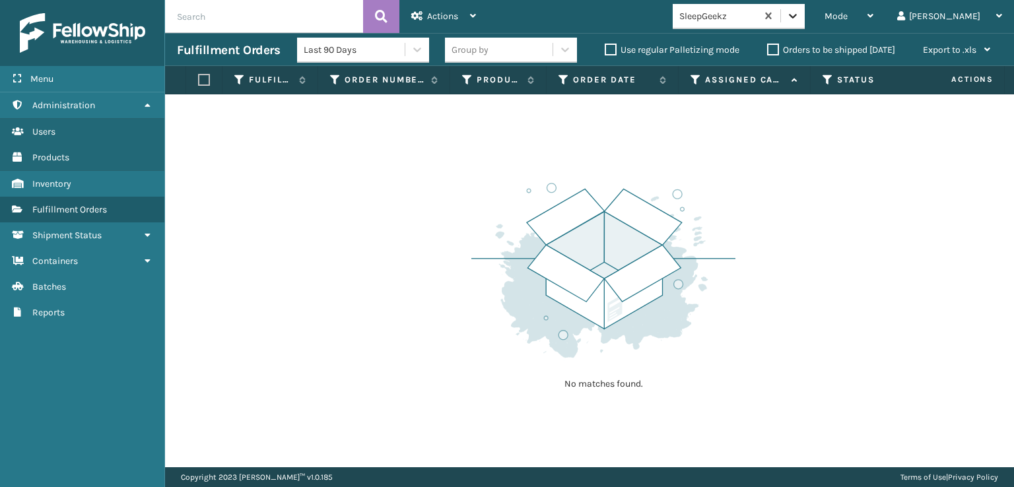
click at [797, 16] on icon at bounding box center [793, 16] width 8 height 5
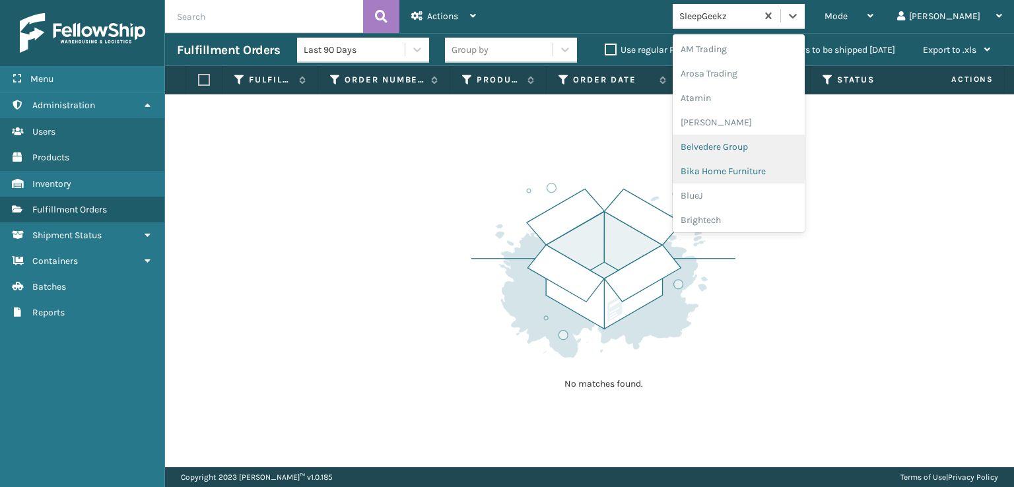
scroll to position [198, 0]
click at [753, 166] on div "FoamTex" at bounding box center [739, 168] width 132 height 24
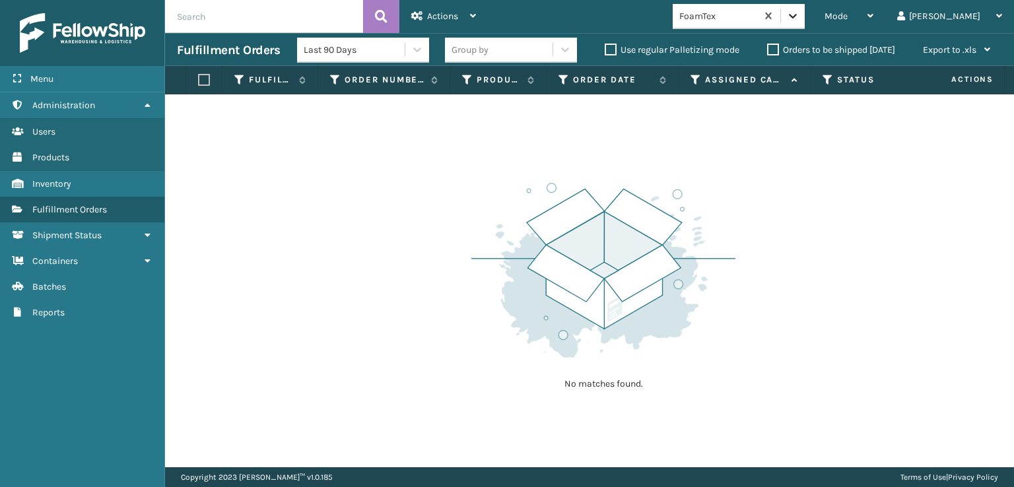
click at [805, 24] on div at bounding box center [793, 16] width 24 height 24
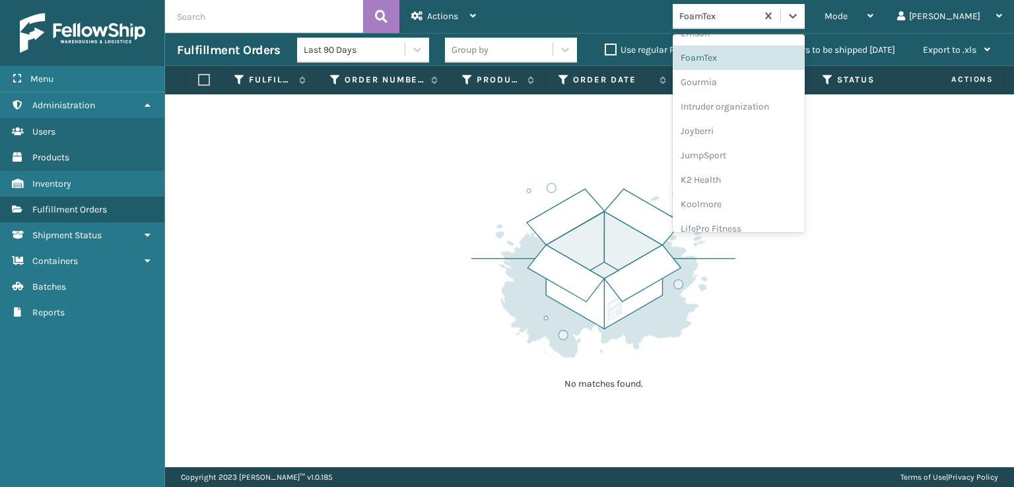
scroll to position [417, 0]
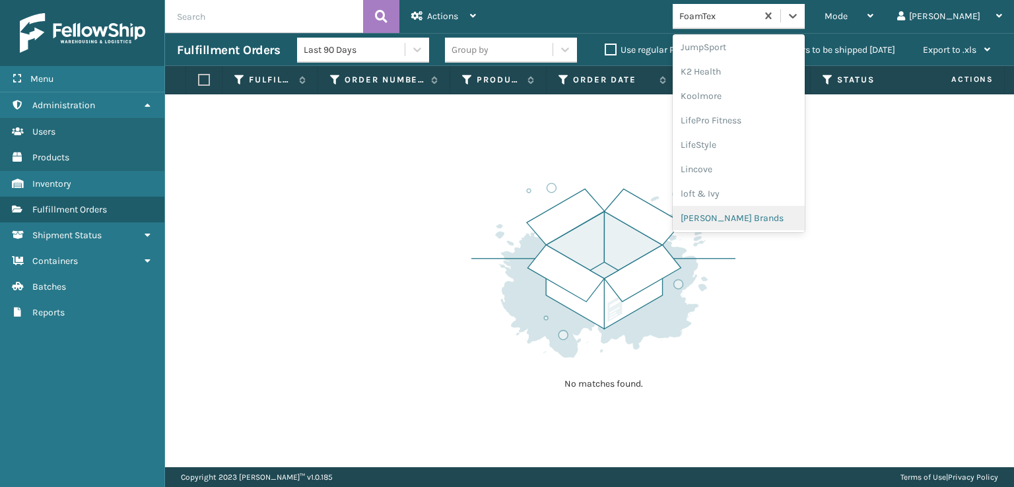
click at [753, 217] on div "[PERSON_NAME] Brands" at bounding box center [739, 218] width 132 height 24
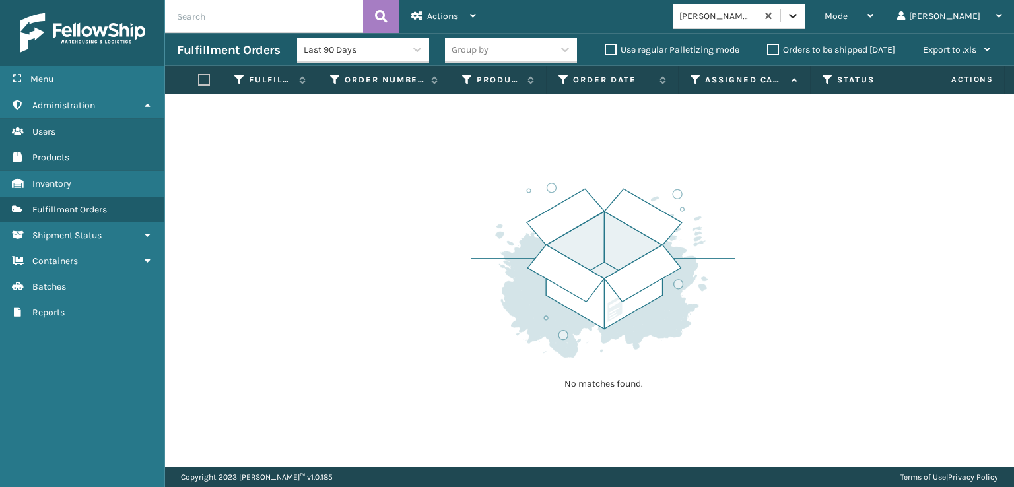
click at [805, 21] on div at bounding box center [793, 16] width 24 height 24
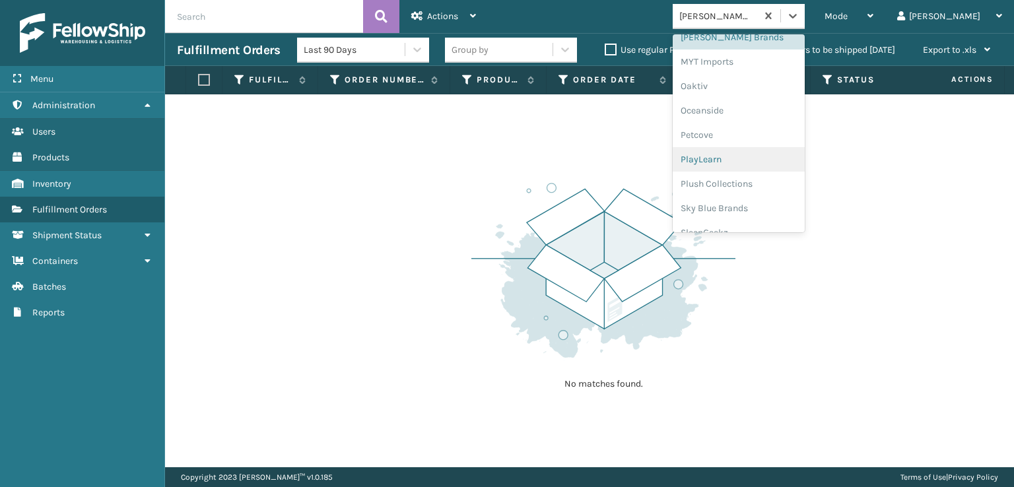
scroll to position [638, 0]
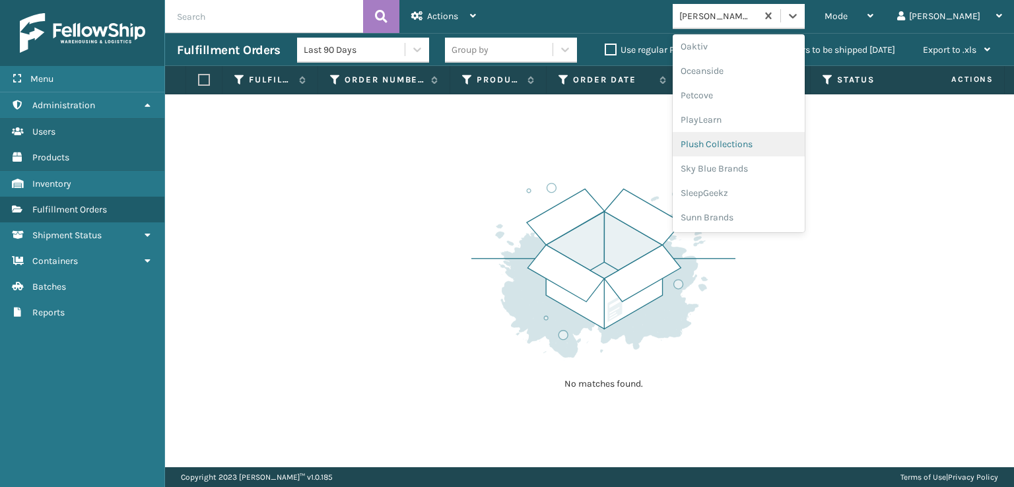
click at [750, 141] on div "Plush Collections" at bounding box center [739, 144] width 132 height 24
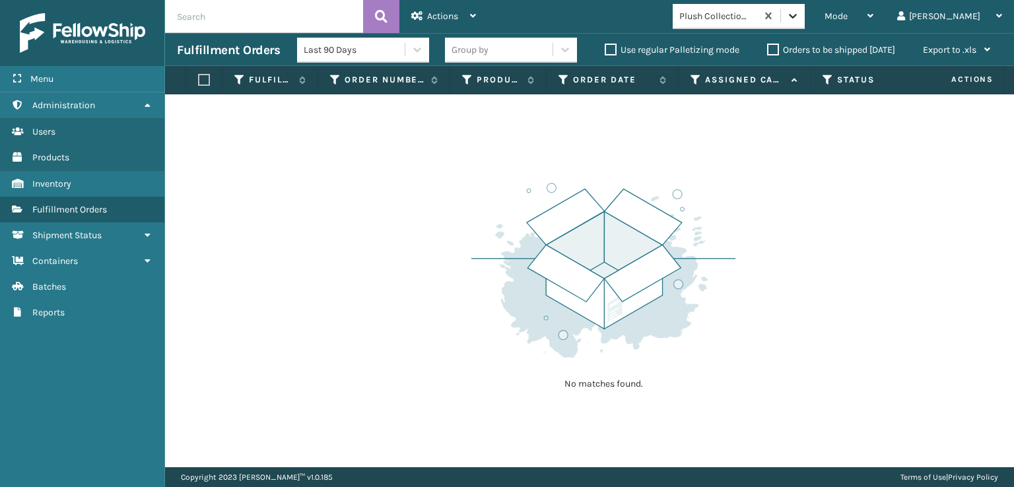
click at [800, 18] on icon at bounding box center [792, 15] width 13 height 13
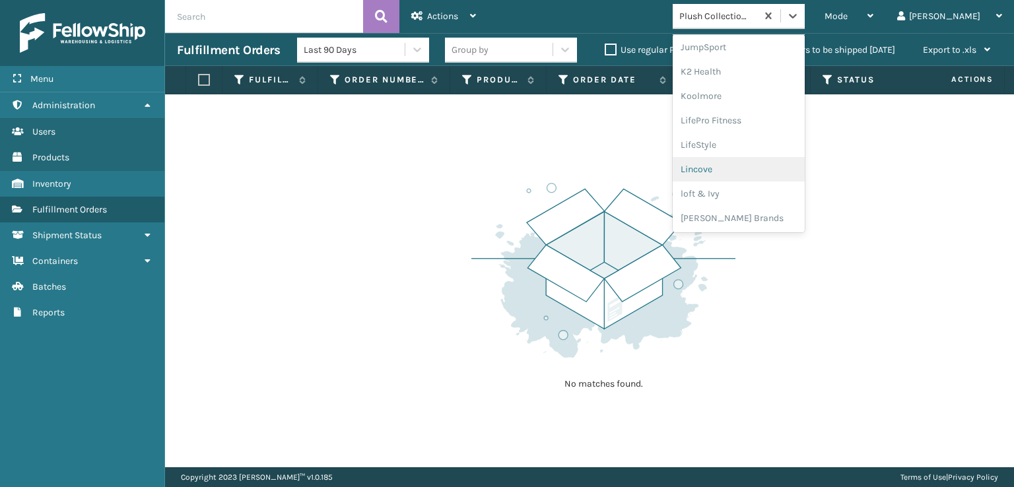
scroll to position [483, 0]
click at [762, 153] on div "[PERSON_NAME] Brands" at bounding box center [739, 152] width 132 height 24
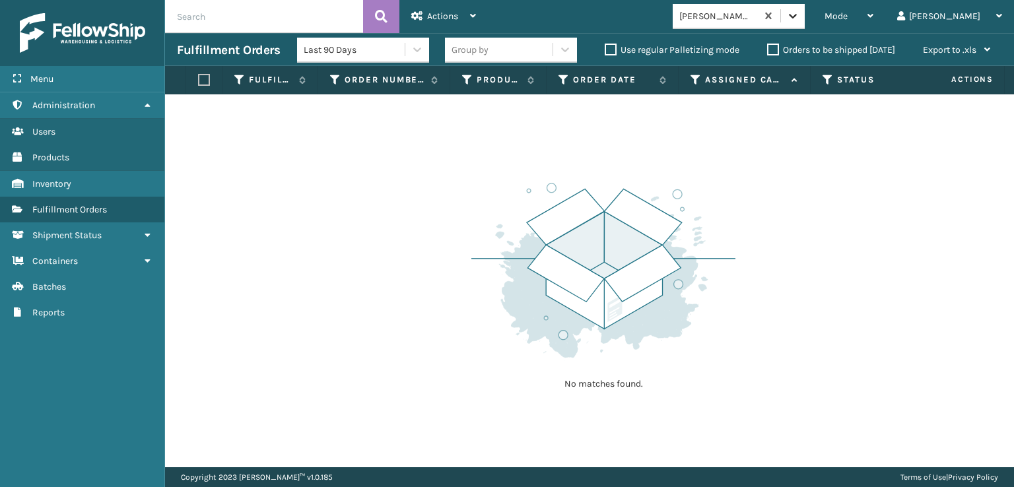
click at [805, 26] on div at bounding box center [793, 16] width 24 height 24
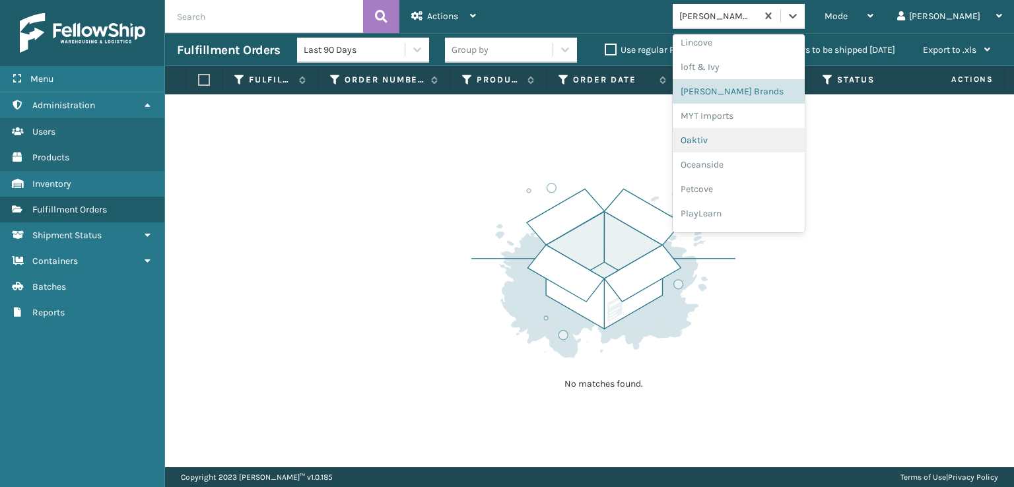
scroll to position [638, 0]
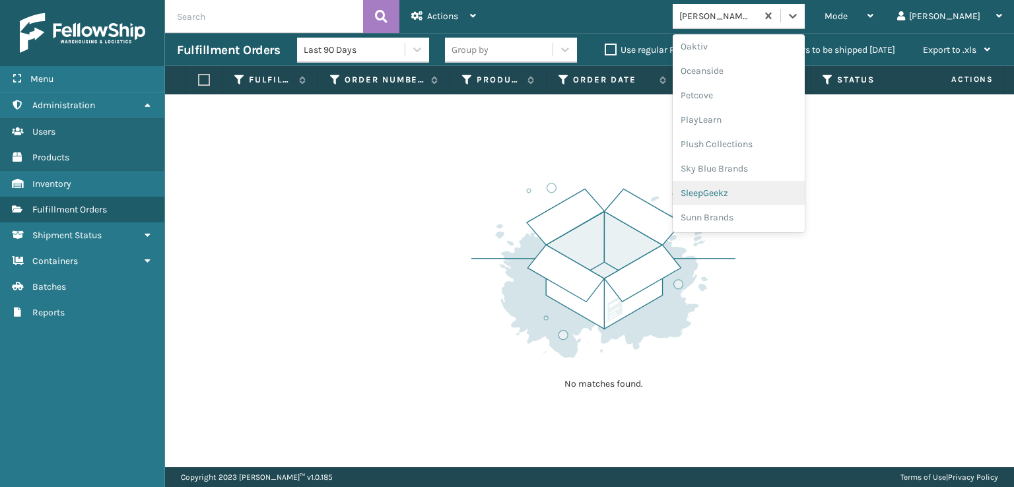
click at [769, 195] on div "SleepGeekz" at bounding box center [739, 193] width 132 height 24
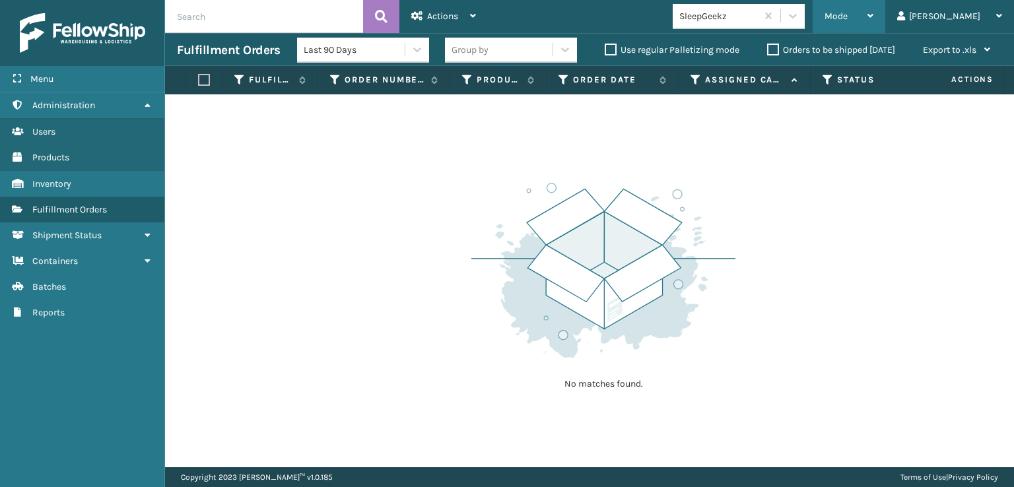
click at [848, 18] on span "Mode" at bounding box center [836, 16] width 23 height 11
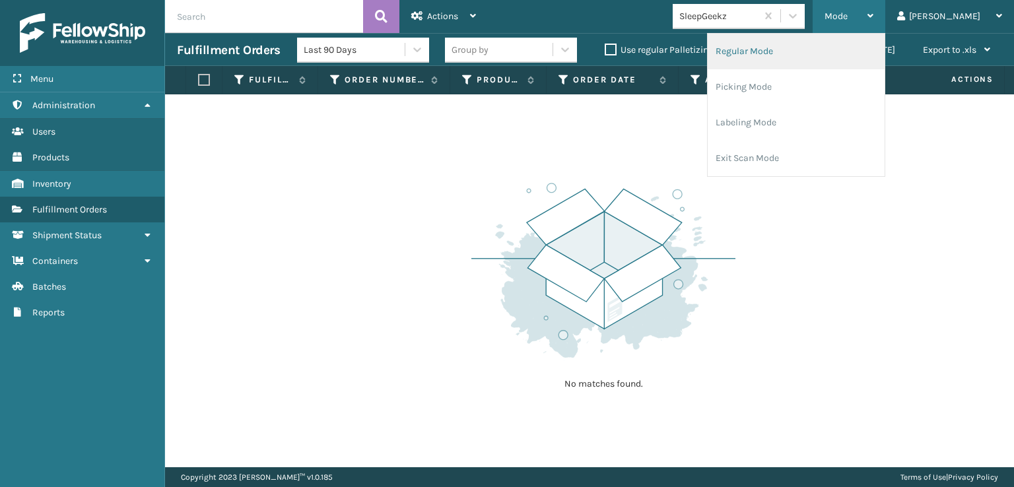
click at [795, 51] on li "Regular Mode" at bounding box center [796, 52] width 177 height 36
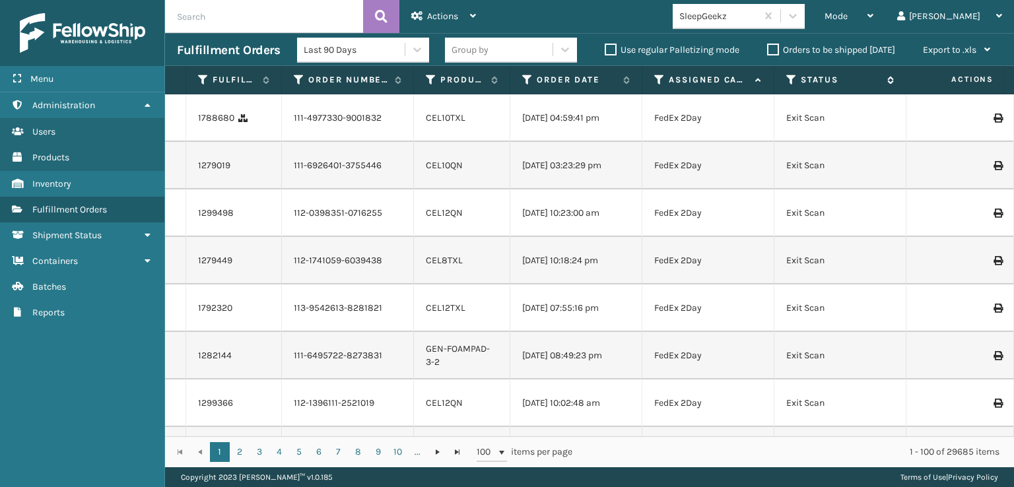
click at [794, 77] on icon at bounding box center [791, 80] width 11 height 12
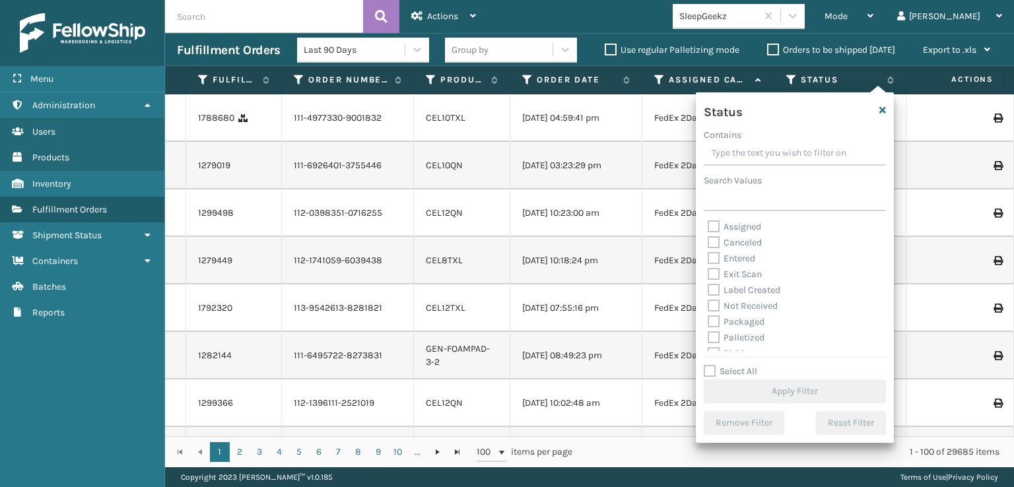
scroll to position [66, 0]
click at [715, 287] on label "Picking" at bounding box center [731, 287] width 47 height 11
click at [708, 287] on input "Picking" at bounding box center [708, 284] width 1 height 9
checkbox input "true"
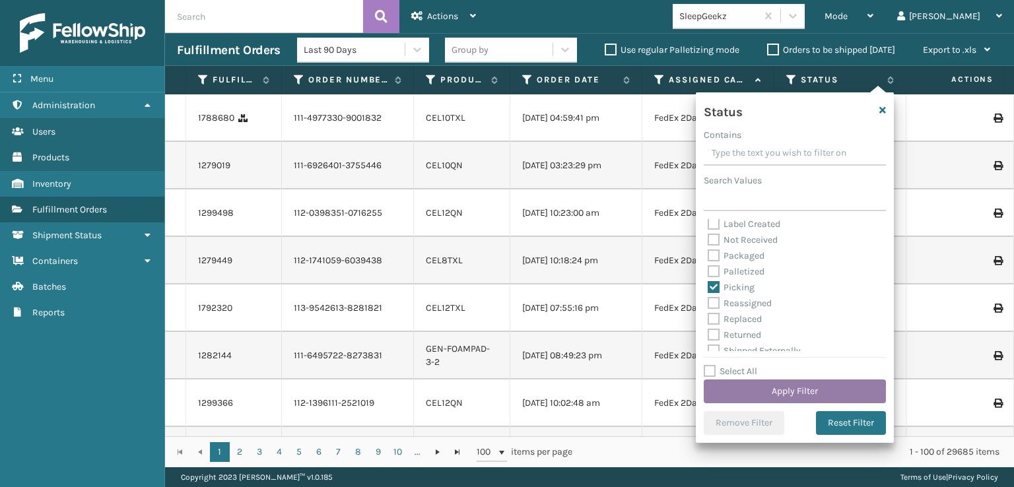
click at [751, 394] on button "Apply Filter" at bounding box center [795, 392] width 182 height 24
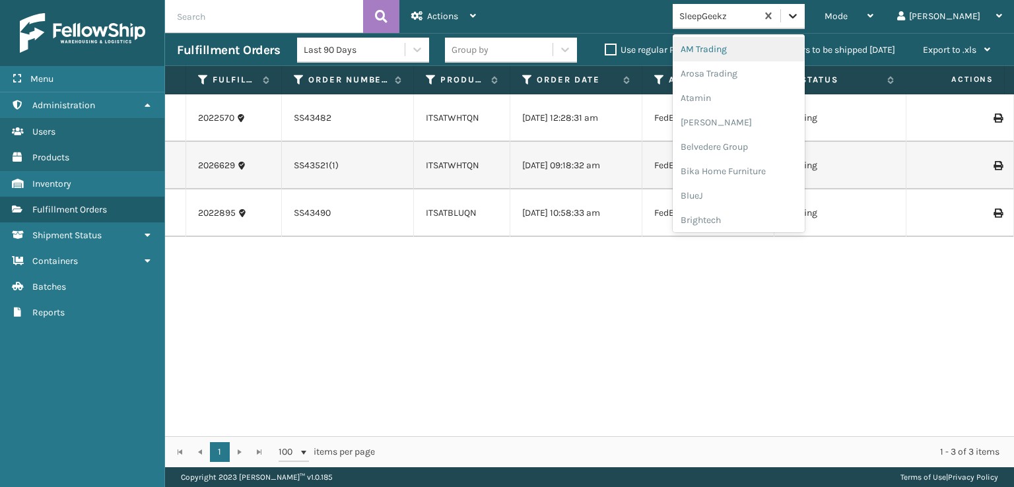
click at [800, 20] on icon at bounding box center [792, 15] width 13 height 13
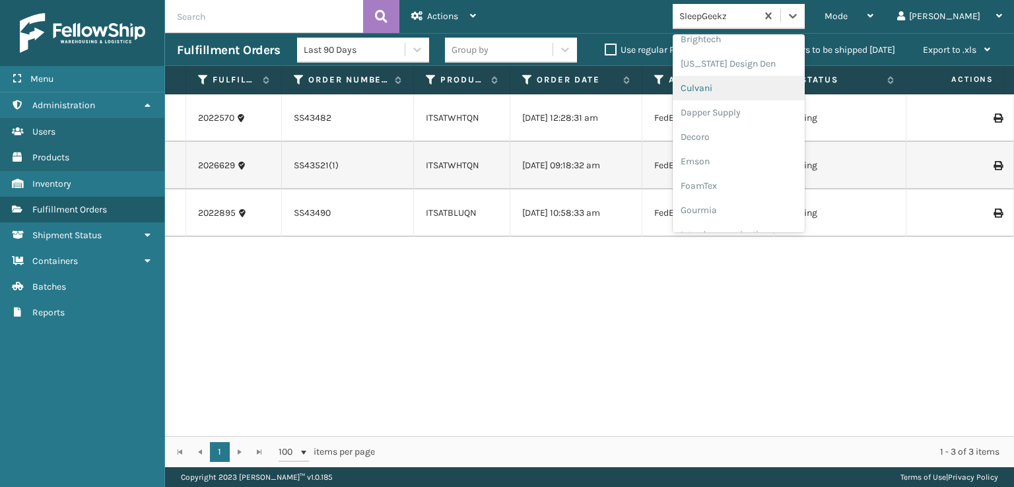
scroll to position [198, 0]
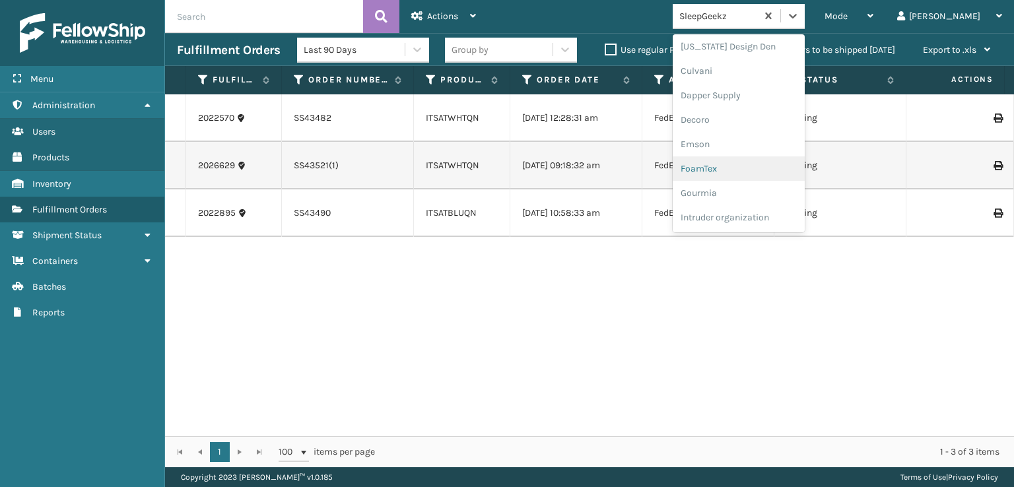
click at [745, 168] on div "FoamTex" at bounding box center [739, 168] width 132 height 24
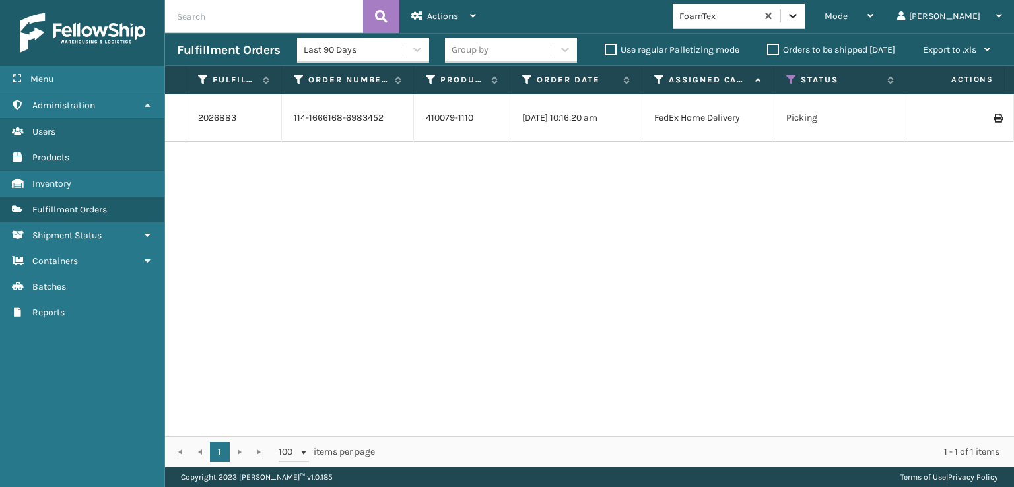
click at [800, 21] on icon at bounding box center [792, 15] width 13 height 13
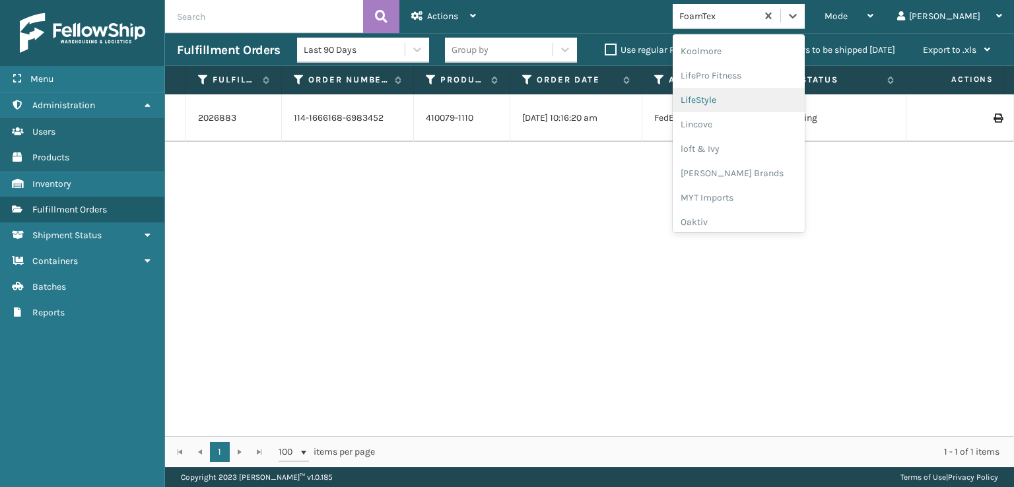
scroll to position [483, 0]
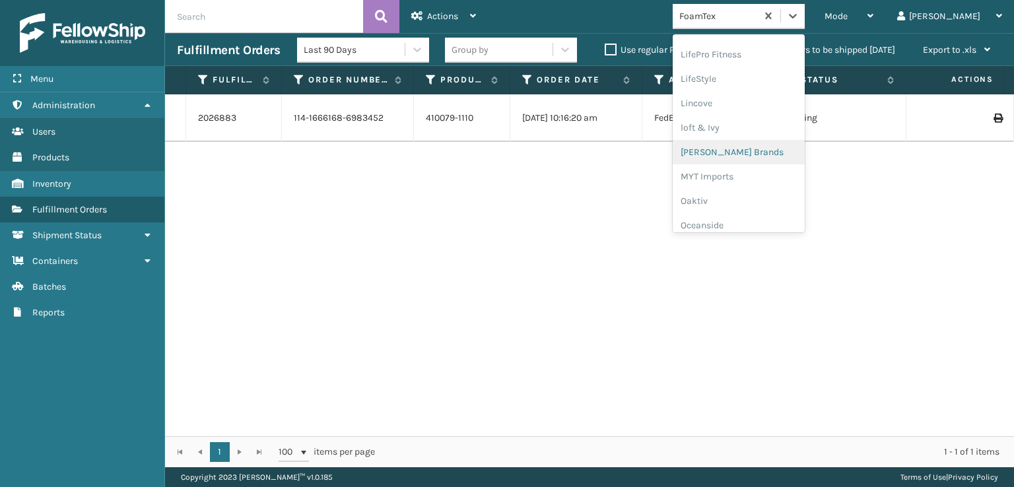
click at [781, 147] on div "[PERSON_NAME] Brands" at bounding box center [739, 152] width 132 height 24
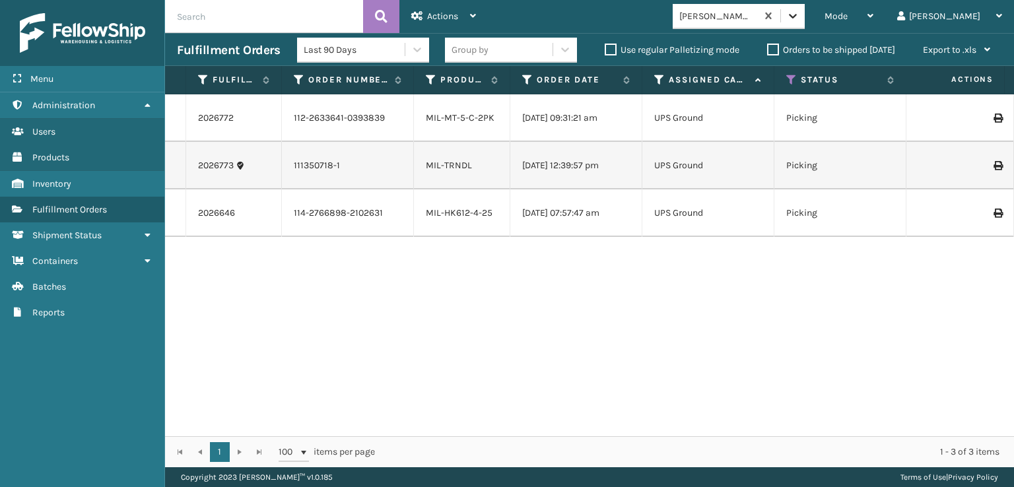
click at [797, 17] on icon at bounding box center [793, 16] width 8 height 5
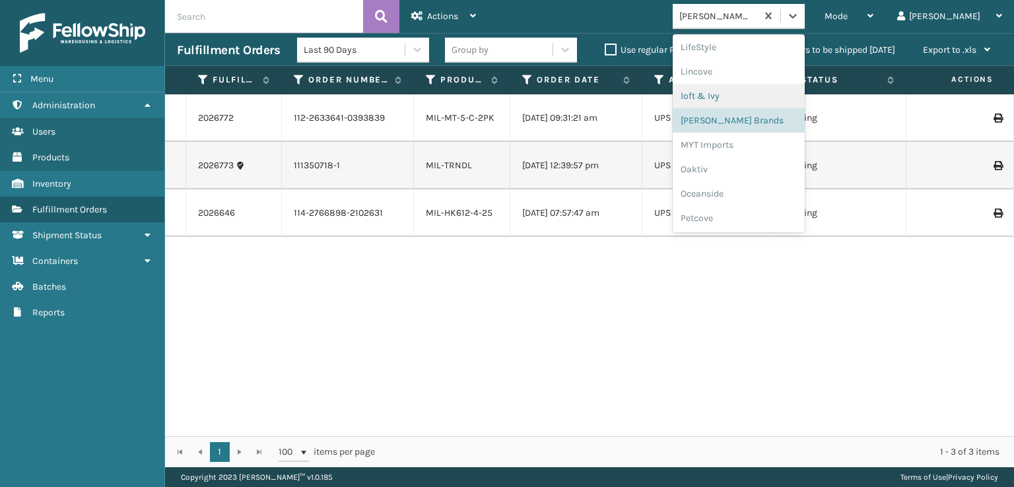
scroll to position [585, 0]
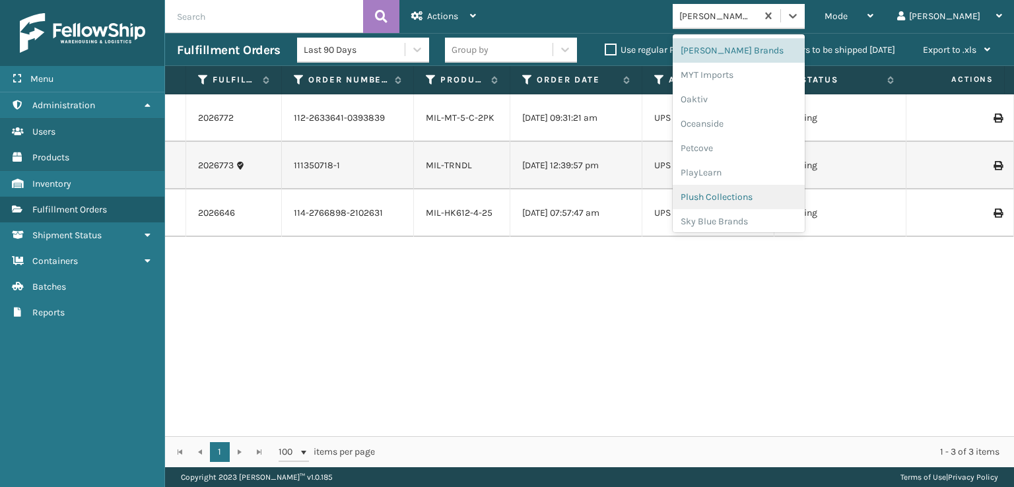
click at [763, 188] on div "Plush Collections" at bounding box center [739, 197] width 132 height 24
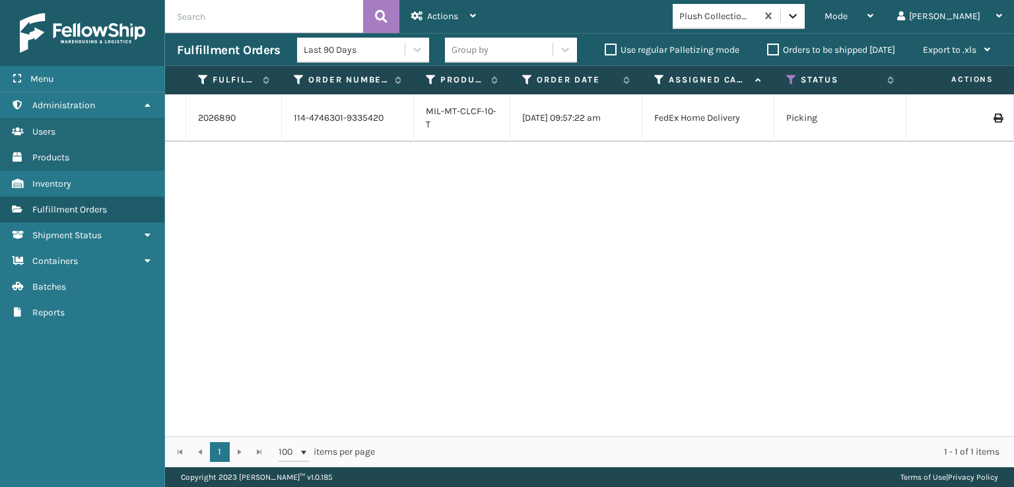
click at [800, 22] on icon at bounding box center [792, 15] width 13 height 13
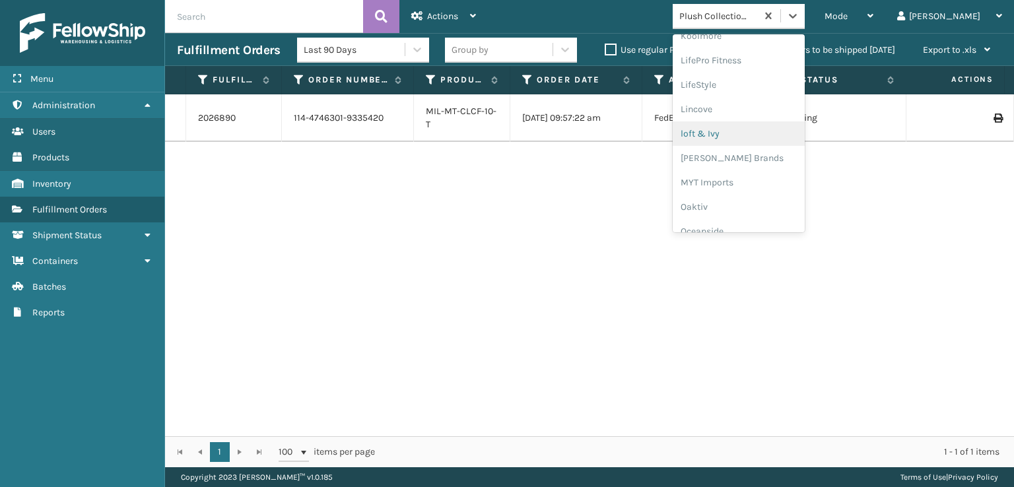
scroll to position [638, 0]
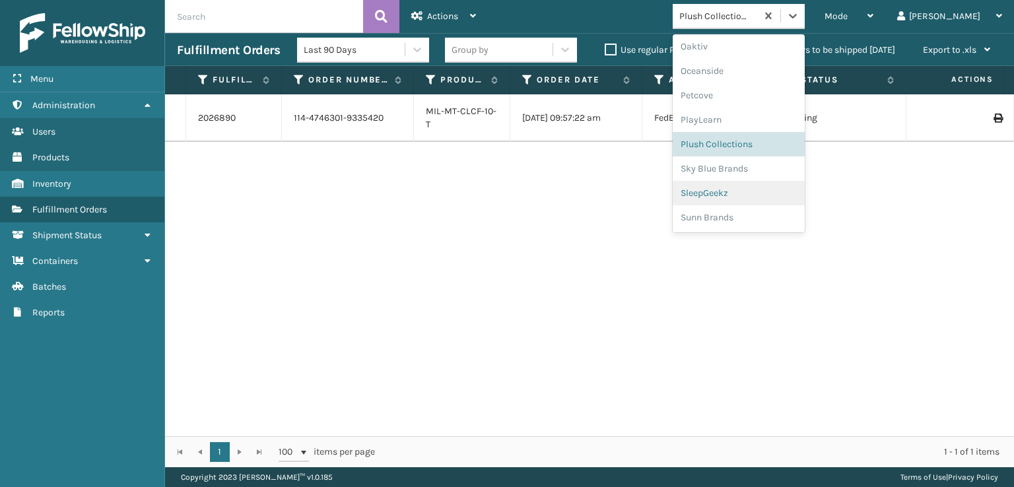
click at [756, 191] on div "SleepGeekz" at bounding box center [739, 193] width 132 height 24
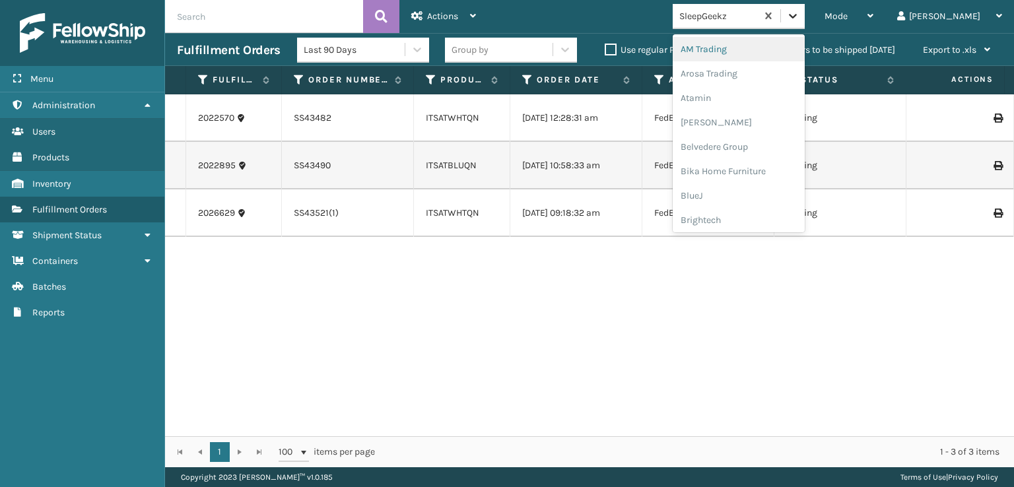
click at [800, 15] on icon at bounding box center [792, 15] width 13 height 13
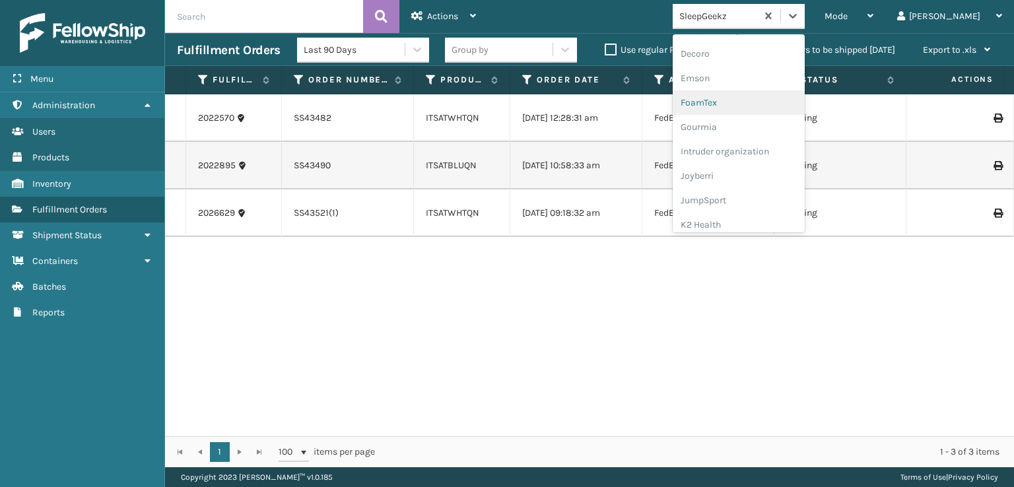
click at [751, 101] on div "FoamTex" at bounding box center [739, 102] width 132 height 24
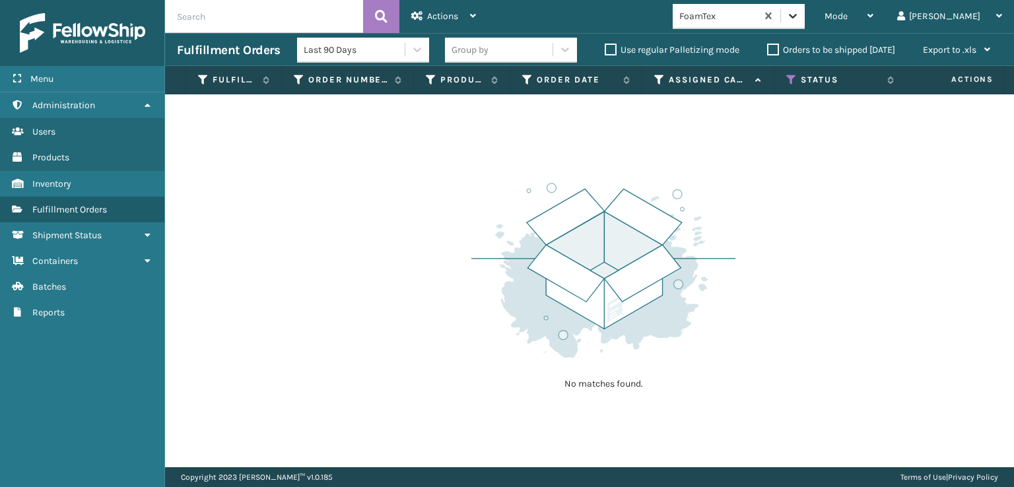
click at [800, 14] on icon at bounding box center [792, 15] width 13 height 13
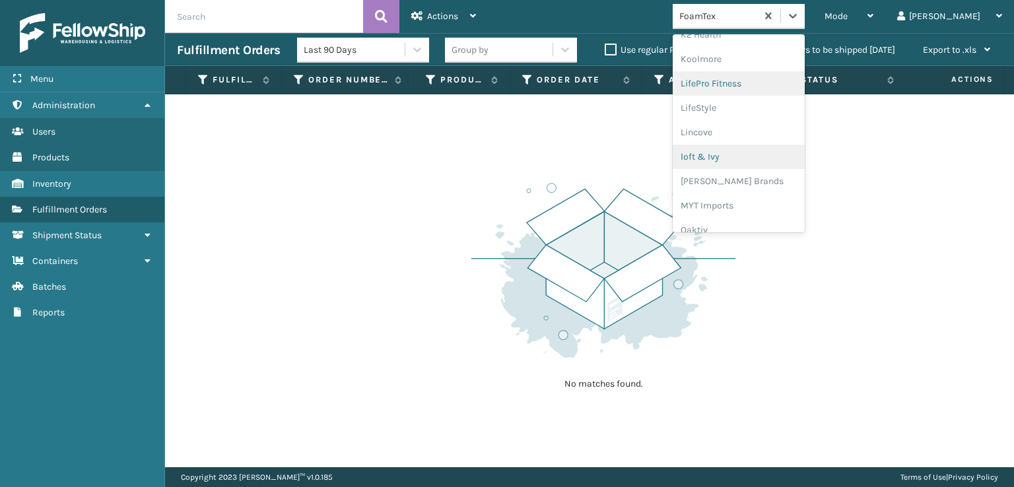
scroll to position [483, 0]
click at [750, 149] on div "[PERSON_NAME] Brands" at bounding box center [739, 152] width 132 height 24
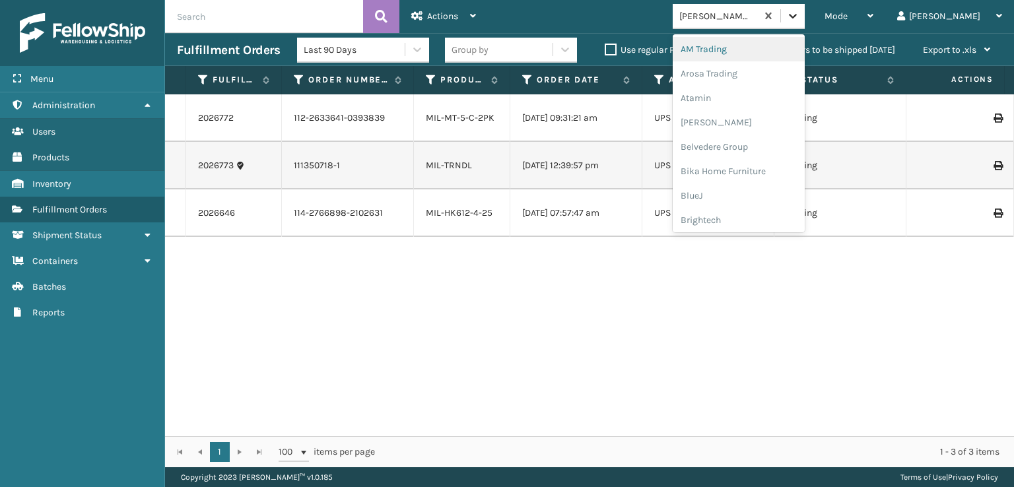
click at [800, 15] on icon at bounding box center [792, 15] width 13 height 13
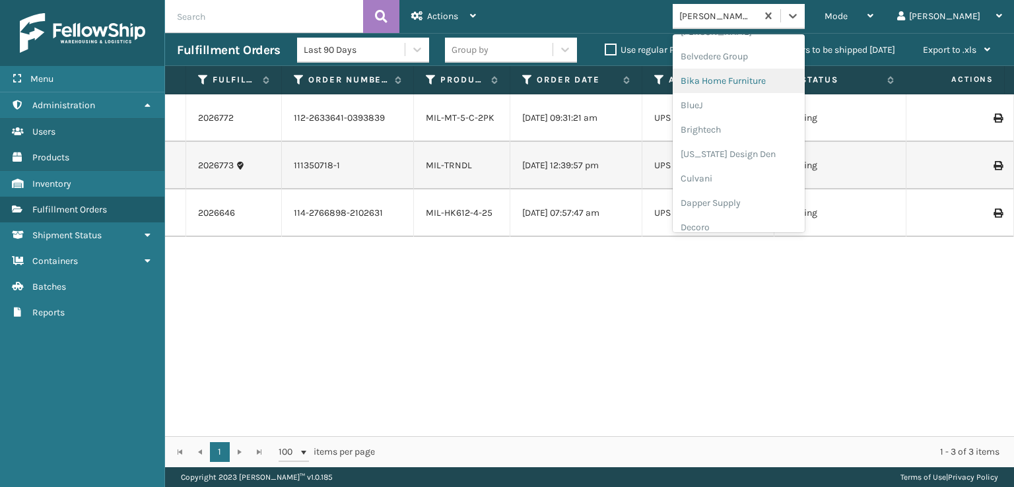
scroll to position [264, 0]
click at [757, 98] on div "FoamTex" at bounding box center [739, 102] width 132 height 24
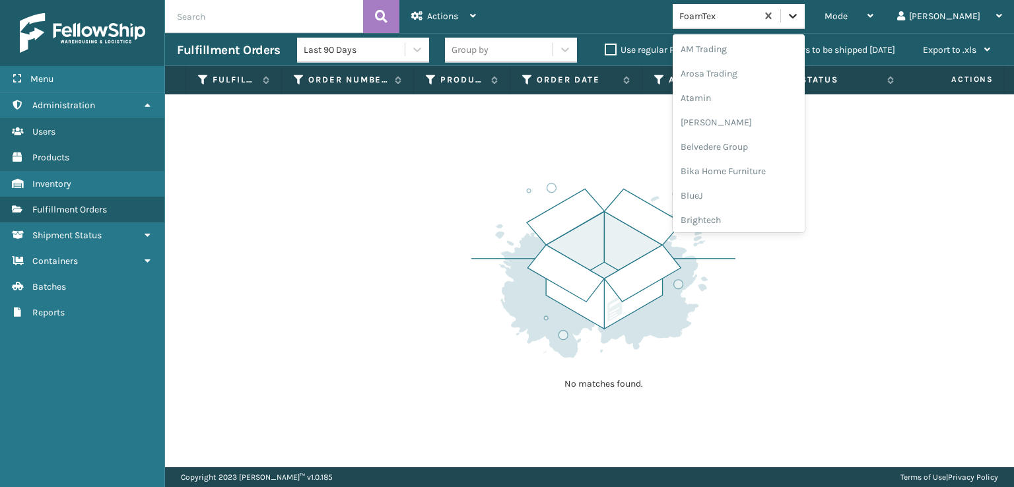
click at [800, 21] on icon at bounding box center [792, 15] width 13 height 13
click at [748, 165] on div "Plush Collections" at bounding box center [739, 167] width 132 height 24
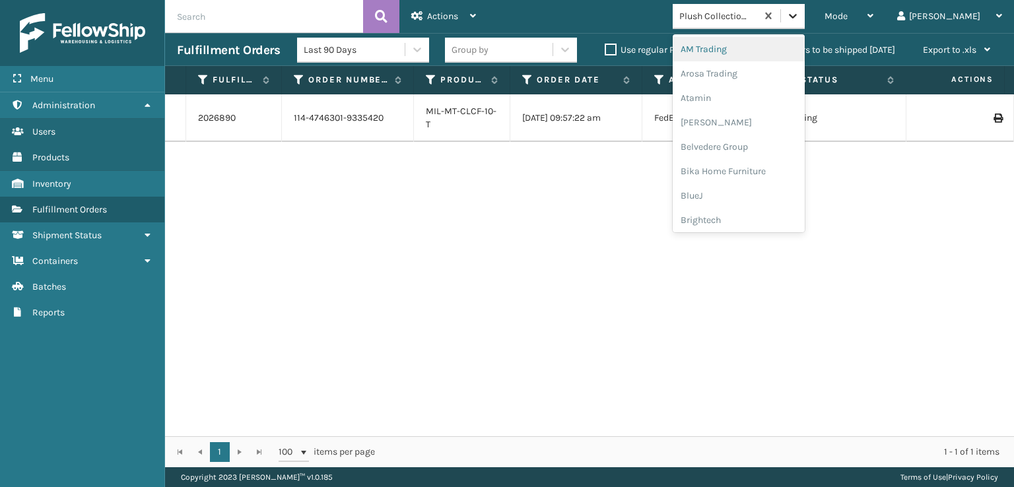
click at [800, 17] on icon at bounding box center [792, 15] width 13 height 13
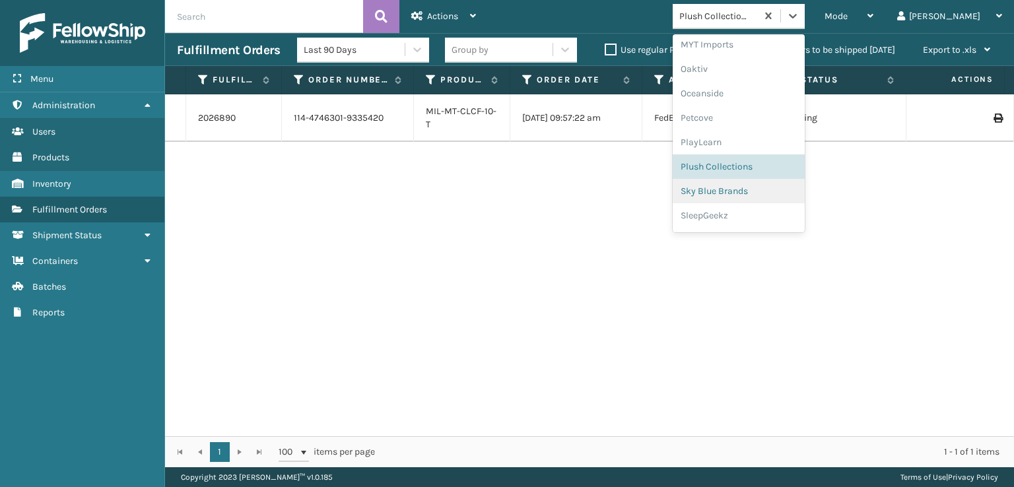
click at [758, 190] on div "Sky Blue Brands" at bounding box center [739, 191] width 132 height 24
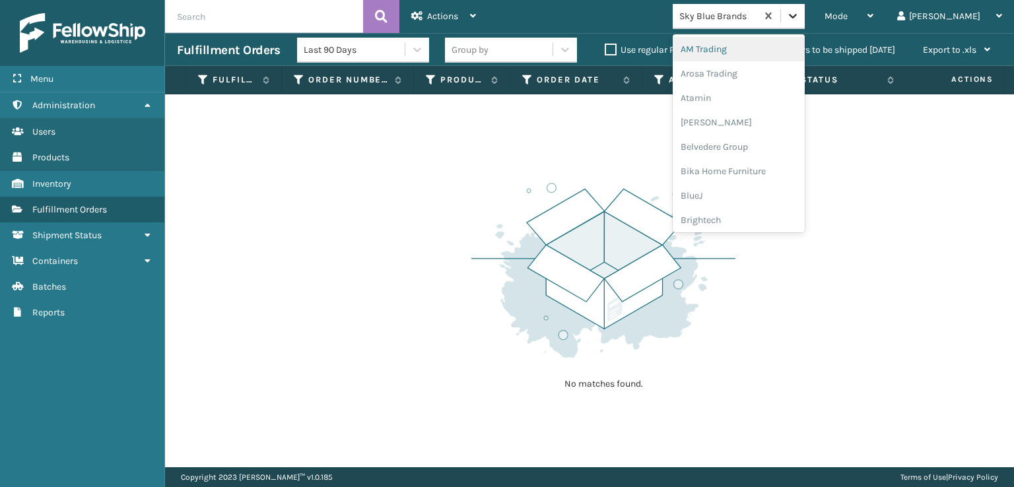
click at [797, 17] on icon at bounding box center [793, 16] width 8 height 5
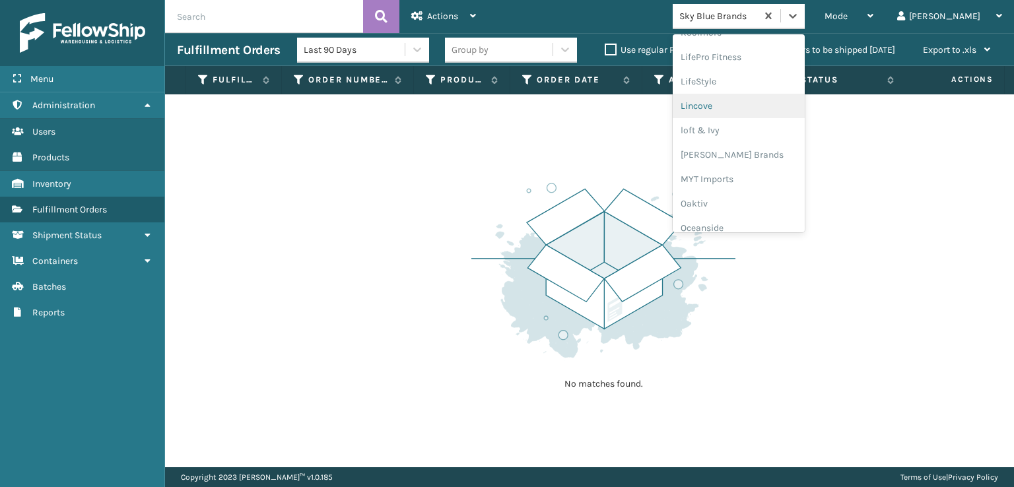
scroll to position [549, 0]
click at [759, 86] on div "[PERSON_NAME] Brands" at bounding box center [739, 86] width 132 height 24
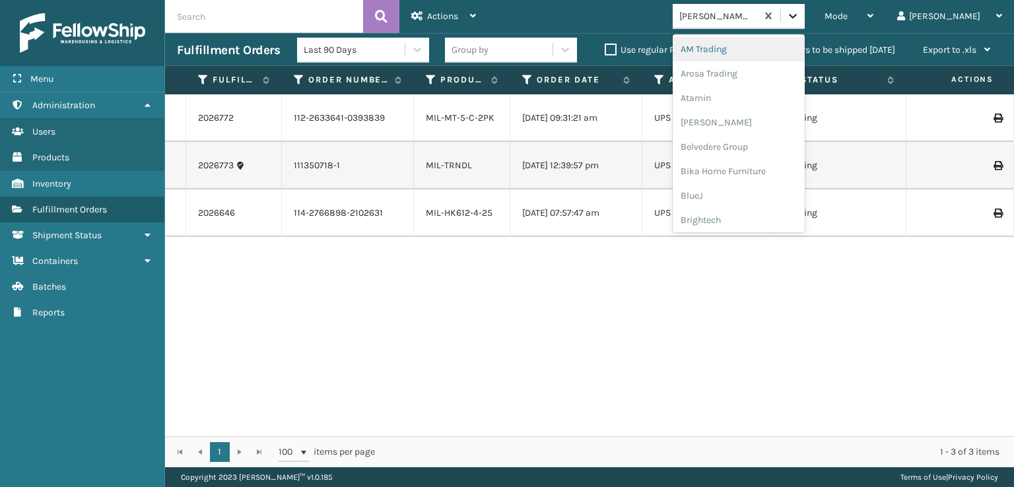
click at [800, 22] on icon at bounding box center [792, 15] width 13 height 13
click at [751, 172] on div "FoamTex" at bounding box center [739, 168] width 132 height 24
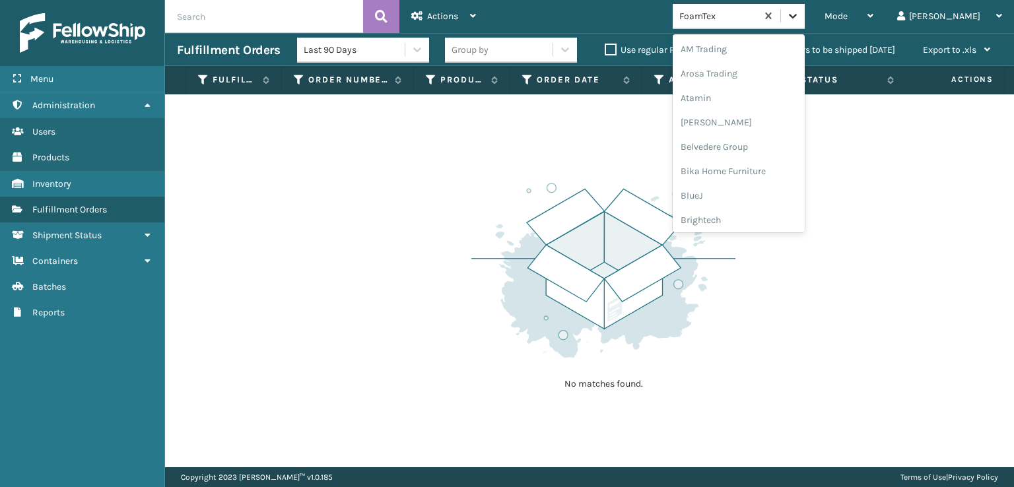
click at [800, 20] on icon at bounding box center [792, 15] width 13 height 13
click at [758, 149] on div "[PERSON_NAME] Brands" at bounding box center [739, 152] width 132 height 24
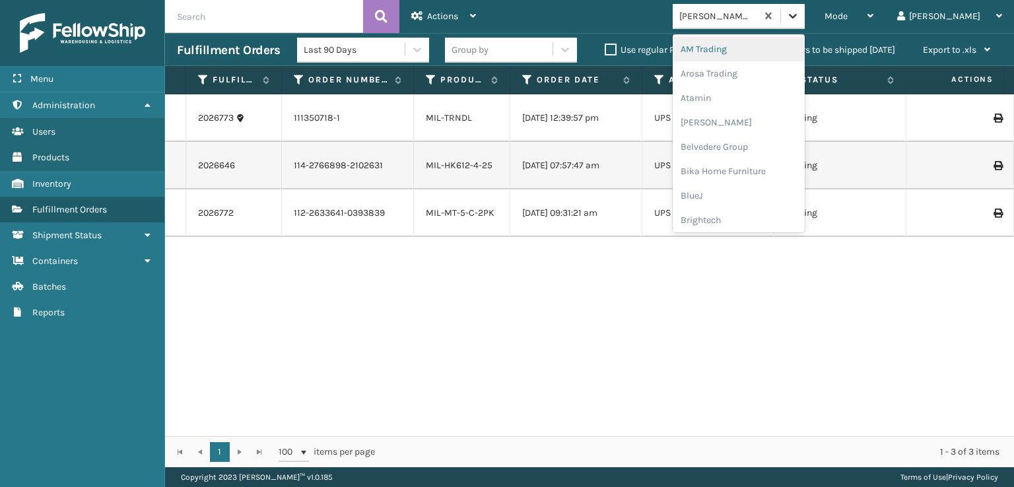
click at [800, 17] on icon at bounding box center [792, 15] width 13 height 13
click at [749, 144] on div "Plush Collections" at bounding box center [739, 144] width 132 height 24
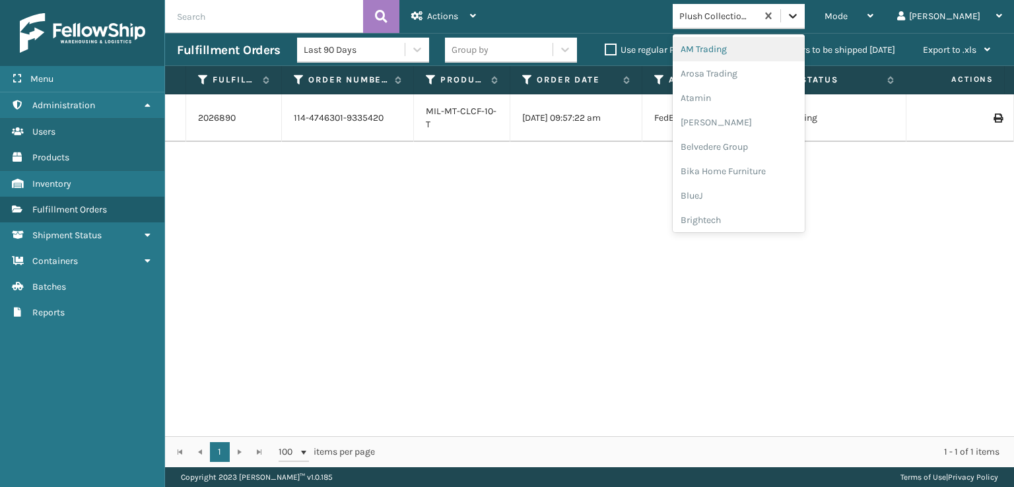
click at [800, 13] on icon at bounding box center [792, 15] width 13 height 13
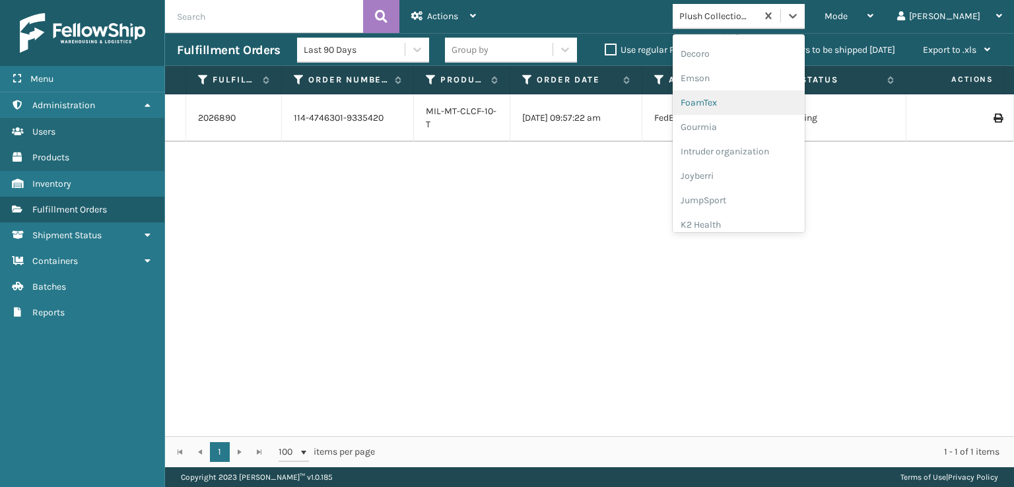
click at [748, 104] on div "FoamTex" at bounding box center [739, 102] width 132 height 24
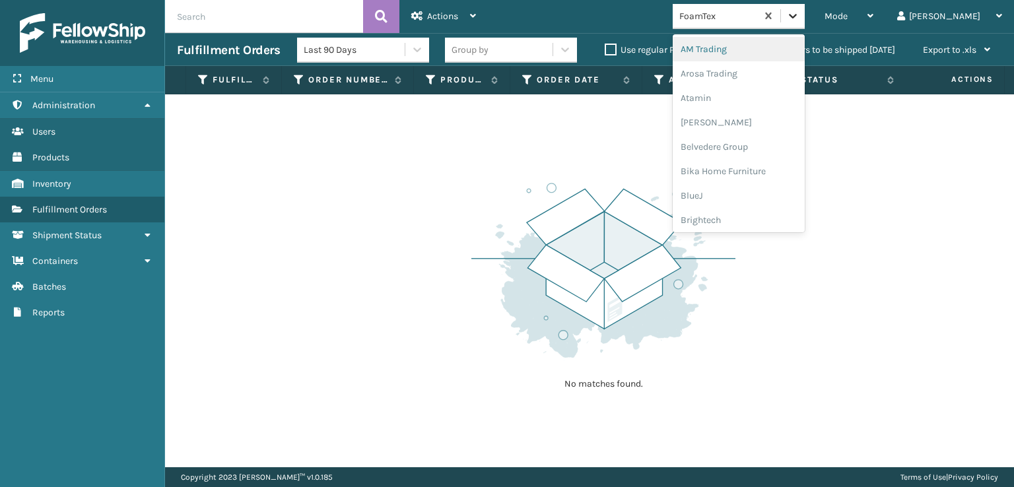
click at [797, 15] on icon at bounding box center [793, 16] width 8 height 5
click at [760, 153] on div "[PERSON_NAME] Brands" at bounding box center [739, 152] width 132 height 24
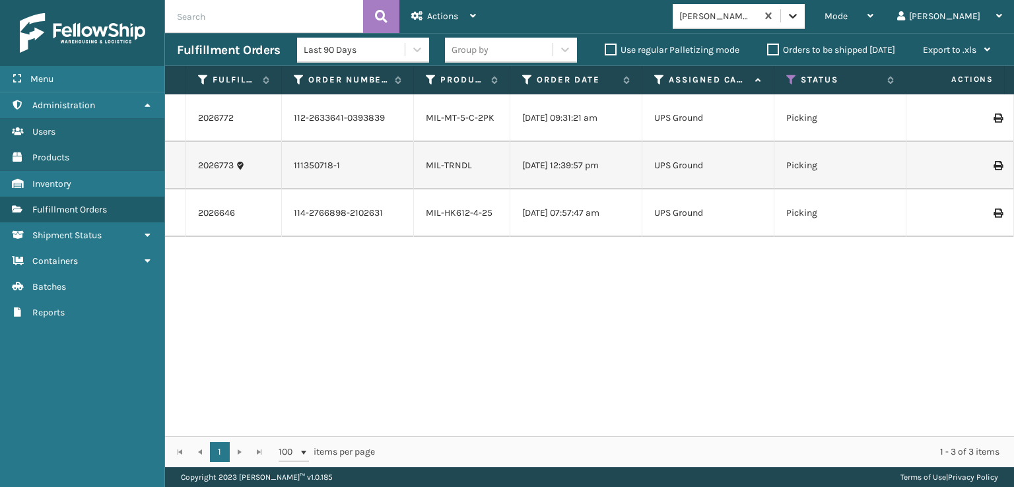
click at [800, 19] on icon at bounding box center [792, 15] width 13 height 13
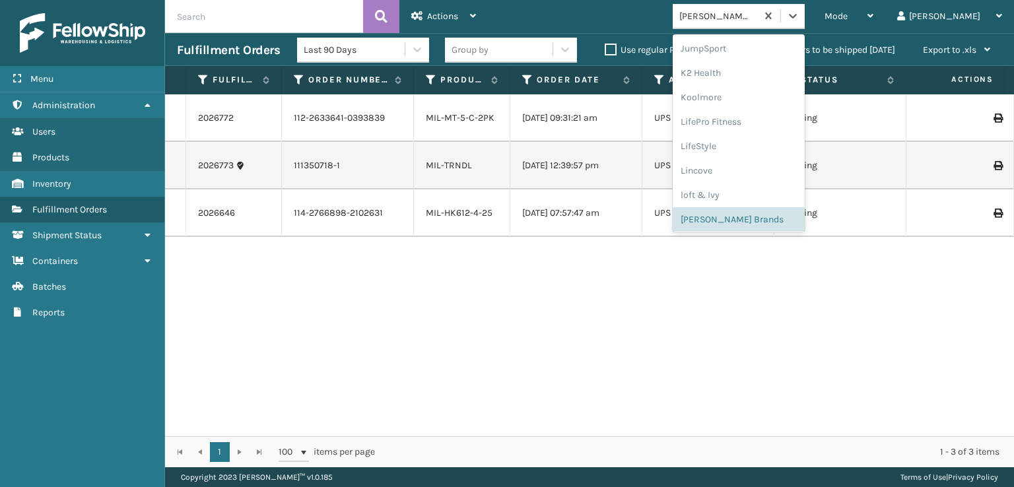
scroll to position [417, 0]
click at [750, 220] on div "[PERSON_NAME] Brands" at bounding box center [739, 218] width 132 height 24
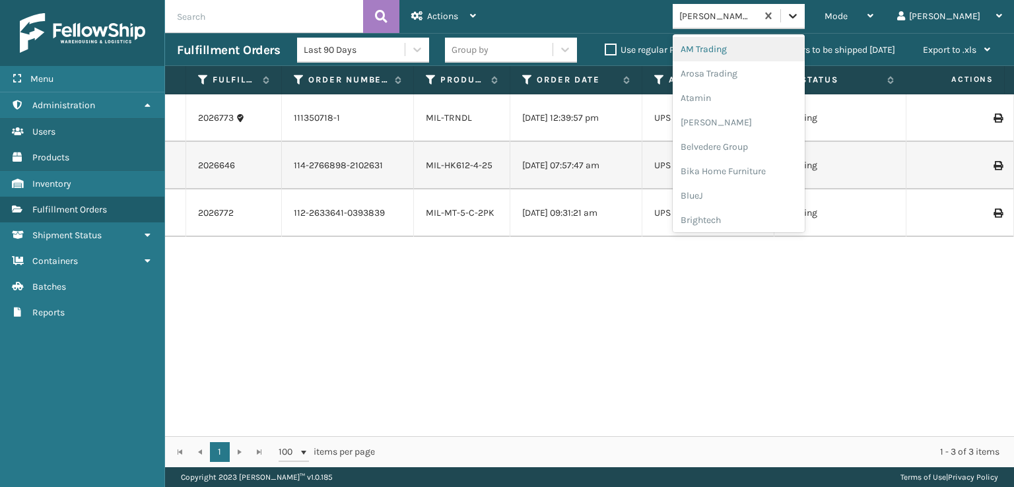
click at [805, 23] on div at bounding box center [793, 16] width 24 height 24
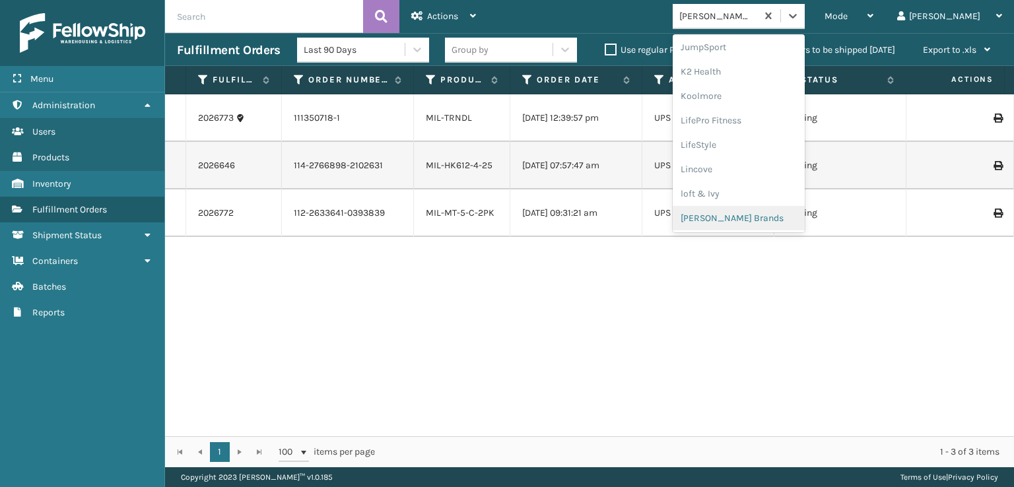
click at [776, 213] on div "[PERSON_NAME] Brands" at bounding box center [739, 218] width 132 height 24
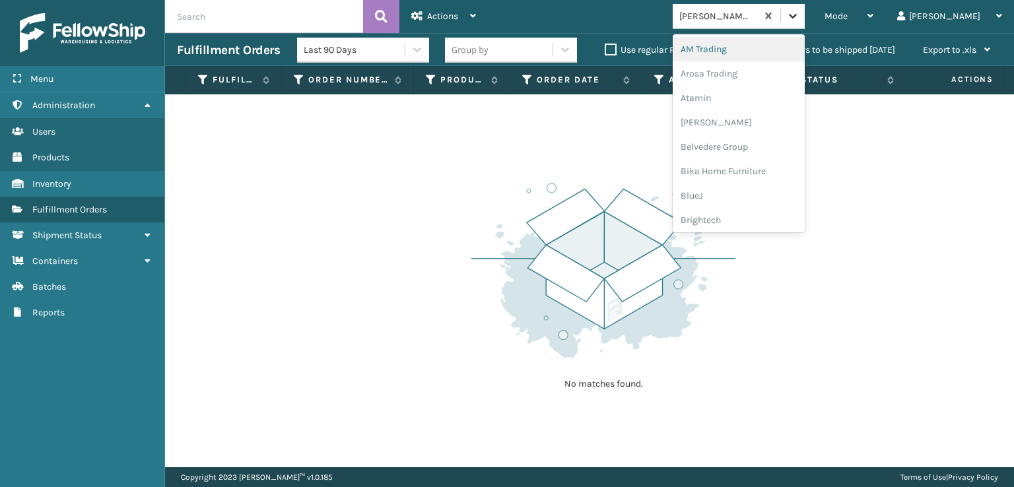
click at [800, 13] on icon at bounding box center [792, 15] width 13 height 13
click at [749, 143] on div "Plush Collections" at bounding box center [739, 144] width 132 height 24
click at [800, 9] on icon at bounding box center [792, 15] width 13 height 13
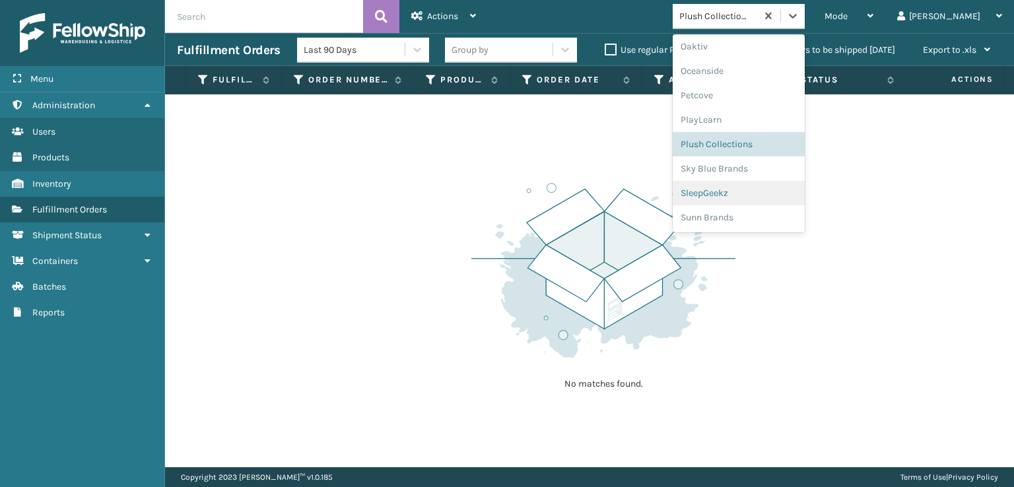
click at [750, 190] on div "SleepGeekz" at bounding box center [739, 193] width 132 height 24
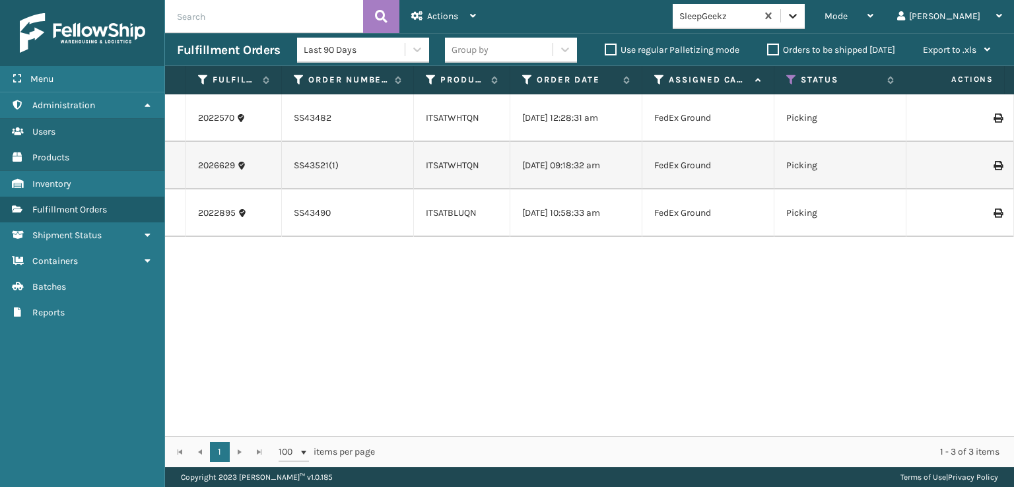
click at [800, 20] on icon at bounding box center [792, 15] width 13 height 13
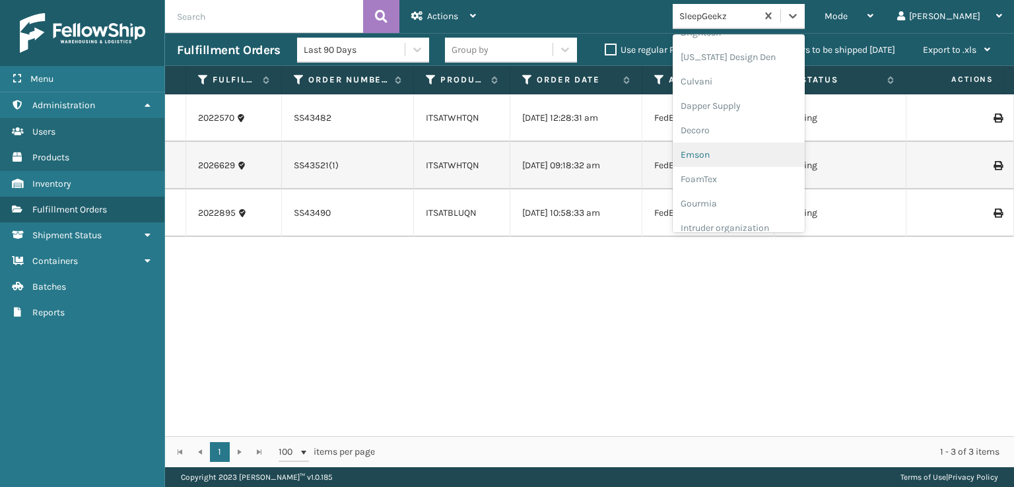
scroll to position [264, 0]
click at [751, 101] on div "FoamTex" at bounding box center [739, 102] width 132 height 24
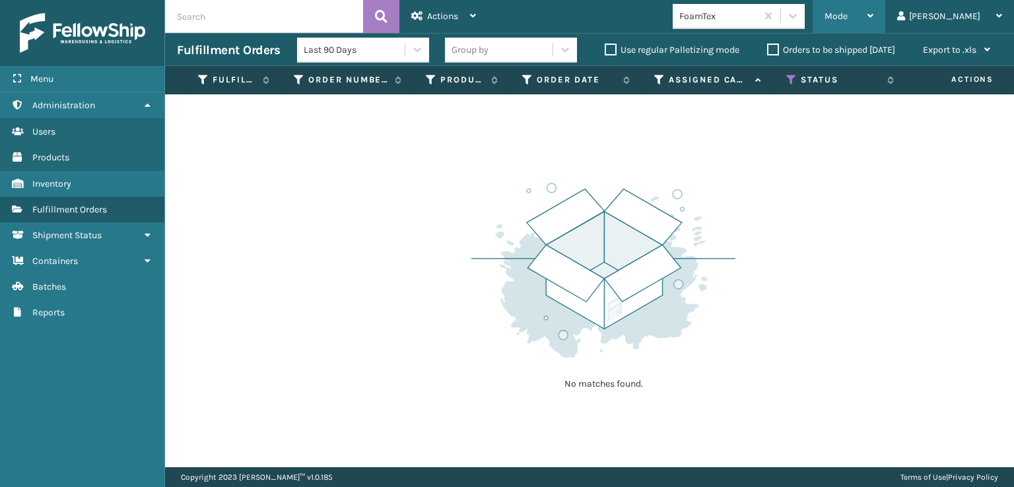
click at [848, 18] on span "Mode" at bounding box center [836, 16] width 23 height 11
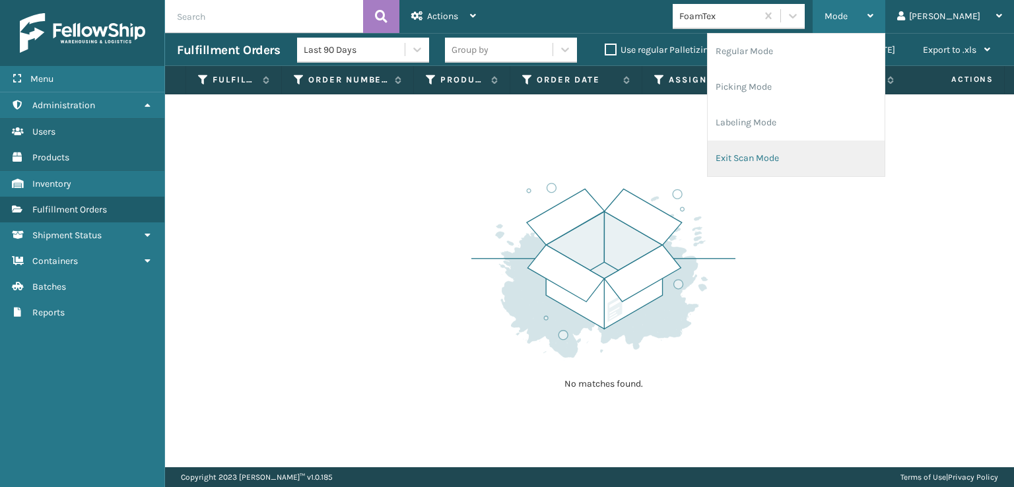
click at [815, 154] on li "Exit Scan Mode" at bounding box center [796, 159] width 177 height 36
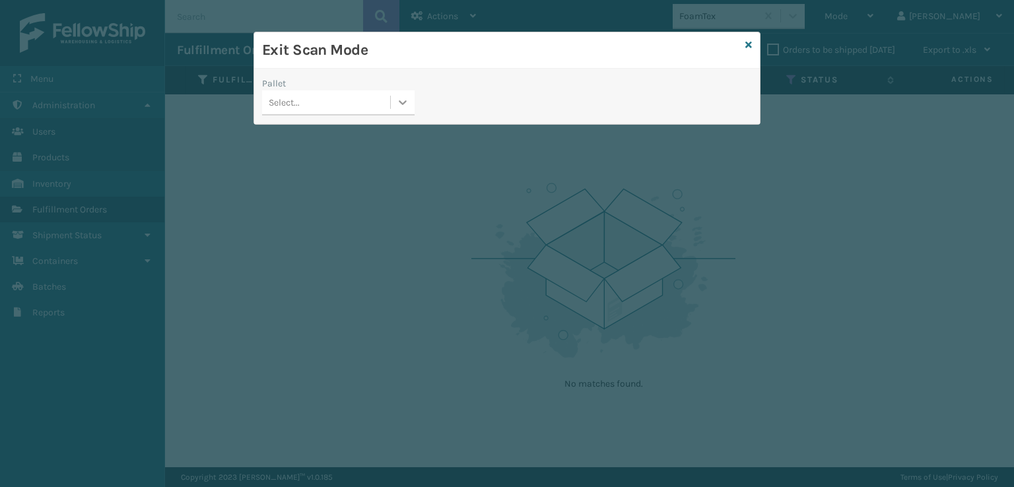
click at [400, 100] on icon at bounding box center [402, 102] width 13 height 13
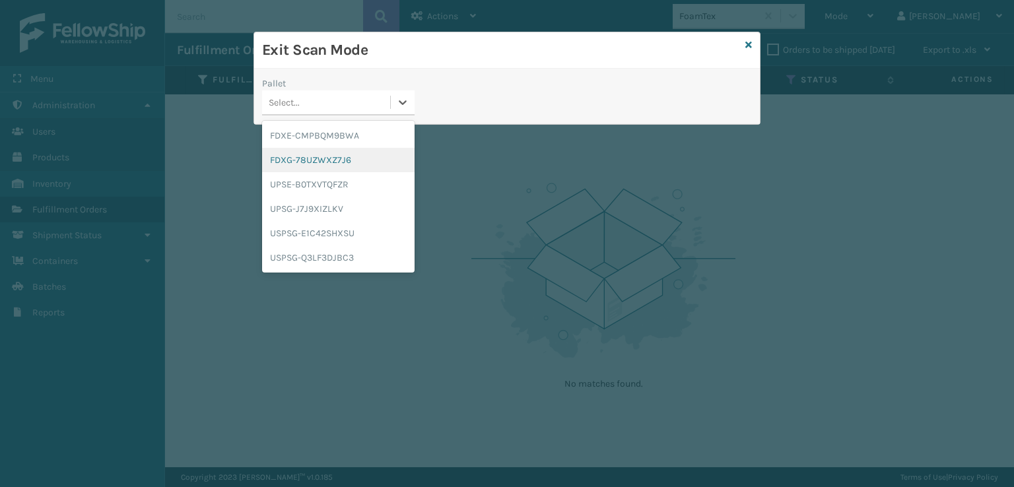
click at [324, 154] on div "FDXG-78UZWXZ7J6" at bounding box center [338, 160] width 153 height 24
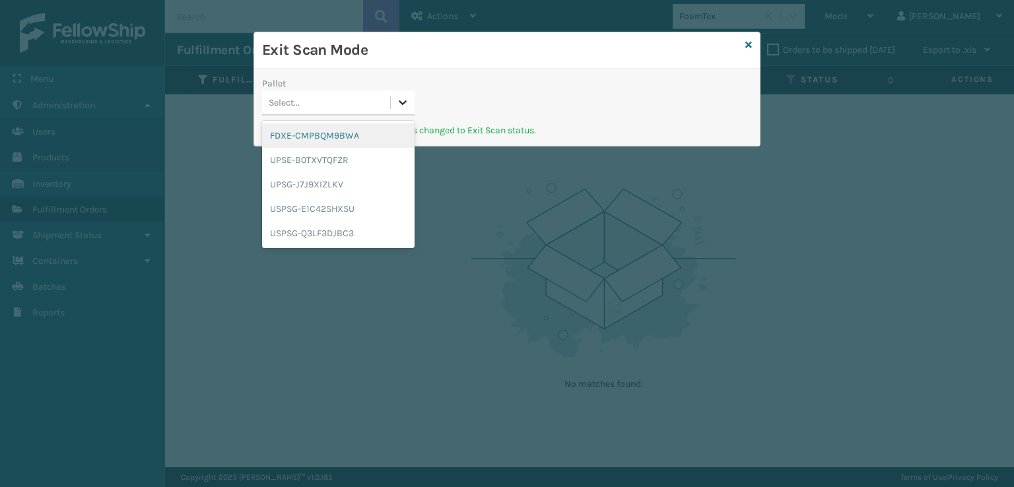
click at [403, 108] on icon at bounding box center [402, 102] width 13 height 13
click at [337, 135] on div "FDXE-CMPBQM9BWA" at bounding box center [338, 135] width 153 height 24
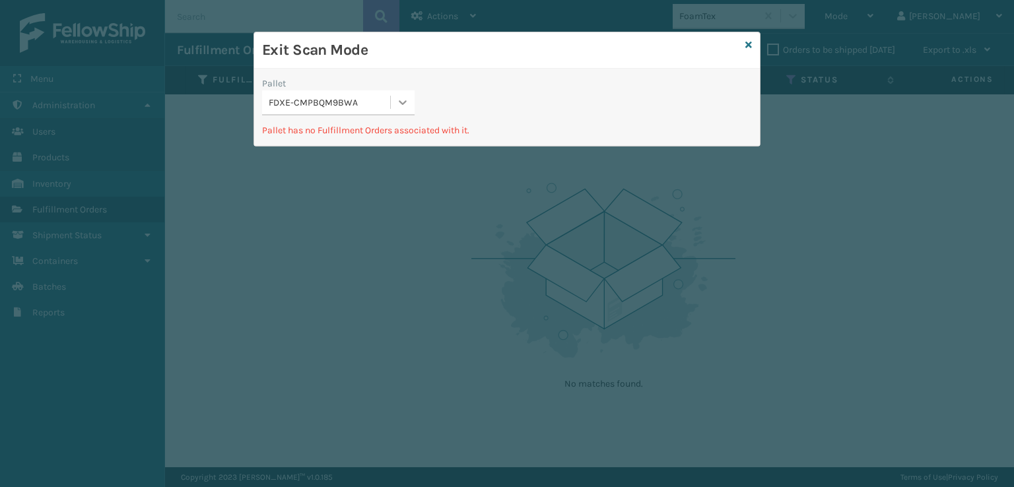
click at [407, 102] on icon at bounding box center [402, 102] width 13 height 13
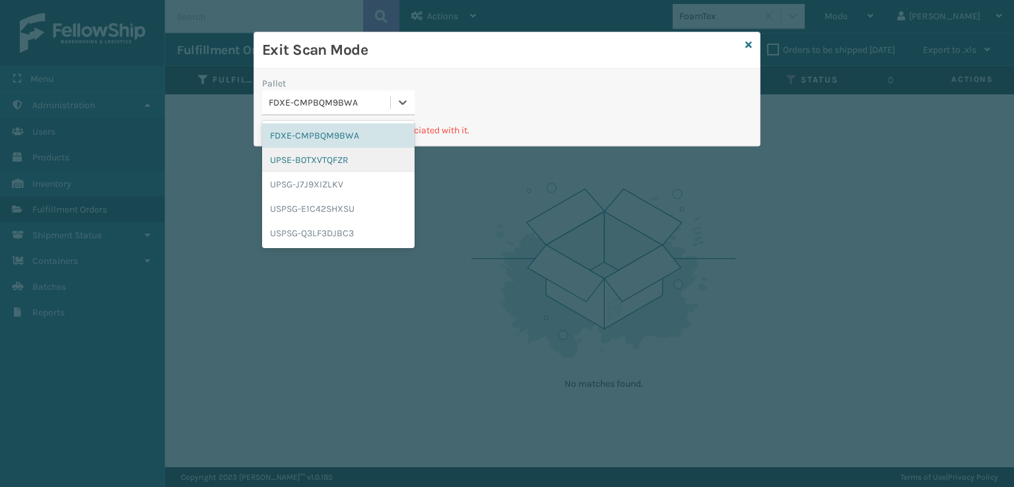
click at [327, 158] on div "UPSE-B0TXVTQFZR" at bounding box center [338, 160] width 153 height 24
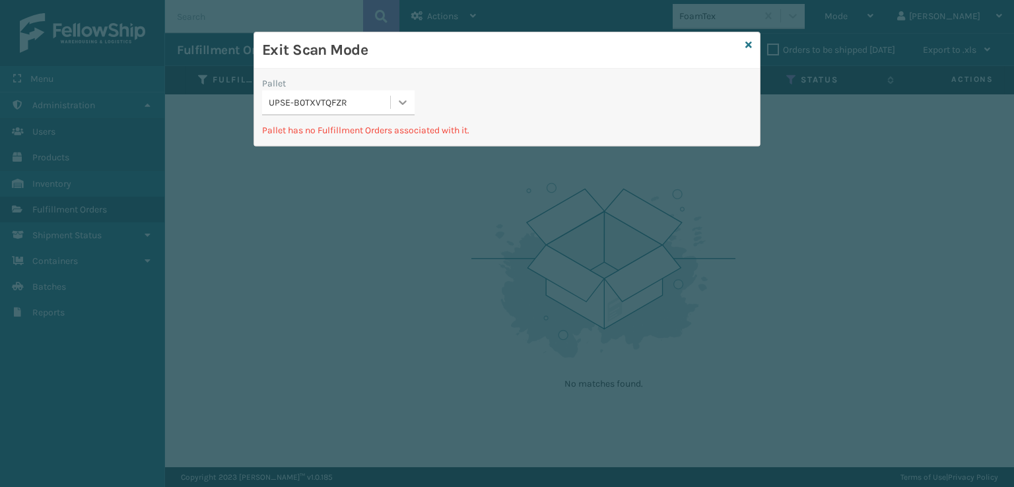
click at [404, 105] on icon at bounding box center [402, 102] width 13 height 13
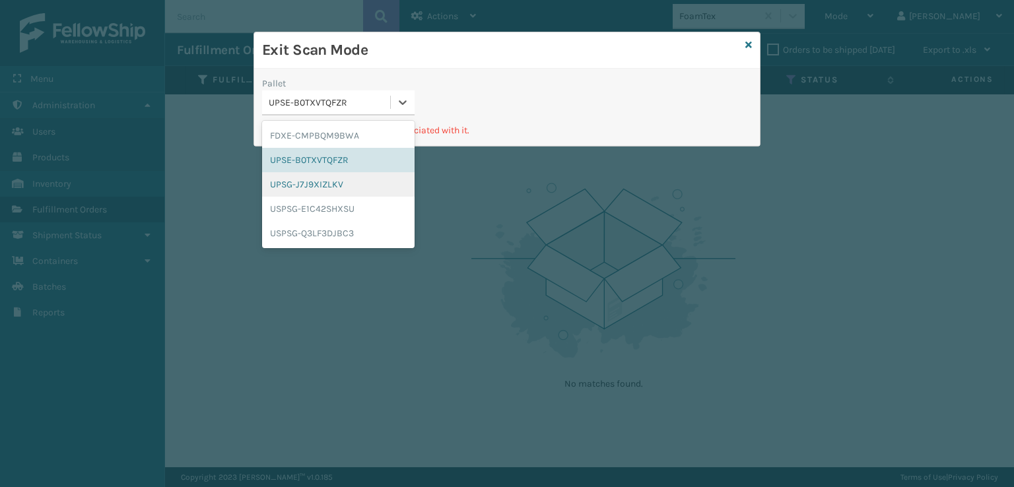
click at [314, 183] on div "UPSG-J7J9XIZLKV" at bounding box center [338, 184] width 153 height 24
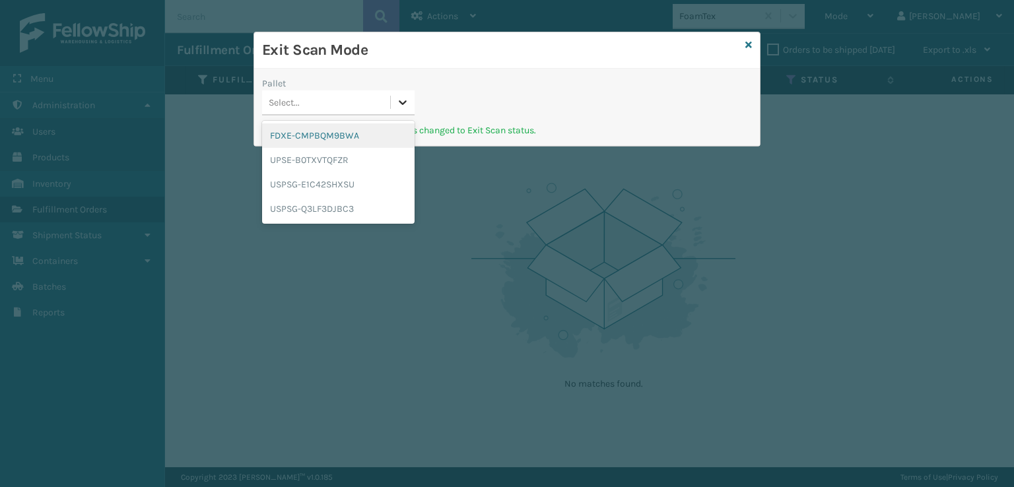
click at [404, 105] on icon at bounding box center [402, 102] width 13 height 13
click at [314, 179] on div "USPSG-E1C42SHXSU" at bounding box center [338, 184] width 153 height 24
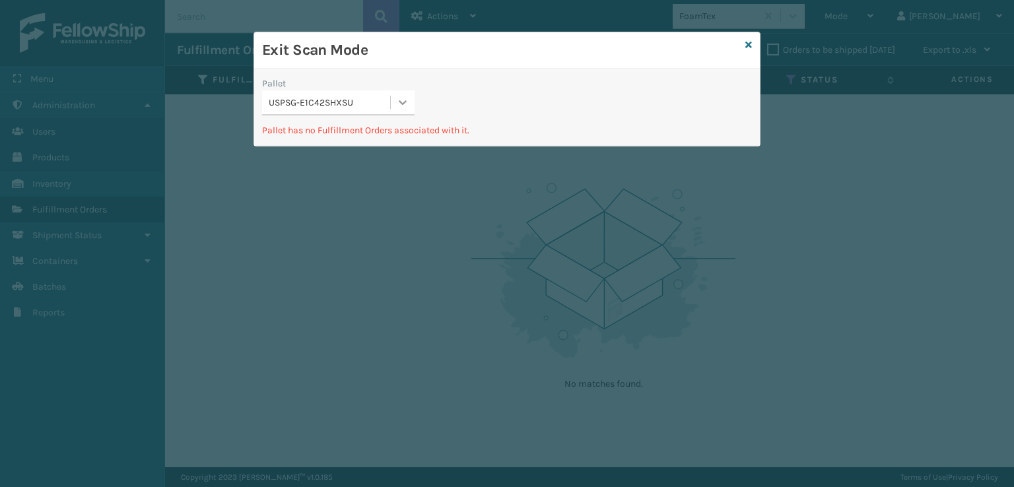
click at [397, 104] on icon at bounding box center [402, 102] width 13 height 13
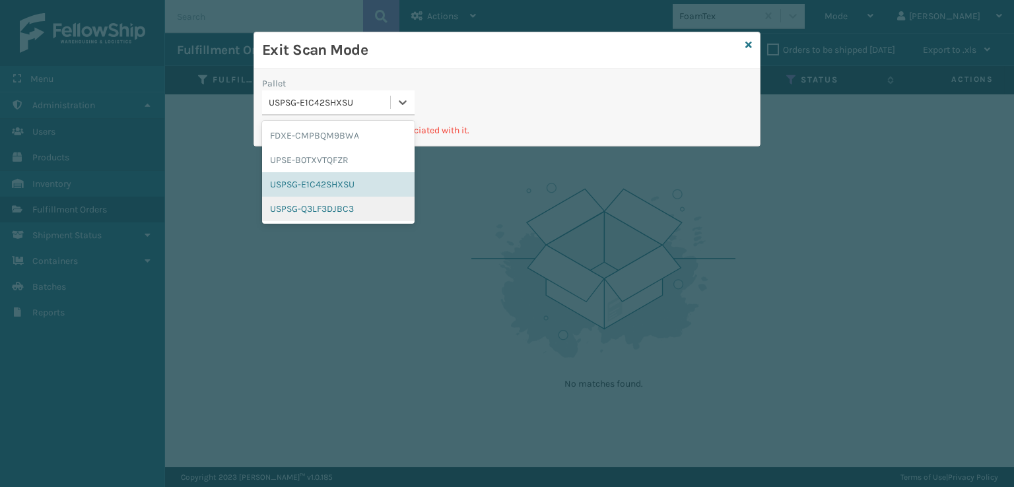
click at [349, 200] on div "USPSG-Q3LF3DJBC3" at bounding box center [338, 209] width 153 height 24
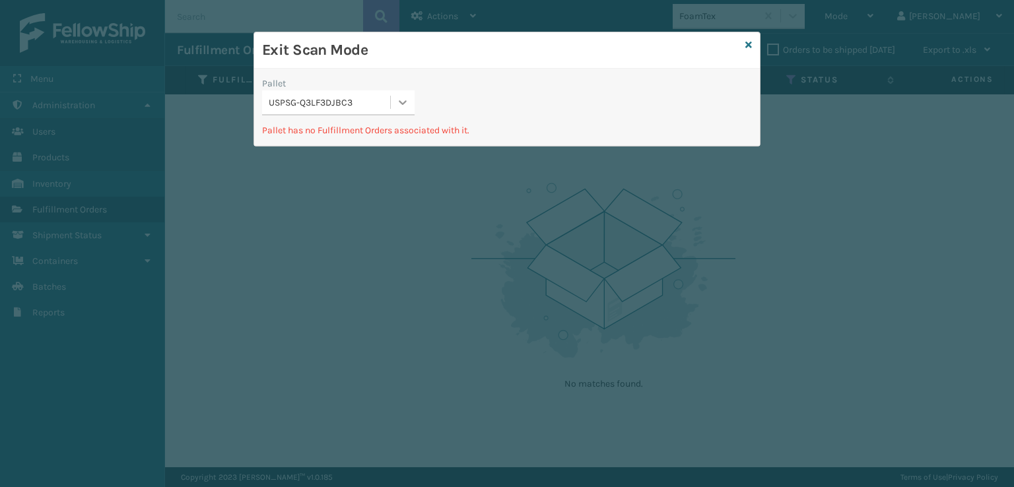
click at [401, 101] on icon at bounding box center [402, 102] width 13 height 13
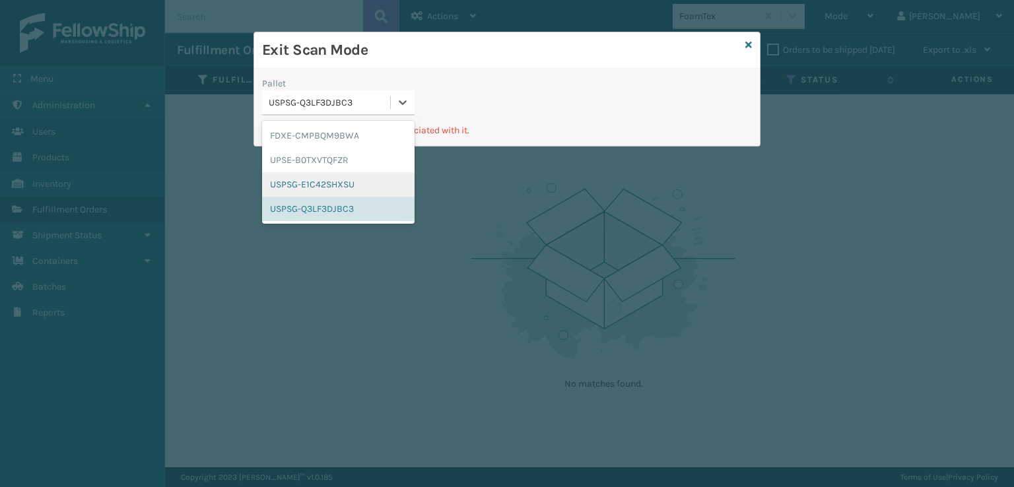
click at [317, 180] on div "USPSG-E1C42SHXSU" at bounding box center [338, 184] width 153 height 24
click at [399, 102] on icon at bounding box center [402, 102] width 13 height 13
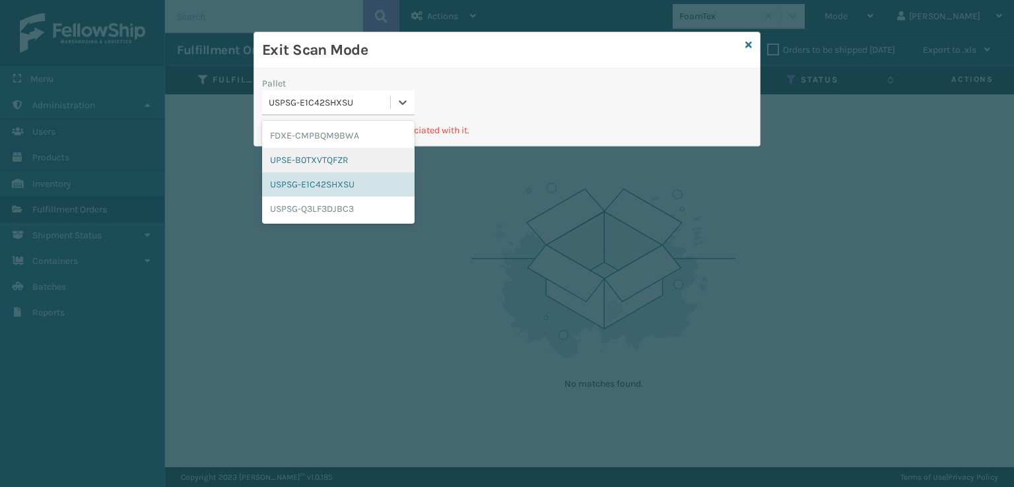
click at [324, 155] on div "UPSE-B0TXVTQFZR" at bounding box center [338, 160] width 153 height 24
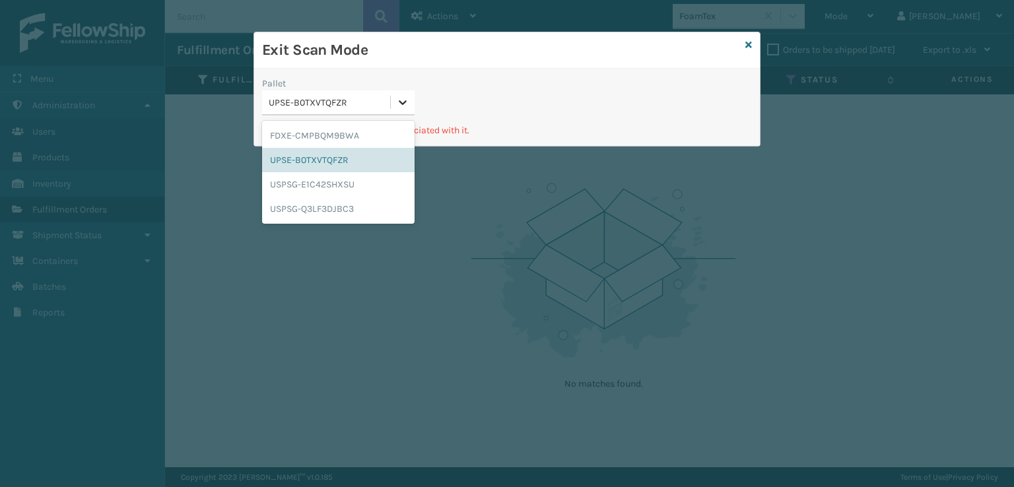
click at [407, 96] on icon at bounding box center [402, 102] width 13 height 13
click at [329, 141] on div "FDXE-CMPBQM9BWA" at bounding box center [338, 135] width 153 height 24
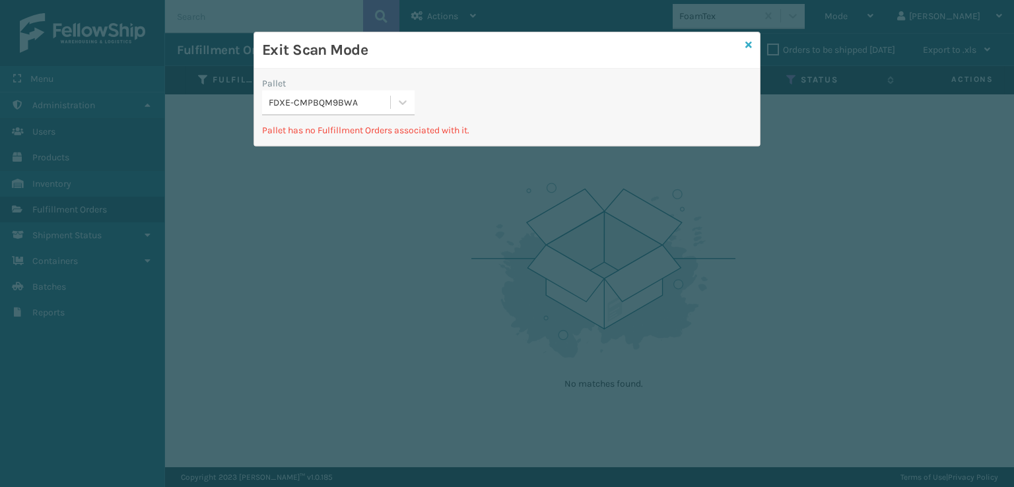
click at [746, 44] on icon at bounding box center [748, 44] width 7 height 9
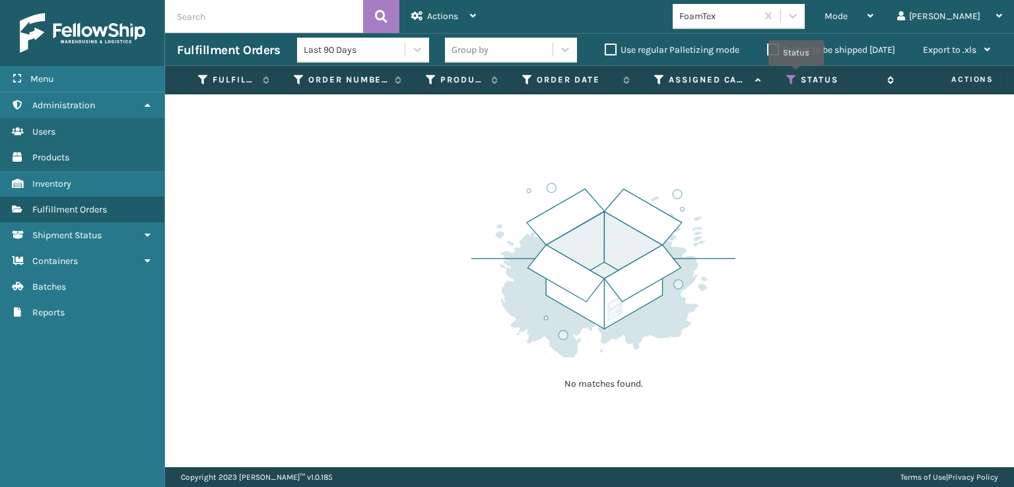
click at [796, 75] on icon at bounding box center [791, 80] width 11 height 12
click at [426, 201] on div "No matches found." at bounding box center [589, 280] width 849 height 373
click at [608, 51] on label "Use regular Palletizing mode" at bounding box center [672, 49] width 135 height 11
click at [605, 51] on input "Use regular Palletizing mode" at bounding box center [605, 46] width 1 height 9
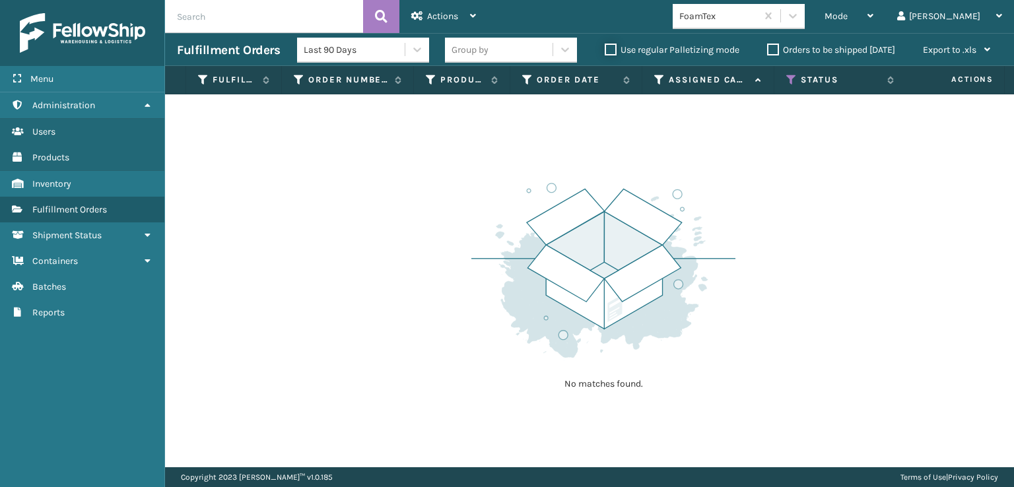
checkbox input "true"
click at [848, 11] on span "Mode" at bounding box center [836, 16] width 23 height 11
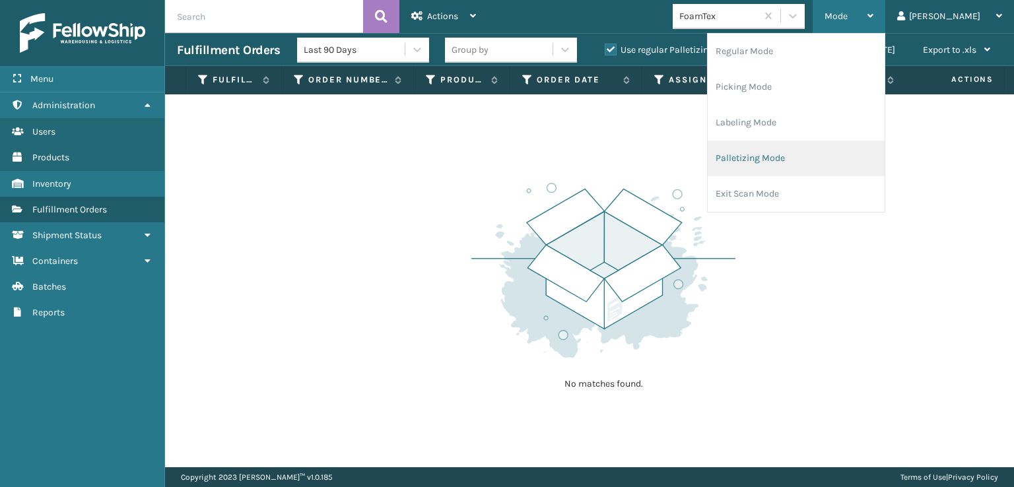
click at [780, 159] on li "Palletizing Mode" at bounding box center [796, 159] width 177 height 36
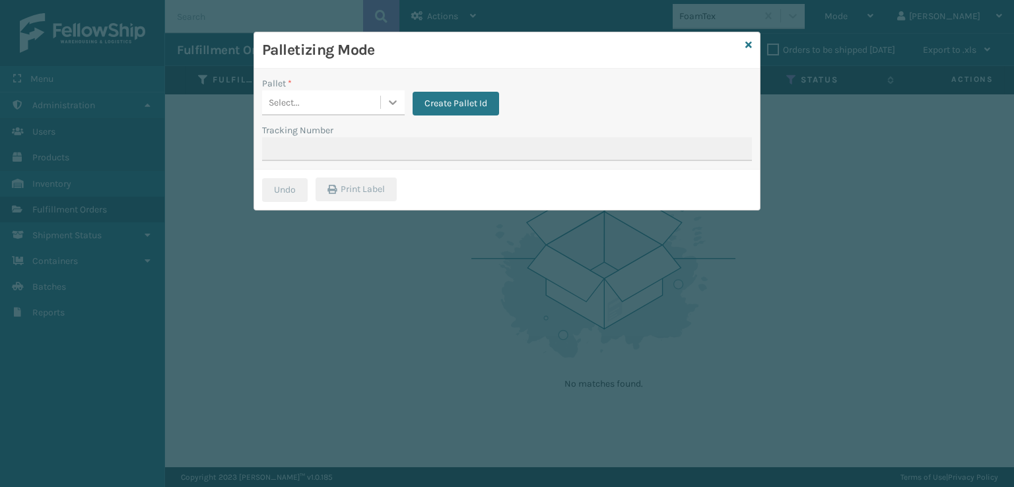
click at [394, 108] on icon at bounding box center [392, 102] width 13 height 13
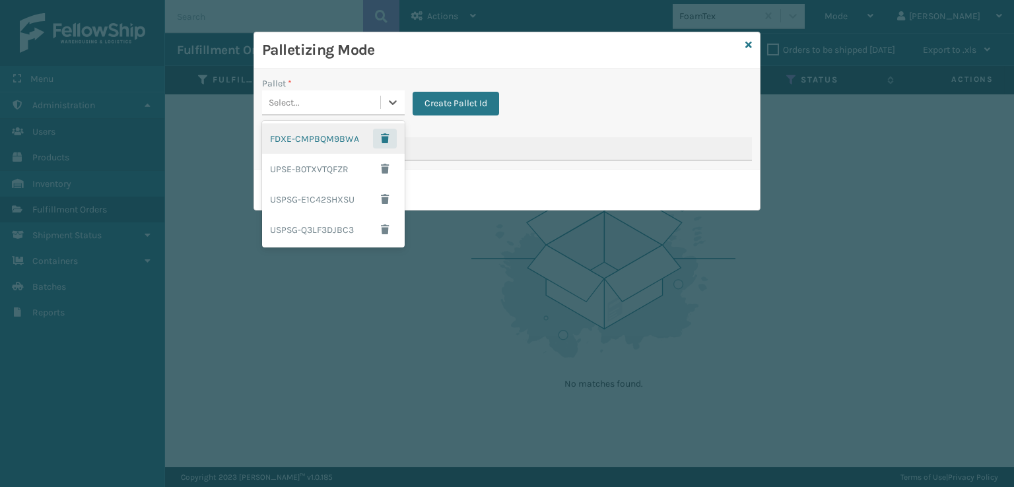
click at [383, 139] on span "button" at bounding box center [385, 138] width 8 height 9
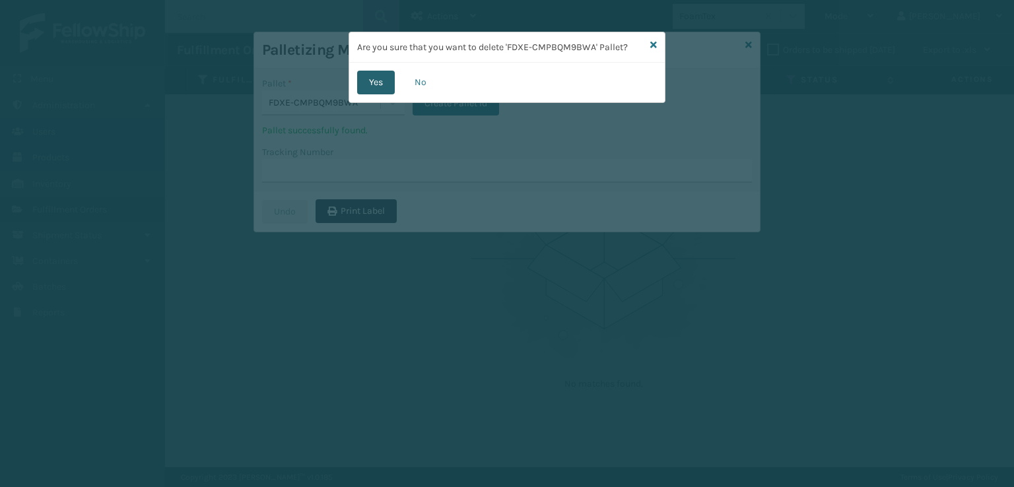
click at [372, 85] on button "Yes" at bounding box center [376, 83] width 38 height 24
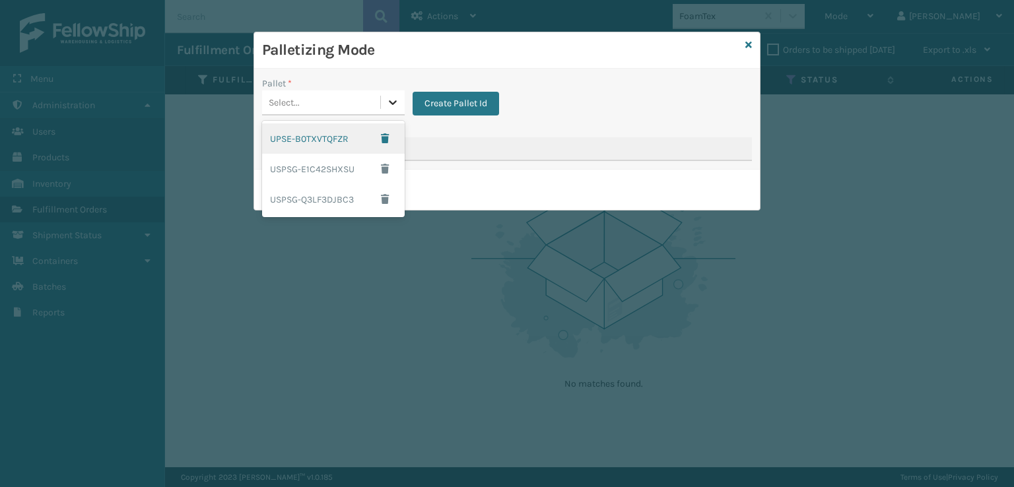
click at [396, 100] on icon at bounding box center [393, 102] width 8 height 5
click at [385, 138] on span "button" at bounding box center [385, 138] width 8 height 9
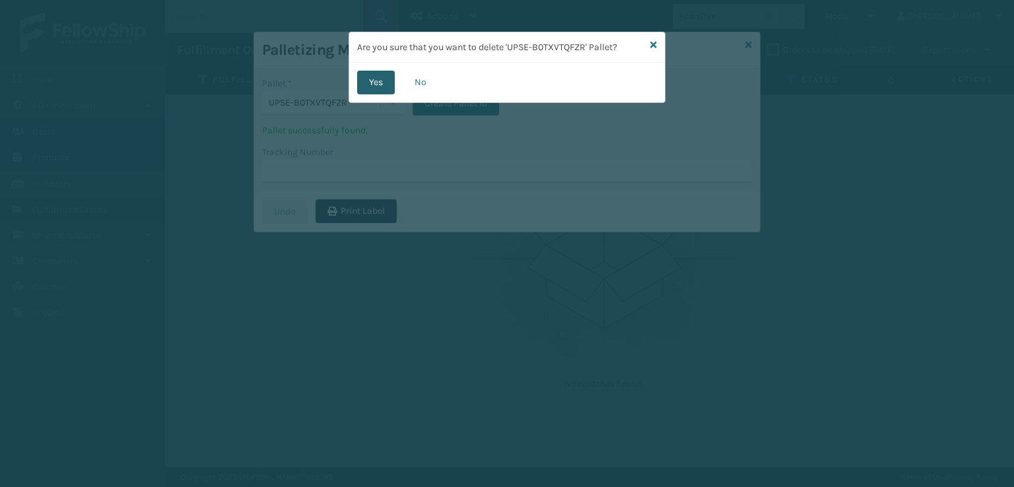
click at [366, 84] on button "Yes" at bounding box center [376, 83] width 38 height 24
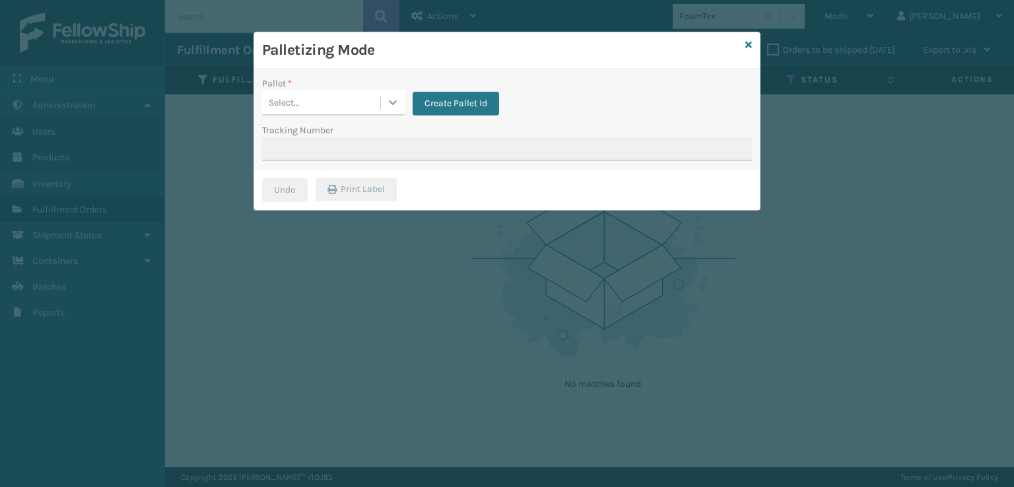
click at [390, 102] on icon at bounding box center [392, 102] width 13 height 13
click at [382, 140] on span "button" at bounding box center [385, 138] width 8 height 9
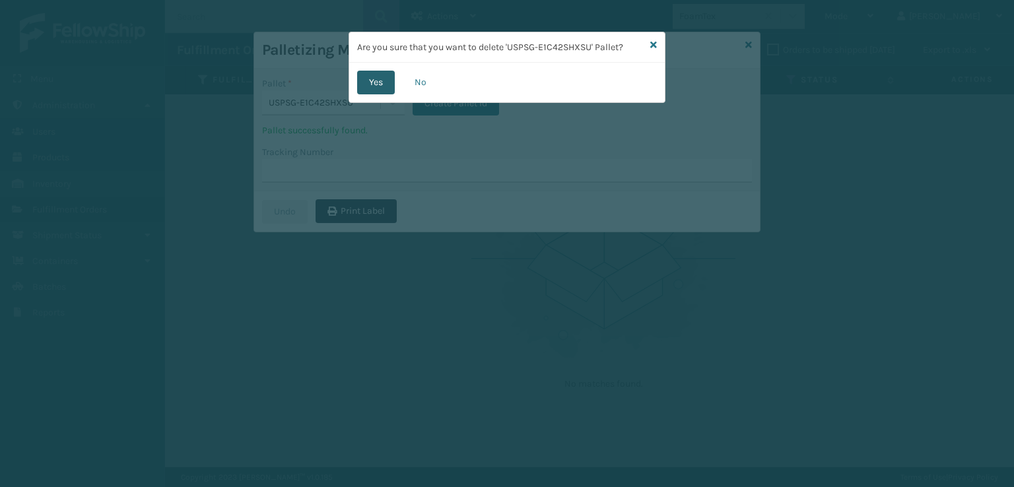
click at [374, 81] on button "Yes" at bounding box center [376, 83] width 38 height 24
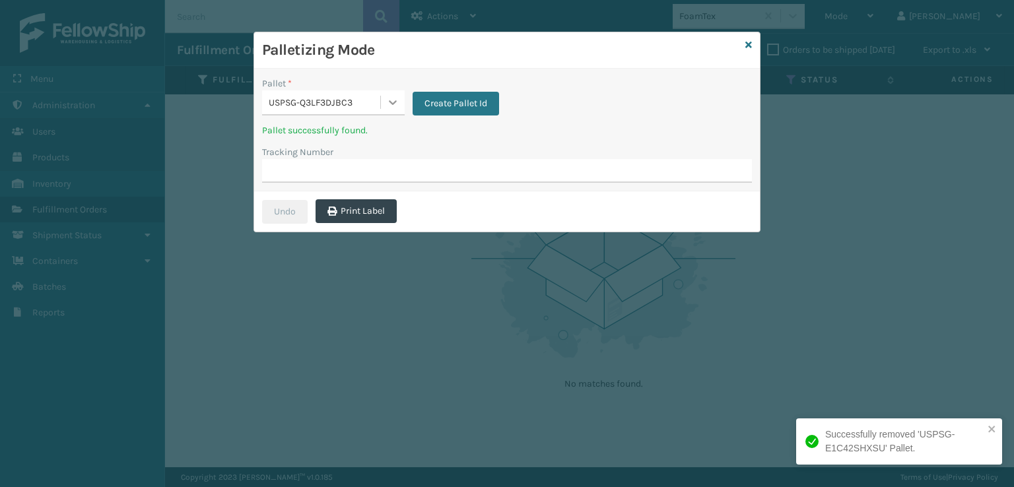
click at [393, 103] on icon at bounding box center [393, 102] width 8 height 5
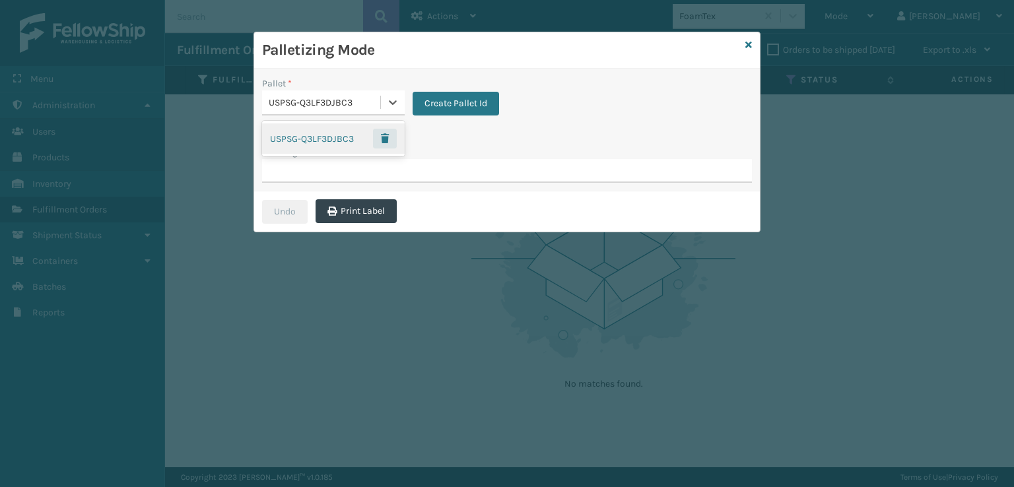
click at [386, 139] on span "button" at bounding box center [385, 138] width 8 height 9
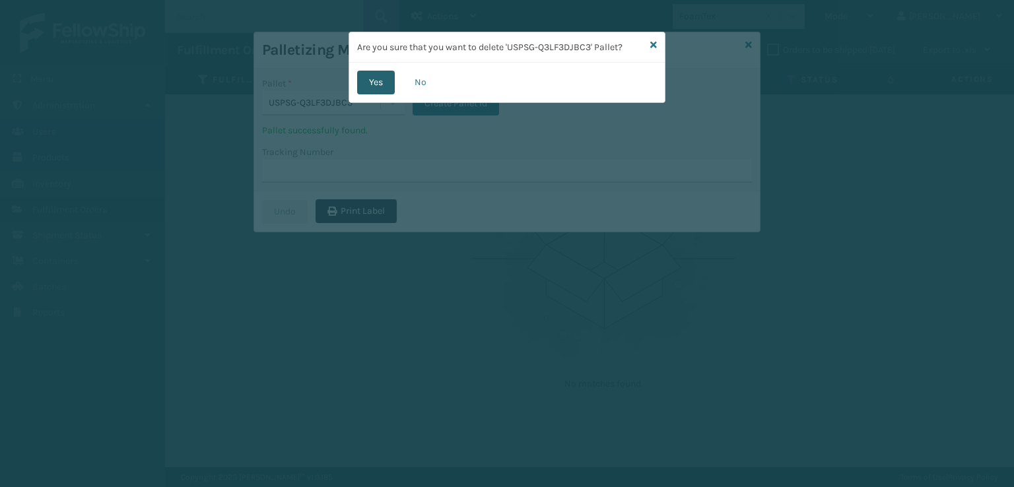
click at [377, 80] on button "Yes" at bounding box center [376, 83] width 38 height 24
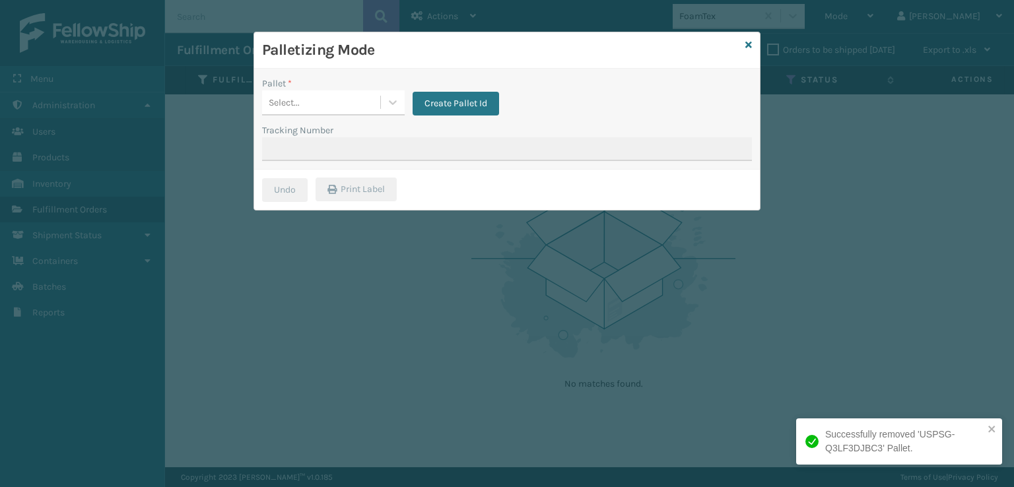
click at [747, 38] on div "Palletizing Mode" at bounding box center [507, 50] width 506 height 36
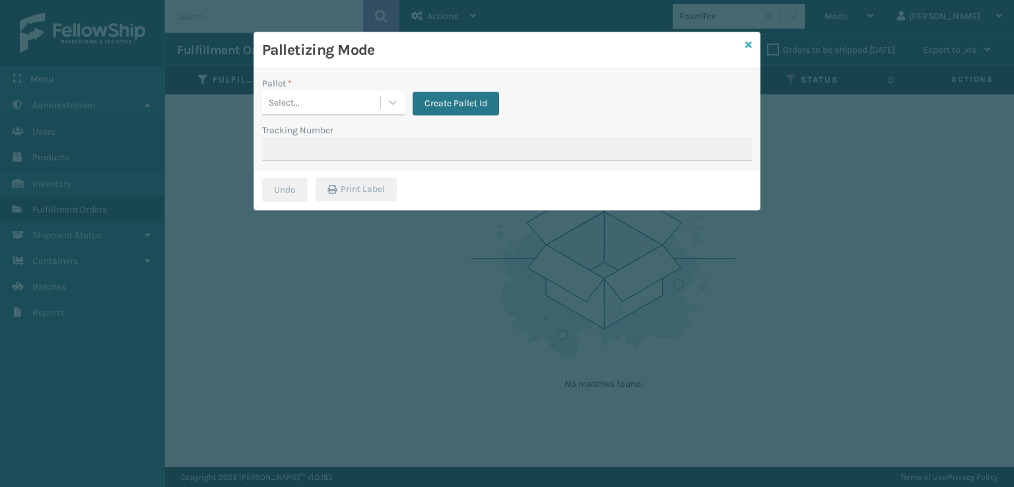
click at [745, 39] on link at bounding box center [748, 45] width 7 height 14
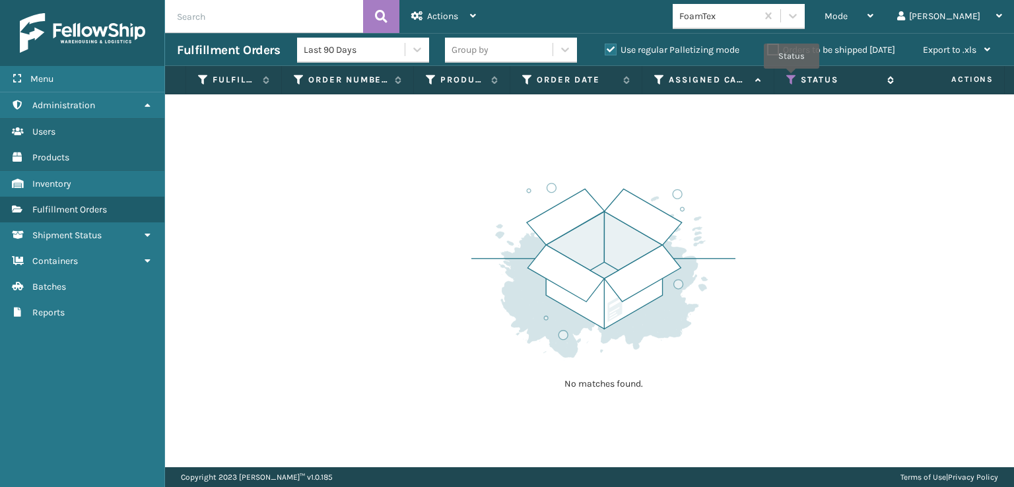
click at [792, 78] on icon at bounding box center [791, 80] width 11 height 12
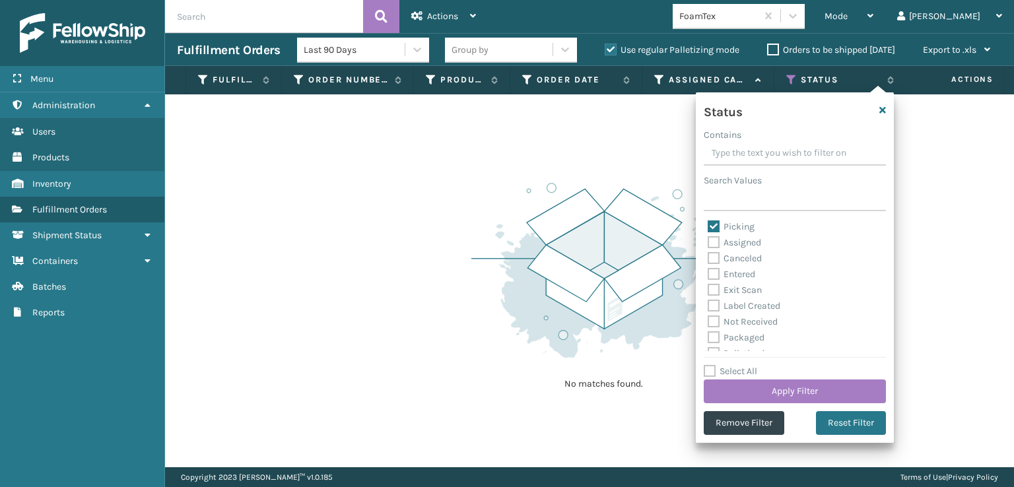
click at [711, 224] on label "Picking" at bounding box center [731, 226] width 47 height 11
click at [708, 224] on input "Picking" at bounding box center [708, 223] width 1 height 9
checkbox input "false"
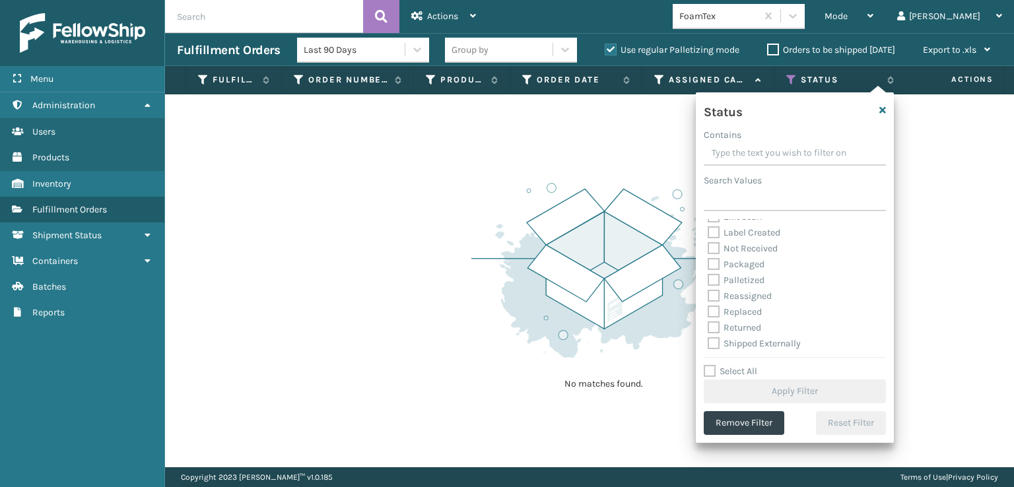
scroll to position [74, 0]
click at [713, 284] on label "Palletized" at bounding box center [736, 279] width 57 height 11
click at [708, 281] on input "Palletized" at bounding box center [708, 276] width 1 height 9
checkbox input "true"
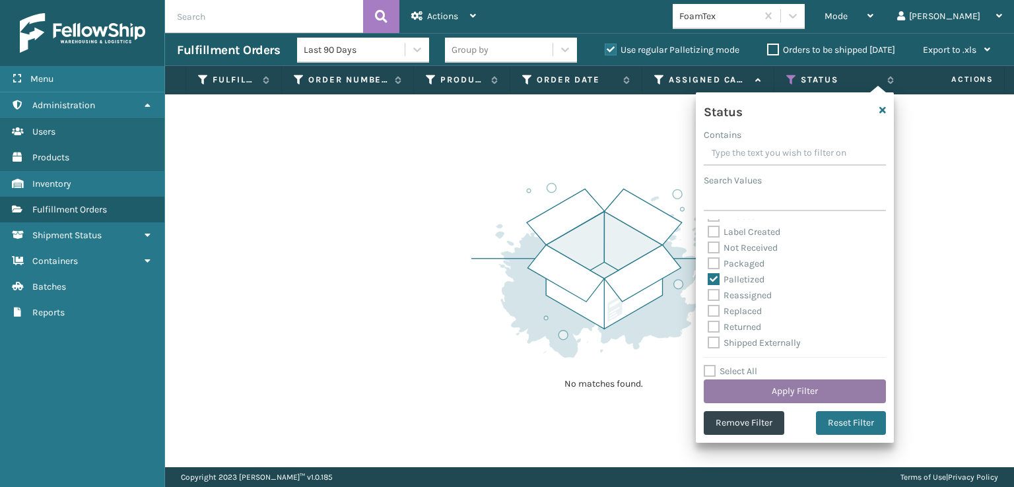
click at [790, 384] on button "Apply Filter" at bounding box center [795, 392] width 182 height 24
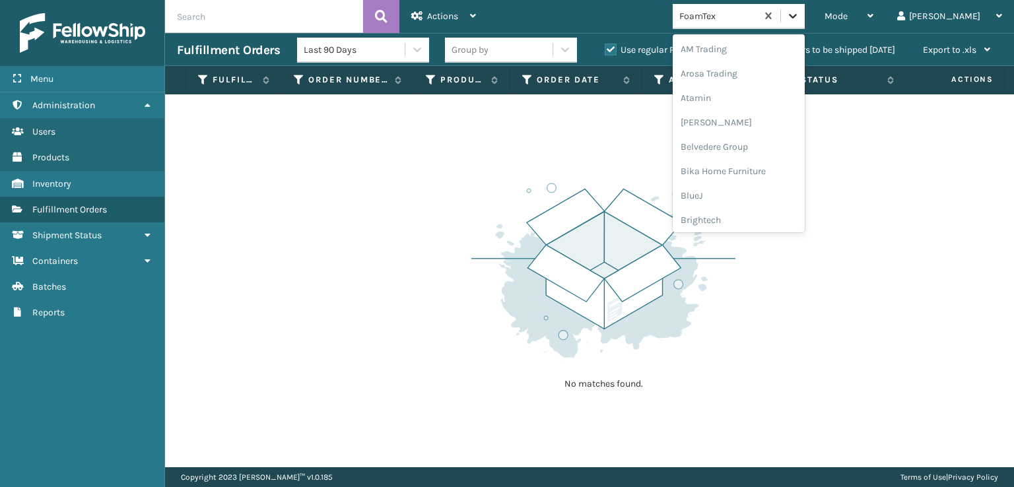
click at [800, 18] on icon at bounding box center [792, 15] width 13 height 13
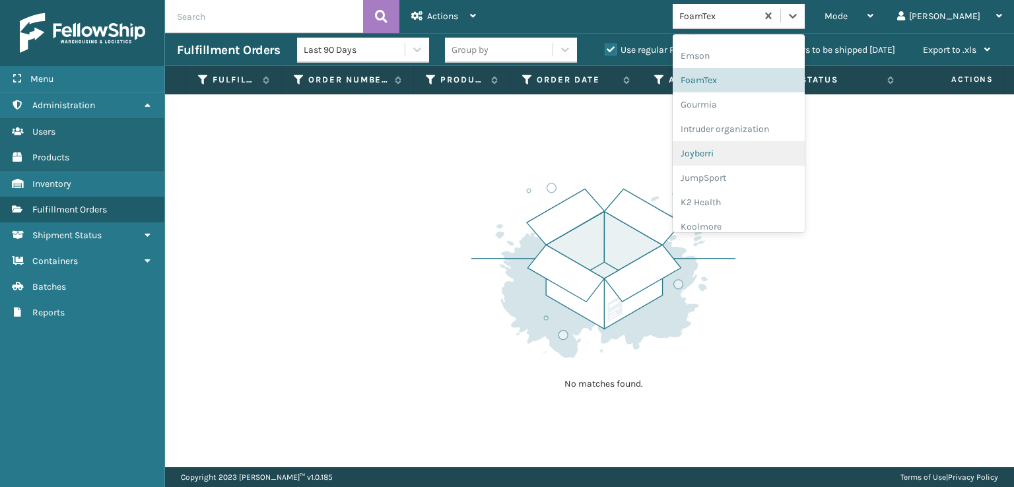
scroll to position [417, 0]
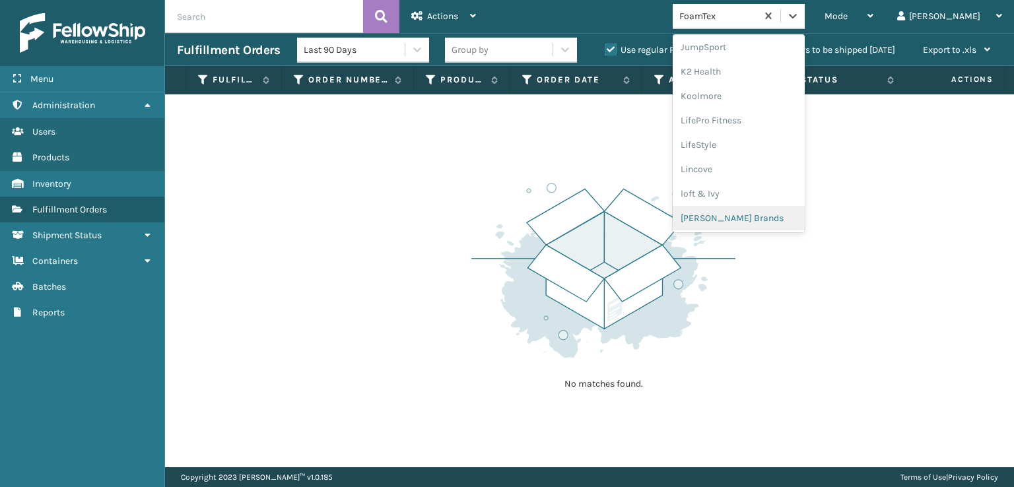
click at [769, 217] on div "[PERSON_NAME] Brands" at bounding box center [739, 218] width 132 height 24
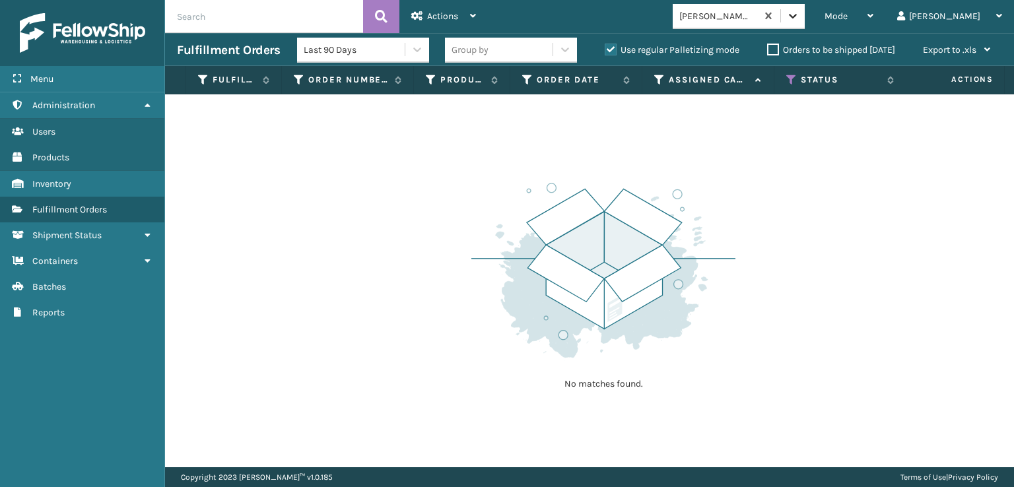
click at [800, 18] on icon at bounding box center [792, 15] width 13 height 13
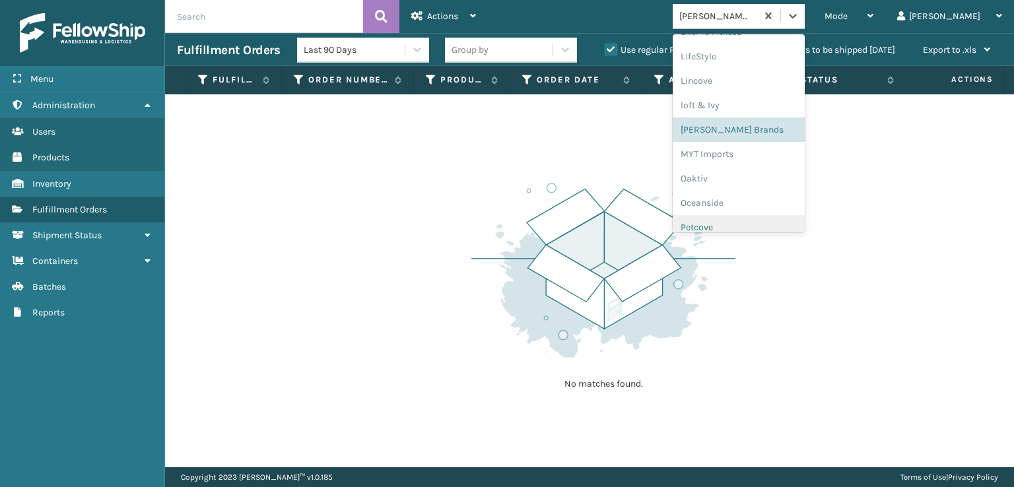
scroll to position [638, 0]
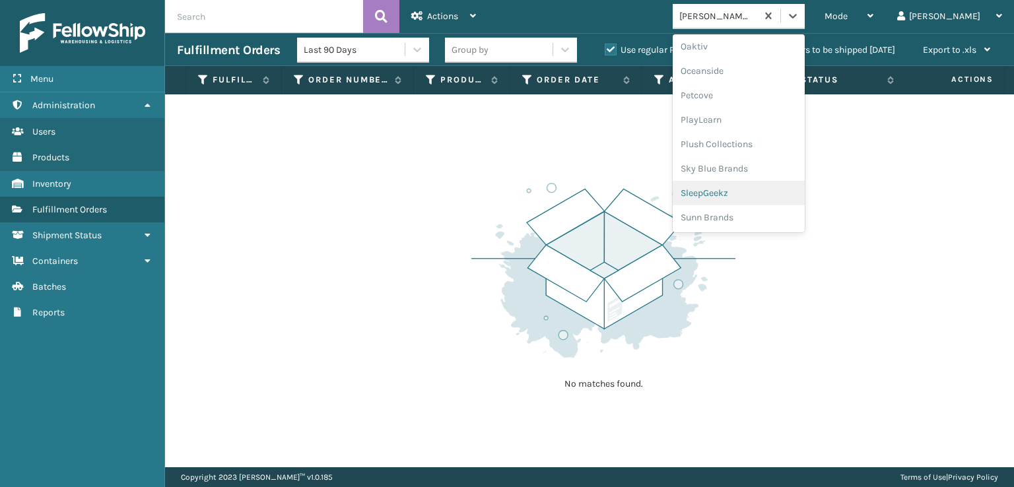
click at [758, 191] on div "SleepGeekz" at bounding box center [739, 193] width 132 height 24
click at [800, 19] on icon at bounding box center [792, 15] width 13 height 13
click at [754, 145] on div "Plush Collections" at bounding box center [739, 144] width 132 height 24
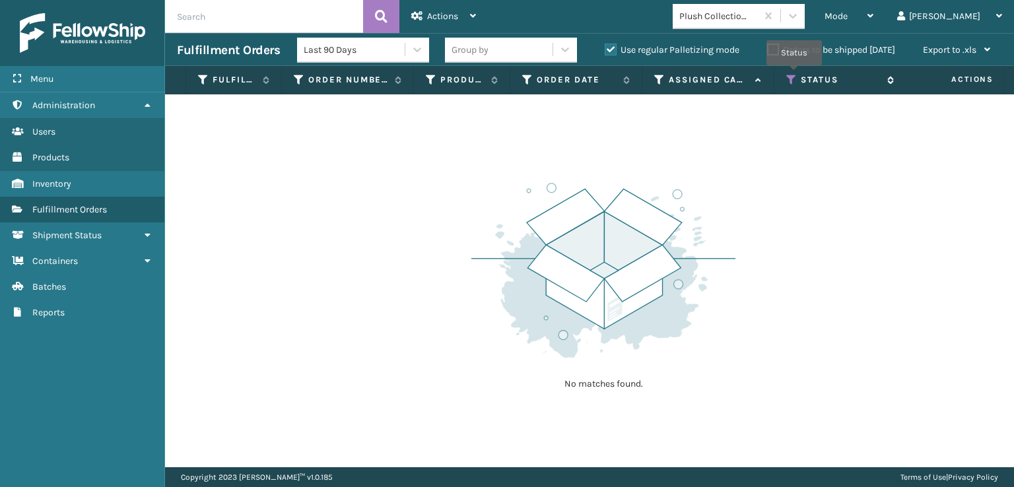
click at [795, 76] on icon at bounding box center [791, 80] width 11 height 12
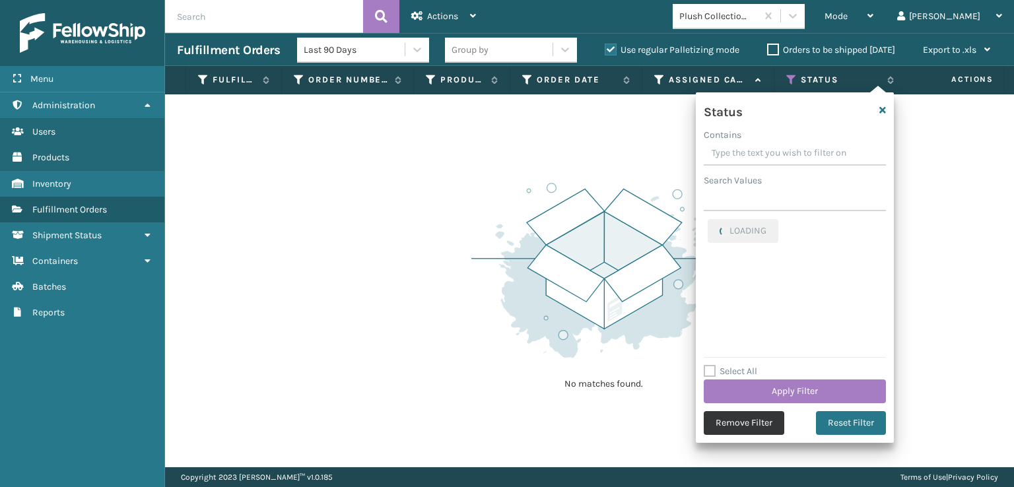
click at [730, 418] on button "Remove Filter" at bounding box center [744, 423] width 81 height 24
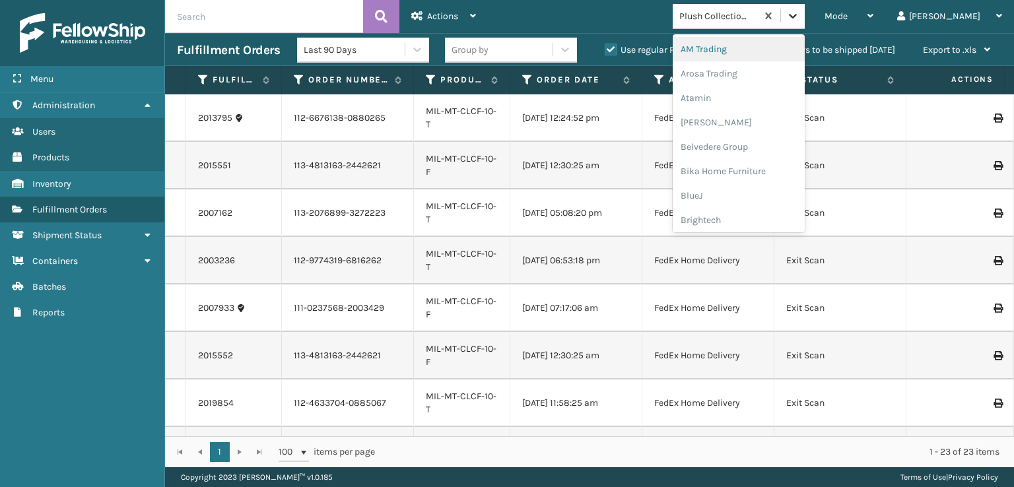
click at [800, 17] on icon at bounding box center [792, 15] width 13 height 13
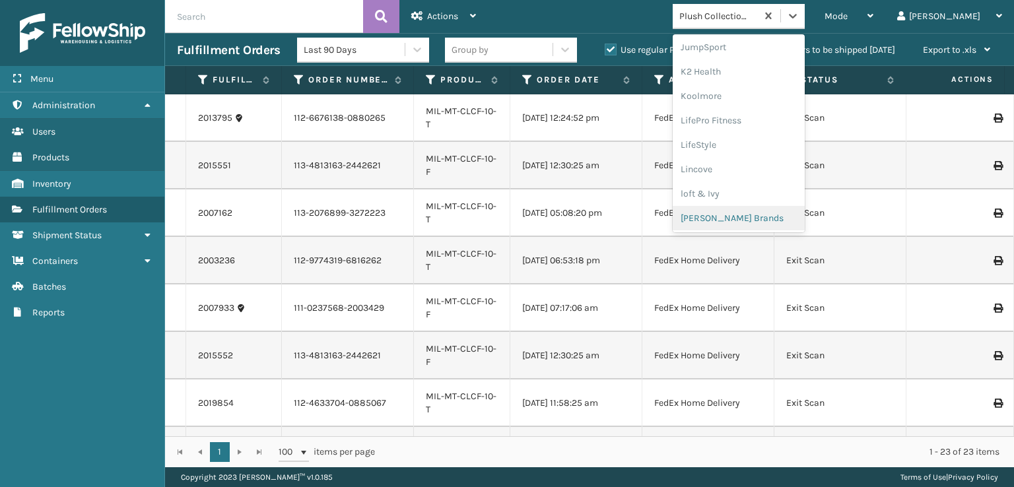
click at [757, 219] on div "[PERSON_NAME] Brands" at bounding box center [739, 218] width 132 height 24
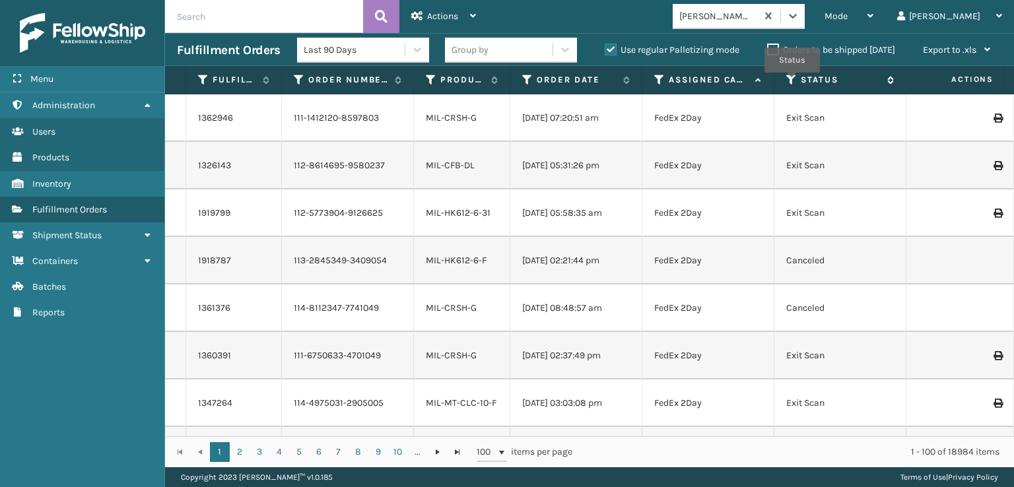
click at [794, 82] on icon at bounding box center [791, 80] width 11 height 12
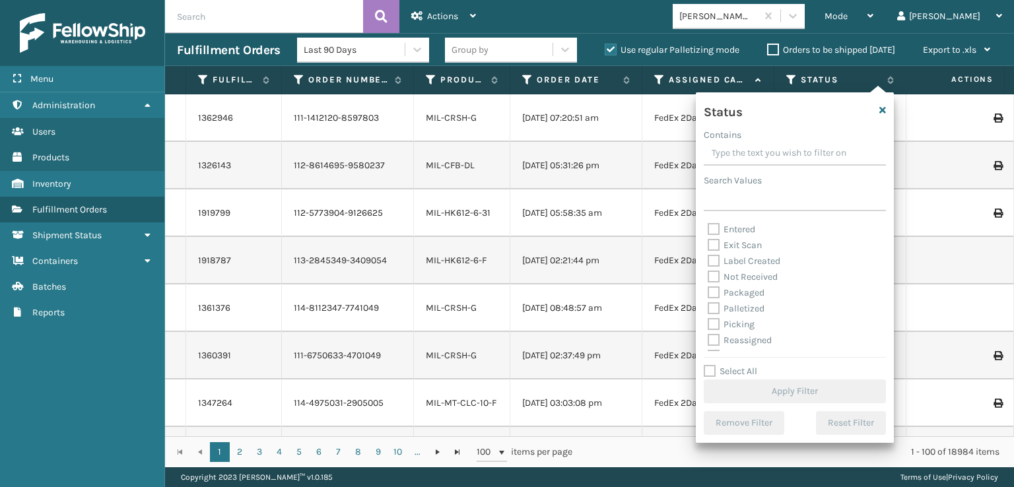
scroll to position [74, 0]
click at [713, 279] on label "Picking" at bounding box center [731, 279] width 47 height 11
click at [708, 279] on input "Picking" at bounding box center [708, 276] width 1 height 9
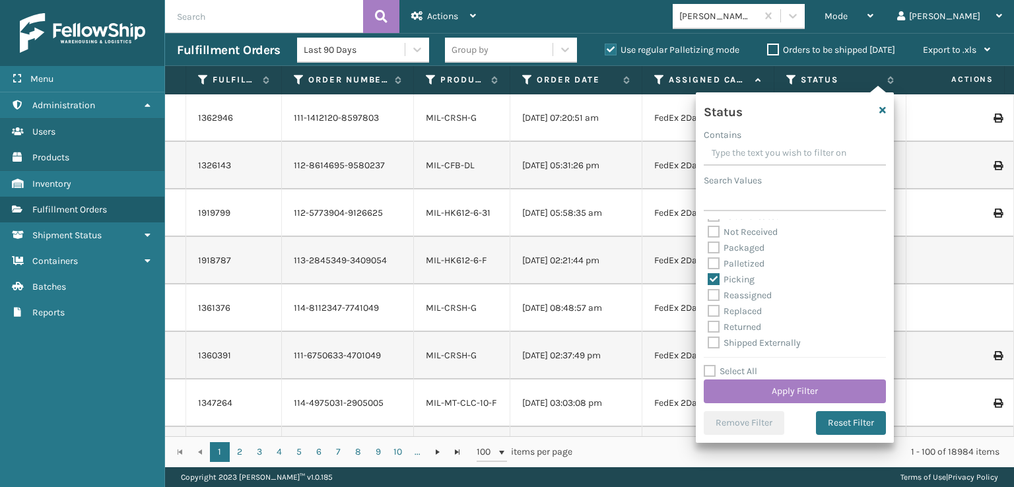
click at [713, 281] on label "Picking" at bounding box center [731, 279] width 47 height 11
click at [708, 281] on input "Picking" at bounding box center [708, 276] width 1 height 9
checkbox input "false"
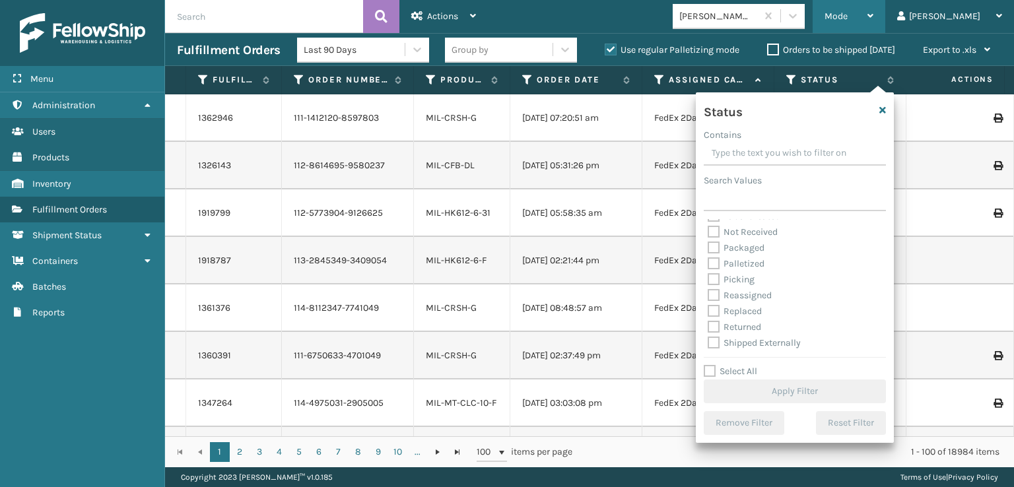
click at [848, 14] on span "Mode" at bounding box center [836, 16] width 23 height 11
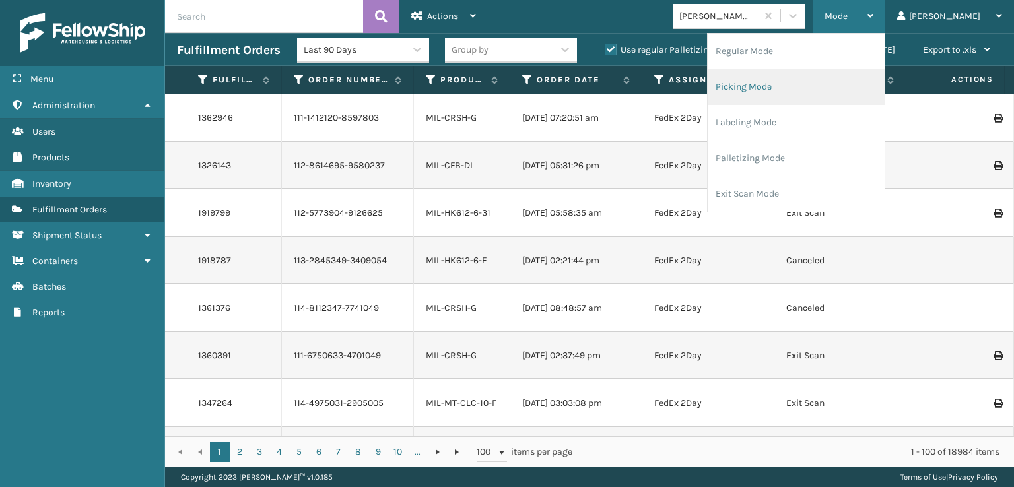
click at [802, 88] on li "Picking Mode" at bounding box center [796, 87] width 177 height 36
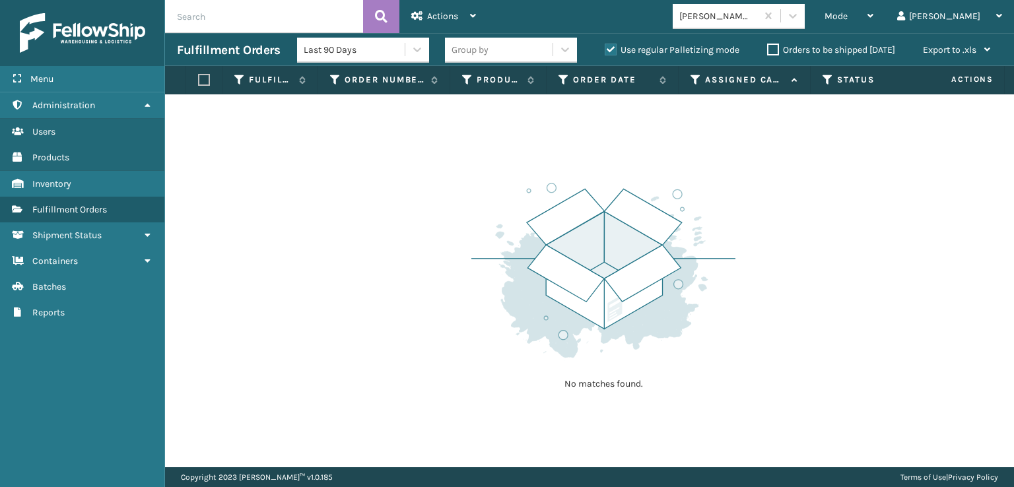
click at [607, 52] on label "Use regular Palletizing mode" at bounding box center [672, 49] width 135 height 11
click at [605, 51] on input "Use regular Palletizing mode" at bounding box center [605, 46] width 1 height 9
checkbox input "false"
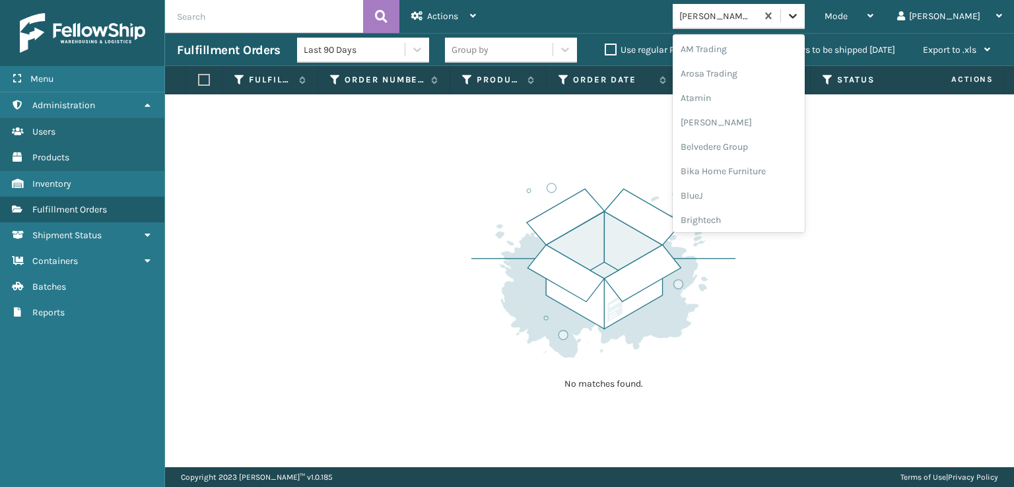
click at [800, 20] on icon at bounding box center [792, 15] width 13 height 13
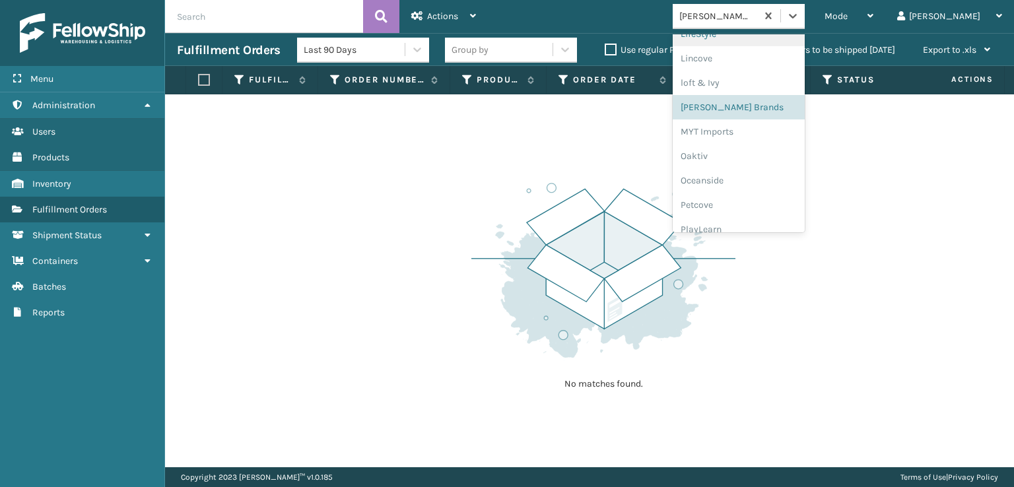
scroll to position [638, 0]
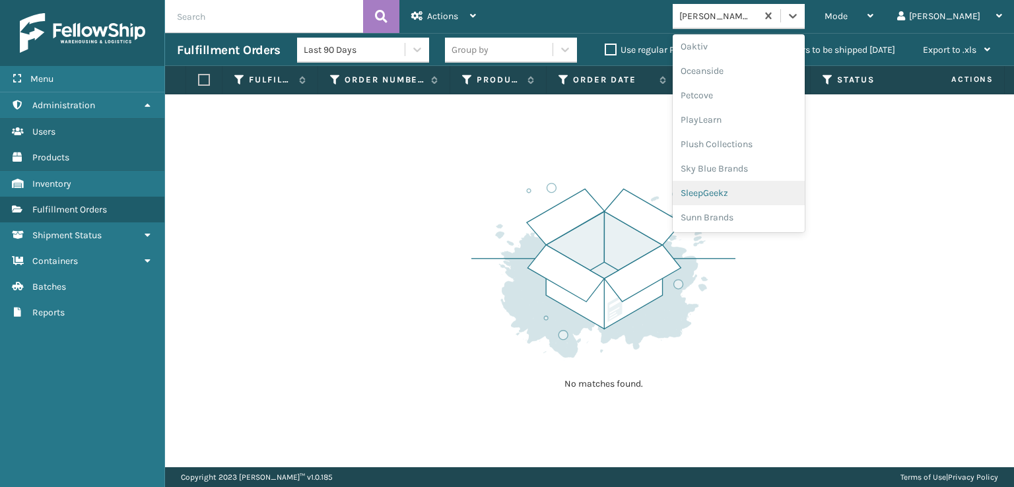
click at [761, 195] on div "SleepGeekz" at bounding box center [739, 193] width 132 height 24
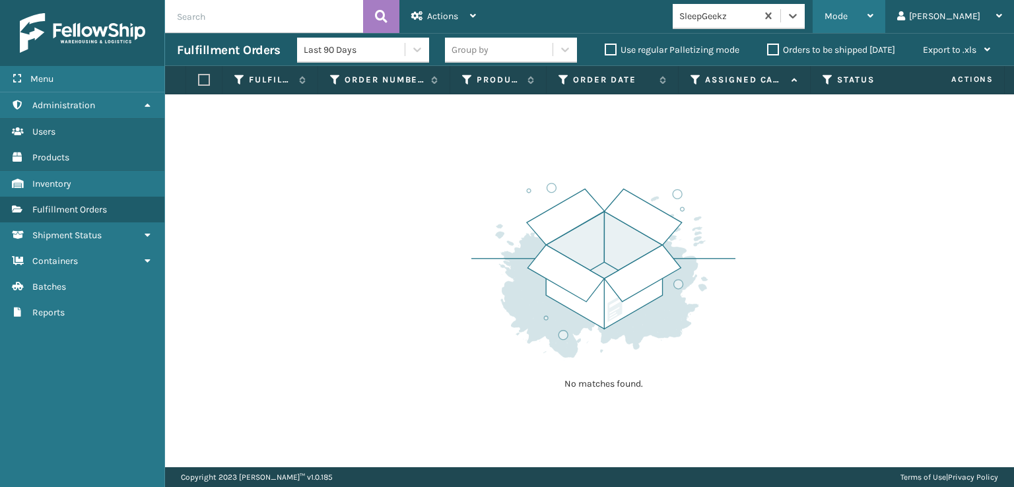
click at [848, 15] on span "Mode" at bounding box center [836, 16] width 23 height 11
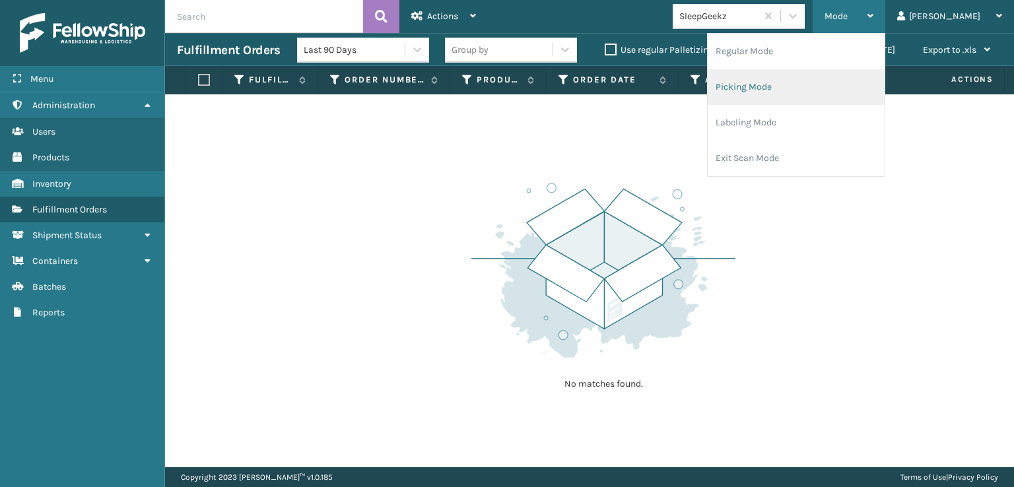
click at [798, 88] on li "Picking Mode" at bounding box center [796, 87] width 177 height 36
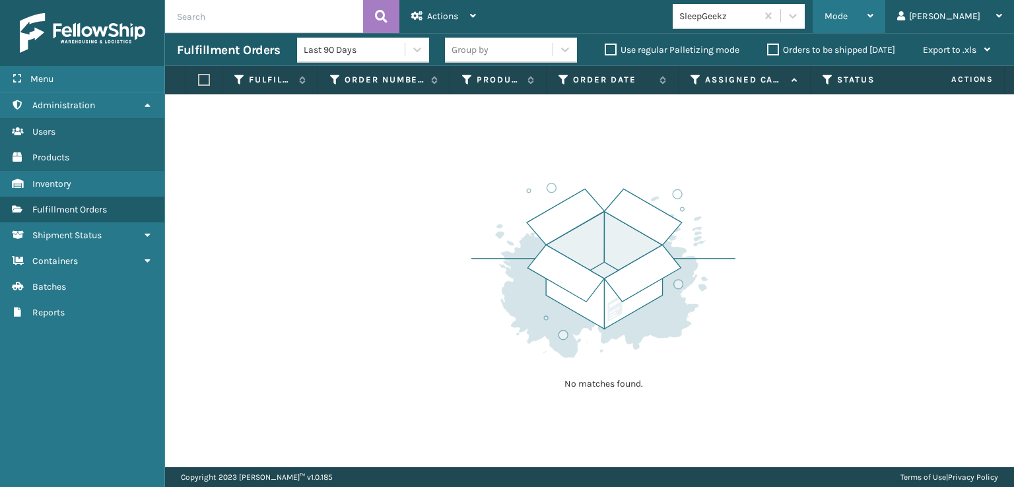
click at [848, 16] on span "Mode" at bounding box center [836, 16] width 23 height 11
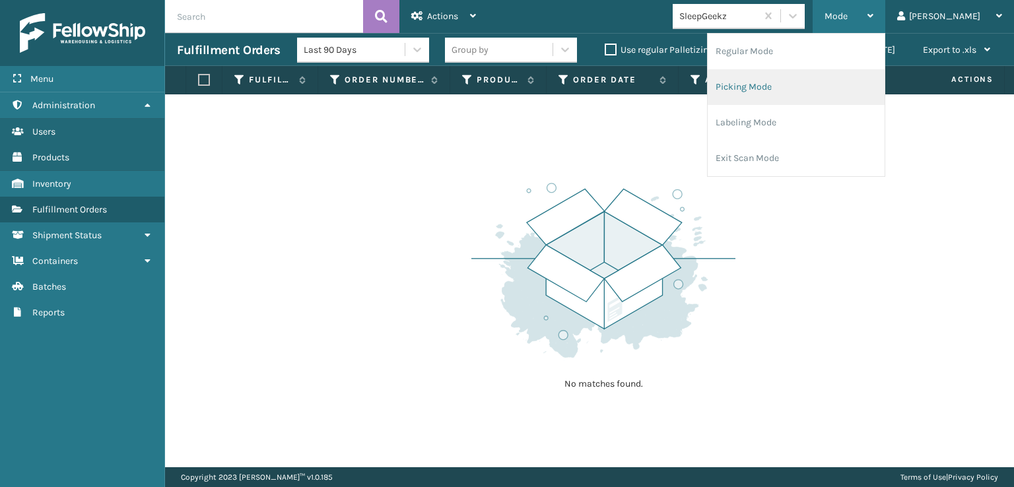
click at [787, 86] on li "Picking Mode" at bounding box center [796, 87] width 177 height 36
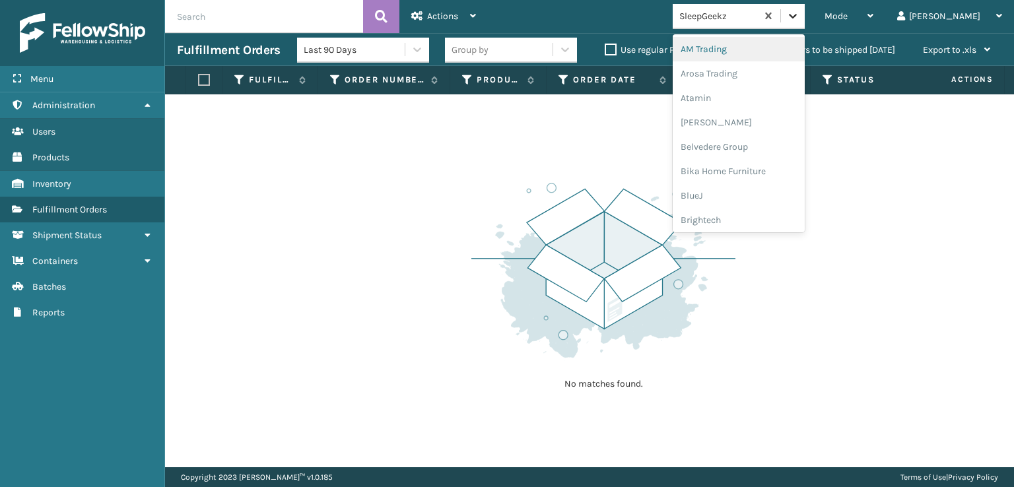
click at [800, 17] on icon at bounding box center [792, 15] width 13 height 13
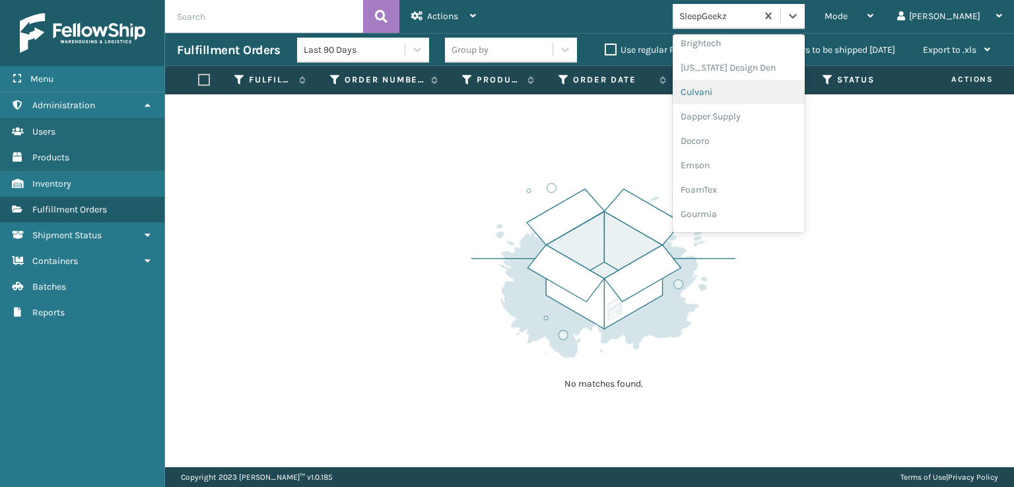
scroll to position [198, 0]
click at [753, 170] on div "FoamTex" at bounding box center [739, 168] width 132 height 24
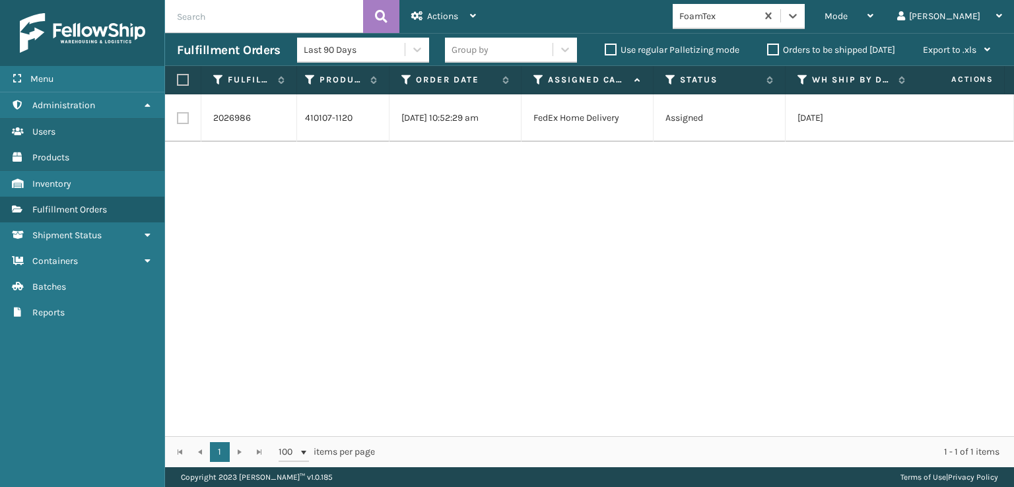
scroll to position [0, 93]
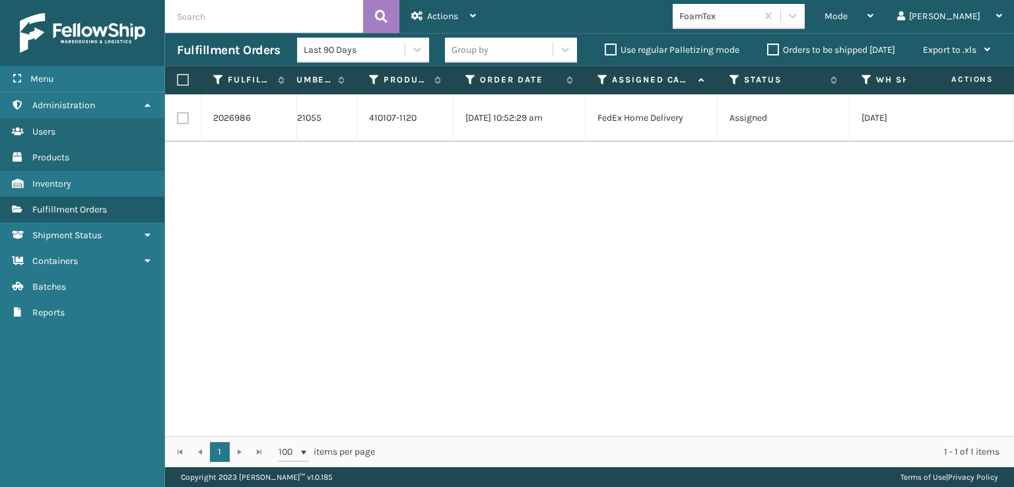
click at [813, 14] on div "FoamTex" at bounding box center [743, 16] width 140 height 25
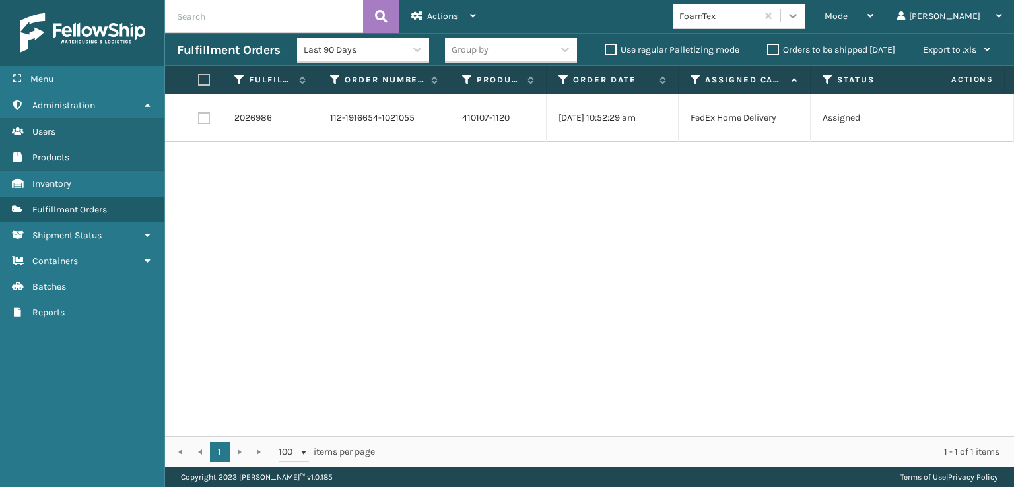
click at [800, 17] on icon at bounding box center [792, 15] width 13 height 13
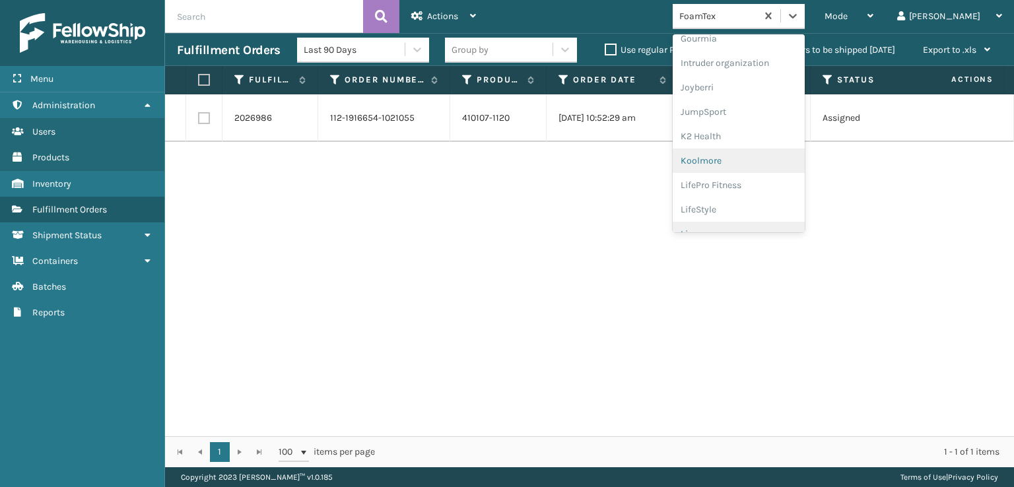
scroll to position [417, 0]
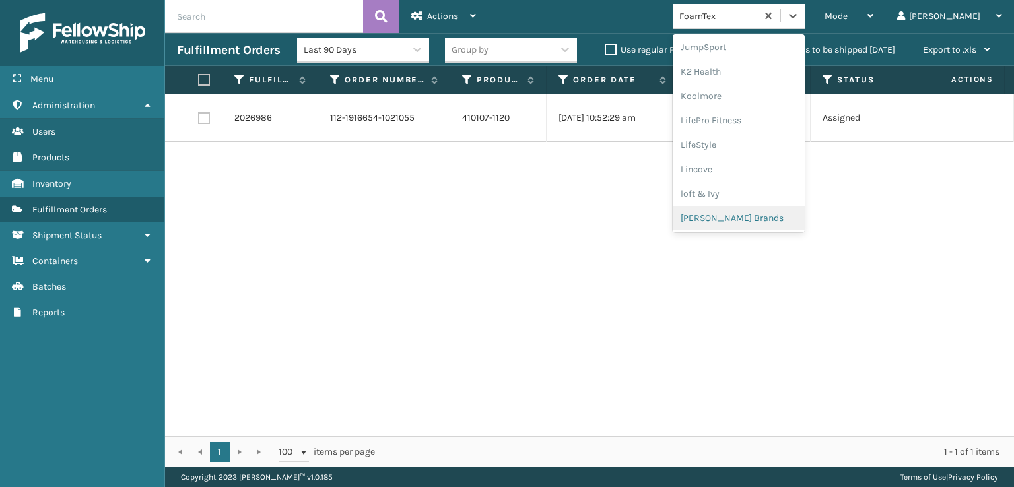
click at [758, 215] on div "[PERSON_NAME] Brands" at bounding box center [739, 218] width 132 height 24
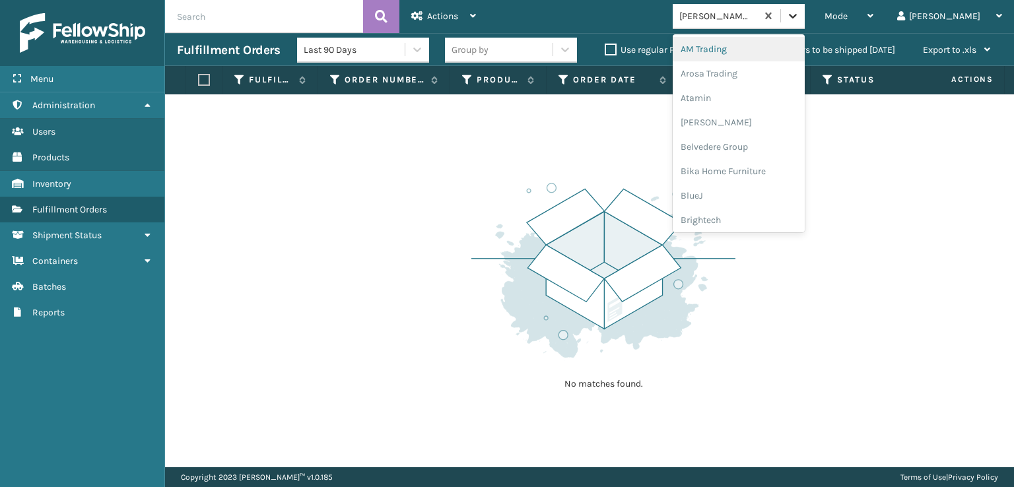
click at [800, 14] on icon at bounding box center [792, 15] width 13 height 13
click at [753, 146] on div "Plush Collections" at bounding box center [739, 144] width 132 height 24
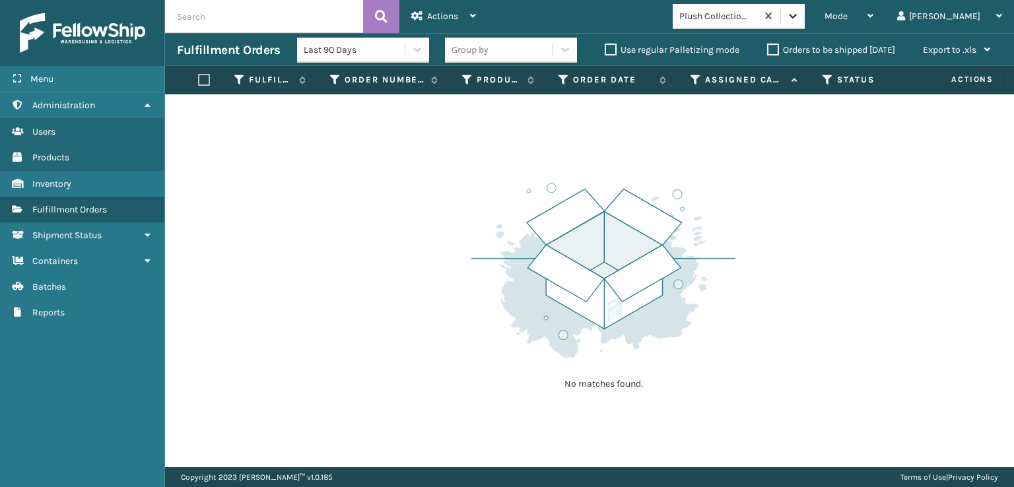
click at [805, 24] on div at bounding box center [793, 16] width 24 height 24
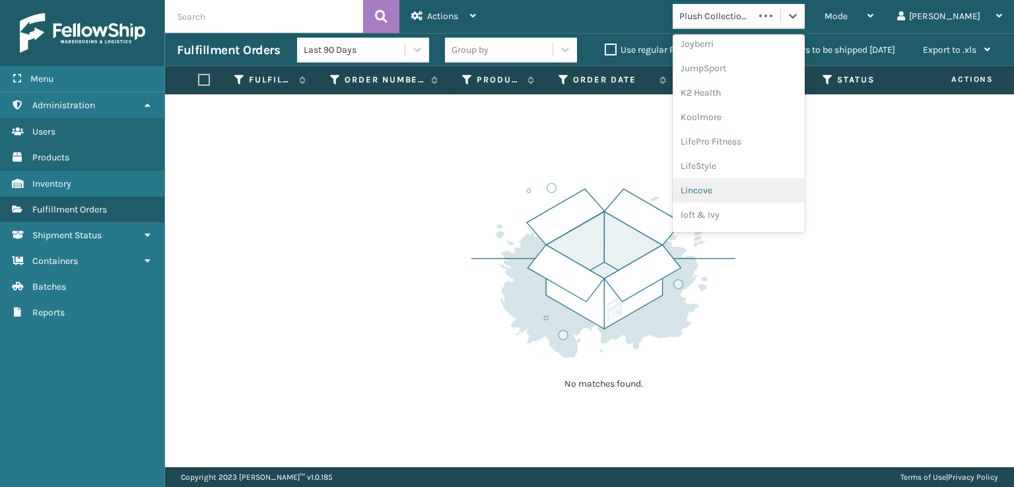
scroll to position [417, 0]
click at [744, 214] on div "[PERSON_NAME] Brands" at bounding box center [739, 218] width 132 height 24
